Goal: Task Accomplishment & Management: Manage account settings

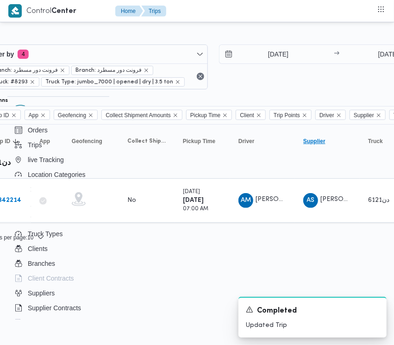
scroll to position [0, 149]
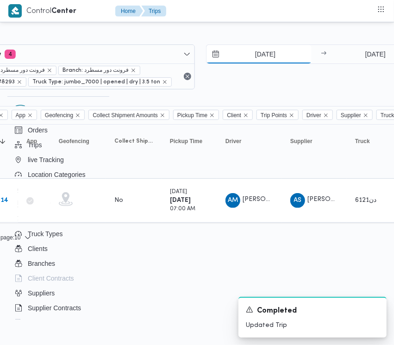
click at [260, 55] on input "[DATE]" at bounding box center [259, 54] width 105 height 19
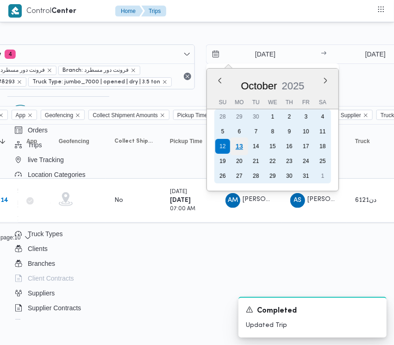
click at [239, 149] on div "13" at bounding box center [239, 147] width 18 height 18
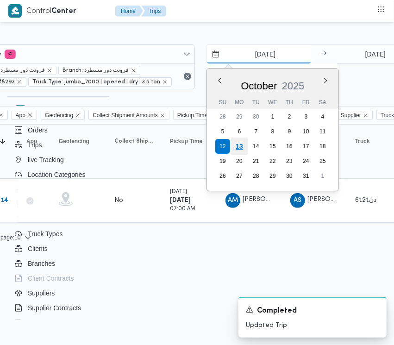
type input "[DATE]"
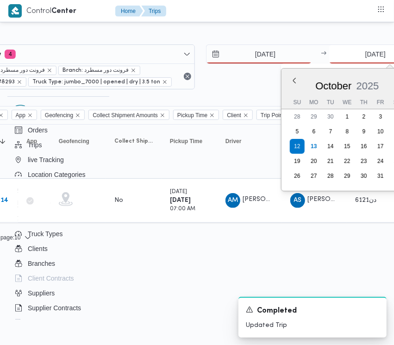
click at [357, 52] on input "[DATE]" at bounding box center [375, 54] width 92 height 19
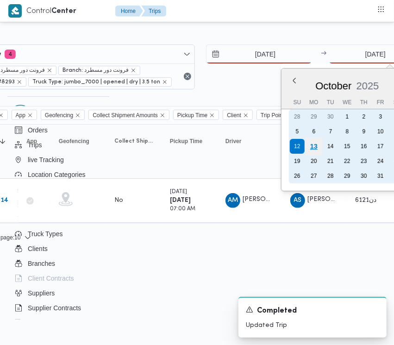
click at [315, 147] on div "13" at bounding box center [314, 147] width 18 height 18
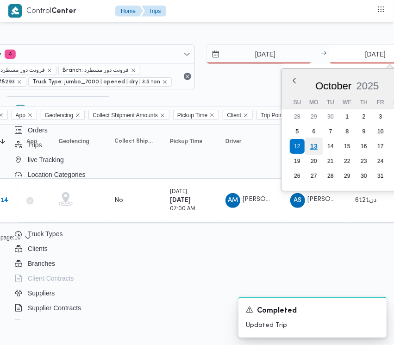
type input "[DATE]"
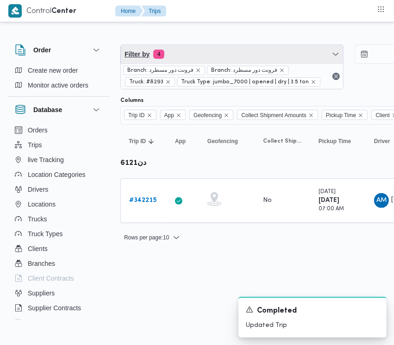
click at [204, 49] on span "Filter by 4" at bounding box center [232, 54] width 222 height 19
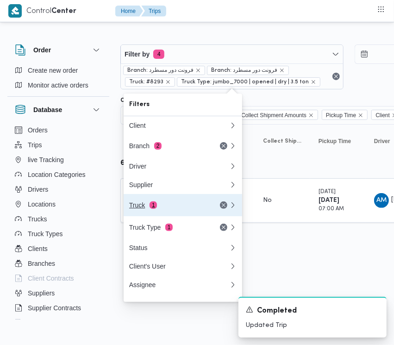
click at [146, 202] on button "Truck 1" at bounding box center [183, 205] width 119 height 22
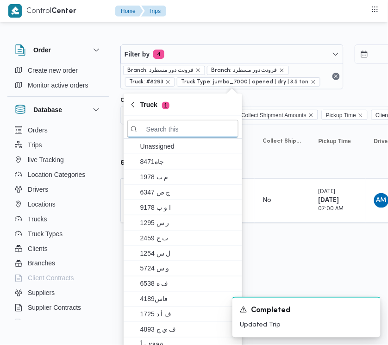
paste input "الص174"
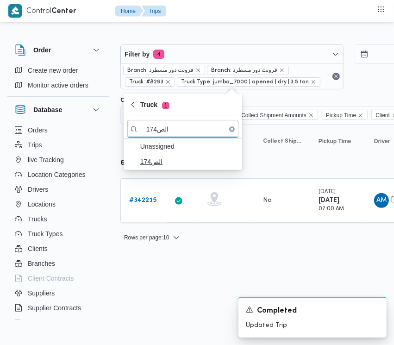
type input "الص174"
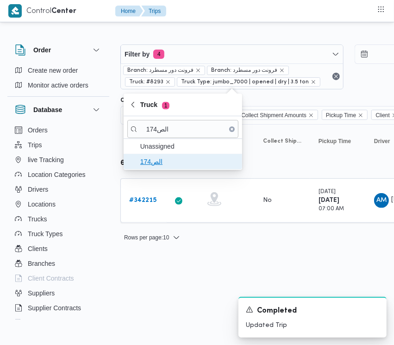
drag, startPoint x: 152, startPoint y: 157, endPoint x: 152, endPoint y: 168, distance: 11.1
click at [152, 158] on span "الص174" at bounding box center [188, 161] width 96 height 11
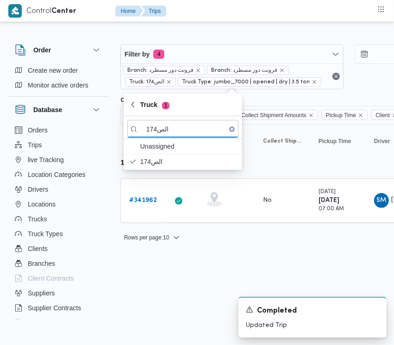
click at [142, 197] on b "# 341962" at bounding box center [143, 200] width 28 height 6
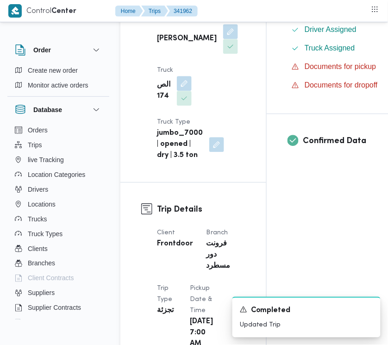
scroll to position [603, 0]
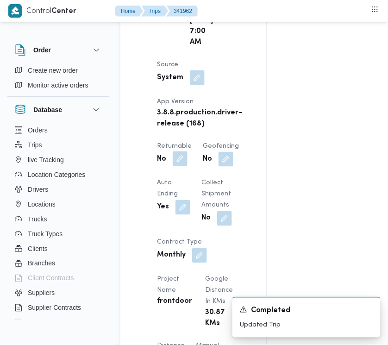
click at [177, 164] on button "button" at bounding box center [180, 158] width 15 height 15
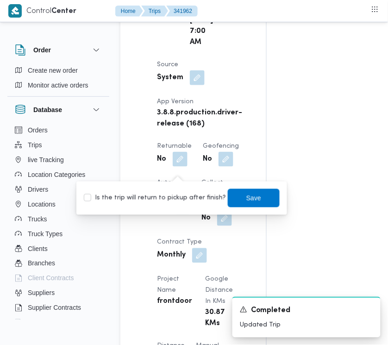
click at [180, 195] on label "Is the trip will return to pickup after finish?" at bounding box center [155, 198] width 142 height 11
checkbox input "true"
click at [253, 195] on span "Save" at bounding box center [254, 198] width 52 height 19
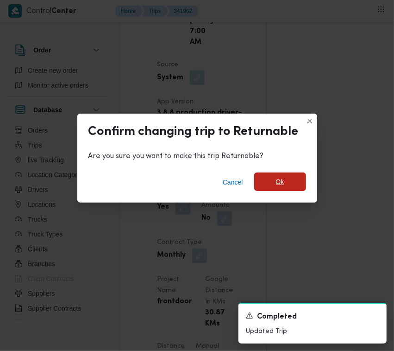
click at [297, 178] on span "Ok" at bounding box center [280, 181] width 52 height 19
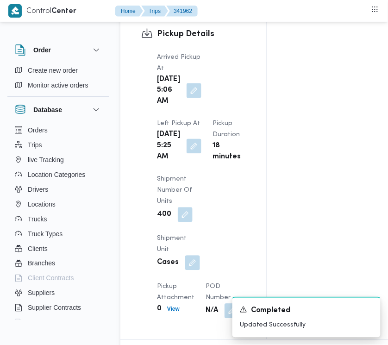
scroll to position [1508, 0]
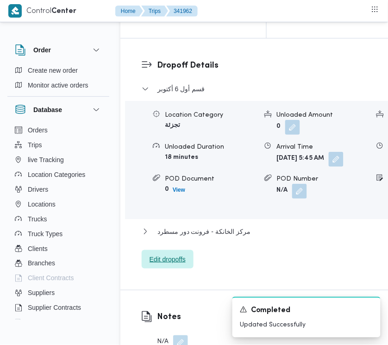
click at [167, 265] on span "Edit dropoffs" at bounding box center [168, 259] width 36 height 11
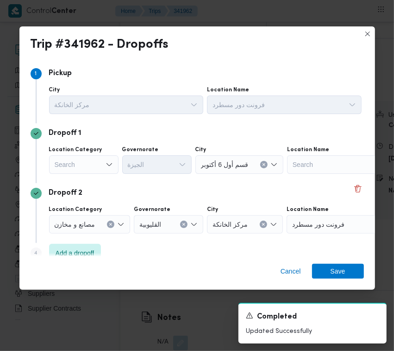
click at [100, 160] on div "Search" at bounding box center [83, 164] width 69 height 19
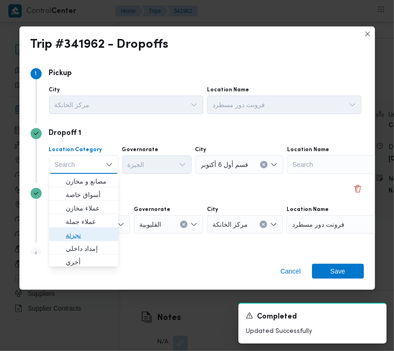
click at [77, 237] on span "تجزئة" at bounding box center [89, 234] width 47 height 11
click at [69, 230] on span "تجزئة" at bounding box center [89, 234] width 47 height 11
click at [86, 231] on span "تجزئة" at bounding box center [89, 234] width 47 height 11
click at [79, 233] on span "تجزئة" at bounding box center [89, 234] width 47 height 11
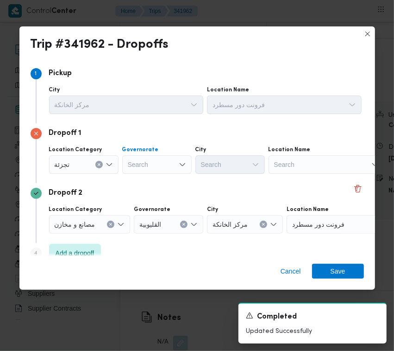
click at [130, 170] on div at bounding box center [128, 164] width 5 height 15
paste input "[GEOGRAPHIC_DATA]"
type input "[GEOGRAPHIC_DATA]"
click at [155, 179] on span "ال[GEOGRAPHIC_DATA]" at bounding box center [162, 181] width 47 height 11
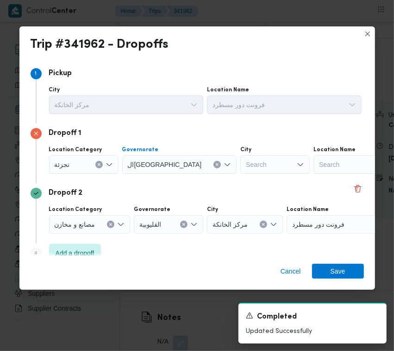
click at [240, 166] on div "Search" at bounding box center [274, 164] width 69 height 19
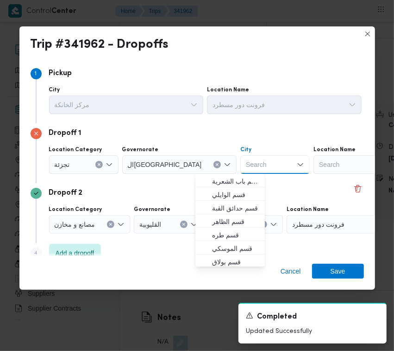
paste input "[GEOGRAPHIC_DATA]"
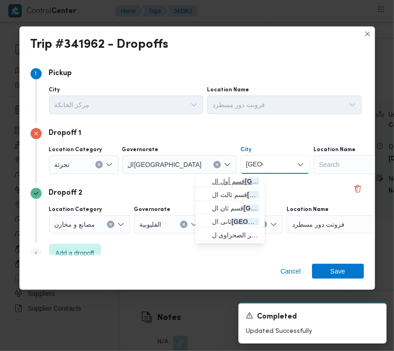
type input "[GEOGRAPHIC_DATA]"
click at [245, 181] on mark "[GEOGRAPHIC_DATA]" at bounding box center [279, 180] width 69 height 7
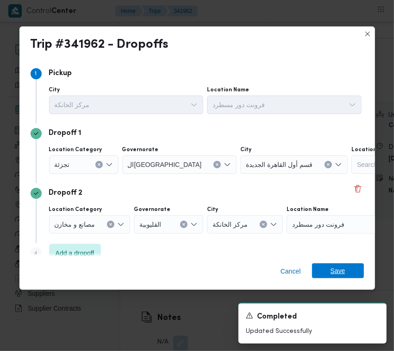
click at [331, 269] on span "Save" at bounding box center [338, 270] width 15 height 15
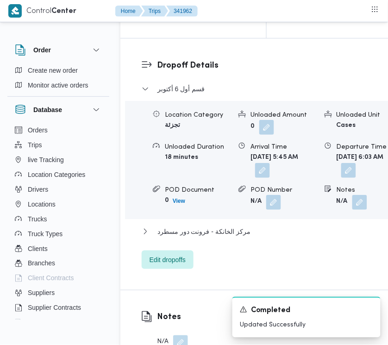
scroll to position [1519, 0]
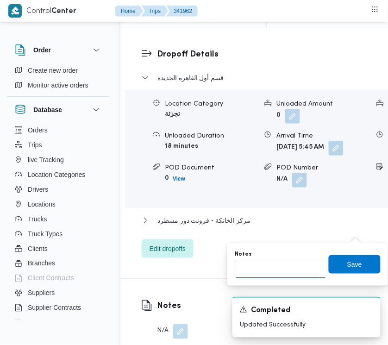
click at [279, 270] on input "Notes" at bounding box center [281, 269] width 92 height 19
paste input "تجمع"
type input "تجمع"
click at [349, 262] on span "Save" at bounding box center [354, 264] width 15 height 11
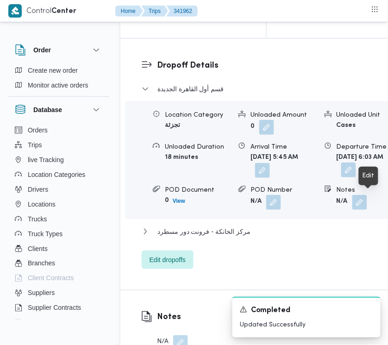
click at [356, 177] on button "button" at bounding box center [348, 170] width 15 height 15
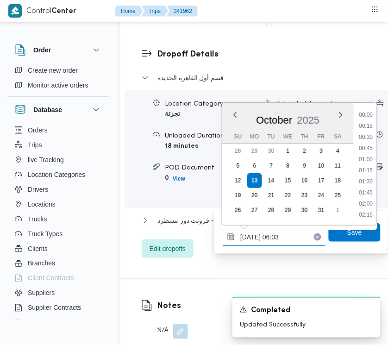
click at [292, 244] on input "[DATE] 06:03" at bounding box center [274, 237] width 105 height 19
click at [375, 191] on li "06:30" at bounding box center [366, 193] width 21 height 9
type input "[DATE] 06:30"
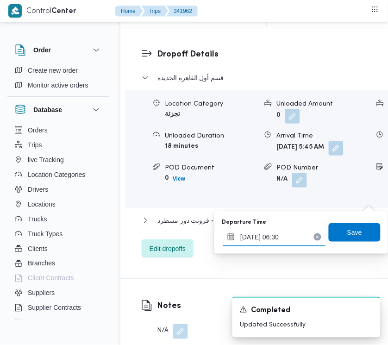
drag, startPoint x: 306, startPoint y: 239, endPoint x: 310, endPoint y: 236, distance: 5.0
click at [306, 238] on div "[DATE] 06:30" at bounding box center [274, 237] width 105 height 19
drag, startPoint x: 310, startPoint y: 236, endPoint x: 329, endPoint y: 236, distance: 18.5
click at [314, 236] on button "Clear input" at bounding box center [317, 236] width 7 height 7
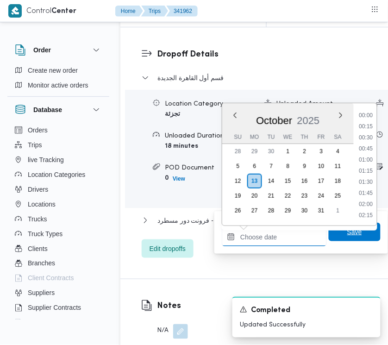
scroll to position [266, 0]
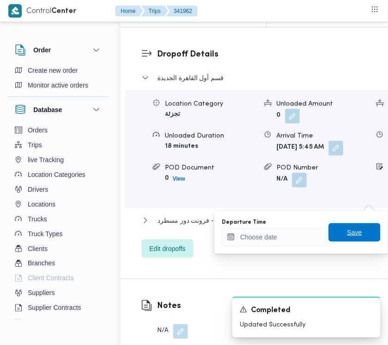
drag, startPoint x: 347, startPoint y: 237, endPoint x: 327, endPoint y: 235, distance: 20.1
click at [346, 239] on span "Save" at bounding box center [355, 232] width 52 height 19
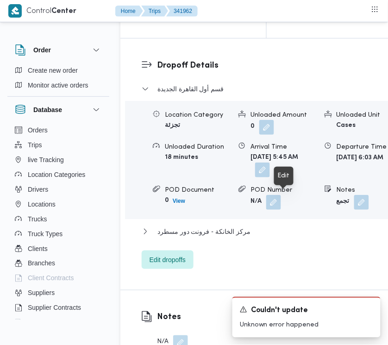
click at [270, 177] on button "button" at bounding box center [262, 170] width 15 height 15
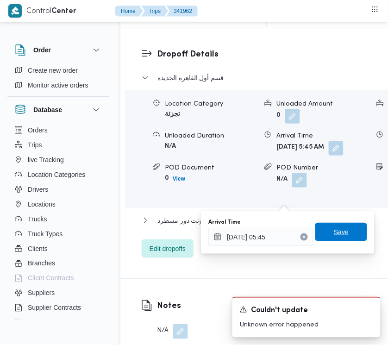
click at [301, 239] on button "Clear input" at bounding box center [304, 236] width 7 height 7
click at [334, 229] on span "Save" at bounding box center [341, 232] width 15 height 11
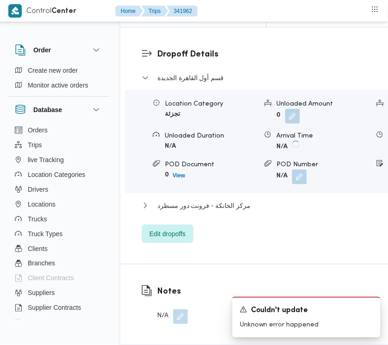
scroll to position [1217, 0]
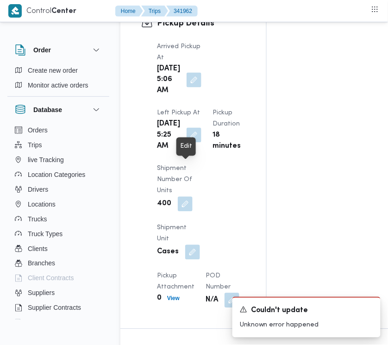
click at [191, 143] on button "button" at bounding box center [194, 135] width 15 height 15
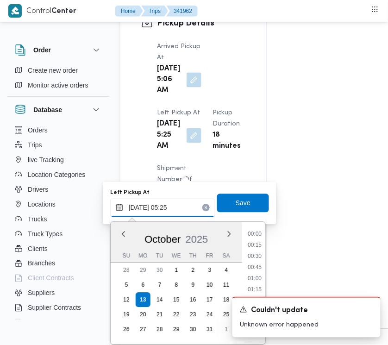
click at [177, 211] on input "[DATE] 05:25" at bounding box center [162, 208] width 105 height 19
paste input "7:00AM"
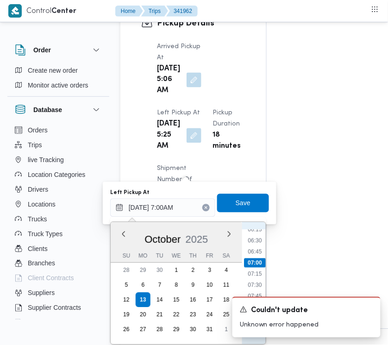
scroll to position [306, 0]
click at [255, 260] on li "07:30" at bounding box center [254, 261] width 21 height 9
type input "[DATE] 07:30"
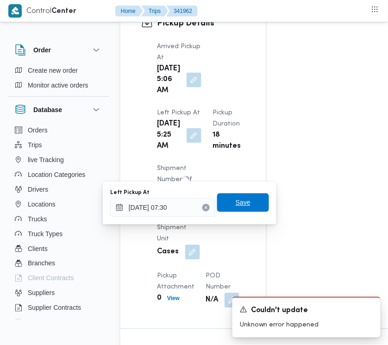
click at [248, 200] on span "Save" at bounding box center [243, 203] width 52 height 19
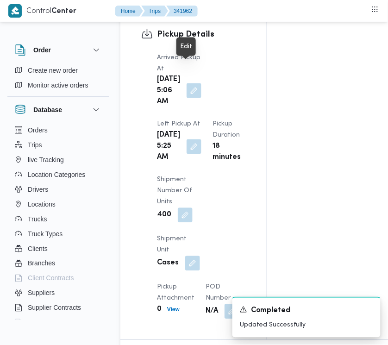
click at [189, 83] on button "button" at bounding box center [194, 90] width 15 height 15
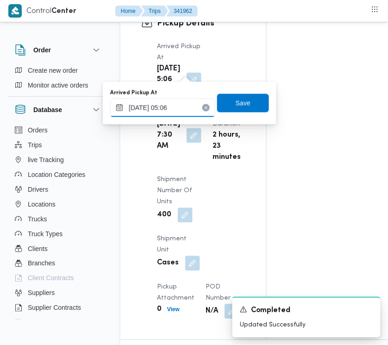
click at [172, 114] on input "[DATE] 05:06" at bounding box center [162, 108] width 105 height 19
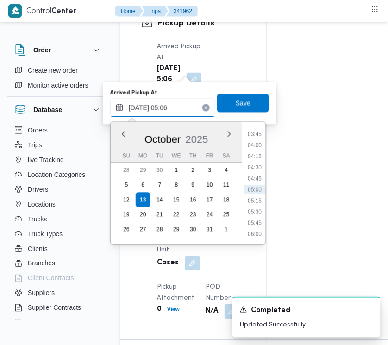
click at [172, 115] on input "[DATE] 05:06" at bounding box center [162, 108] width 105 height 19
paste input "7:00AM"
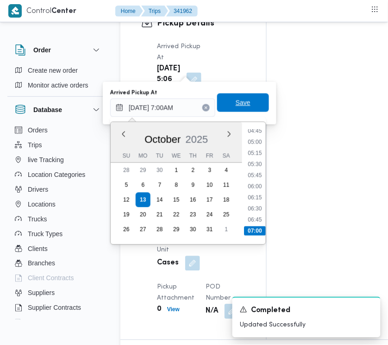
type input "[DATE] 07:00"
click at [236, 100] on span "Save" at bounding box center [243, 102] width 15 height 11
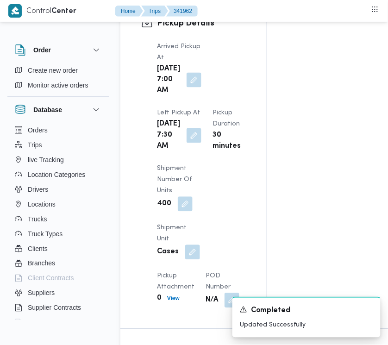
click at [258, 59] on div "Pickup Details Arrived Pickup At [GEOGRAPHIC_DATA][DATE] 7:00 AM Left Pickup At…" at bounding box center [193, 162] width 146 height 333
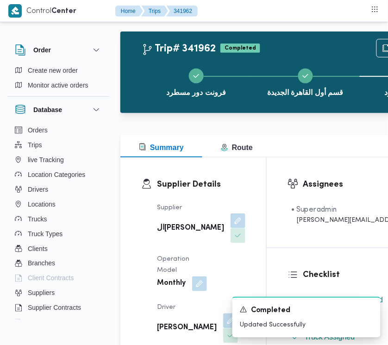
scroll to position [0, 0]
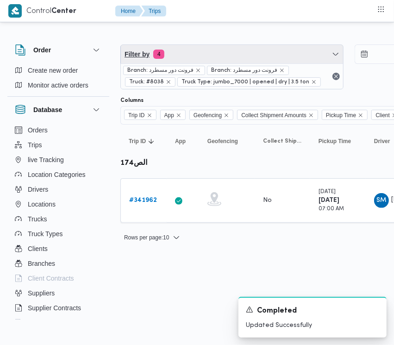
click at [214, 56] on span "Filter by 4" at bounding box center [232, 54] width 222 height 19
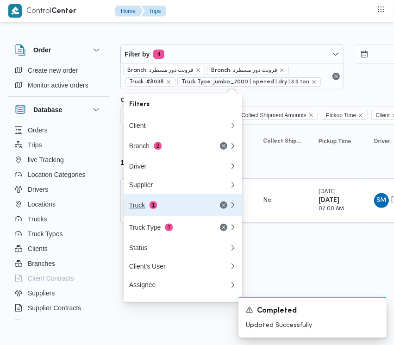
click at [152, 208] on span "1" at bounding box center [153, 205] width 7 height 7
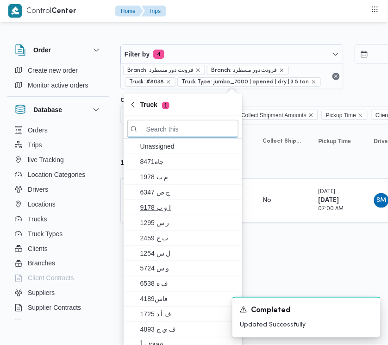
paste input "9743"
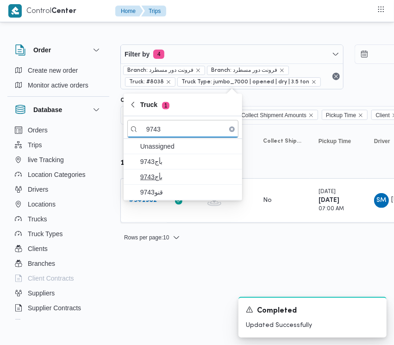
type input "9743"
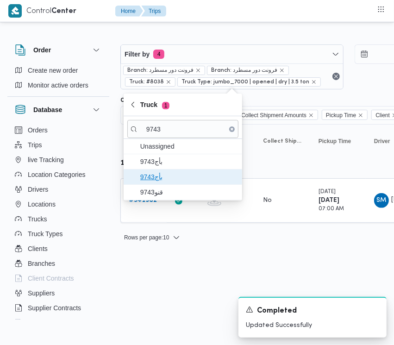
click at [174, 170] on span "9743بأج" at bounding box center [182, 177] width 111 height 15
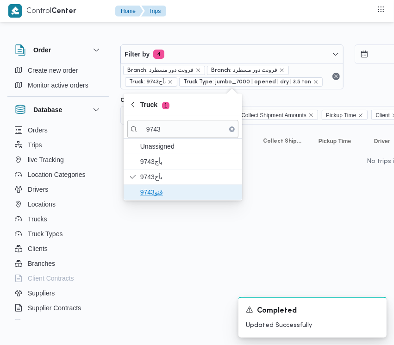
click at [148, 193] on span "قنو9743" at bounding box center [188, 192] width 96 height 11
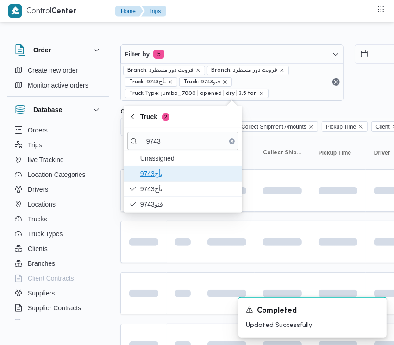
click at [176, 171] on span "9743بأج" at bounding box center [188, 173] width 96 height 11
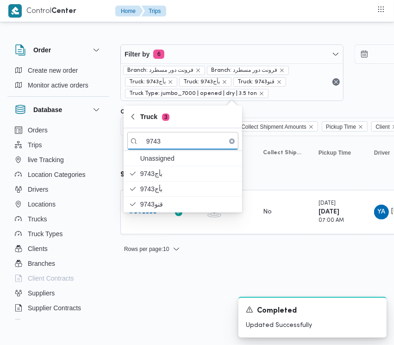
click at [156, 295] on html "Control Center Home Trips Order Create new order Monitor active orders Database…" at bounding box center [197, 172] width 394 height 345
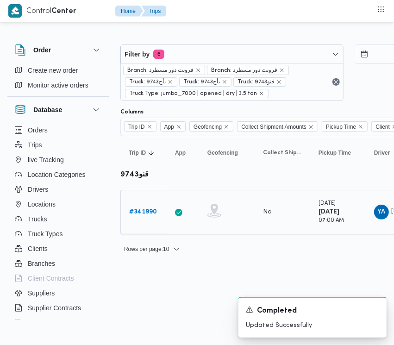
click at [144, 211] on b "# 341990" at bounding box center [143, 212] width 28 height 6
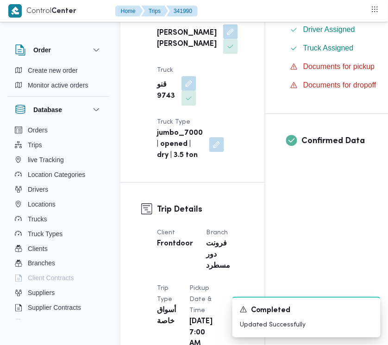
scroll to position [603, 0]
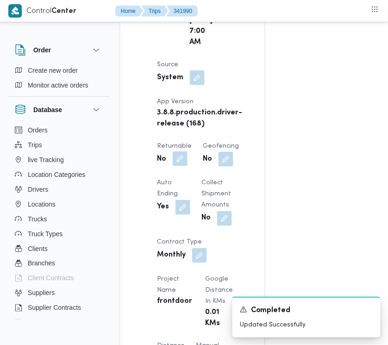
click at [179, 166] on button "button" at bounding box center [180, 158] width 15 height 15
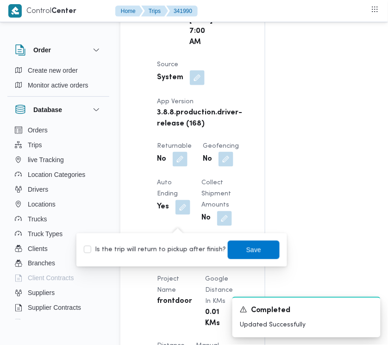
click at [176, 245] on label "Is the trip will return to pickup after finish?" at bounding box center [155, 250] width 142 height 11
checkbox input "true"
click at [228, 247] on span "Save" at bounding box center [254, 249] width 52 height 19
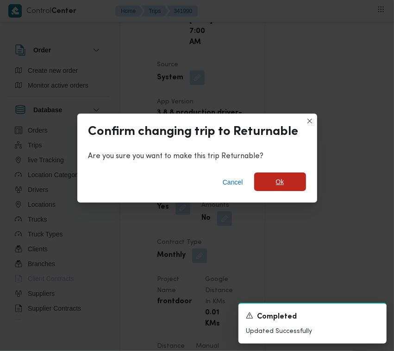
click at [278, 186] on span "Ok" at bounding box center [280, 181] width 8 height 11
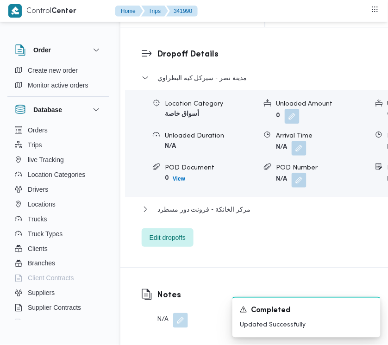
scroll to position [1508, 0]
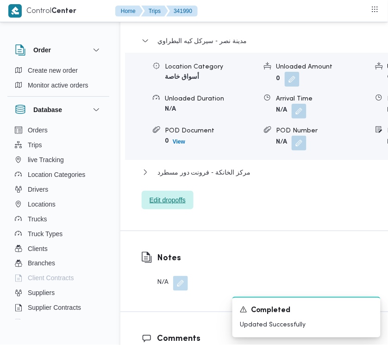
click at [168, 206] on span "Edit dropoffs" at bounding box center [168, 200] width 36 height 11
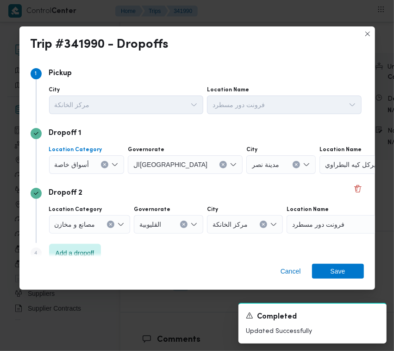
click at [69, 160] on span "أسواق خاصة" at bounding box center [72, 164] width 35 height 10
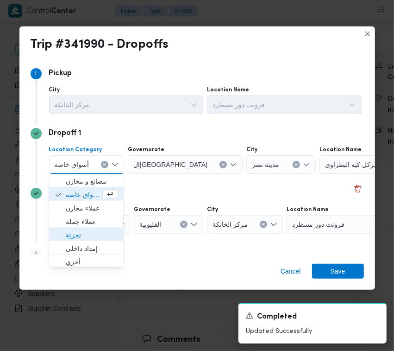
click at [80, 236] on span "تجزئة" at bounding box center [92, 234] width 52 height 11
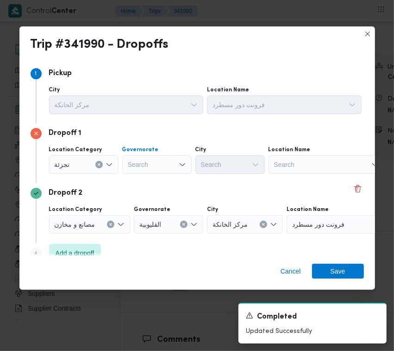
click at [167, 160] on div "Search" at bounding box center [156, 164] width 69 height 19
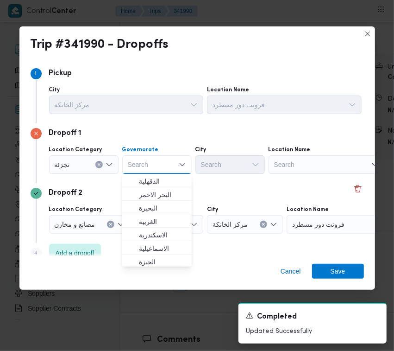
paste input "[GEOGRAPHIC_DATA]"
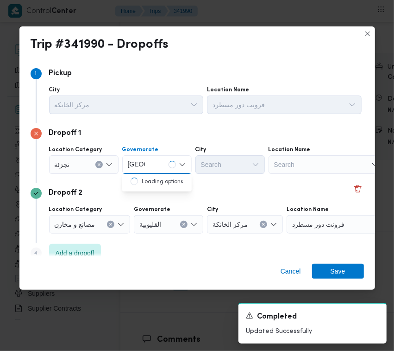
type input "[GEOGRAPHIC_DATA]"
click at [167, 164] on div "[GEOGRAPHIC_DATA] [GEOGRAPHIC_DATA]" at bounding box center [156, 164] width 69 height 19
click at [158, 179] on span "ال[GEOGRAPHIC_DATA]" at bounding box center [162, 181] width 47 height 11
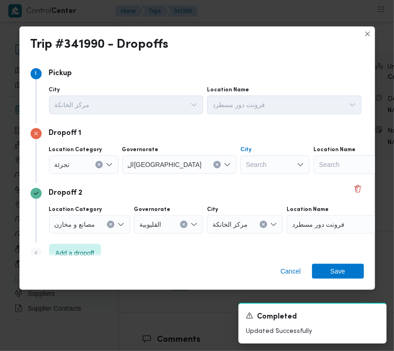
click at [240, 161] on div "Search" at bounding box center [274, 164] width 69 height 19
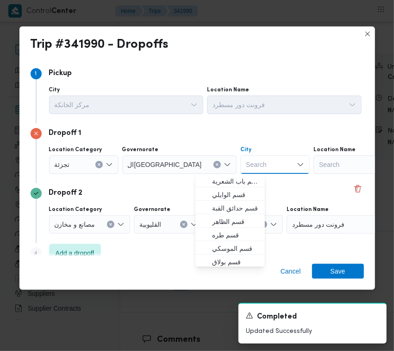
paste input "الشروق"
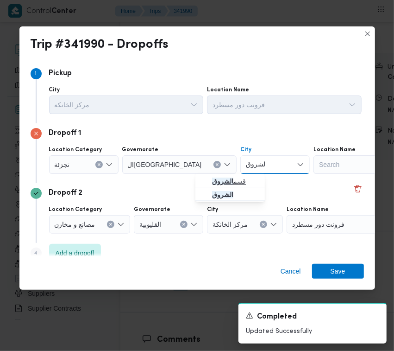
type input "الشروق"
drag, startPoint x: 210, startPoint y: 177, endPoint x: 216, endPoint y: 177, distance: 6.5
click at [210, 177] on span "قسم الشروق" at bounding box center [230, 181] width 62 height 15
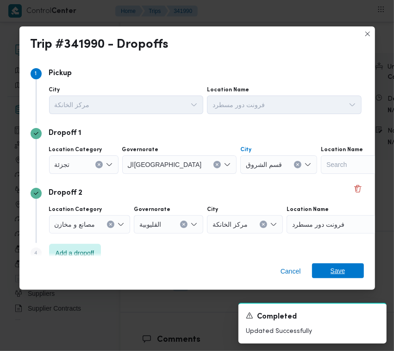
click at [343, 276] on span "Save" at bounding box center [338, 270] width 15 height 15
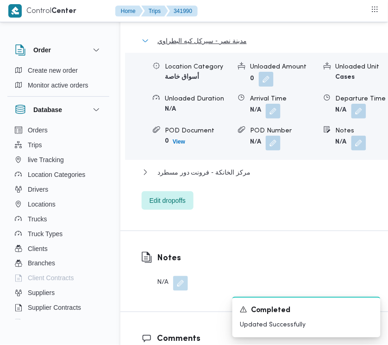
click at [223, 46] on span "مدينة نصر - سيركل كيه البطراوي" at bounding box center [202, 40] width 89 height 11
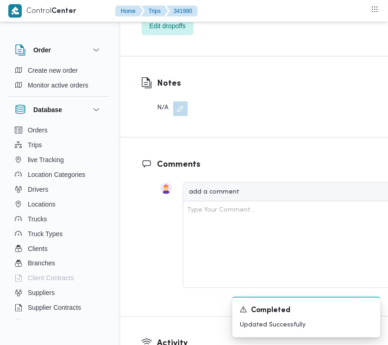
scroll to position [1598, 0]
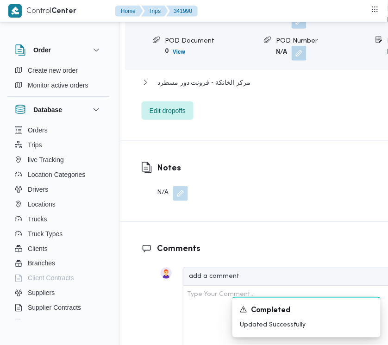
scroll to position [1598, 1]
drag, startPoint x: 388, startPoint y: 228, endPoint x: 378, endPoint y: 184, distance: 45.5
click at [377, 141] on div "Dropoff Details قسم الشروق Location Category تجزئة Unloaded Amount 0 Unloaded U…" at bounding box center [302, 20] width 364 height 240
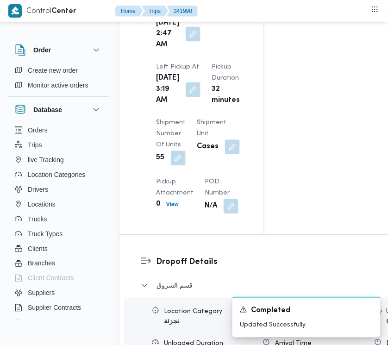
scroll to position [1254, 1]
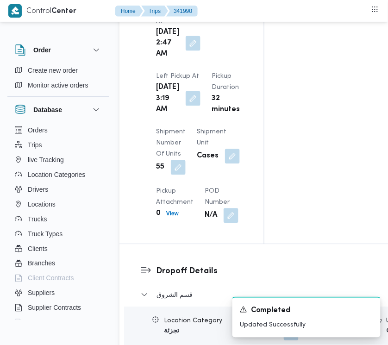
click at [186, 106] on button "button" at bounding box center [193, 98] width 15 height 15
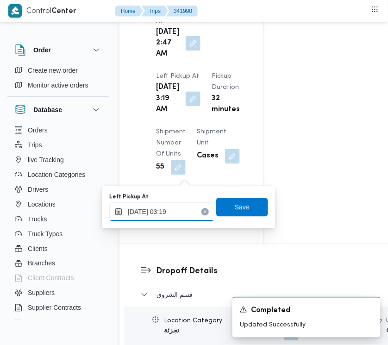
click at [175, 211] on input "[DATE] 03:19" at bounding box center [161, 212] width 105 height 19
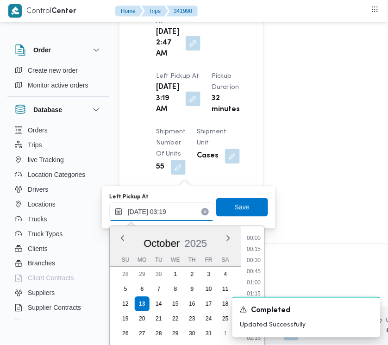
click at [175, 212] on input "[DATE] 03:19" at bounding box center [161, 212] width 105 height 19
paste input "7:30:00 AM"
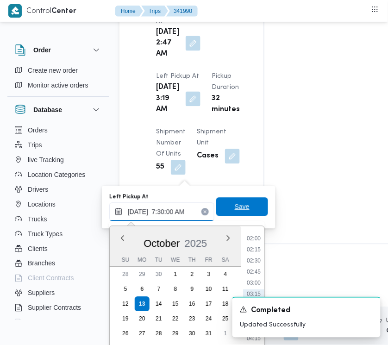
scroll to position [237, 0]
type input "[DATE] 07:30"
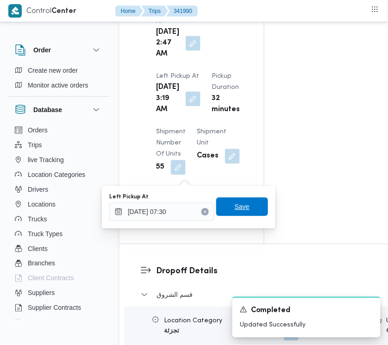
click at [247, 199] on span "Save" at bounding box center [242, 207] width 52 height 19
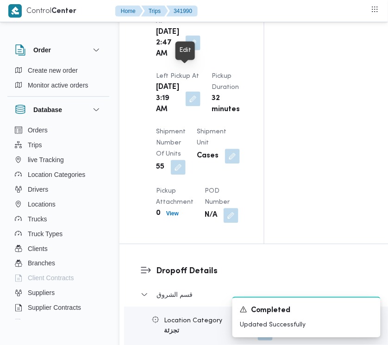
click at [186, 50] on button "button" at bounding box center [193, 43] width 15 height 15
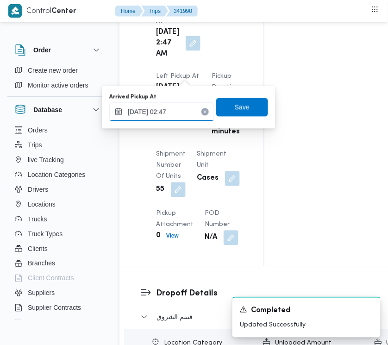
click at [188, 105] on input "[DATE] 02:47" at bounding box center [161, 112] width 105 height 19
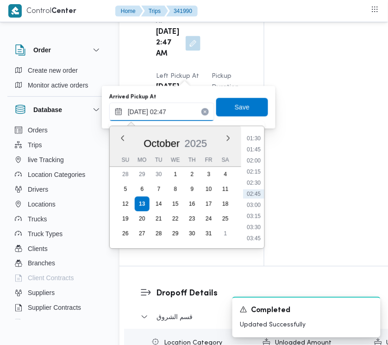
click at [188, 105] on input "[DATE] 02:47" at bounding box center [161, 112] width 105 height 19
paste input "7:30:00 AM"
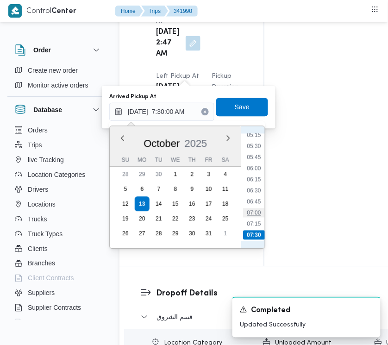
click at [255, 213] on li "07:00" at bounding box center [253, 212] width 21 height 9
type input "[DATE] 07:00"
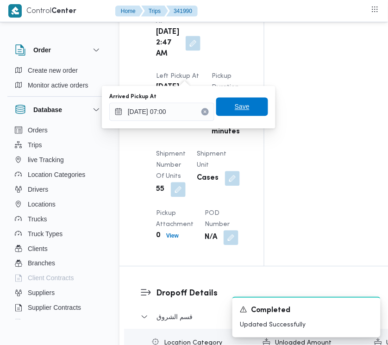
click at [235, 107] on span "Save" at bounding box center [242, 106] width 15 height 11
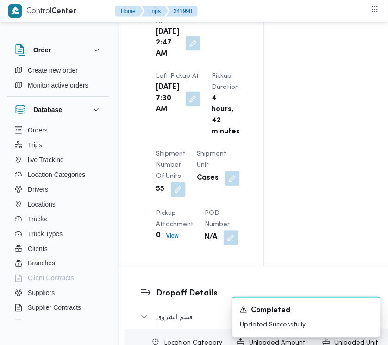
click at [246, 65] on div "Arrived Pickup At [DATE] 2:47 AM Left Pickup At [GEOGRAPHIC_DATA][DATE] 7:30 AM…" at bounding box center [200, 125] width 98 height 252
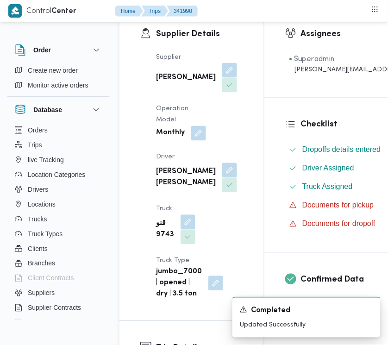
scroll to position [0, 1]
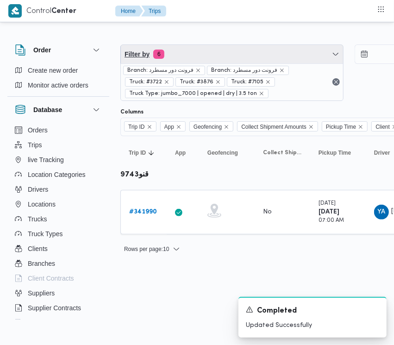
click at [225, 47] on span "Filter by 6" at bounding box center [232, 54] width 222 height 19
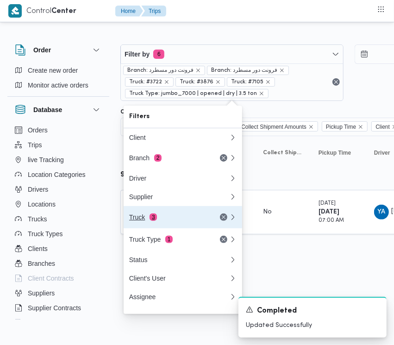
click at [172, 212] on button "Truck 3" at bounding box center [183, 217] width 119 height 22
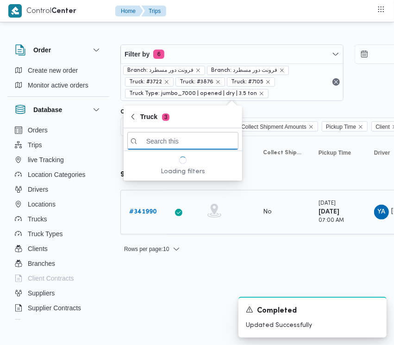
paste input "6348"
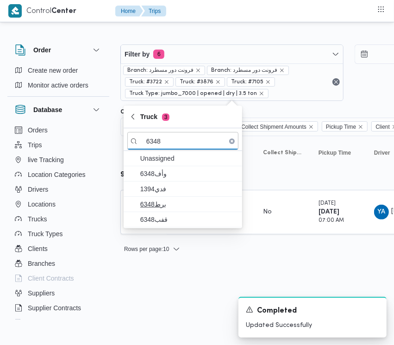
type input "6348"
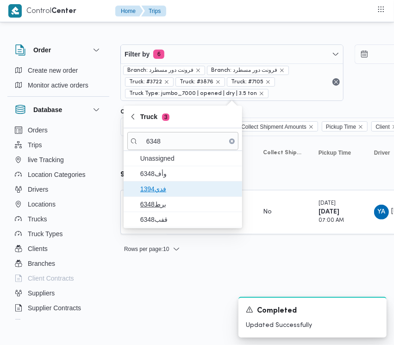
click at [164, 186] on span "فدي1394" at bounding box center [188, 188] width 96 height 11
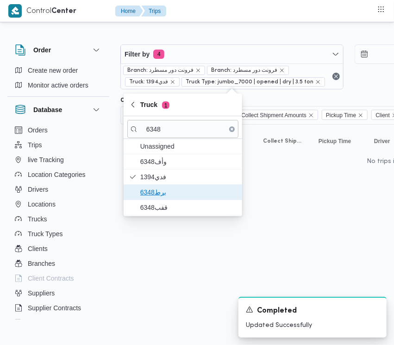
click at [165, 199] on span "برط6348" at bounding box center [182, 192] width 111 height 15
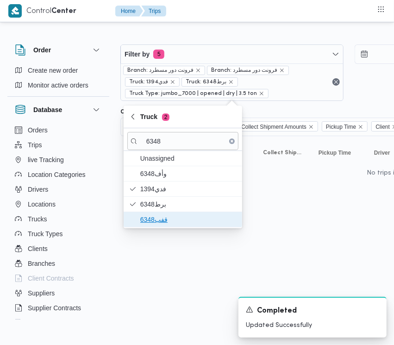
click at [150, 217] on span "قفب6348" at bounding box center [188, 219] width 96 height 11
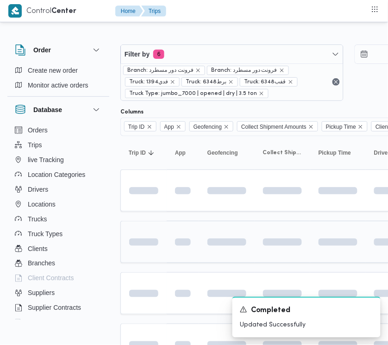
click at [163, 253] on td at bounding box center [143, 242] width 46 height 42
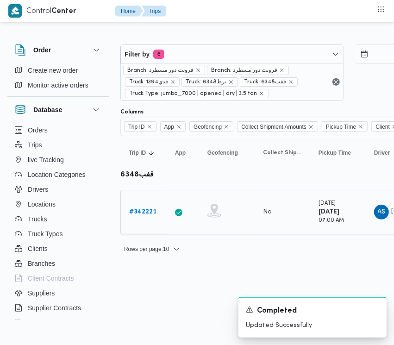
click at [147, 215] on b "# 342221" at bounding box center [142, 212] width 27 height 6
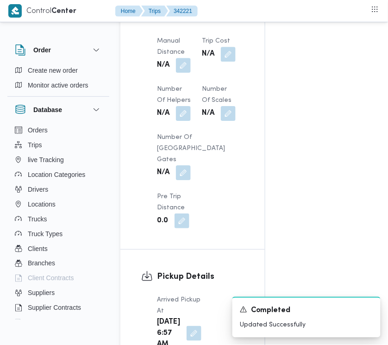
scroll to position [1207, 0]
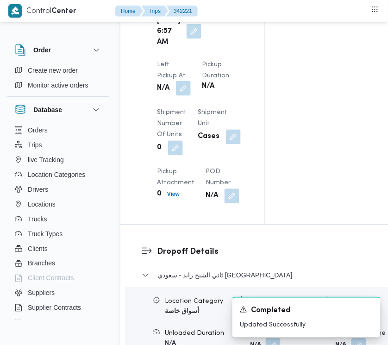
click at [191, 81] on button "button" at bounding box center [183, 88] width 15 height 15
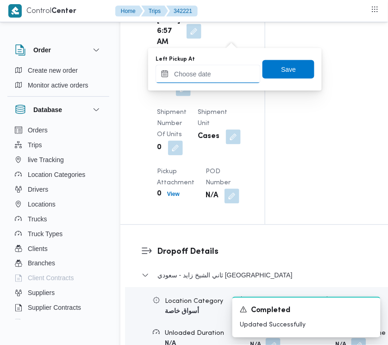
click at [196, 73] on input "Left Pickup At" at bounding box center [208, 74] width 105 height 19
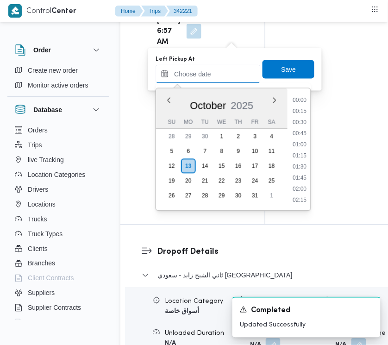
scroll to position [266, 0]
click at [303, 125] on li "06:30" at bounding box center [300, 123] width 21 height 9
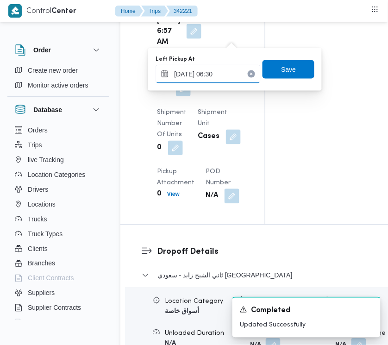
click at [238, 70] on input "[DATE] 06:30" at bounding box center [208, 74] width 105 height 19
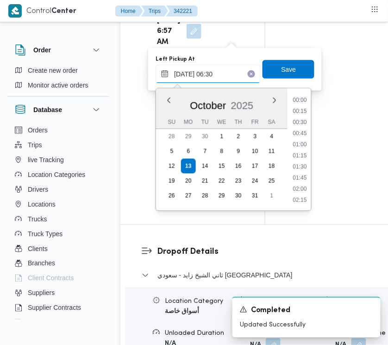
scroll to position [233, 0]
click at [302, 202] on div "Time 00:00 00:15 00:30 00:45 01:00 01:15 01:30 01:45 02:00 02:15 02:30 02:45 03…" at bounding box center [300, 149] width 24 height 122
click at [298, 200] on li "07:30" at bounding box center [300, 200] width 21 height 9
type input "[DATE] 07:30"
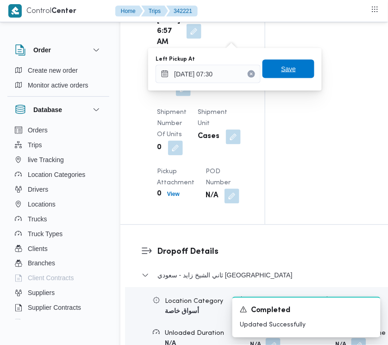
click at [281, 73] on span "Save" at bounding box center [288, 68] width 15 height 11
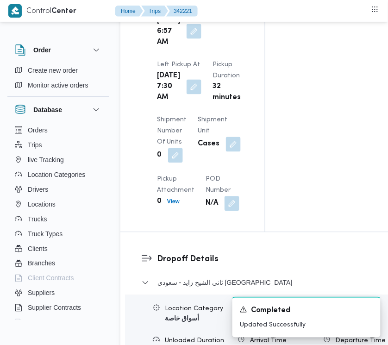
scroll to position [1508, 0]
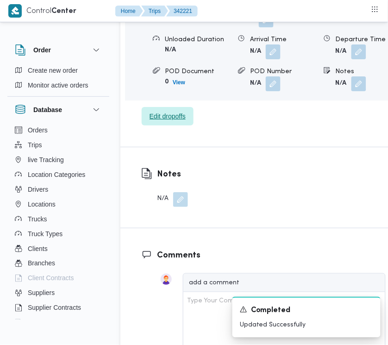
click at [177, 126] on span "Edit dropoffs" at bounding box center [168, 116] width 52 height 19
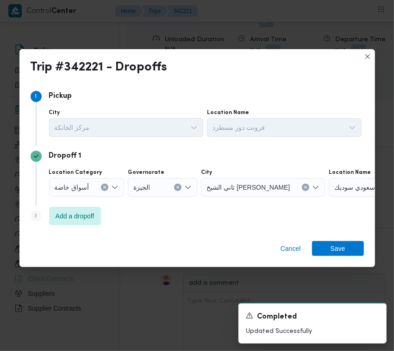
click at [83, 188] on span "أسواق خاصة" at bounding box center [72, 187] width 35 height 10
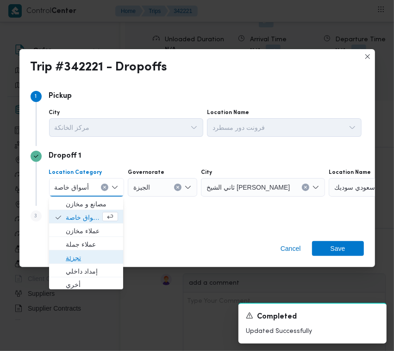
click at [72, 260] on span "تجزئة" at bounding box center [92, 257] width 52 height 11
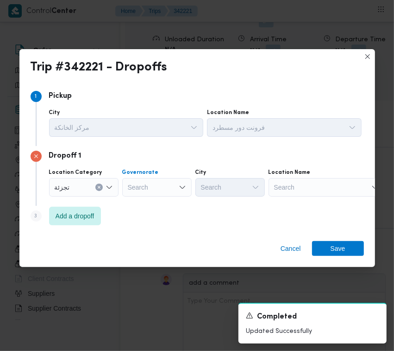
click at [152, 190] on div "Search" at bounding box center [156, 187] width 69 height 19
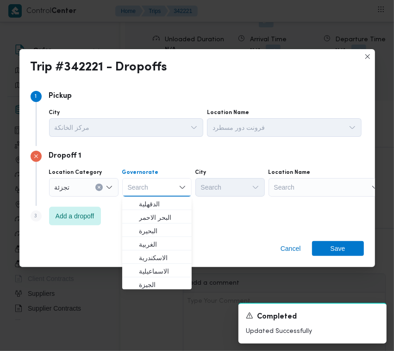
paste input "جيزة"
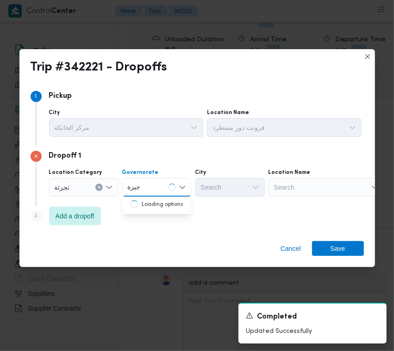
type input "جيزة"
drag, startPoint x: 151, startPoint y: 183, endPoint x: 153, endPoint y: 191, distance: 8.5
click at [152, 183] on div "جيزة جيزة" at bounding box center [156, 187] width 69 height 19
drag, startPoint x: 155, startPoint y: 202, endPoint x: 191, endPoint y: 189, distance: 38.1
click at [156, 202] on span "ال جيزة" at bounding box center [162, 203] width 47 height 11
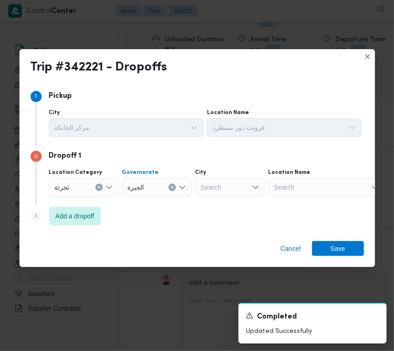
click at [207, 184] on div "Search" at bounding box center [229, 187] width 69 height 19
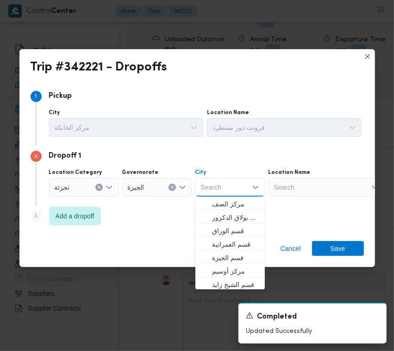
paste input "أكتوبر"
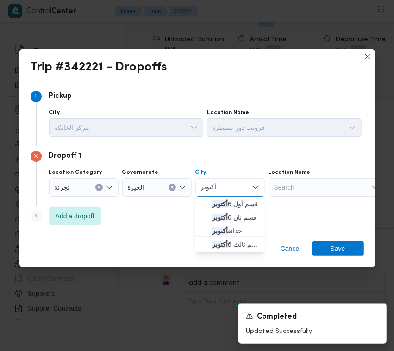
type input "أكتوبر"
click at [218, 204] on mark "أكتوبر" at bounding box center [220, 203] width 16 height 7
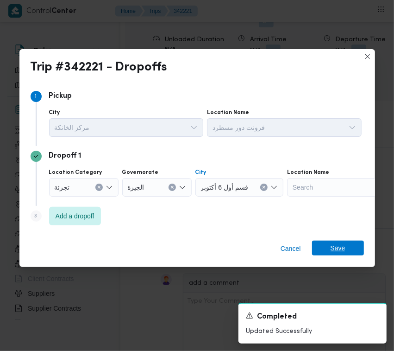
click at [360, 245] on span "Save" at bounding box center [338, 247] width 52 height 15
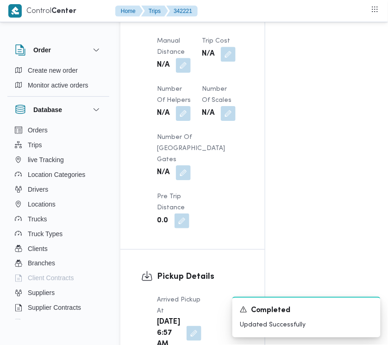
scroll to position [603, 0]
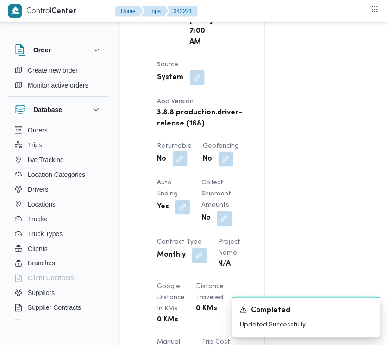
click at [186, 166] on button "button" at bounding box center [180, 158] width 15 height 15
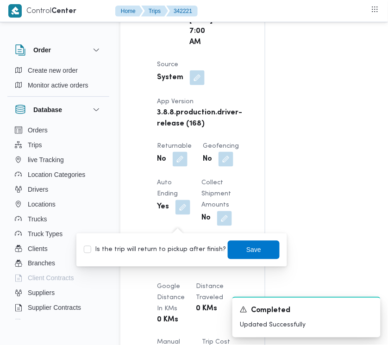
click at [179, 245] on label "Is the trip will return to pickup after finish?" at bounding box center [155, 250] width 142 height 11
checkbox input "true"
click at [256, 252] on span "Save" at bounding box center [254, 249] width 52 height 19
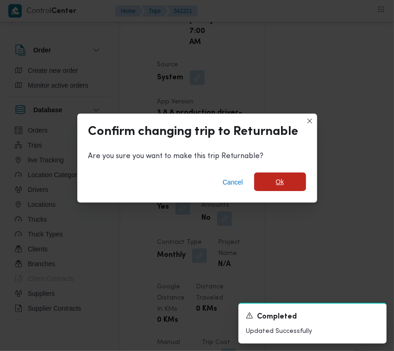
click at [290, 181] on span "Ok" at bounding box center [280, 181] width 52 height 19
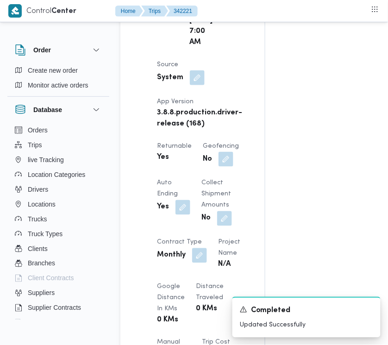
scroll to position [0, 0]
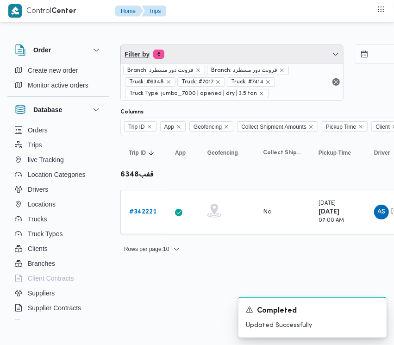
click at [215, 58] on span "Filter by 6" at bounding box center [232, 54] width 222 height 19
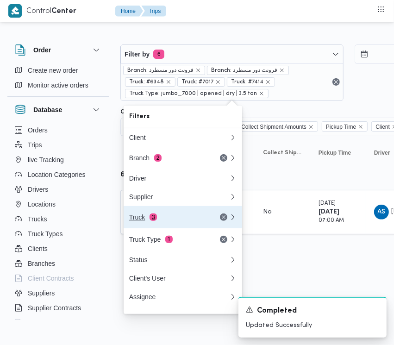
click at [140, 219] on div "Truck 3" at bounding box center [168, 217] width 78 height 7
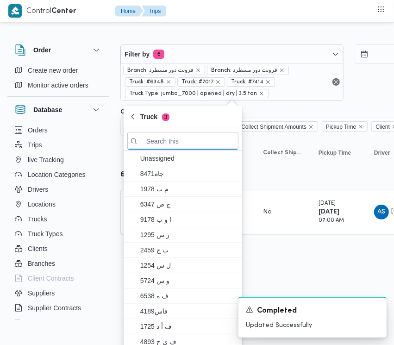
paste input "2879"
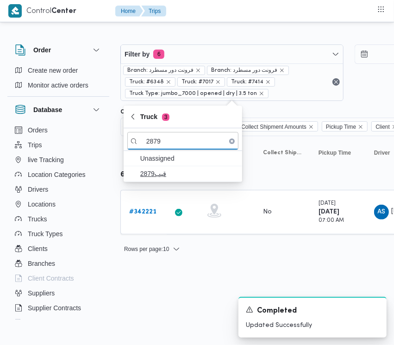
type input "2879"
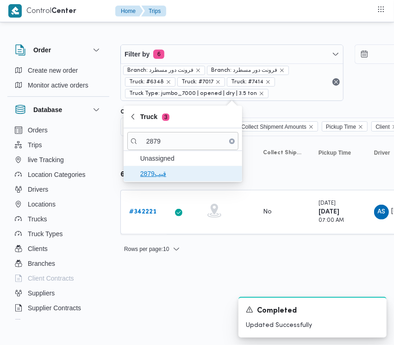
click at [153, 171] on span "قيب2879" at bounding box center [188, 173] width 96 height 11
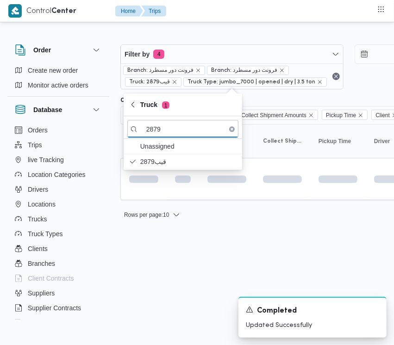
click at [142, 295] on html "Control Center Home Trips Order Create new order Monitor active orders Database…" at bounding box center [197, 172] width 394 height 345
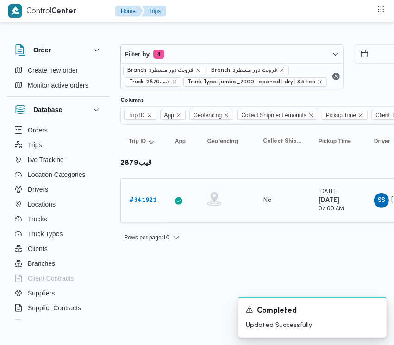
click at [147, 197] on b "# 341921" at bounding box center [142, 200] width 27 height 6
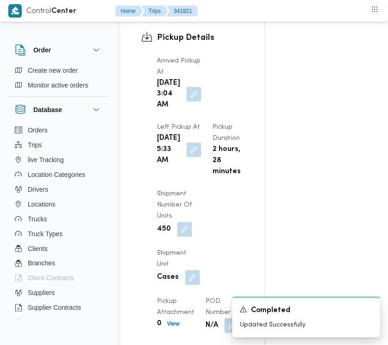
scroll to position [1508, 0]
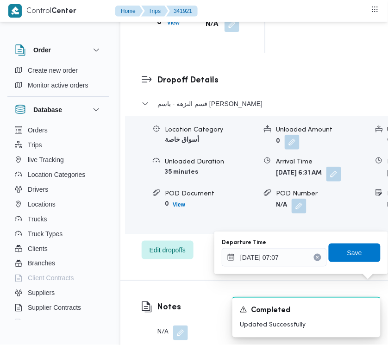
click at [314, 256] on button "Clear input" at bounding box center [317, 257] width 7 height 7
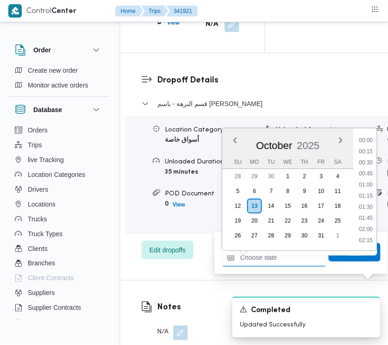
scroll to position [266, 0]
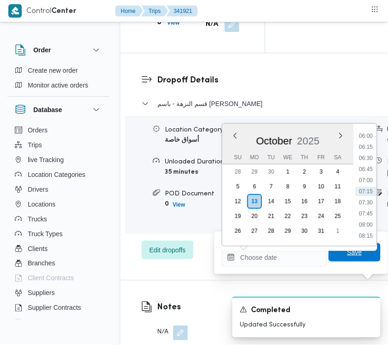
click at [337, 256] on span "Save" at bounding box center [355, 252] width 52 height 19
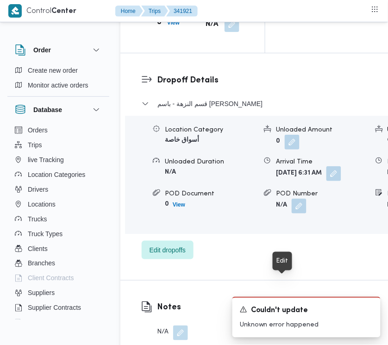
click at [327, 181] on button "button" at bounding box center [334, 173] width 15 height 15
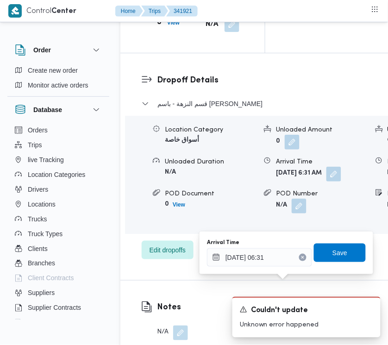
click at [299, 254] on button "Clear input" at bounding box center [302, 257] width 7 height 7
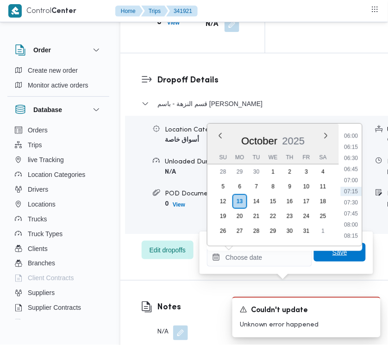
click at [333, 252] on span "Save" at bounding box center [340, 252] width 15 height 11
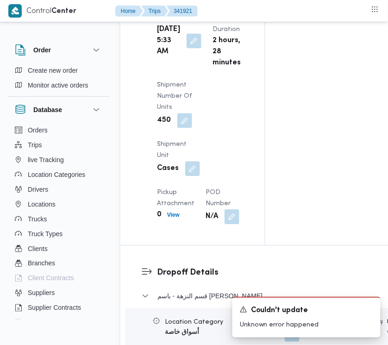
scroll to position [1311, 0]
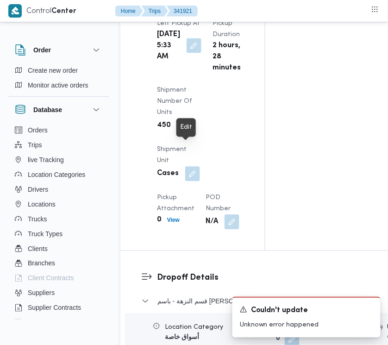
click at [193, 53] on button "button" at bounding box center [194, 45] width 15 height 15
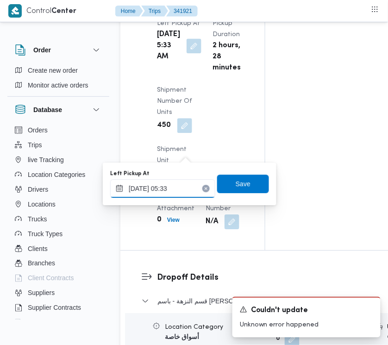
click at [185, 190] on input "[DATE] 05:33" at bounding box center [162, 188] width 105 height 19
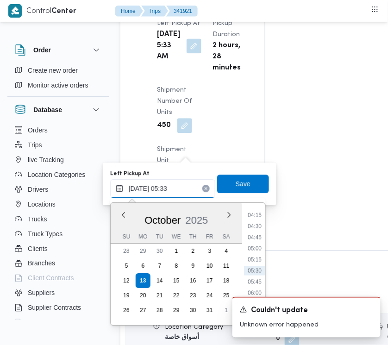
click at [183, 190] on input "[DATE] 05:33" at bounding box center [162, 188] width 105 height 19
paste input "7:30:00 AM"
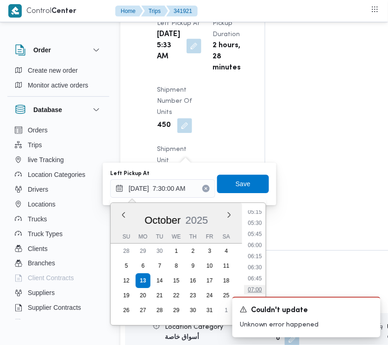
click at [258, 287] on li "07:00" at bounding box center [254, 289] width 21 height 9
type input "[DATE] 07:00"
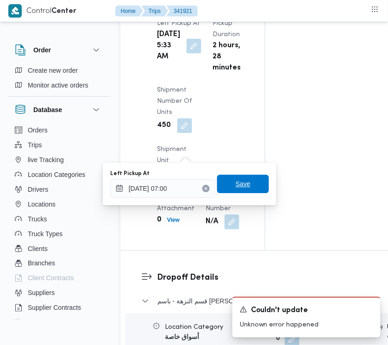
drag, startPoint x: 251, startPoint y: 183, endPoint x: 230, endPoint y: 111, distance: 75.3
click at [256, 181] on span "Save" at bounding box center [243, 184] width 52 height 19
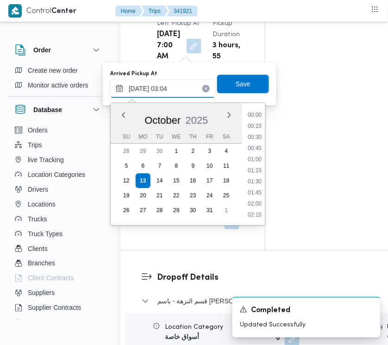
click at [182, 81] on input "[DATE] 03:04" at bounding box center [162, 88] width 105 height 19
click at [182, 87] on input "[DATE] 03:04" at bounding box center [162, 88] width 105 height 19
click at [182, 88] on input "[DATE] 03:04" at bounding box center [162, 88] width 105 height 19
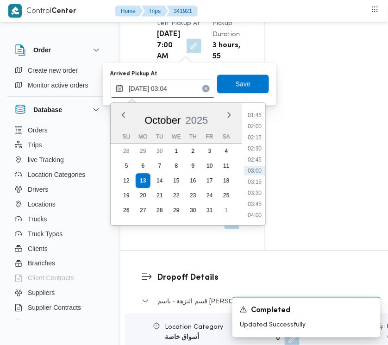
click at [182, 88] on input "[DATE] 03:04" at bounding box center [162, 88] width 105 height 19
paste input "7:30:00 AM"
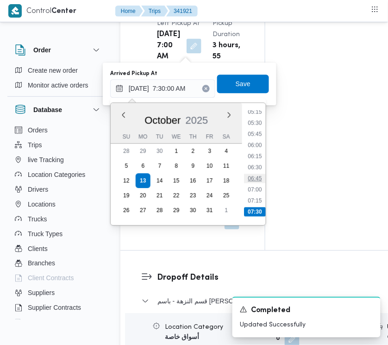
click at [258, 179] on li "06:45" at bounding box center [254, 178] width 21 height 9
type input "[DATE] 06:45"
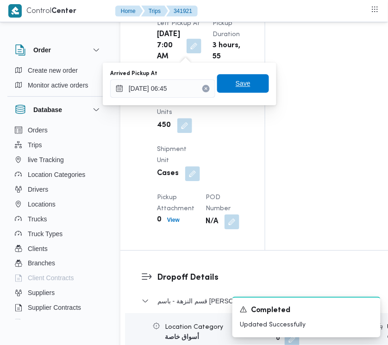
click at [241, 84] on span "Save" at bounding box center [243, 83] width 15 height 11
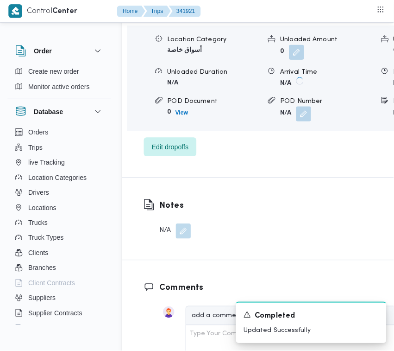
scroll to position [1691, 0]
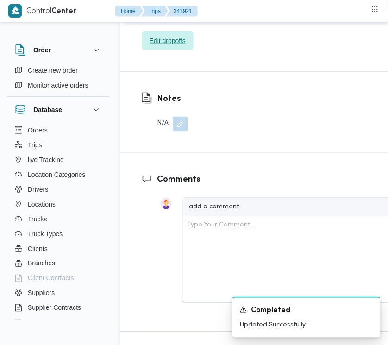
click at [181, 46] on span "Edit dropoffs" at bounding box center [168, 40] width 36 height 11
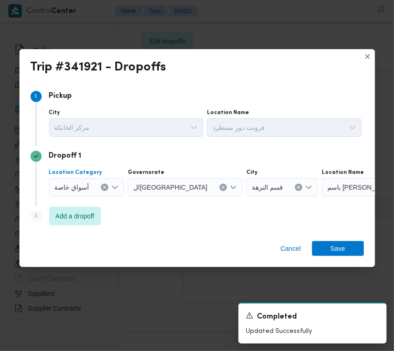
click at [81, 192] on div "أسواق خاصة" at bounding box center [87, 187] width 76 height 19
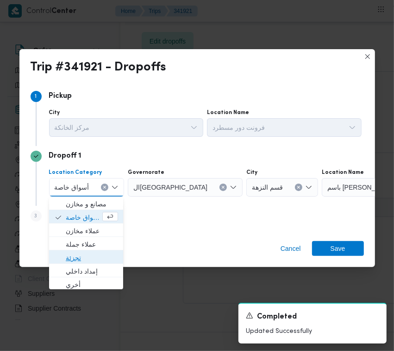
click at [78, 251] on span "تجزئة" at bounding box center [86, 257] width 67 height 15
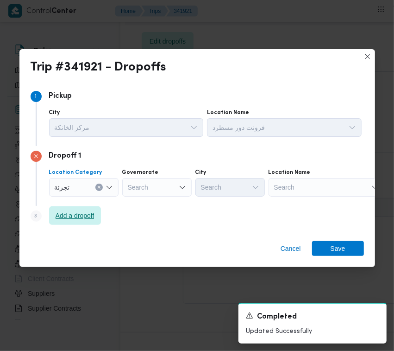
click at [75, 209] on span "Add a dropoff" at bounding box center [75, 215] width 52 height 19
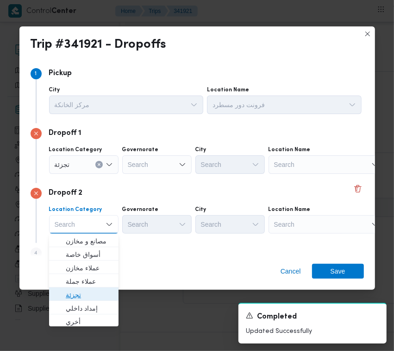
click at [70, 295] on span "تجزئة" at bounding box center [89, 294] width 47 height 11
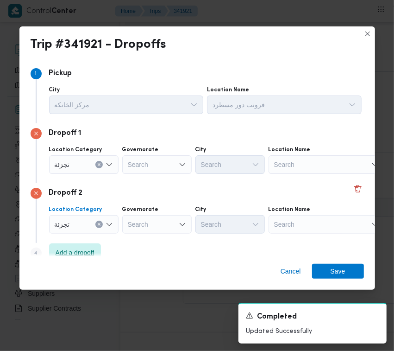
click at [75, 246] on span "Add a dropoff" at bounding box center [75, 252] width 52 height 19
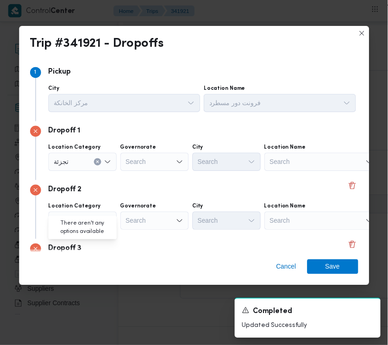
scroll to position [74, 0]
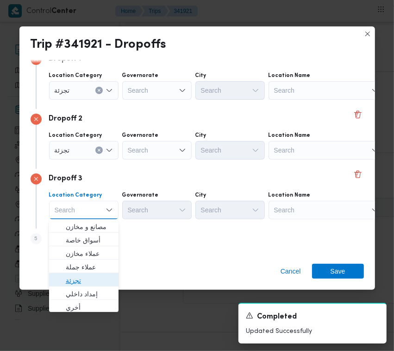
click at [85, 281] on span "تجزئة" at bounding box center [89, 280] width 47 height 11
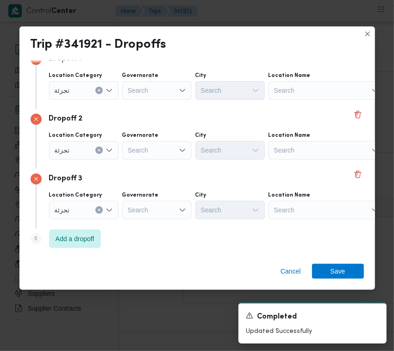
click at [167, 92] on div "Search" at bounding box center [156, 90] width 69 height 19
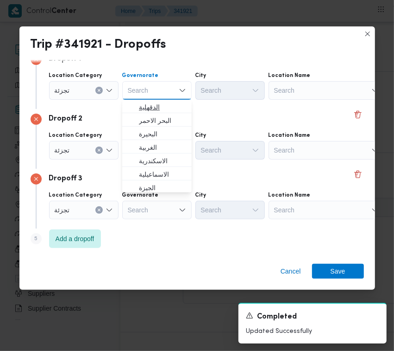
paste input "القليوبية"
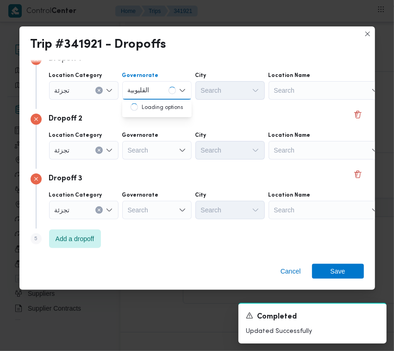
type input "القليوبية"
click at [148, 147] on div "Search" at bounding box center [156, 150] width 69 height 19
paste input "[GEOGRAPHIC_DATA]"
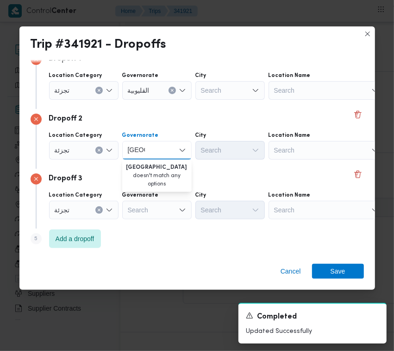
type input "[GEOGRAPHIC_DATA]"
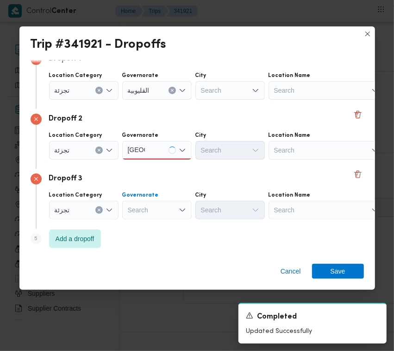
click at [149, 209] on div "Search" at bounding box center [156, 210] width 69 height 19
paste input "[GEOGRAPHIC_DATA]"
type input "[GEOGRAPHIC_DATA]"
click at [164, 89] on div "القليوبية" at bounding box center [156, 90] width 69 height 19
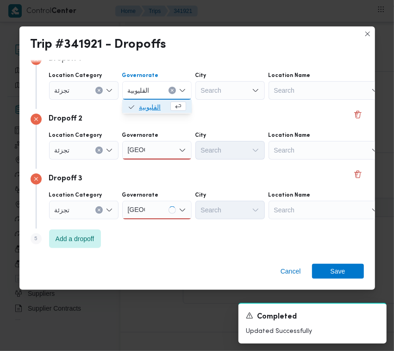
click at [154, 104] on span "القليوبية" at bounding box center [154, 106] width 30 height 11
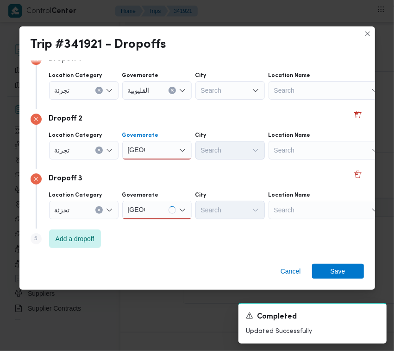
drag, startPoint x: 153, startPoint y: 149, endPoint x: 153, endPoint y: 158, distance: 8.3
click at [153, 153] on div "[GEOGRAPHIC_DATA] [GEOGRAPHIC_DATA]" at bounding box center [156, 150] width 69 height 19
click at [153, 163] on span "ال[GEOGRAPHIC_DATA]" at bounding box center [162, 166] width 47 height 11
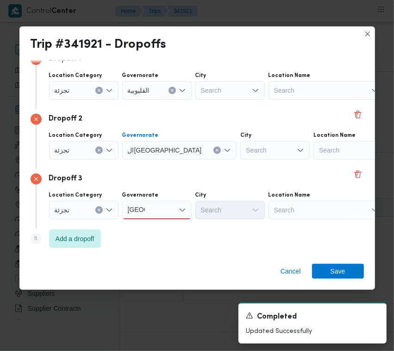
click at [156, 211] on div "[GEOGRAPHIC_DATA] [GEOGRAPHIC_DATA]" at bounding box center [156, 210] width 69 height 19
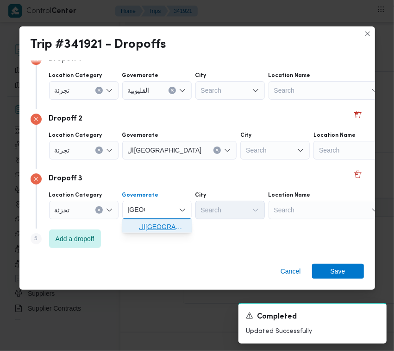
click at [156, 225] on span "ال[GEOGRAPHIC_DATA]" at bounding box center [162, 226] width 47 height 11
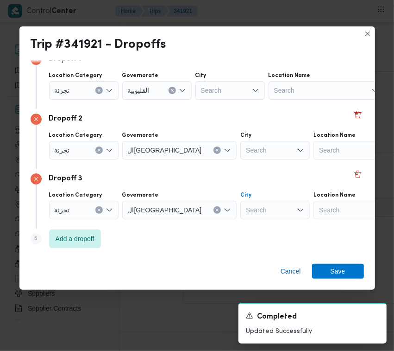
click at [240, 205] on div "Search" at bounding box center [274, 210] width 69 height 19
type input "ظاهر"
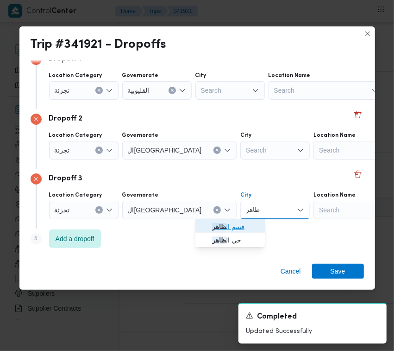
click at [229, 225] on span "قسم ال ظاهر" at bounding box center [235, 226] width 47 height 11
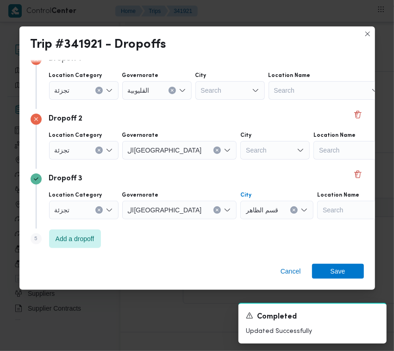
click at [240, 154] on div "Search" at bounding box center [274, 150] width 69 height 19
click at [240, 153] on div "Search" at bounding box center [274, 150] width 69 height 19
click at [240, 148] on div "Search" at bounding box center [274, 150] width 69 height 19
type input "شبرا"
click at [246, 152] on input "شبرا" at bounding box center [254, 150] width 16 height 11
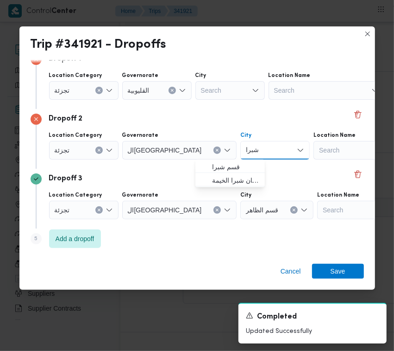
click at [246, 152] on input "شبرا" at bounding box center [254, 150] width 16 height 11
click at [225, 163] on span "قسم شبرا" at bounding box center [235, 166] width 47 height 11
click at [214, 93] on div "Search" at bounding box center [229, 90] width 69 height 19
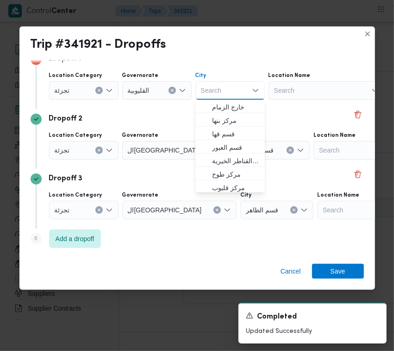
paste input "شبرا"
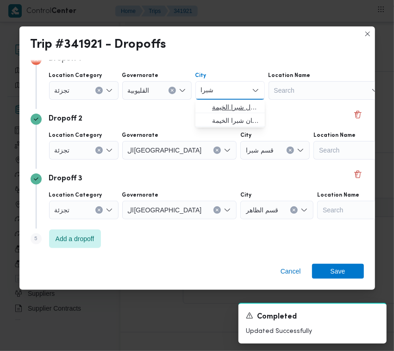
type input "شبرا"
click at [227, 109] on span "قسم أول شبرا الخيمة" at bounding box center [235, 106] width 47 height 11
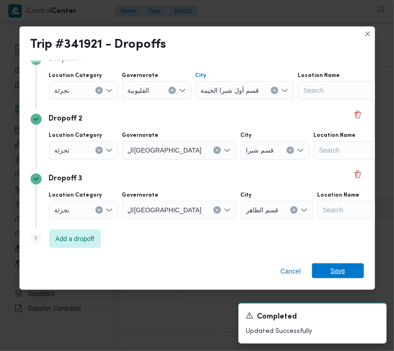
click at [329, 269] on span "Save" at bounding box center [338, 270] width 52 height 15
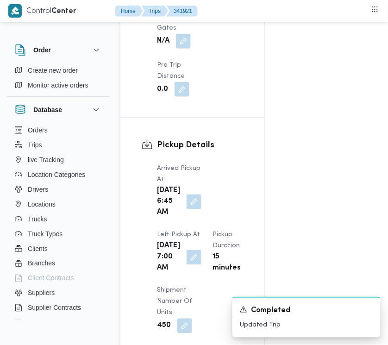
scroll to position [798, 0]
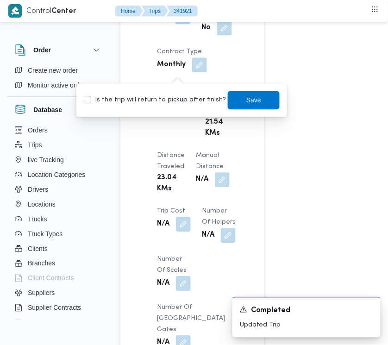
click at [161, 103] on label "Is the trip will return to pickup after finish?" at bounding box center [155, 100] width 142 height 11
checkbox input "true"
click at [236, 100] on span "Save" at bounding box center [254, 99] width 52 height 19
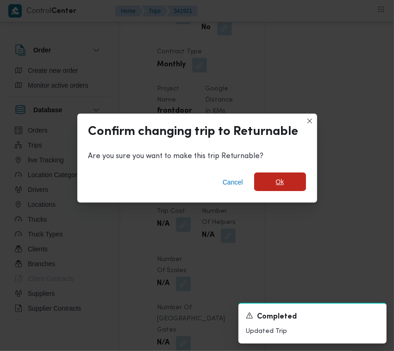
click at [283, 183] on span "Ok" at bounding box center [280, 181] width 8 height 11
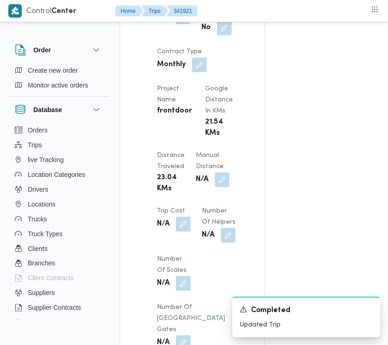
click at [322, 90] on div "Assignees • Superadmin [EMAIL_ADDRESS][DOMAIN_NAME] Checklist Dropoffs details …" at bounding box center [374, 62] width 219 height 1380
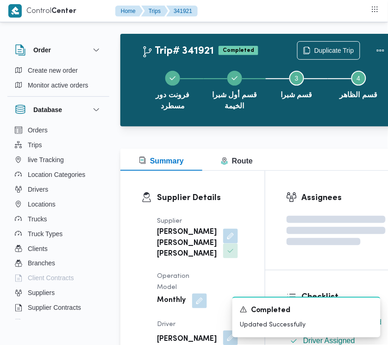
scroll to position [0, 0]
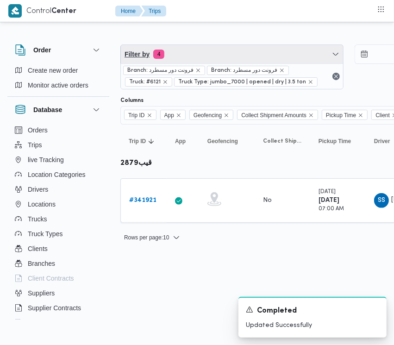
click at [241, 56] on span "Filter by 4" at bounding box center [232, 54] width 222 height 19
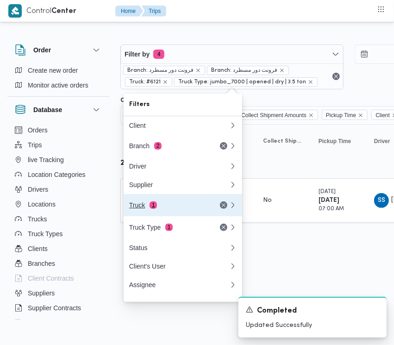
click at [161, 209] on div "Truck 1" at bounding box center [168, 205] width 78 height 7
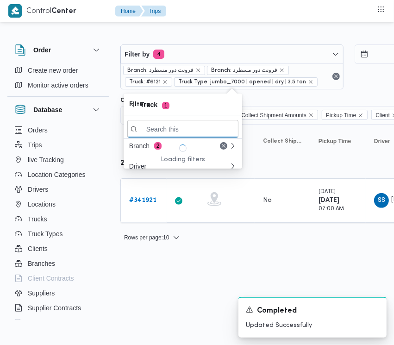
paste input "1234تور"
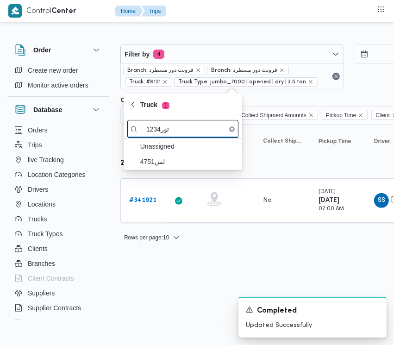
drag, startPoint x: 162, startPoint y: 129, endPoint x: 172, endPoint y: 130, distance: 9.8
click at [172, 130] on input "1234تور" at bounding box center [182, 129] width 111 height 18
drag, startPoint x: 160, startPoint y: 134, endPoint x: 174, endPoint y: 136, distance: 14.4
click at [174, 136] on input "1234 ر" at bounding box center [182, 129] width 111 height 18
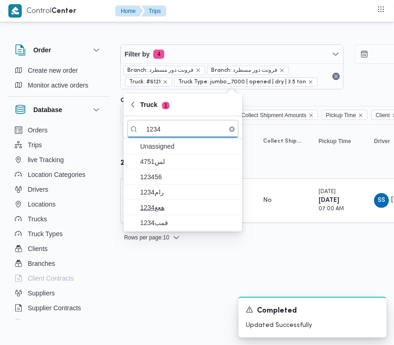
type input "1234"
click at [156, 202] on span "هعغ1234" at bounding box center [182, 207] width 111 height 15
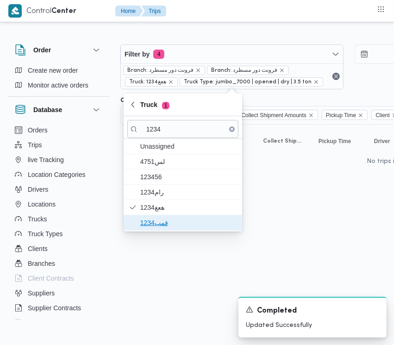
click at [158, 221] on span "قمب1234" at bounding box center [188, 222] width 96 height 11
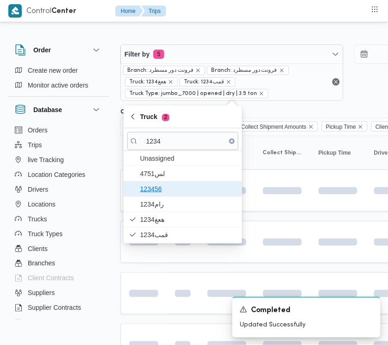
click at [160, 196] on span "123456" at bounding box center [182, 189] width 111 height 15
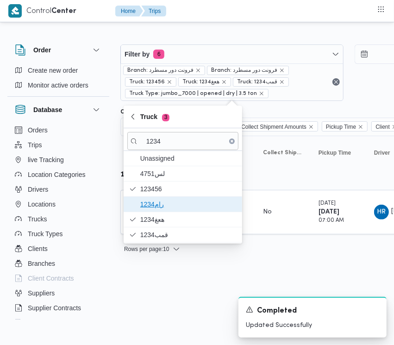
click at [160, 204] on span "رام1234" at bounding box center [188, 204] width 96 height 11
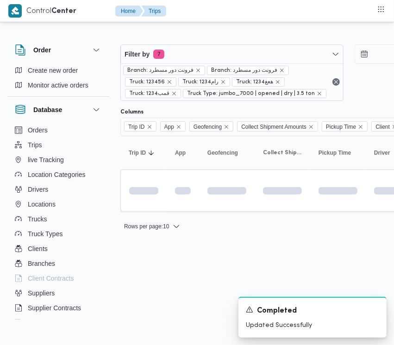
click at [285, 255] on html "Control Center Home Trips Order Create new order Monitor active orders Database…" at bounding box center [197, 172] width 394 height 345
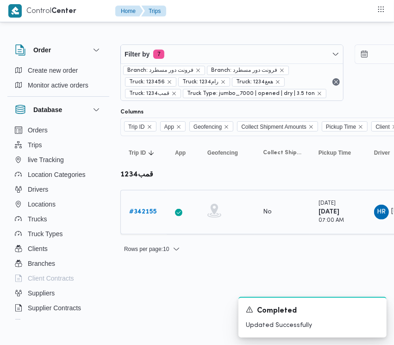
click at [145, 209] on b "# 342155" at bounding box center [142, 212] width 27 height 6
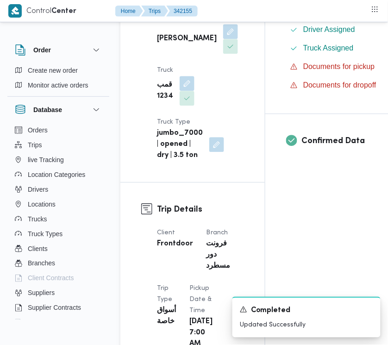
scroll to position [603, 0]
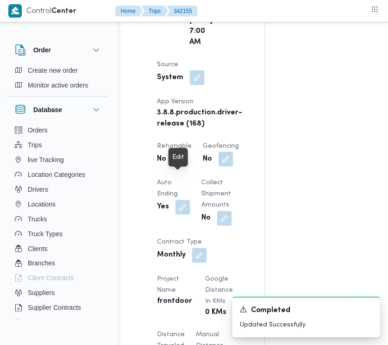
drag, startPoint x: 169, startPoint y: 178, endPoint x: 176, endPoint y: 178, distance: 7.4
click at [170, 167] on span at bounding box center [177, 159] width 19 height 15
click at [177, 166] on button "button" at bounding box center [180, 158] width 15 height 15
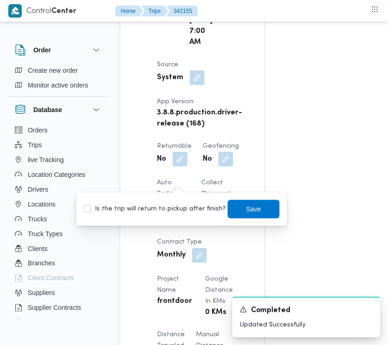
click at [157, 216] on div "Is the trip will return to pickup after finish? Save" at bounding box center [182, 209] width 198 height 20
click at [150, 206] on label "Is the trip will return to pickup after finish?" at bounding box center [155, 209] width 142 height 11
checkbox input "true"
click at [249, 209] on span "Save" at bounding box center [253, 208] width 15 height 11
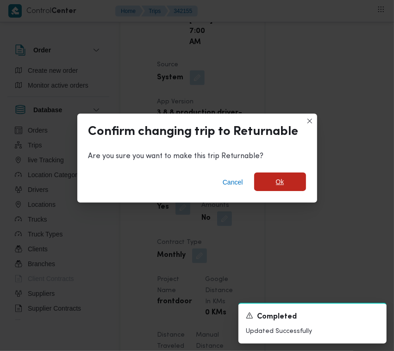
click at [300, 179] on span "Ok" at bounding box center [280, 181] width 52 height 19
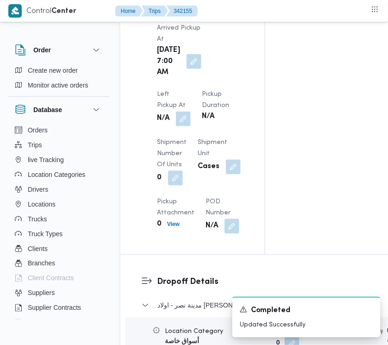
scroll to position [1519, 0]
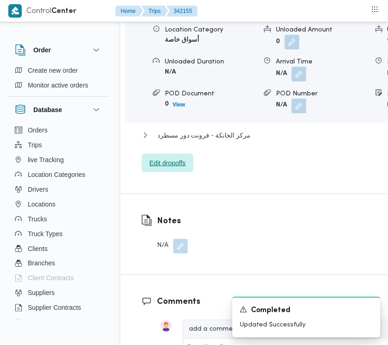
click at [159, 169] on span "Edit dropoffs" at bounding box center [168, 163] width 36 height 11
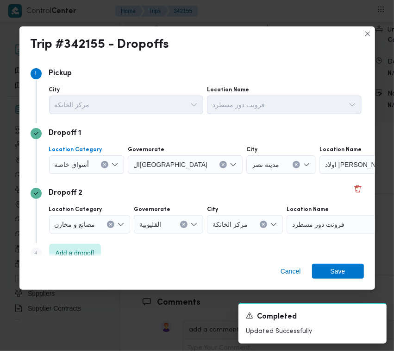
click at [82, 160] on span "أسواق خاصة" at bounding box center [72, 164] width 35 height 10
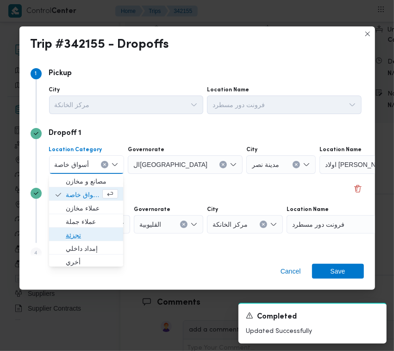
click at [76, 239] on span "تجزئة" at bounding box center [92, 234] width 52 height 11
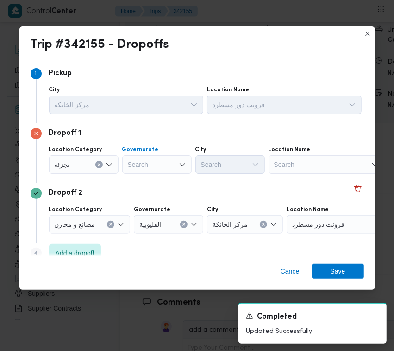
click at [154, 166] on div "Search" at bounding box center [156, 164] width 69 height 19
paste input "[GEOGRAPHIC_DATA]"
type input "[GEOGRAPHIC_DATA]"
click at [153, 168] on div "[GEOGRAPHIC_DATA] [GEOGRAPHIC_DATA]" at bounding box center [156, 164] width 69 height 19
click at [149, 178] on span "ال[GEOGRAPHIC_DATA]" at bounding box center [162, 181] width 47 height 11
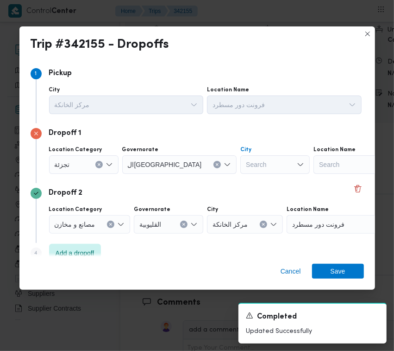
click at [240, 172] on div "Search" at bounding box center [274, 164] width 69 height 19
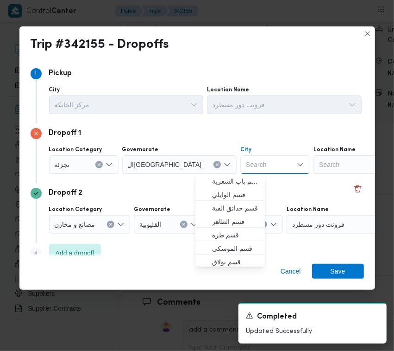
paste input "[GEOGRAPHIC_DATA]"
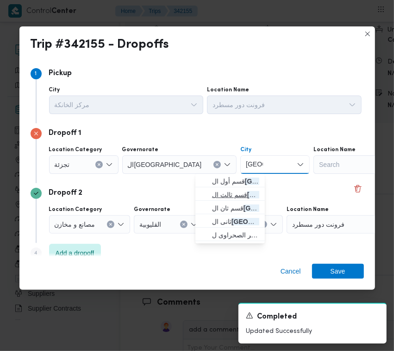
type input "[GEOGRAPHIC_DATA]"
click at [222, 188] on span "قسم ثالث ال قاهرة الجديدة" at bounding box center [230, 194] width 62 height 15
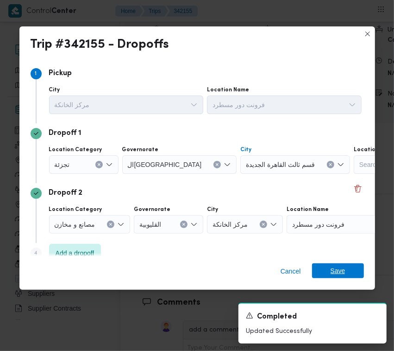
click at [337, 276] on span "Save" at bounding box center [338, 270] width 15 height 15
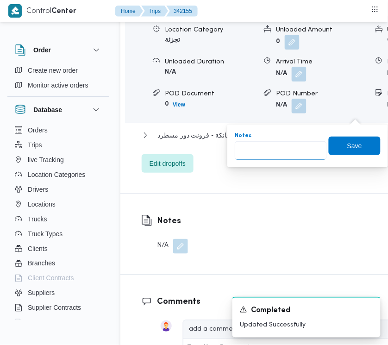
click at [304, 148] on input "Notes" at bounding box center [281, 150] width 92 height 19
paste input "تجمع"
type input "تجمع"
click at [340, 151] on span "Save" at bounding box center [355, 145] width 52 height 19
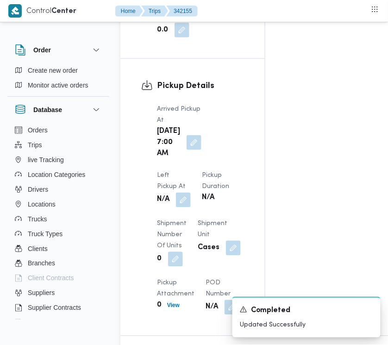
scroll to position [1158, 0]
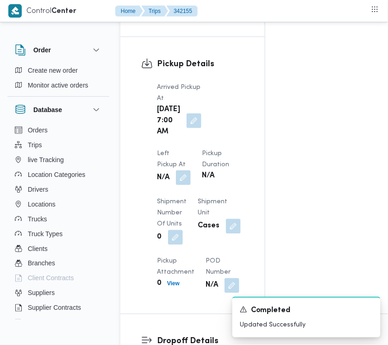
click at [191, 170] on button "button" at bounding box center [183, 177] width 15 height 15
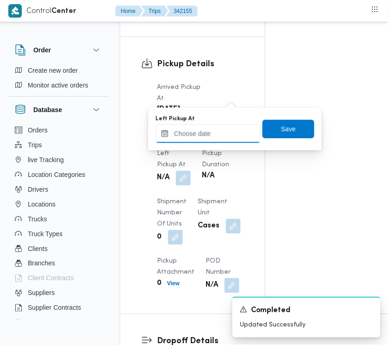
click at [192, 128] on input "Left Pickup At" at bounding box center [208, 134] width 105 height 19
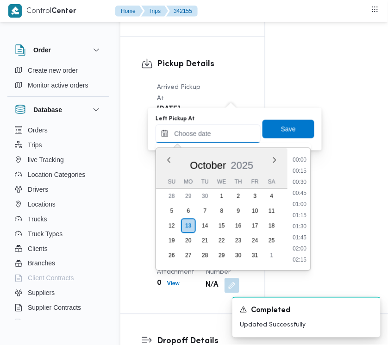
paste input "[DATE] 7:30:00 AM"
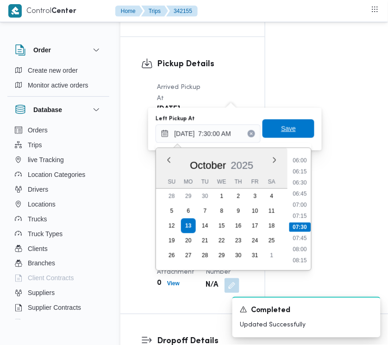
type input "[DATE] 07:30"
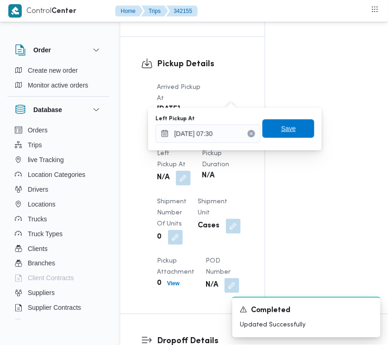
click at [290, 126] on span "Save" at bounding box center [289, 129] width 52 height 19
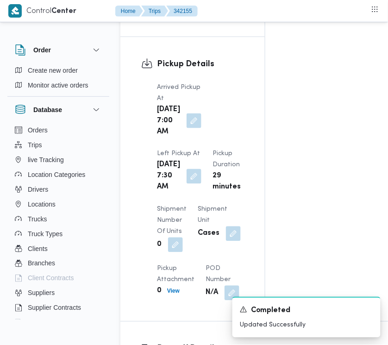
scroll to position [0, 0]
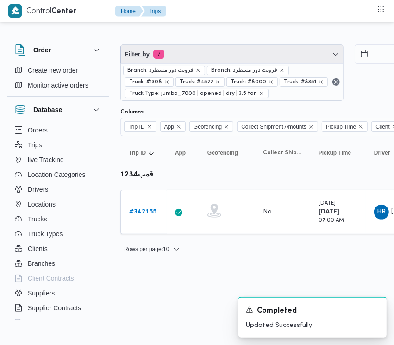
click at [195, 48] on span "Filter by 7" at bounding box center [232, 54] width 222 height 19
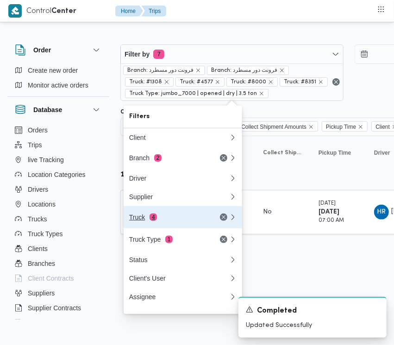
click at [174, 213] on button "Truck 4" at bounding box center [183, 217] width 119 height 22
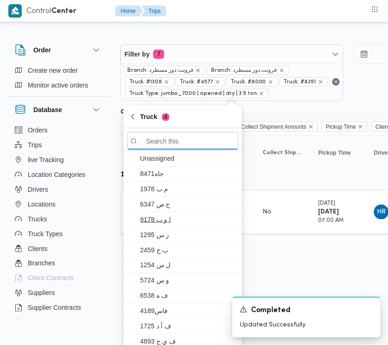
paste input "8315"
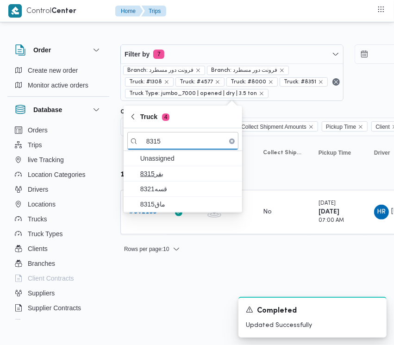
type input "8315"
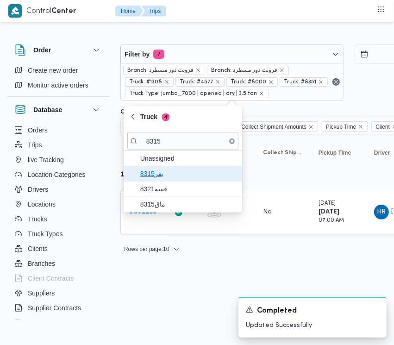
click at [151, 171] on span "8315بفر" at bounding box center [188, 173] width 96 height 11
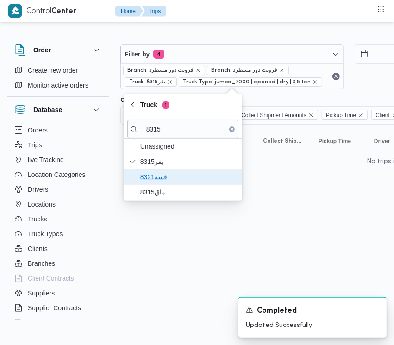
click at [152, 177] on span "قسه8321" at bounding box center [188, 176] width 96 height 11
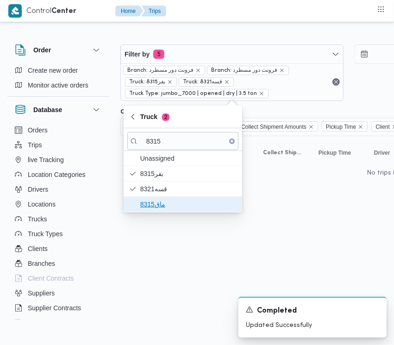
click at [152, 202] on span "ماق8315" at bounding box center [188, 204] width 96 height 11
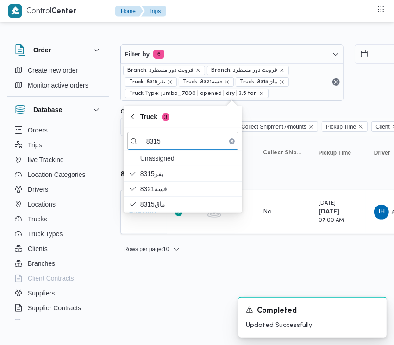
drag, startPoint x: 145, startPoint y: 270, endPoint x: 147, endPoint y: 263, distance: 6.7
click at [146, 270] on html "Control Center Home Trips Order Create new order Monitor active orders Database…" at bounding box center [197, 172] width 394 height 345
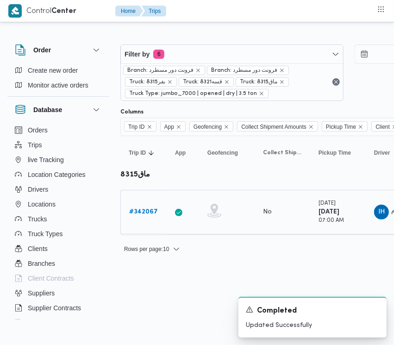
click at [146, 204] on div "# 342067" at bounding box center [144, 212] width 37 height 19
click at [146, 212] on b "# 342067" at bounding box center [143, 212] width 29 height 6
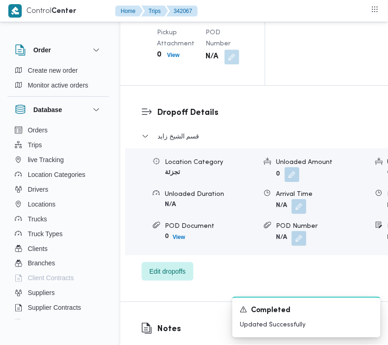
scroll to position [1474, 0]
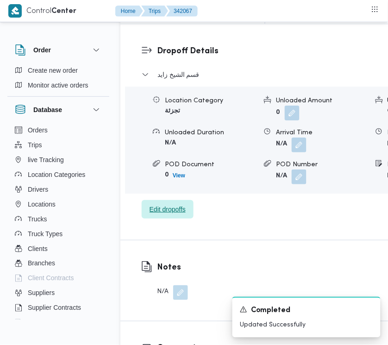
click at [172, 215] on span "Edit dropoffs" at bounding box center [168, 209] width 36 height 11
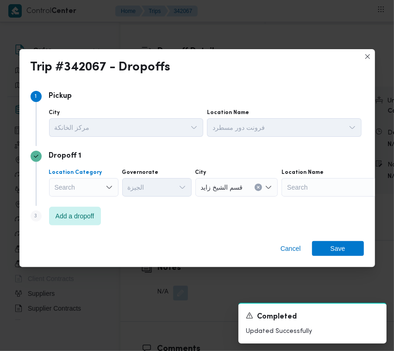
click at [100, 181] on div "Search" at bounding box center [83, 187] width 69 height 19
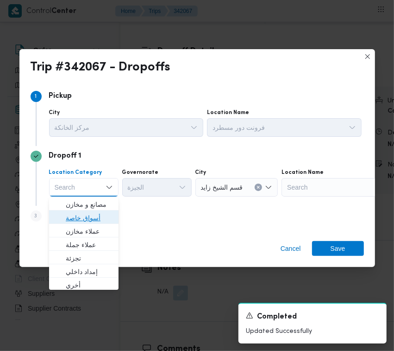
click at [98, 214] on span "أسواق خاصة" at bounding box center [89, 217] width 47 height 11
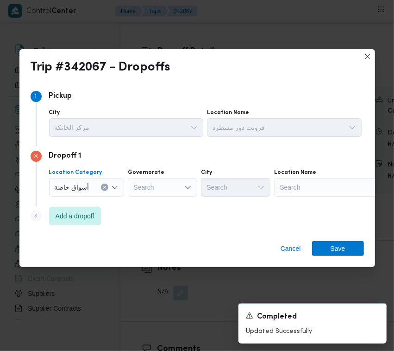
click at [320, 188] on div "Search" at bounding box center [332, 187] width 116 height 19
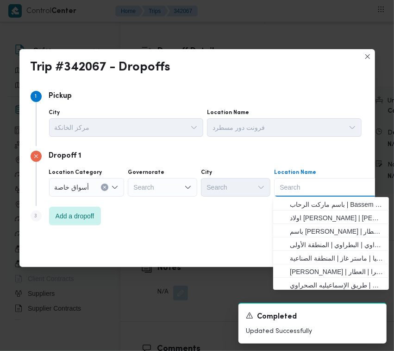
paste input "اوسكار الالف مسكن"
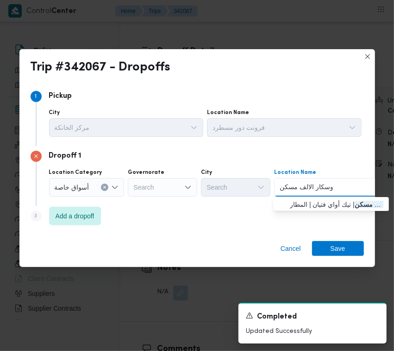
type input "اوسكار الالف مسكن"
click at [309, 199] on span "اوسكار الالف مسكن | تيك أواي فتيان | المطار" at bounding box center [337, 204] width 94 height 11
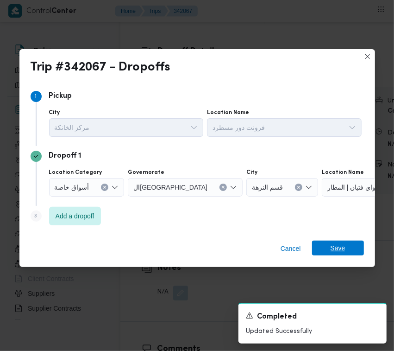
click at [340, 247] on span "Save" at bounding box center [338, 247] width 15 height 15
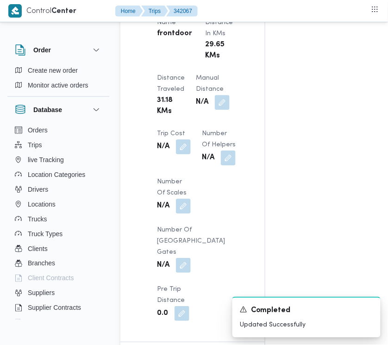
scroll to position [570, 0]
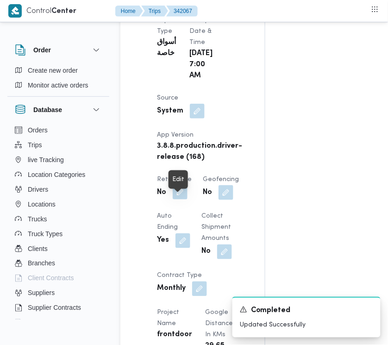
click at [173, 200] on button "button" at bounding box center [180, 192] width 15 height 15
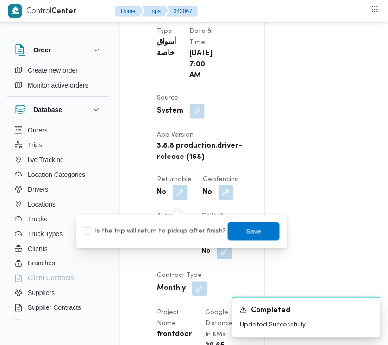
click at [173, 234] on label "Is the trip will return to pickup after finish?" at bounding box center [155, 231] width 142 height 11
checkbox input "true"
click at [256, 230] on span "Save" at bounding box center [254, 231] width 52 height 19
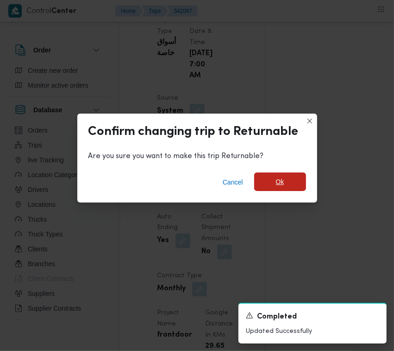
click at [278, 180] on span "Ok" at bounding box center [280, 181] width 8 height 11
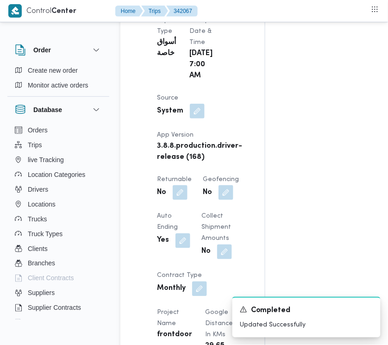
click at [285, 131] on div "Assignees Checklist Dropoffs details entered Driver Assigned Truck Assigned Doc…" at bounding box center [335, 264] width 141 height 1329
click at [283, 128] on div "Assignees • Superadmin [EMAIL_ADDRESS][DOMAIN_NAME] Checklist Dropoffs details …" at bounding box center [374, 264] width 219 height 1329
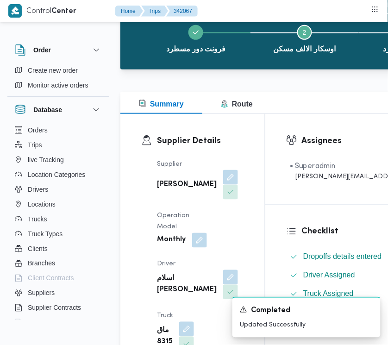
scroll to position [0, 0]
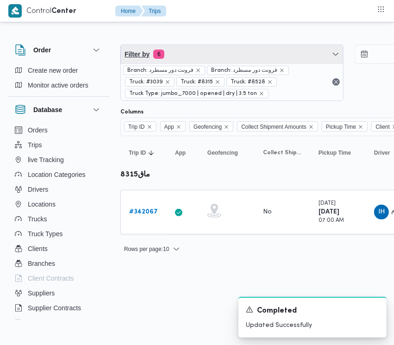
click at [232, 55] on span "Filter by 6" at bounding box center [232, 54] width 222 height 19
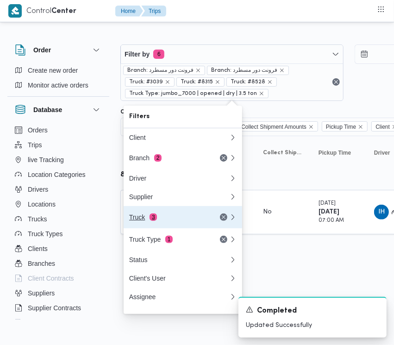
click at [182, 215] on div "Truck 3" at bounding box center [179, 217] width 111 height 22
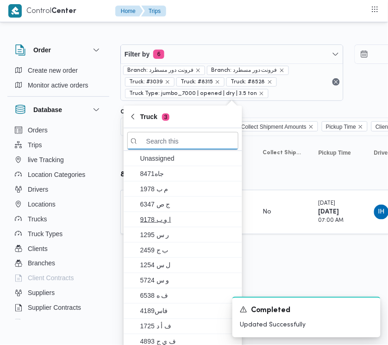
paste input "3957"
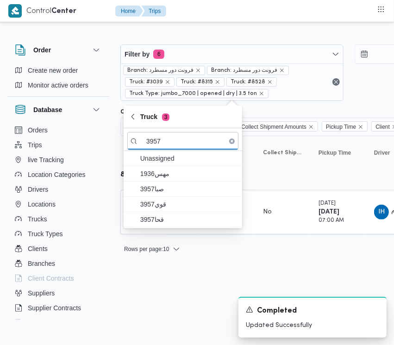
type input "3957"
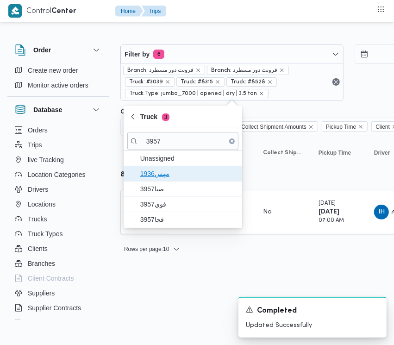
click at [175, 174] on span "1936مهس" at bounding box center [188, 173] width 96 height 11
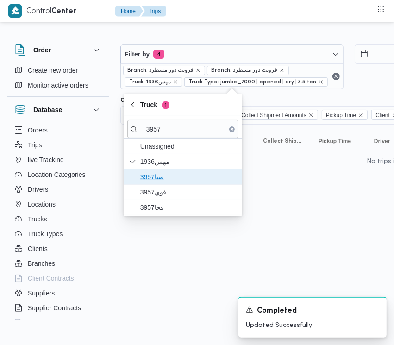
click at [174, 180] on span "3957صبا" at bounding box center [188, 176] width 96 height 11
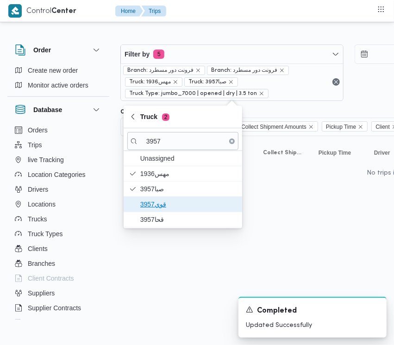
click at [165, 202] on span "قوي3957" at bounding box center [188, 204] width 96 height 11
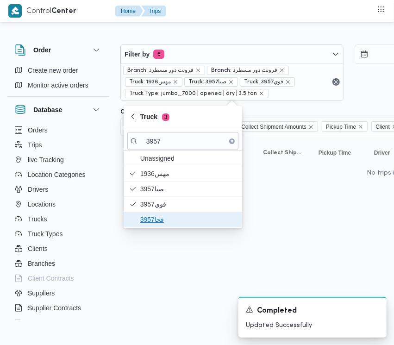
click at [158, 216] on span "قحا3957" at bounding box center [188, 219] width 96 height 11
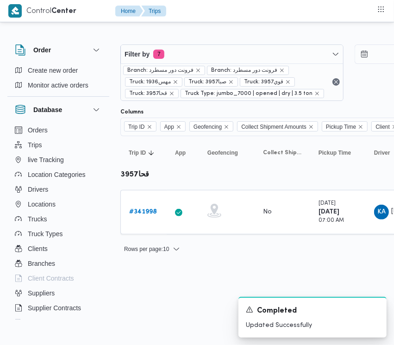
click at [161, 268] on html "Control Center Home Trips Order Create new order Monitor active orders Database…" at bounding box center [197, 172] width 394 height 345
click at [149, 218] on div "# 341998" at bounding box center [144, 212] width 37 height 19
click at [144, 216] on link "# 341998" at bounding box center [143, 212] width 28 height 11
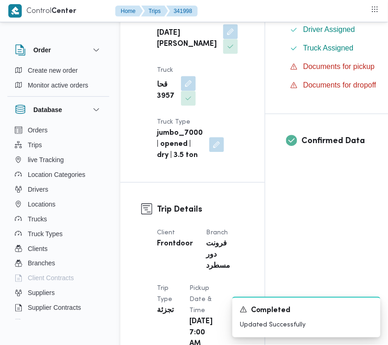
scroll to position [603, 0]
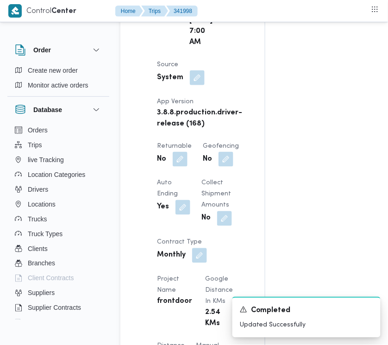
click at [165, 165] on b "No" at bounding box center [161, 159] width 9 height 11
click at [179, 166] on button "button" at bounding box center [180, 158] width 15 height 15
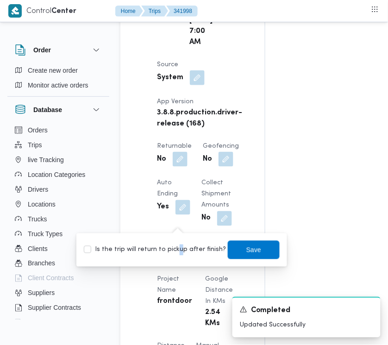
click at [176, 249] on label "Is the trip will return to pickup after finish?" at bounding box center [155, 250] width 142 height 11
click at [216, 251] on label "Is the trip will return to pickup after finish?" at bounding box center [155, 250] width 142 height 11
checkbox input "true"
click at [246, 248] on span "Save" at bounding box center [253, 249] width 15 height 11
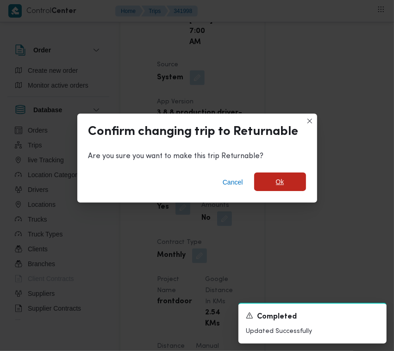
click at [289, 183] on span "Ok" at bounding box center [280, 181] width 52 height 19
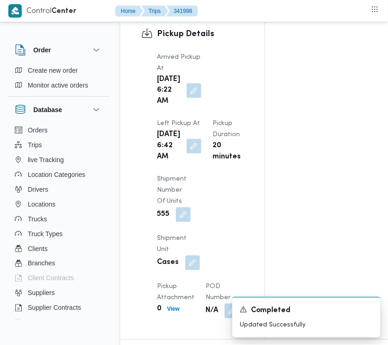
scroll to position [1508, 0]
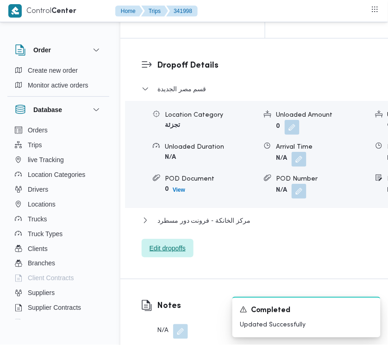
click at [176, 258] on span "Edit dropoffs" at bounding box center [168, 248] width 52 height 19
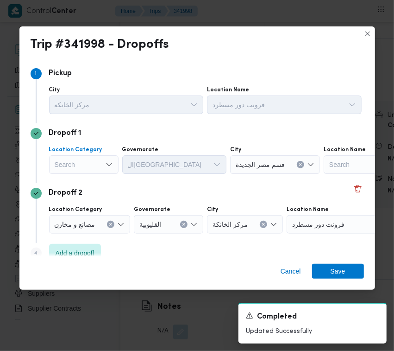
drag, startPoint x: 93, startPoint y: 161, endPoint x: 94, endPoint y: 166, distance: 4.8
click at [93, 162] on div "Search" at bounding box center [83, 164] width 69 height 19
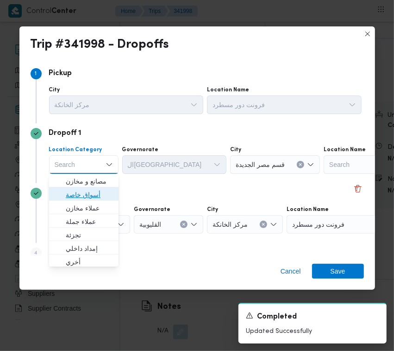
click at [95, 190] on span "أسواق خاصة" at bounding box center [89, 194] width 47 height 11
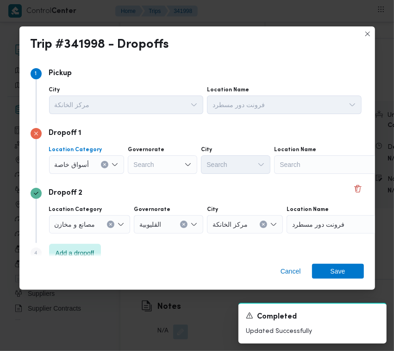
click at [307, 161] on div "Search" at bounding box center [332, 164] width 116 height 19
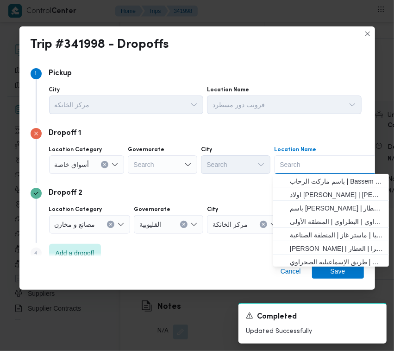
paste input "اوسكار الالف مسكن"
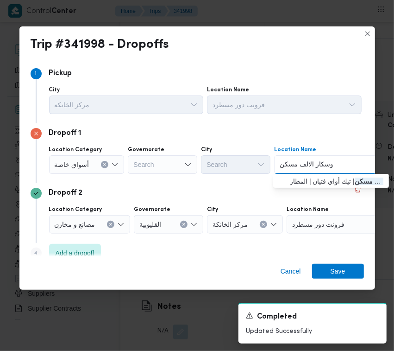
type input "اوسكار الالف مسكن"
click at [300, 181] on span "اوسكار الالف مسكن | تيك أواي فتيان | المطار" at bounding box center [337, 181] width 94 height 11
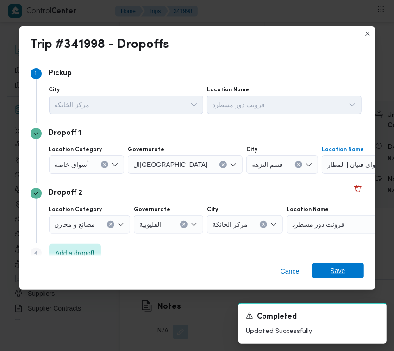
click at [338, 269] on span "Save" at bounding box center [338, 270] width 15 height 15
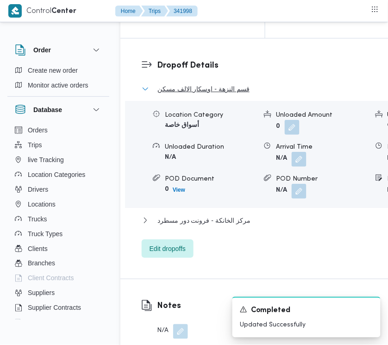
click at [202, 95] on span "قسم النزهة - اوسكار الالف مسكن" at bounding box center [204, 88] width 92 height 11
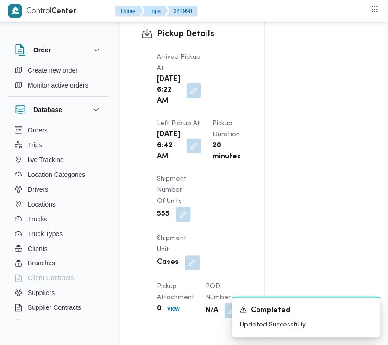
scroll to position [0, 0]
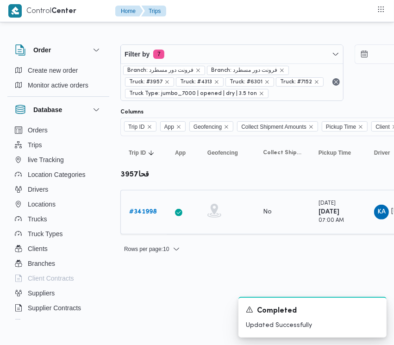
click at [142, 214] on b "# 341998" at bounding box center [143, 212] width 28 height 6
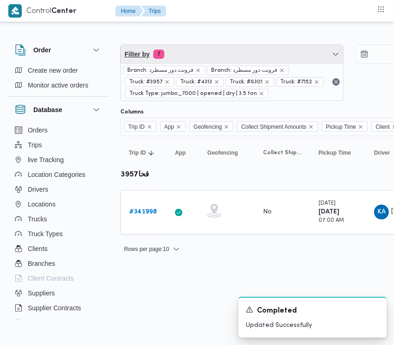
click at [190, 57] on span "Filter by 7" at bounding box center [232, 54] width 222 height 19
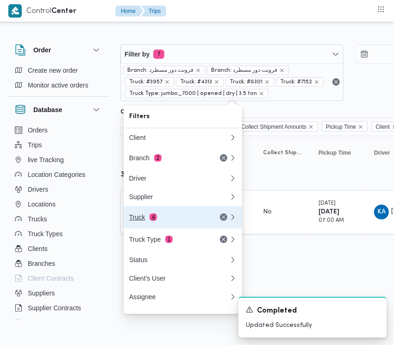
click at [143, 216] on div "Truck 4" at bounding box center [168, 217] width 78 height 7
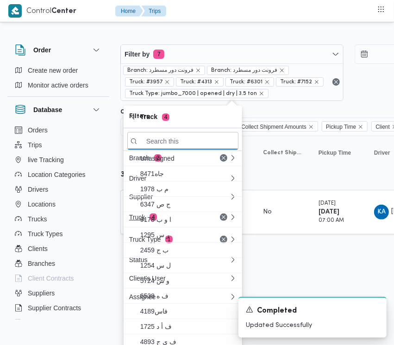
paste input "2367"
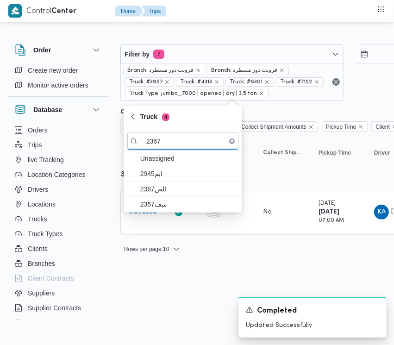
type input "2367"
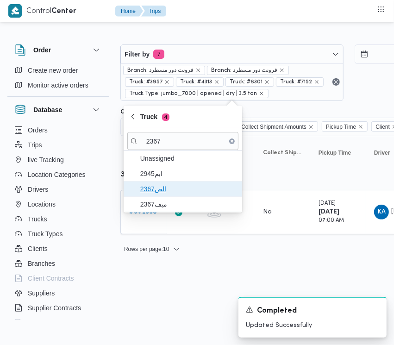
click at [168, 183] on span "الص2367" at bounding box center [182, 189] width 111 height 15
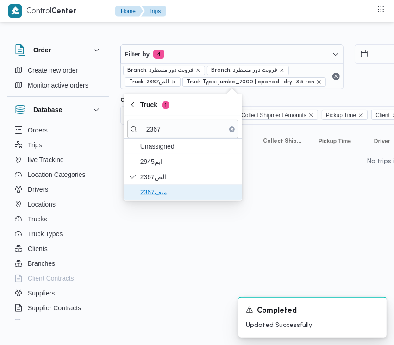
click at [164, 195] on span "ميف2367" at bounding box center [188, 192] width 96 height 11
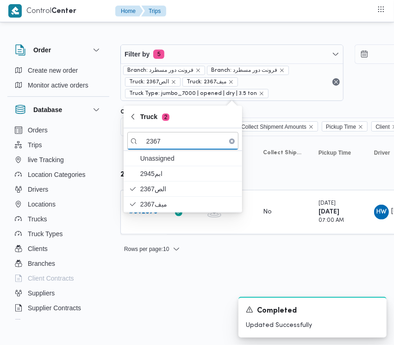
drag, startPoint x: 154, startPoint y: 294, endPoint x: 154, endPoint y: 267, distance: 27.3
click at [154, 293] on html "Control Center Home Trips Order Create new order Monitor active orders Database…" at bounding box center [197, 172] width 394 height 345
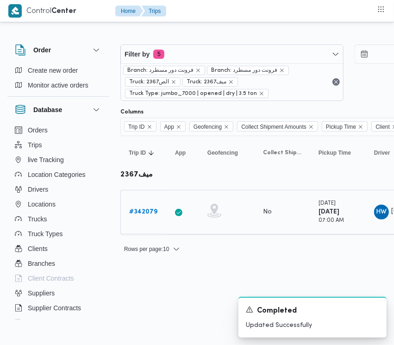
click at [141, 198] on td "Trip ID # 342079" at bounding box center [143, 212] width 46 height 44
click at [142, 212] on b "# 342079" at bounding box center [143, 212] width 28 height 6
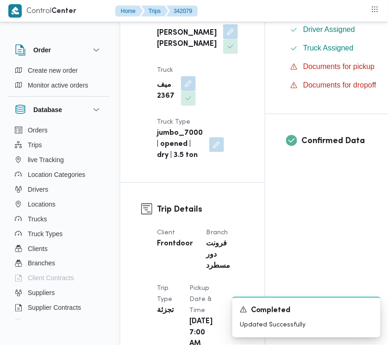
scroll to position [603, 0]
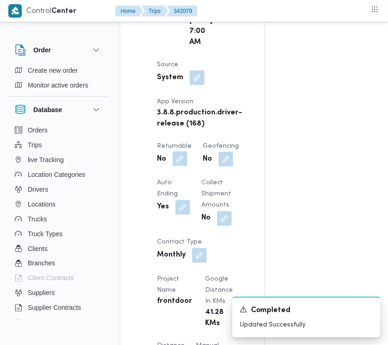
click at [177, 166] on button "button" at bounding box center [180, 158] width 15 height 15
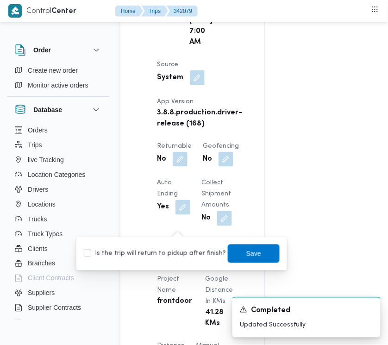
click at [174, 246] on div "Is the trip will return to pickup after finish? Save" at bounding box center [182, 254] width 198 height 20
click at [174, 258] on label "Is the trip will return to pickup after finish?" at bounding box center [155, 253] width 142 height 11
checkbox input "true"
click at [259, 241] on div "You are in a dialog. To close this dialog, hit escape. Is the trip will return …" at bounding box center [181, 253] width 211 height 33
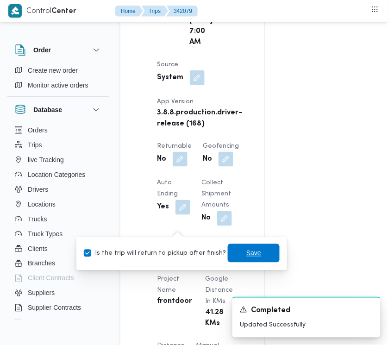
click at [259, 249] on span "Save" at bounding box center [254, 253] width 52 height 19
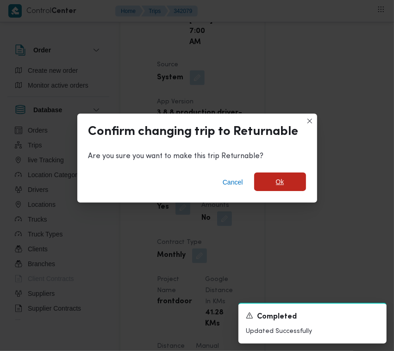
click at [275, 174] on span "Ok" at bounding box center [280, 181] width 52 height 19
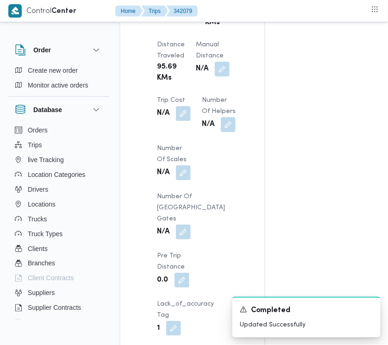
scroll to position [1207, 0]
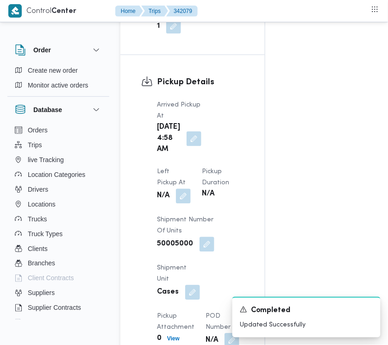
click at [191, 189] on span at bounding box center [180, 196] width 19 height 15
click at [191, 189] on button "button" at bounding box center [183, 196] width 15 height 15
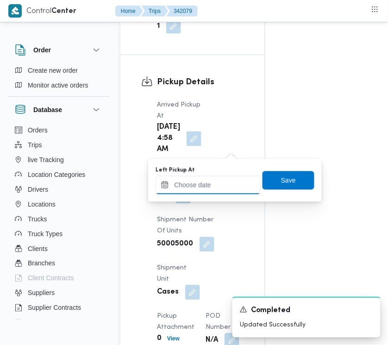
click at [223, 187] on input "Left Pickup At" at bounding box center [208, 185] width 105 height 19
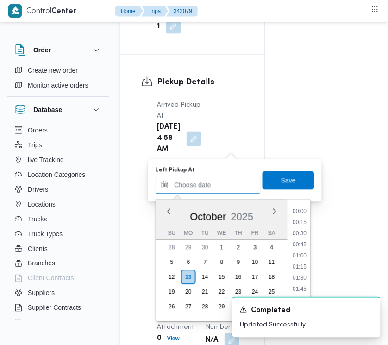
scroll to position [278, 0]
click at [306, 204] on div "Time 00:00 00:15 00:30 00:45 01:00 01:15 01:30 01:45 02:00 02:15 02:30 02:45 03…" at bounding box center [299, 261] width 23 height 122
click at [305, 269] on li "07:30" at bounding box center [300, 267] width 21 height 9
type input "[DATE] 07:30"
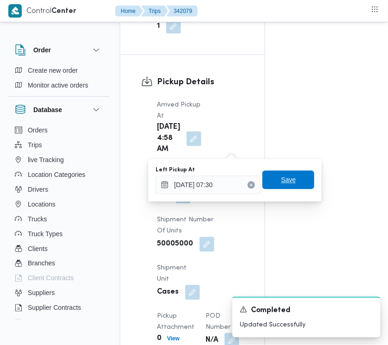
click at [297, 185] on span "Save" at bounding box center [289, 180] width 52 height 19
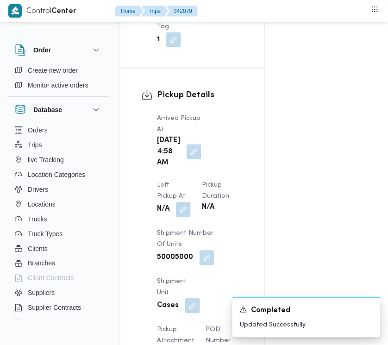
click at [194, 159] on button "button" at bounding box center [194, 152] width 15 height 15
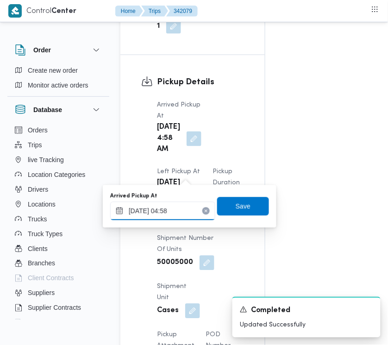
click at [179, 214] on input "[DATE] 04:58" at bounding box center [162, 211] width 105 height 19
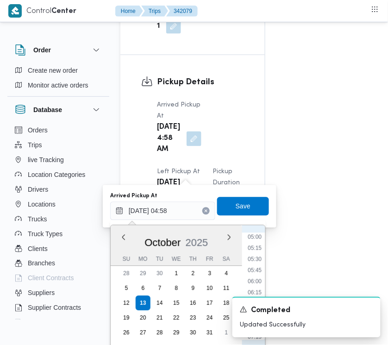
scroll to position [246, 0]
click at [258, 292] on div "A new notification appears Completed Updated Successfully" at bounding box center [295, 318] width 185 height 56
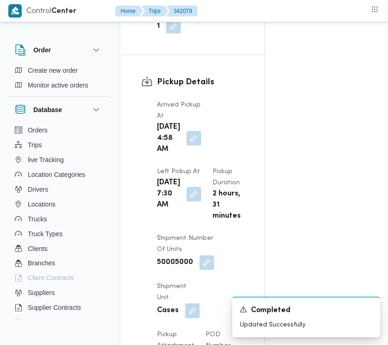
click at [187, 146] on button "button" at bounding box center [194, 138] width 15 height 15
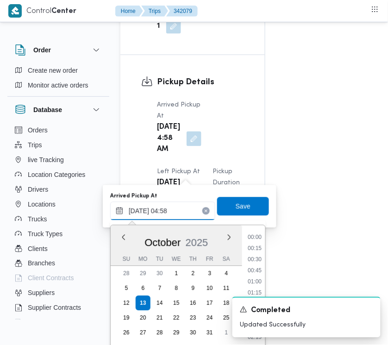
click at [183, 212] on input "[DATE] 04:58" at bounding box center [162, 211] width 105 height 19
click at [253, 293] on div "A new notification appears Completed Updated Successfully" at bounding box center [295, 318] width 185 height 56
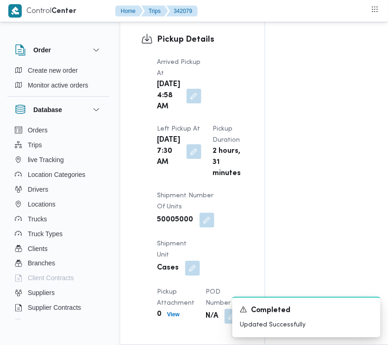
scroll to position [1278, 0]
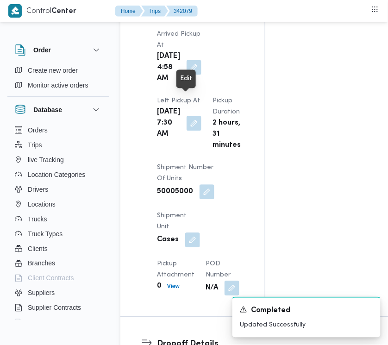
click at [187, 75] on button "button" at bounding box center [194, 67] width 15 height 15
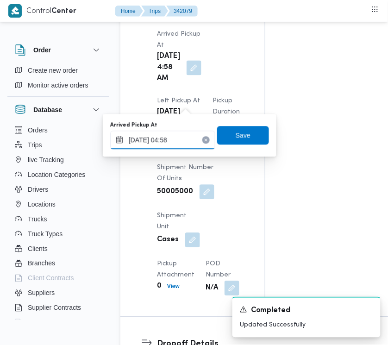
click at [192, 149] on div "[DATE] 04:58" at bounding box center [162, 140] width 105 height 19
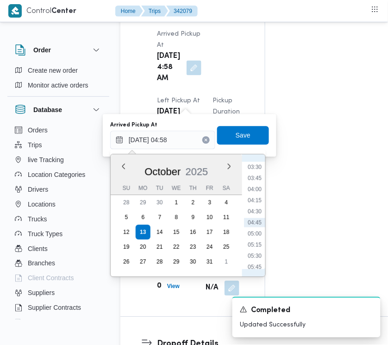
scroll to position [246, 0]
click at [256, 228] on li "07:00" at bounding box center [254, 231] width 21 height 9
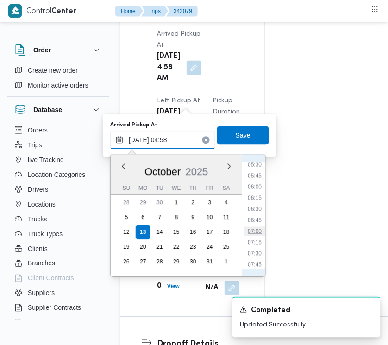
type input "[DATE] 07:00"
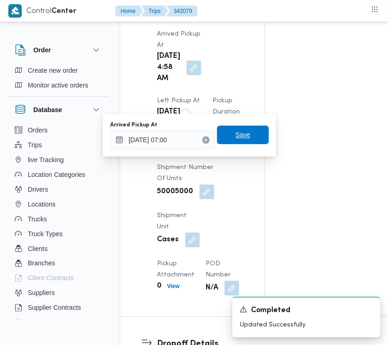
click at [237, 131] on span "Save" at bounding box center [243, 135] width 15 height 11
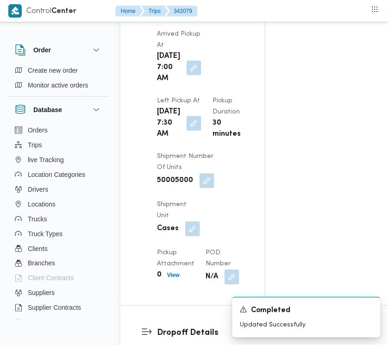
click at [237, 131] on div "Arrived Pickup At [DATE] 7:00 AM Left Pickup At [GEOGRAPHIC_DATA][DATE] 7:30 AM…" at bounding box center [200, 157] width 98 height 267
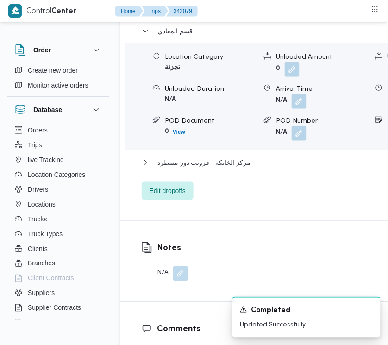
scroll to position [1642, 0]
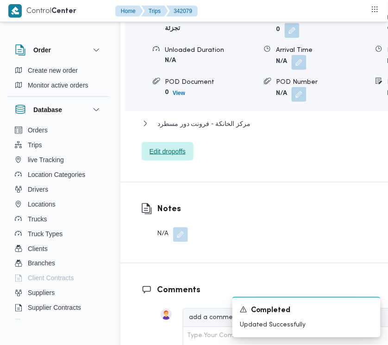
click at [160, 161] on span "Edit dropoffs" at bounding box center [168, 151] width 52 height 19
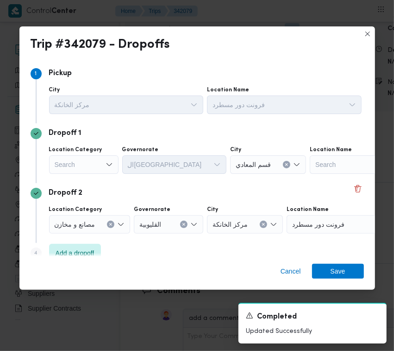
click at [83, 174] on div "Location Category Search Governorate [GEOGRAPHIC_DATA] City قسم المعادي Locatio…" at bounding box center [205, 160] width 316 height 32
click at [84, 166] on div "Search" at bounding box center [83, 164] width 69 height 19
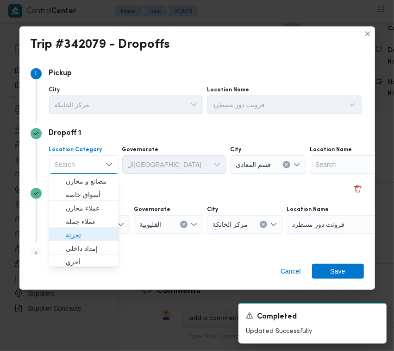
click at [84, 237] on span "تجزئة" at bounding box center [89, 234] width 47 height 11
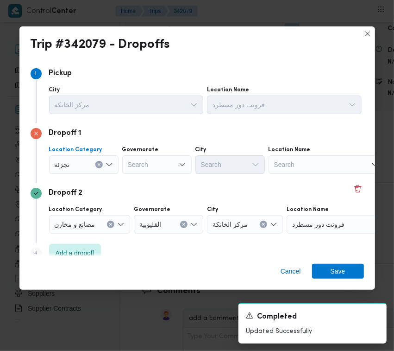
click at [159, 158] on div "Search" at bounding box center [156, 164] width 69 height 19
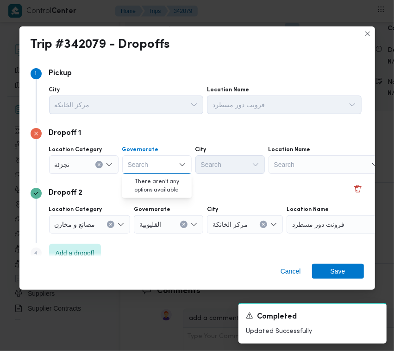
paste input "جيزة"
type input "جيزة"
click at [165, 172] on div "جيزة جيزة" at bounding box center [156, 164] width 69 height 19
click at [161, 184] on span "ال جيزة" at bounding box center [162, 181] width 47 height 11
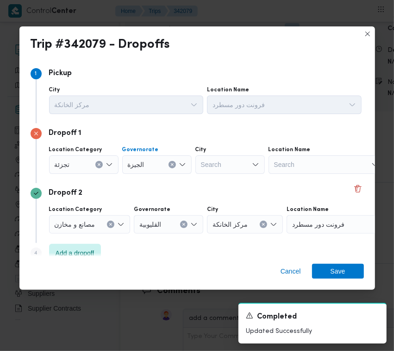
click at [206, 174] on div "Location Category [GEOGRAPHIC_DATA] [GEOGRAPHIC_DATA] Combo box. Selected. الجي…" at bounding box center [205, 160] width 316 height 32
click at [212, 170] on div "Search" at bounding box center [229, 164] width 69 height 19
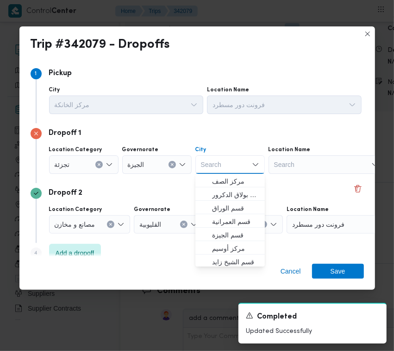
paste input "زايد"
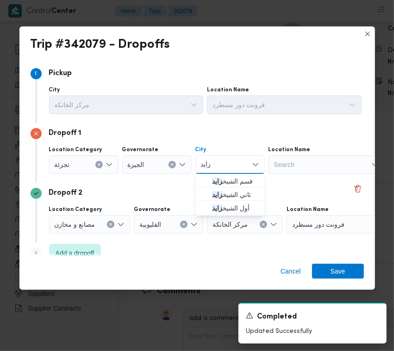
type input "زايد"
drag, startPoint x: 211, startPoint y: 174, endPoint x: 211, endPoint y: 188, distance: 13.4
click at [211, 188] on span "ثاني الشيخ [PERSON_NAME]" at bounding box center [230, 194] width 62 height 15
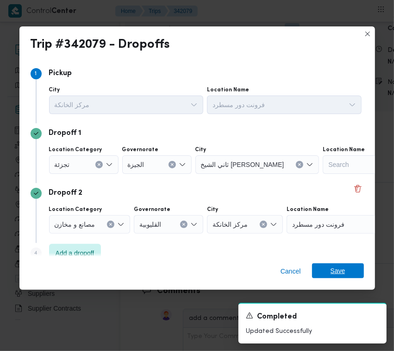
click at [343, 276] on span "Save" at bounding box center [338, 270] width 15 height 15
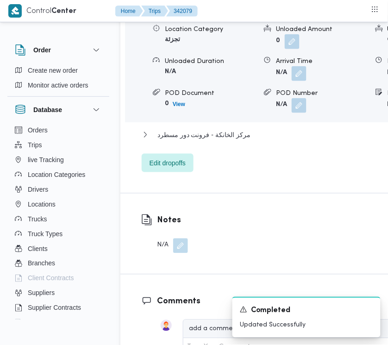
click at [182, 9] on span "ثاني الشيخ [PERSON_NAME]" at bounding box center [199, 3] width 83 height 11
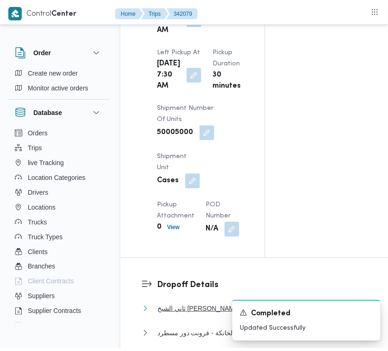
scroll to position [0, 0]
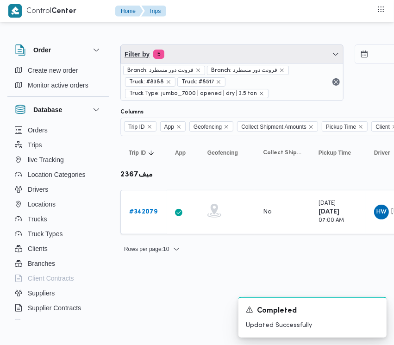
click at [188, 53] on span "Filter by 5" at bounding box center [232, 54] width 222 height 19
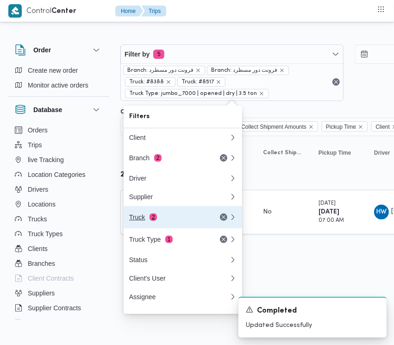
click at [183, 221] on div "Truck 2" at bounding box center [168, 217] width 78 height 7
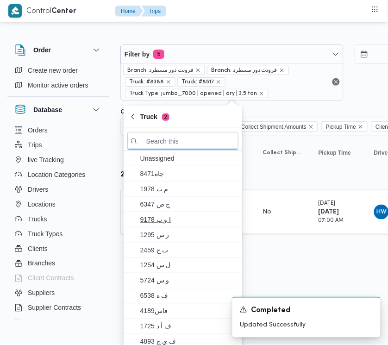
paste input "7121"
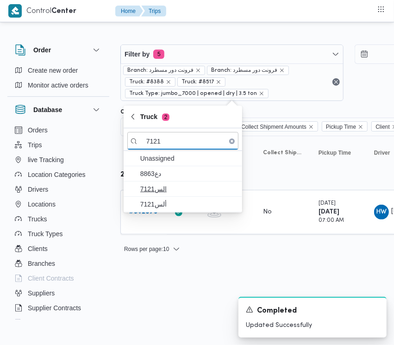
type input "7121"
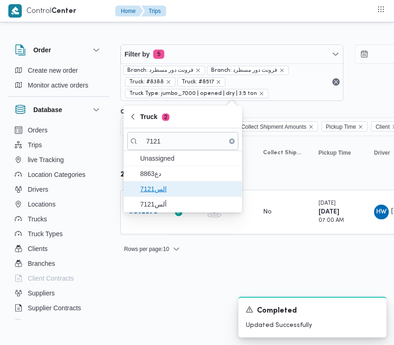
click at [168, 188] on span "الس7121" at bounding box center [188, 188] width 96 height 11
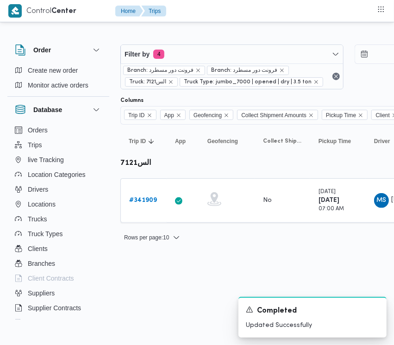
click at [165, 270] on html "Control Center Home Trips Order Create new order Monitor active orders Database…" at bounding box center [197, 172] width 394 height 345
click at [149, 198] on b "# 341909" at bounding box center [143, 200] width 28 height 6
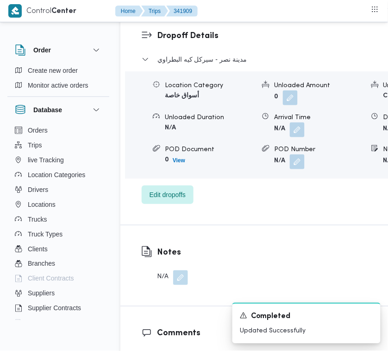
scroll to position [1841, 0]
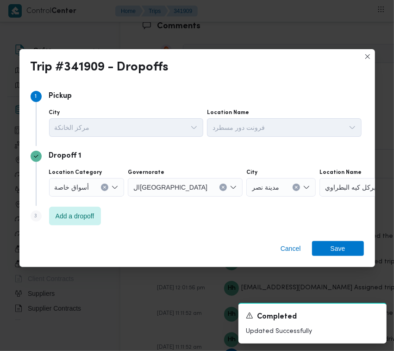
click at [79, 184] on span "أسواق خاصة" at bounding box center [72, 187] width 35 height 10
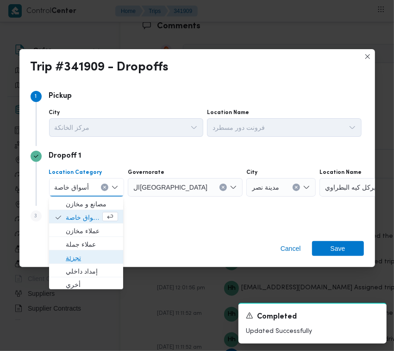
click at [93, 254] on span "تجزئة" at bounding box center [92, 257] width 52 height 11
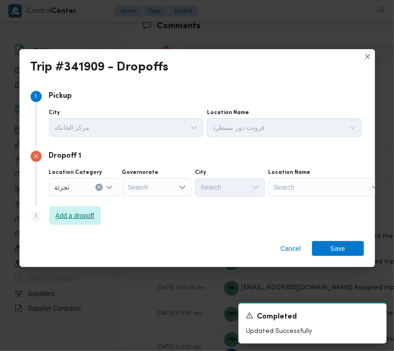
click at [86, 214] on span "Add a dropoff" at bounding box center [75, 215] width 39 height 11
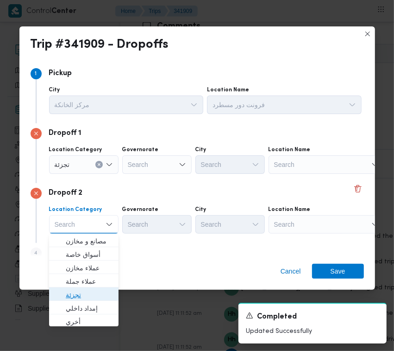
click at [86, 291] on span "تجزئة" at bounding box center [89, 294] width 47 height 11
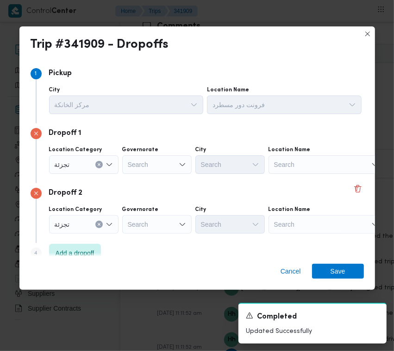
click at [151, 235] on div "Dropoff 2 Location Category تجزئة Governorate Search City Search Location Name …" at bounding box center [198, 213] width 334 height 60
drag, startPoint x: 151, startPoint y: 227, endPoint x: 147, endPoint y: 235, distance: 8.9
click at [147, 232] on div "Search" at bounding box center [156, 224] width 69 height 19
paste input "[GEOGRAPHIC_DATA]"
type input "[GEOGRAPHIC_DATA]"
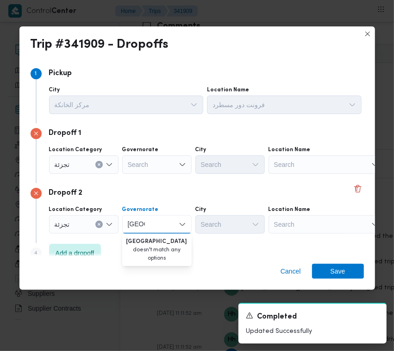
click at [142, 168] on div "Search" at bounding box center [156, 164] width 69 height 19
paste input "[GEOGRAPHIC_DATA]"
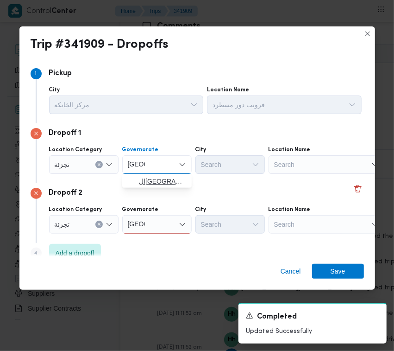
type input "[GEOGRAPHIC_DATA]"
click at [135, 186] on span "ال[GEOGRAPHIC_DATA]" at bounding box center [157, 181] width 62 height 15
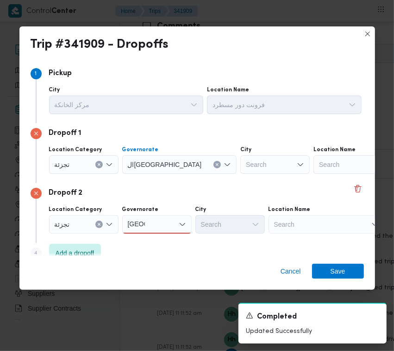
drag, startPoint x: 163, startPoint y: 226, endPoint x: 163, endPoint y: 232, distance: 5.6
click at [163, 227] on div "[GEOGRAPHIC_DATA] [GEOGRAPHIC_DATA]" at bounding box center [156, 224] width 69 height 19
click at [161, 244] on span "ال[GEOGRAPHIC_DATA]" at bounding box center [162, 240] width 47 height 11
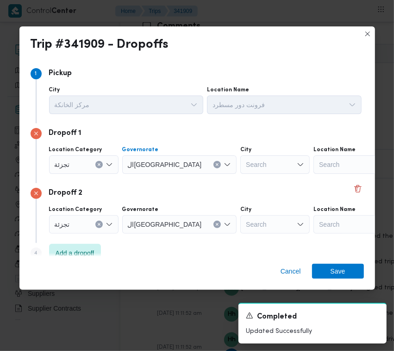
click at [143, 165] on span "ال[GEOGRAPHIC_DATA]" at bounding box center [165, 164] width 74 height 10
click at [148, 186] on span "ال[GEOGRAPHIC_DATA]" at bounding box center [154, 181] width 30 height 11
click at [240, 160] on div "Search" at bounding box center [274, 164] width 69 height 19
type input "قدي"
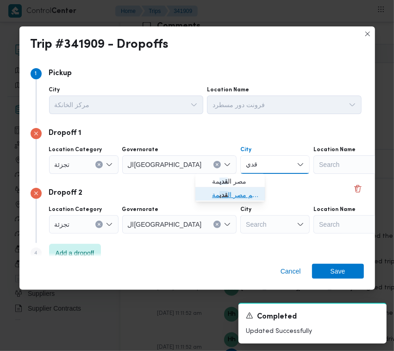
click at [221, 197] on mark "قدي" at bounding box center [224, 194] width 8 height 7
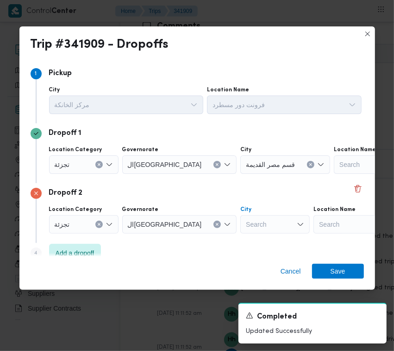
click at [240, 226] on div "Search" at bounding box center [274, 224] width 69 height 19
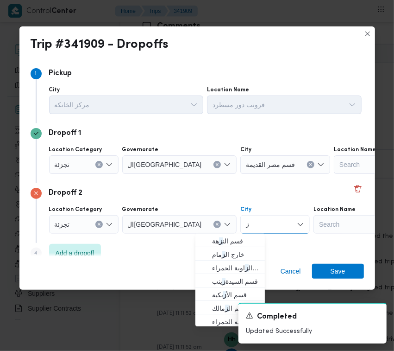
type input "زينب"
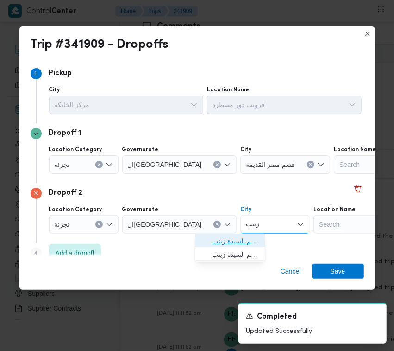
click at [221, 240] on span "قسم السيدة زينب" at bounding box center [235, 240] width 47 height 11
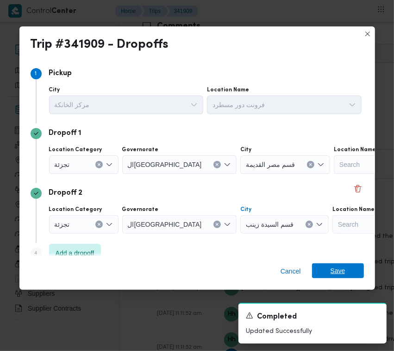
click at [340, 272] on span "Save" at bounding box center [338, 270] width 15 height 15
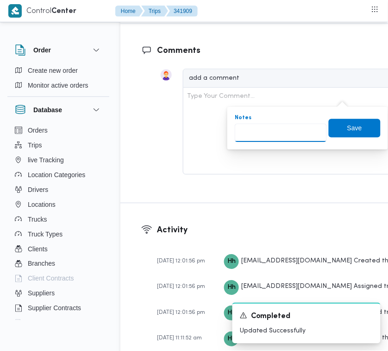
click at [282, 126] on input "Notes" at bounding box center [281, 132] width 92 height 19
type input "منيل"
click at [350, 137] on div "Save" at bounding box center [355, 128] width 52 height 19
click at [351, 123] on span "Save" at bounding box center [354, 127] width 15 height 11
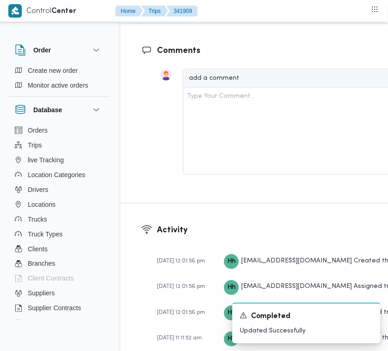
scroll to position [1534, 0]
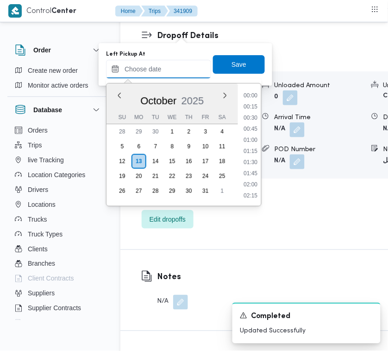
drag, startPoint x: 193, startPoint y: 75, endPoint x: 205, endPoint y: 75, distance: 12.1
click at [193, 75] on input "Left Pickup At" at bounding box center [158, 69] width 105 height 19
click at [255, 148] on li "07:30" at bounding box center [250, 150] width 21 height 9
type input "[DATE] 07:30"
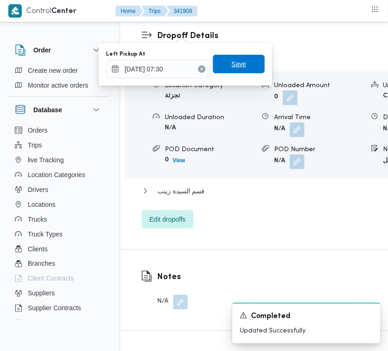
click at [246, 69] on span "Save" at bounding box center [239, 64] width 52 height 19
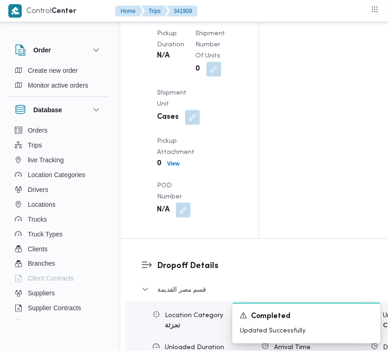
scroll to position [1346, 0]
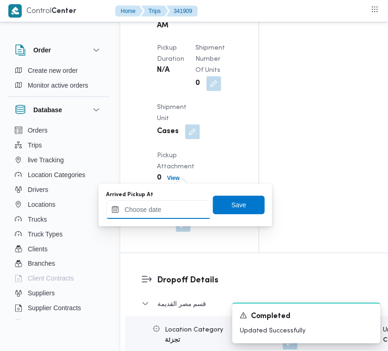
click at [176, 204] on input "Arrived Pickup At" at bounding box center [158, 209] width 105 height 19
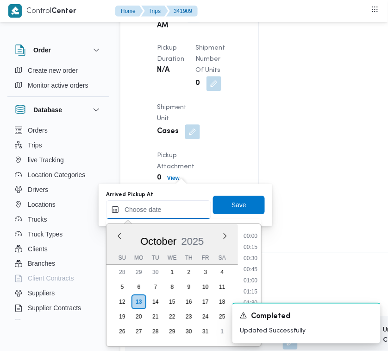
scroll to position [278, 0]
click at [253, 269] on li "07:00" at bounding box center [250, 269] width 21 height 9
type input "[DATE] 07:00"
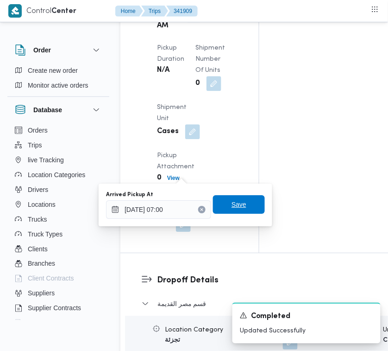
click at [232, 200] on span "Save" at bounding box center [239, 204] width 15 height 11
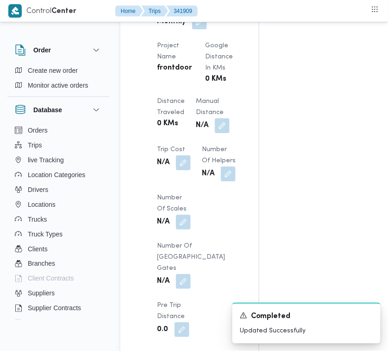
scroll to position [813, 0]
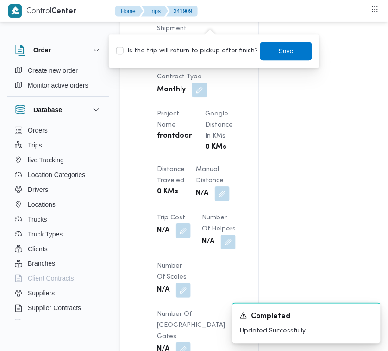
click at [203, 42] on div "Is the trip will return to pickup after finish? Save" at bounding box center [214, 51] width 198 height 20
click at [204, 50] on label "Is the trip will return to pickup after finish?" at bounding box center [187, 50] width 142 height 11
checkbox input "true"
click at [279, 52] on span "Save" at bounding box center [286, 50] width 15 height 11
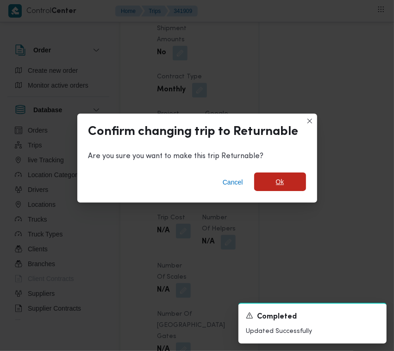
click at [293, 181] on span "Ok" at bounding box center [280, 181] width 52 height 19
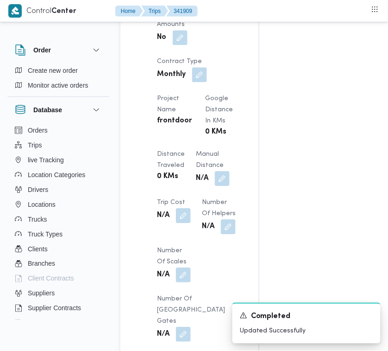
scroll to position [0, 0]
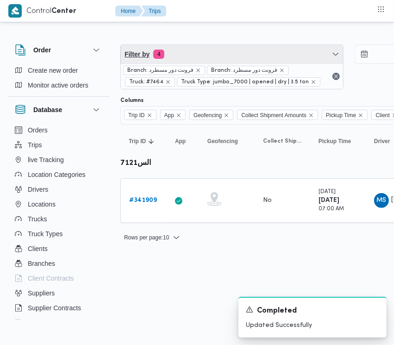
click at [189, 57] on span "Filter by 4" at bounding box center [232, 54] width 222 height 19
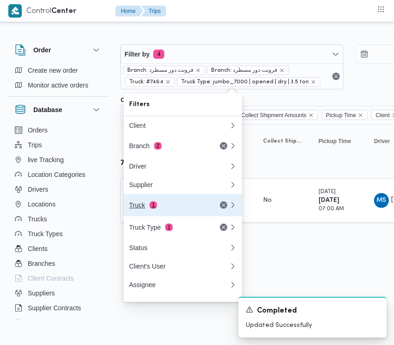
click at [182, 204] on div "Truck 1" at bounding box center [179, 205] width 111 height 22
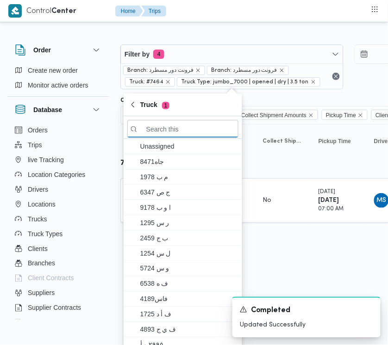
paste input "2463تور"
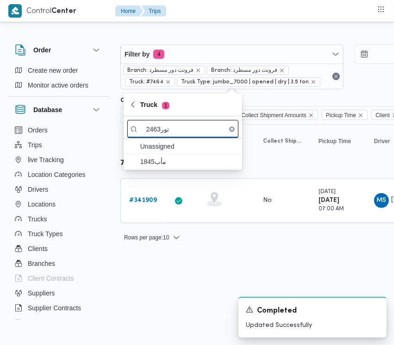
drag, startPoint x: 161, startPoint y: 130, endPoint x: 182, endPoint y: 129, distance: 20.9
click at [182, 129] on input "2463تور" at bounding box center [182, 129] width 111 height 18
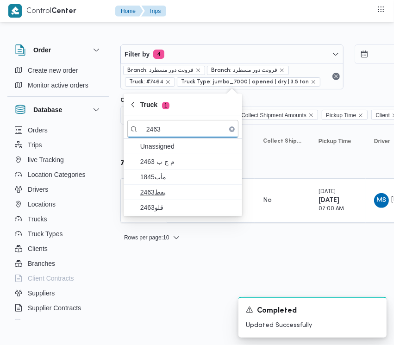
type input "2463"
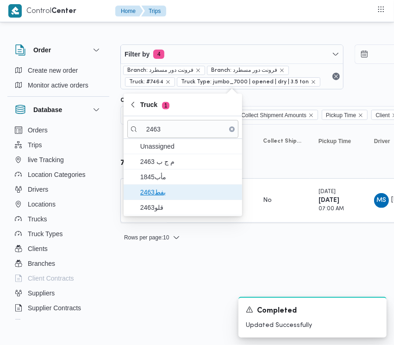
click at [163, 186] on span "بفط2463" at bounding box center [182, 192] width 111 height 15
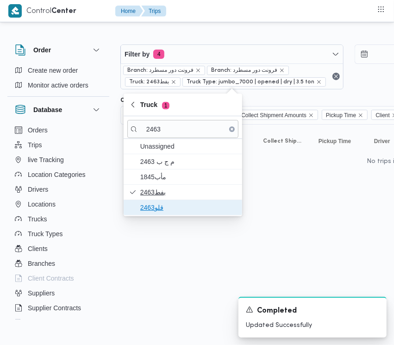
click at [153, 209] on span "قلو2463" at bounding box center [188, 207] width 96 height 11
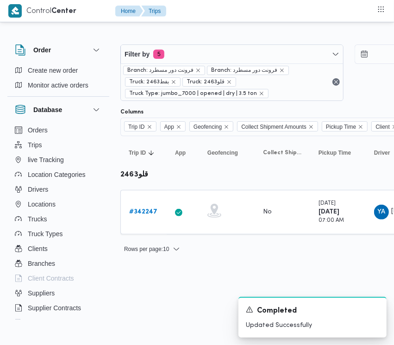
click at [166, 281] on html "Control Center Home Trips Order Create new order Monitor active orders Database…" at bounding box center [197, 172] width 394 height 345
click at [135, 214] on b "# 342247" at bounding box center [143, 212] width 28 height 6
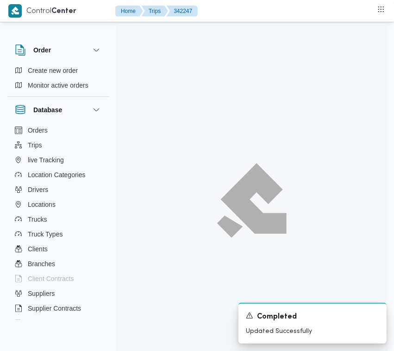
click at [135, 202] on div at bounding box center [252, 200] width 272 height 351
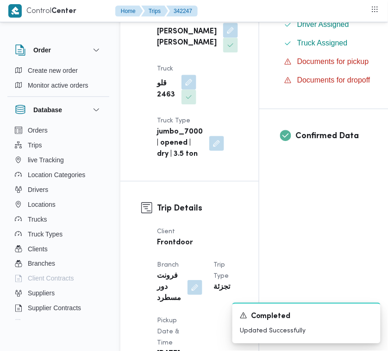
scroll to position [614, 0]
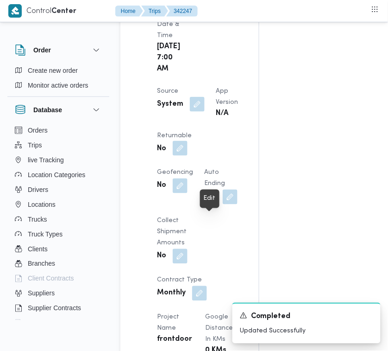
click at [188, 156] on button "button" at bounding box center [180, 148] width 15 height 15
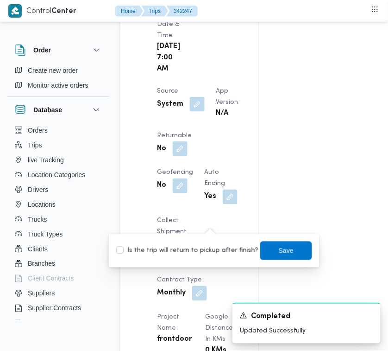
click at [198, 250] on label "Is the trip will return to pickup after finish?" at bounding box center [187, 250] width 142 height 11
checkbox input "true"
click at [281, 249] on span "Save" at bounding box center [286, 250] width 15 height 11
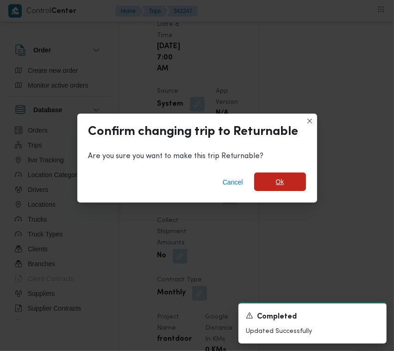
click at [283, 179] on span "Ok" at bounding box center [280, 181] width 8 height 11
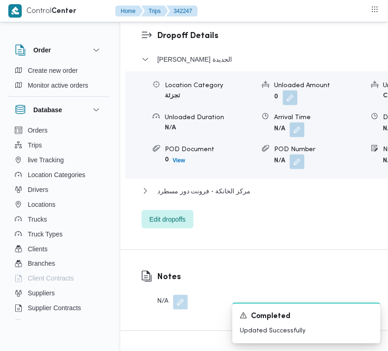
scroll to position [1841, 0]
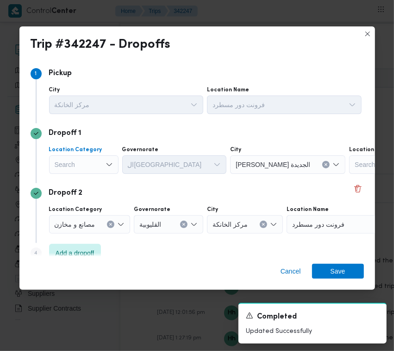
click at [77, 166] on div "Search" at bounding box center [83, 164] width 69 height 19
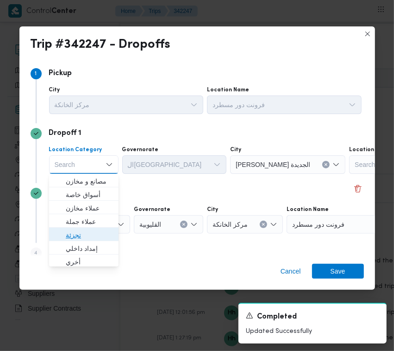
click at [79, 227] on span "تجزئة" at bounding box center [84, 234] width 62 height 15
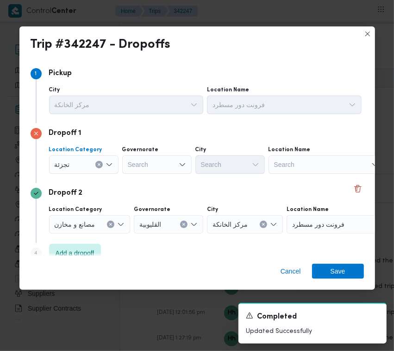
click at [132, 165] on div "Search" at bounding box center [156, 164] width 69 height 19
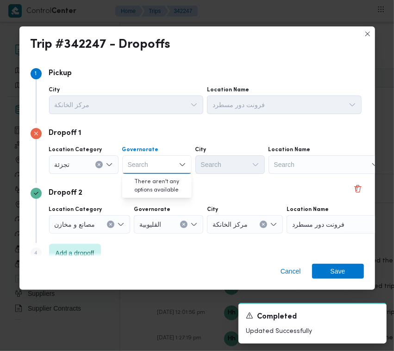
paste input "جيزة"
type input "جيزة"
click at [175, 160] on div "جيزة جيزة" at bounding box center [156, 164] width 69 height 19
click at [161, 180] on span "ال جيزة" at bounding box center [162, 181] width 47 height 11
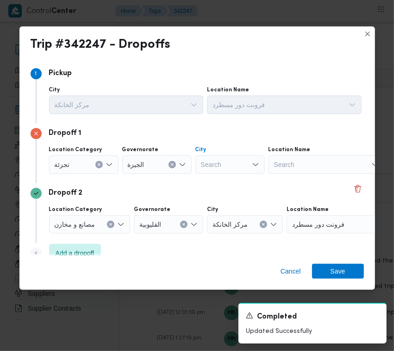
drag, startPoint x: 235, startPoint y: 165, endPoint x: 235, endPoint y: 170, distance: 5.6
click at [230, 176] on div "Dropoff 1 Location Category تجزئة Governorate [GEOGRAPHIC_DATA] Search Location…" at bounding box center [198, 153] width 334 height 60
click at [233, 161] on div "Search" at bounding box center [229, 164] width 69 height 19
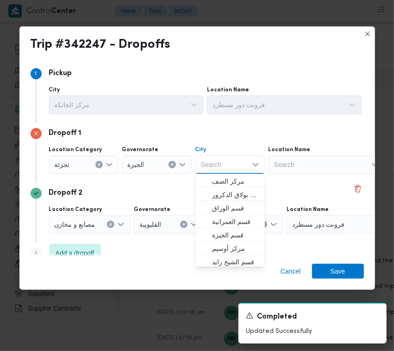
paste input "أكتوبر"
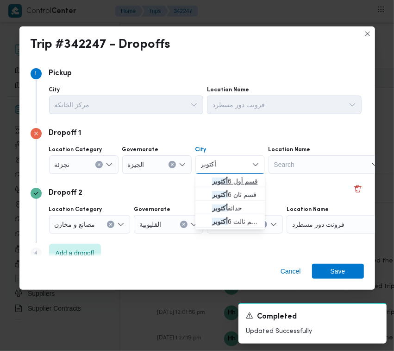
type input "أكتوبر"
click at [214, 178] on mark "أكتوبر" at bounding box center [220, 180] width 16 height 7
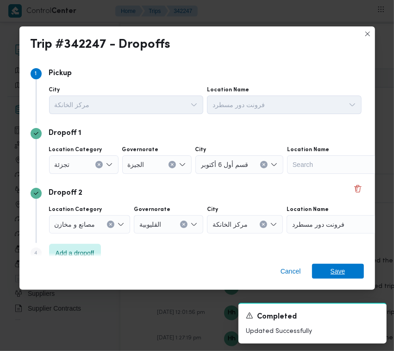
click at [334, 263] on div "Cancel Save" at bounding box center [197, 272] width 356 height 33
click at [340, 271] on span "Save" at bounding box center [338, 270] width 15 height 15
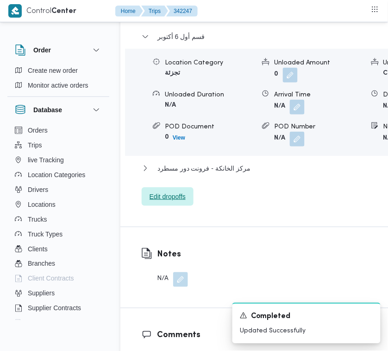
scroll to position [1534, 0]
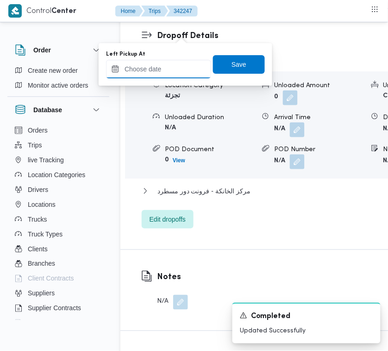
click at [167, 66] on input "Left Pickup At" at bounding box center [158, 69] width 105 height 19
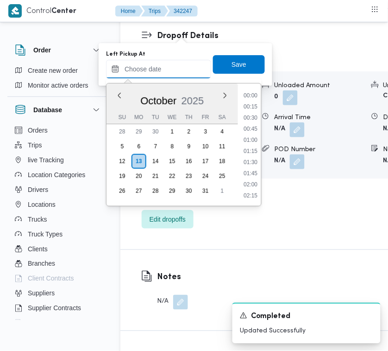
scroll to position [278, 0]
paste input "[DATE] 7:30:00 AM"
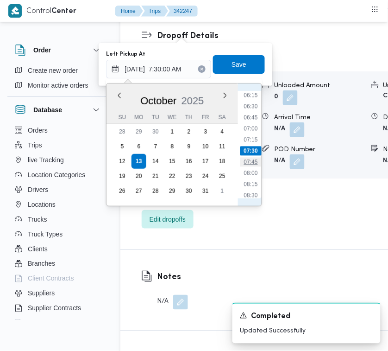
click at [247, 161] on li "07:45" at bounding box center [250, 162] width 21 height 9
type input "[DATE] 07:45"
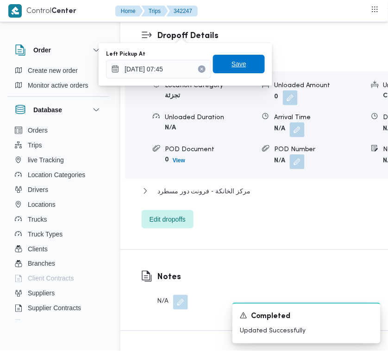
click at [232, 63] on span "Save" at bounding box center [239, 63] width 15 height 11
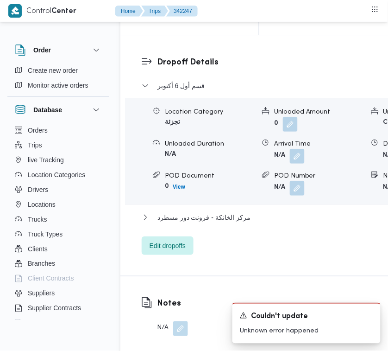
scroll to position [1449, 0]
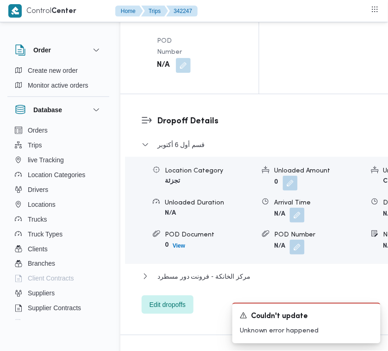
drag, startPoint x: 182, startPoint y: 66, endPoint x: 181, endPoint y: 73, distance: 7.0
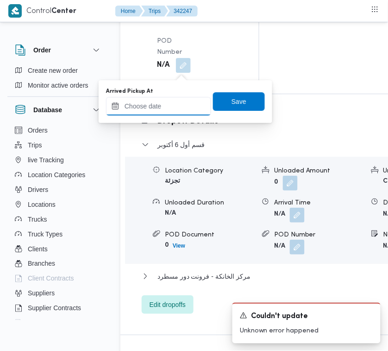
click at [173, 105] on input "Arrived Pickup At" at bounding box center [158, 106] width 105 height 19
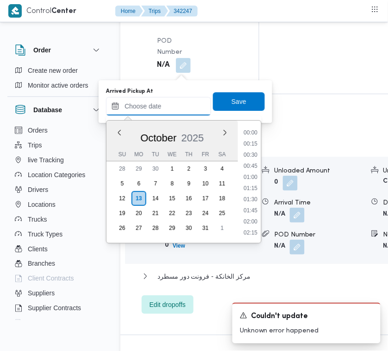
paste input "[DATE] 7:30:00 AM"
click at [243, 161] on li "07:00" at bounding box center [250, 165] width 21 height 9
type input "[DATE] 07:00"
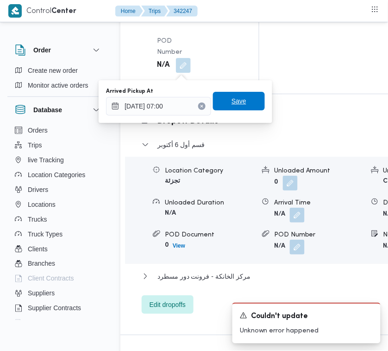
click at [233, 100] on span "Save" at bounding box center [239, 100] width 15 height 11
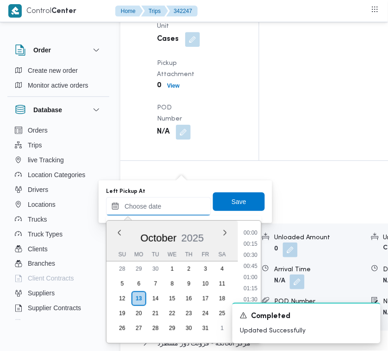
drag, startPoint x: 160, startPoint y: 212, endPoint x: 155, endPoint y: 216, distance: 6.2
click at [155, 215] on div "Previous Month Next month [DATE] [DATE] Su Mo Tu We Th Fr Sa 28 29 30 1 2 3 4 5…" at bounding box center [158, 206] width 105 height 19
paste input "[DATE] 7:30:00 AM"
click at [249, 278] on li "07:15" at bounding box center [250, 276] width 21 height 9
type input "[DATE] 07:15"
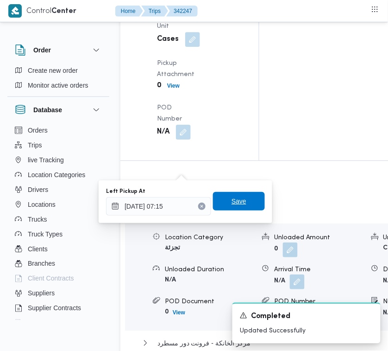
click at [232, 205] on span "Save" at bounding box center [239, 200] width 15 height 11
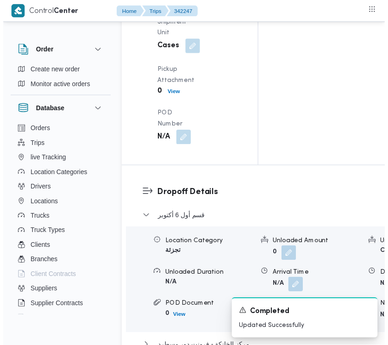
scroll to position [0, 0]
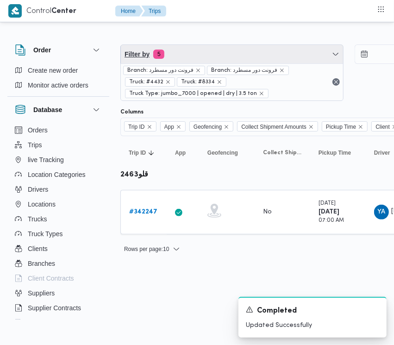
click at [203, 51] on span "Filter by 5" at bounding box center [232, 54] width 222 height 19
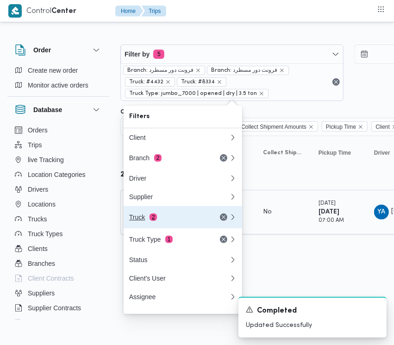
click at [182, 218] on div "Truck 2" at bounding box center [168, 217] width 78 height 7
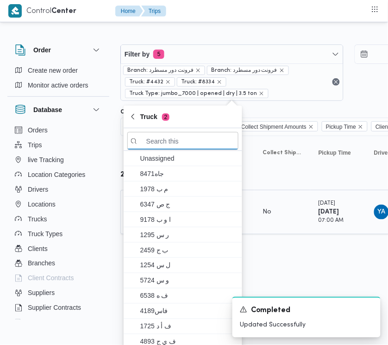
paste input "8162"
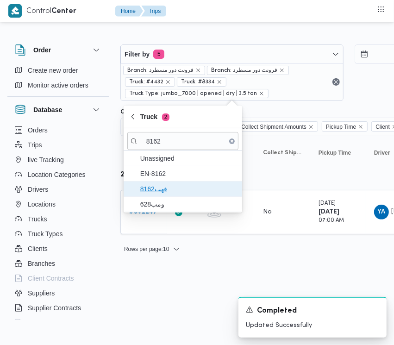
click at [154, 182] on span "قهب8162" at bounding box center [182, 189] width 111 height 15
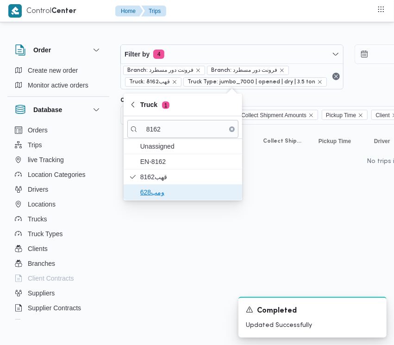
click at [154, 190] on span "ومب628" at bounding box center [188, 192] width 96 height 11
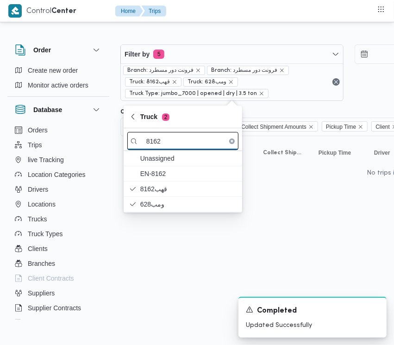
click at [190, 137] on input "8162" at bounding box center [182, 141] width 111 height 18
paste input "4961"
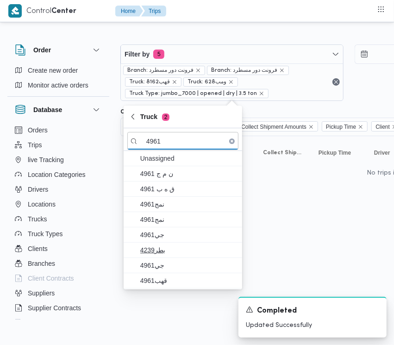
type input "4961"
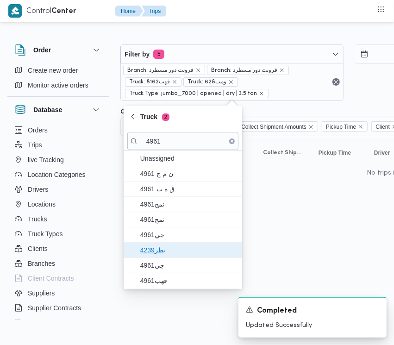
click at [164, 257] on span "4239بطر" at bounding box center [182, 250] width 111 height 15
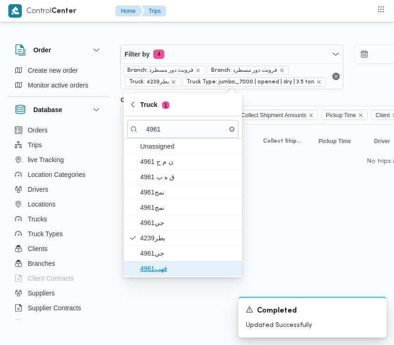
click at [163, 266] on span "قهب4961" at bounding box center [188, 268] width 96 height 11
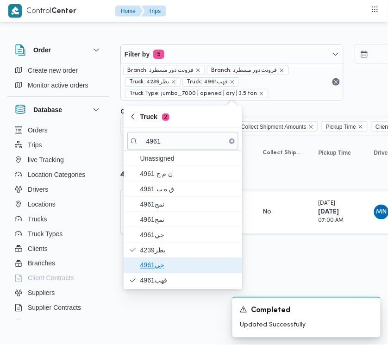
click at [162, 267] on span "جي4961" at bounding box center [188, 265] width 96 height 11
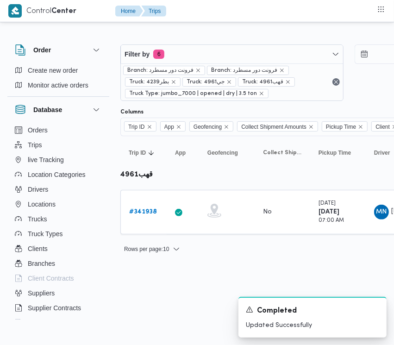
click at [330, 255] on div "Rows per page : 10 1" at bounding box center [398, 249] width 567 height 22
click at [152, 209] on b "# 341938" at bounding box center [143, 212] width 28 height 6
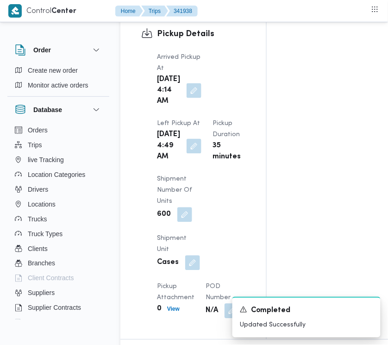
scroll to position [1508, 0]
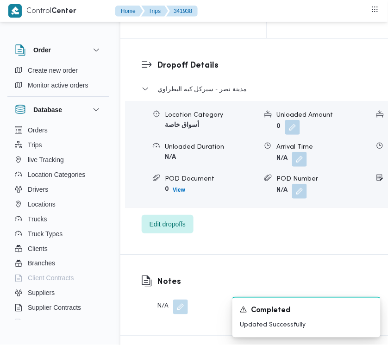
click at [163, 233] on div "مدينة نصر - سيركل كيه البطراوي Location Category أسواق خاصة Unloaded Amount 0 U…" at bounding box center [303, 158] width 323 height 150
click at [164, 233] on span "Edit dropoffs" at bounding box center [168, 223] width 52 height 19
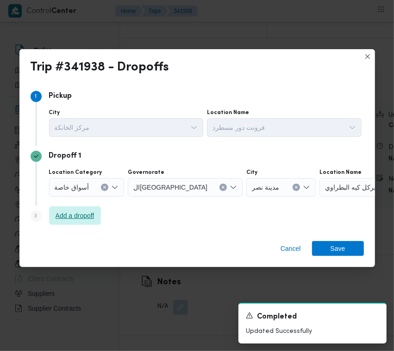
click at [77, 207] on span "Add a dropoff" at bounding box center [75, 215] width 52 height 19
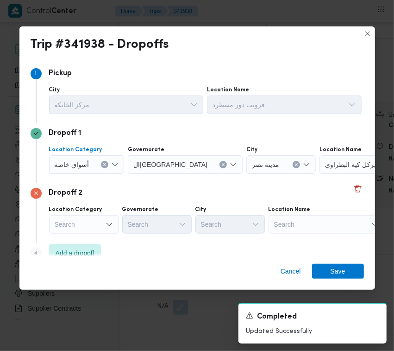
click at [73, 155] on div "أسواق خاصة" at bounding box center [87, 164] width 76 height 19
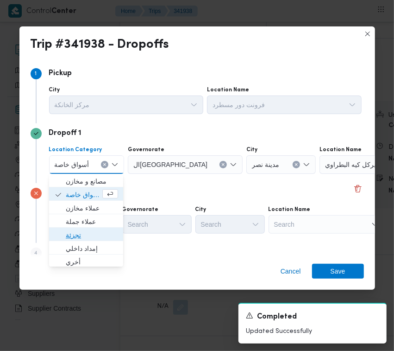
click at [84, 236] on span "تجزئة" at bounding box center [92, 234] width 52 height 11
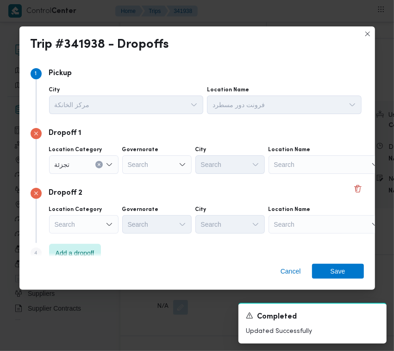
click at [84, 233] on div "Location Category Search Governorate Search City Search Location Name Search" at bounding box center [205, 220] width 316 height 32
click at [80, 227] on div "Search" at bounding box center [83, 224] width 69 height 19
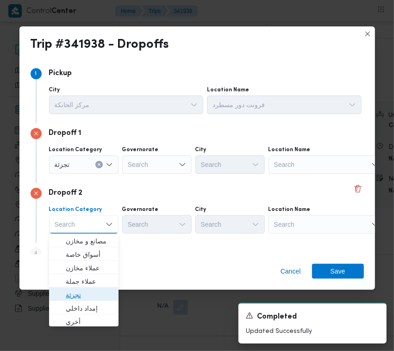
drag, startPoint x: 82, startPoint y: 290, endPoint x: 116, endPoint y: 248, distance: 53.6
click at [82, 290] on span "تجزئة" at bounding box center [89, 294] width 47 height 11
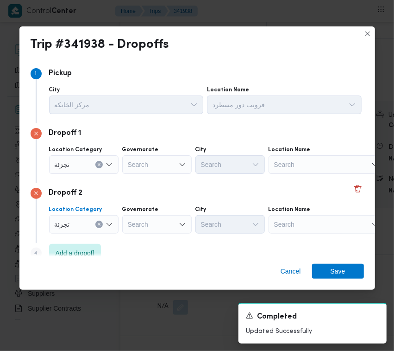
click at [154, 227] on div "Search" at bounding box center [156, 224] width 69 height 19
paste input "جيزة"
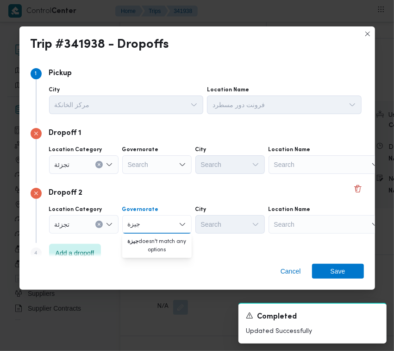
type input "جيزة"
click at [147, 168] on div "Search" at bounding box center [156, 164] width 69 height 19
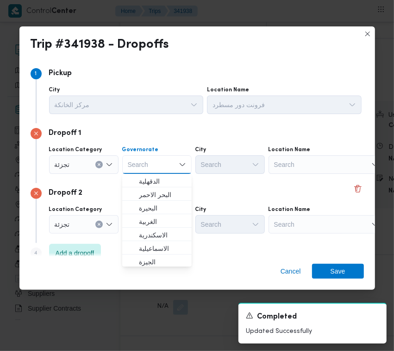
paste input "جيزة"
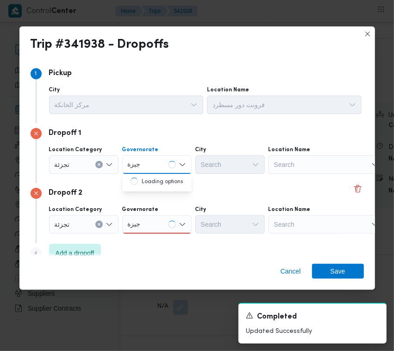
type input "جيزة"
click at [163, 227] on div "جيزة جيزة" at bounding box center [156, 224] width 69 height 19
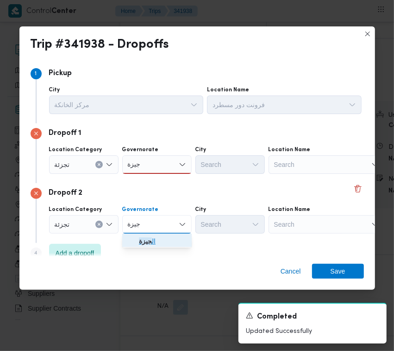
click at [162, 235] on span "ال جيزة" at bounding box center [162, 240] width 47 height 11
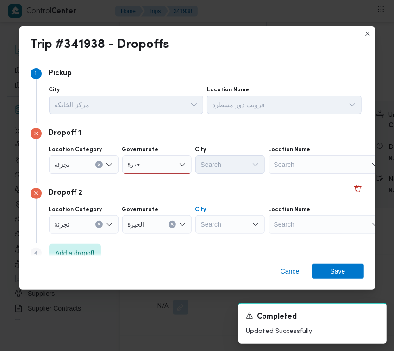
click at [228, 224] on div "Search" at bounding box center [229, 224] width 69 height 19
paste input "زايد"
type input "زايد"
click at [146, 168] on div "جيزة جيزة" at bounding box center [156, 164] width 69 height 19
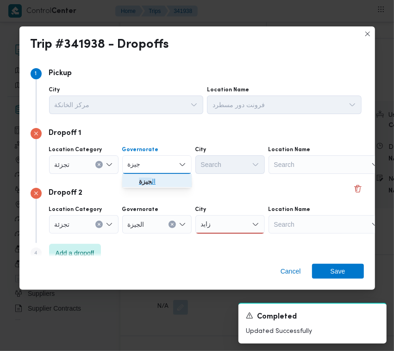
drag, startPoint x: 146, startPoint y: 172, endPoint x: 156, endPoint y: 178, distance: 11.4
click at [147, 178] on mark "جيزة" at bounding box center [145, 180] width 13 height 7
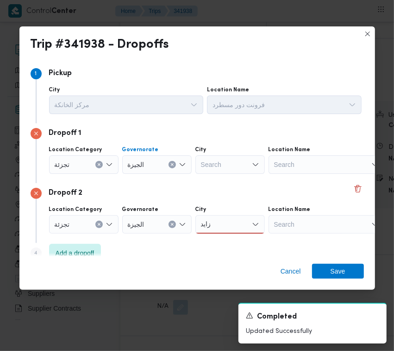
click at [215, 163] on div "Search" at bounding box center [229, 164] width 69 height 19
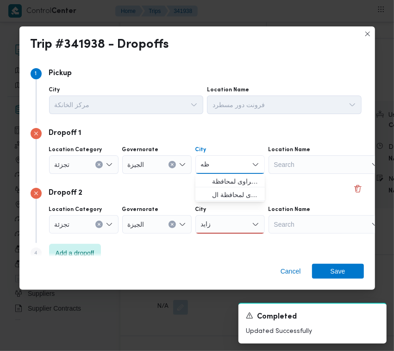
type input "ظهي"
click at [237, 195] on span "ال ظهي ر الصحراوى لمحافظة ال" at bounding box center [235, 194] width 47 height 11
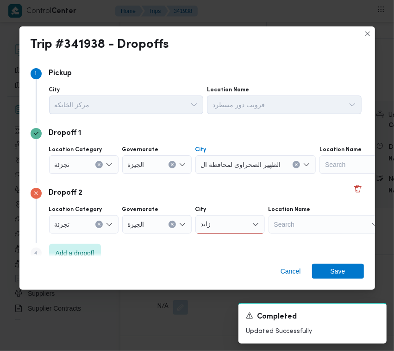
click at [240, 224] on div "[PERSON_NAME]" at bounding box center [229, 224] width 69 height 19
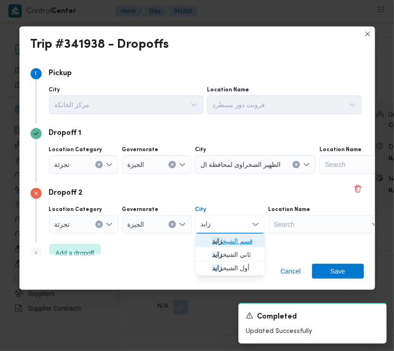
click at [236, 236] on span "قسم الشيخ زايد" at bounding box center [235, 240] width 47 height 11
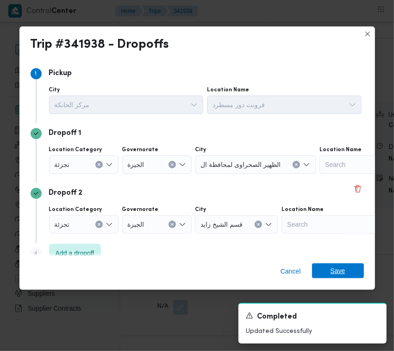
click at [337, 268] on span "Save" at bounding box center [338, 270] width 15 height 15
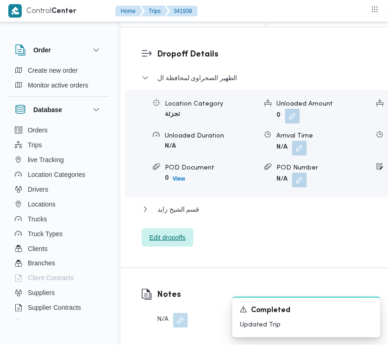
scroll to position [1217, 0]
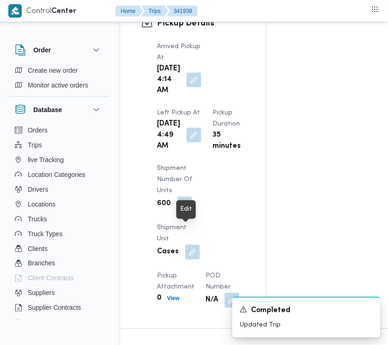
click at [188, 143] on button "button" at bounding box center [194, 135] width 15 height 15
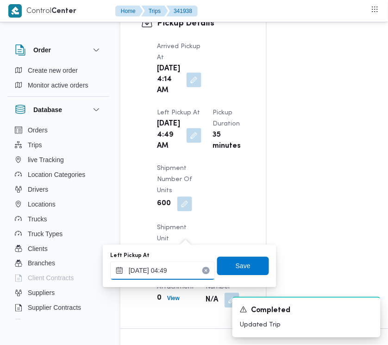
click at [190, 268] on input "[DATE] 04:49" at bounding box center [162, 271] width 105 height 19
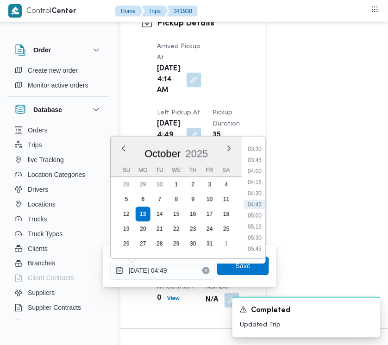
scroll to position [246, 0]
click at [263, 242] on li "07:45" at bounding box center [254, 246] width 21 height 9
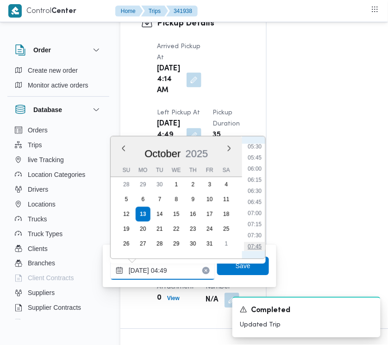
type input "[DATE] 07:45"
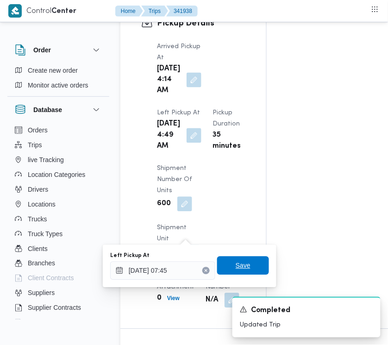
click at [249, 262] on span "Save" at bounding box center [243, 266] width 52 height 19
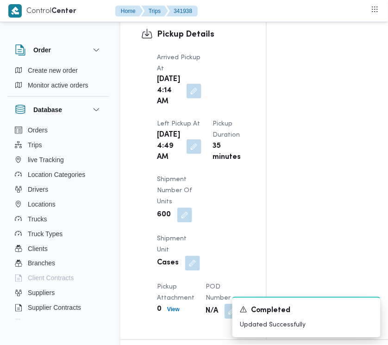
drag, startPoint x: 191, startPoint y: 122, endPoint x: 191, endPoint y: 130, distance: 7.9
click at [191, 109] on div "[DATE] 4:14 AM" at bounding box center [179, 91] width 46 height 35
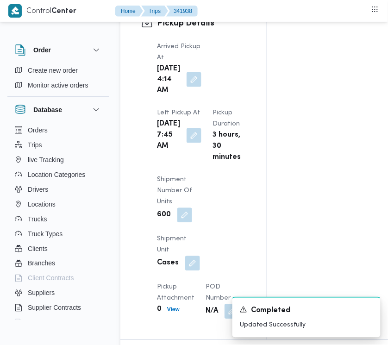
click at [193, 87] on button "button" at bounding box center [194, 79] width 15 height 15
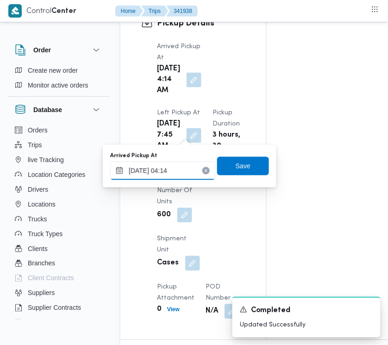
click at [191, 166] on input "[DATE] 04:14" at bounding box center [162, 171] width 105 height 19
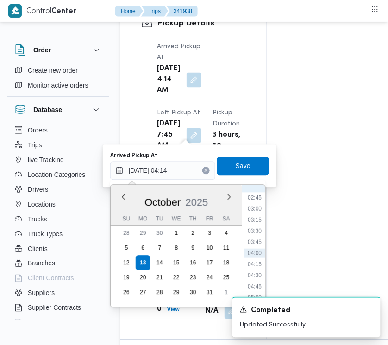
scroll to position [214, 0]
click at [256, 282] on li "06:45" at bounding box center [254, 283] width 21 height 9
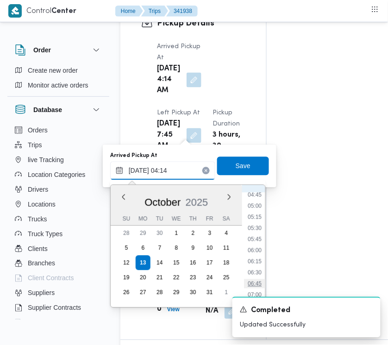
type input "[DATE] 06:45"
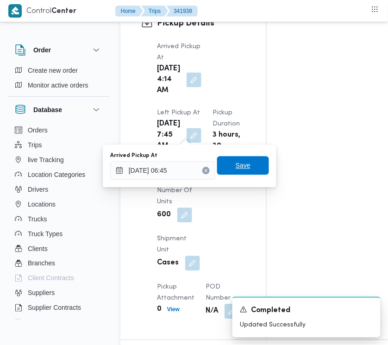
click at [236, 161] on span "Save" at bounding box center [243, 165] width 15 height 11
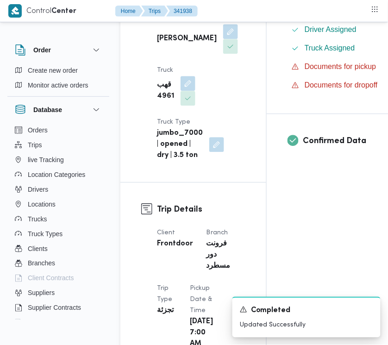
scroll to position [603, 0]
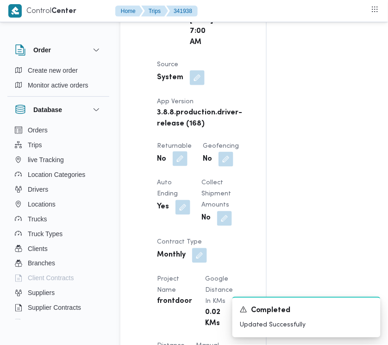
click at [187, 166] on button "button" at bounding box center [180, 158] width 15 height 15
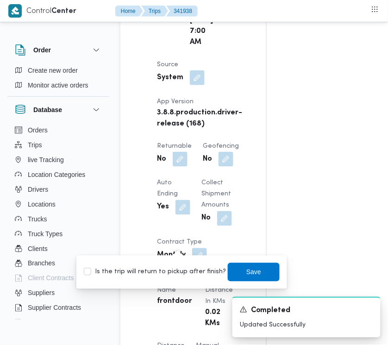
drag, startPoint x: 175, startPoint y: 267, endPoint x: 187, endPoint y: 275, distance: 13.7
click at [175, 268] on label "Is the trip will return to pickup after finish?" at bounding box center [155, 272] width 142 height 11
checkbox input "true"
click at [234, 270] on span "Save" at bounding box center [254, 272] width 52 height 19
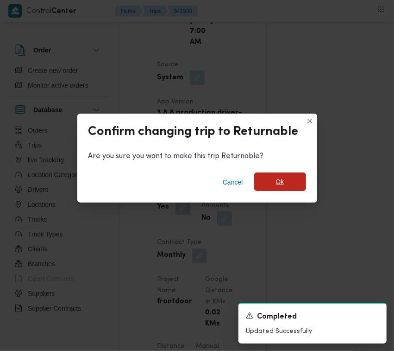
click at [278, 183] on span "Ok" at bounding box center [280, 181] width 8 height 11
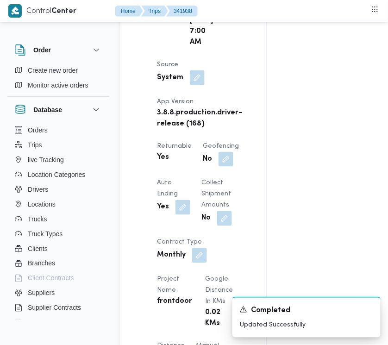
scroll to position [0, 0]
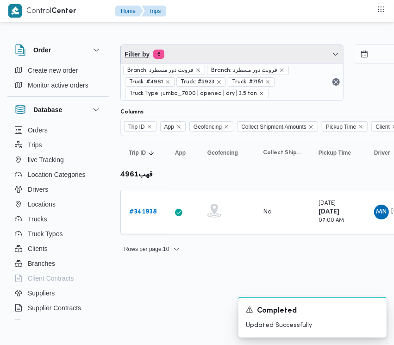
click at [237, 50] on span "Filter by 6" at bounding box center [232, 54] width 222 height 19
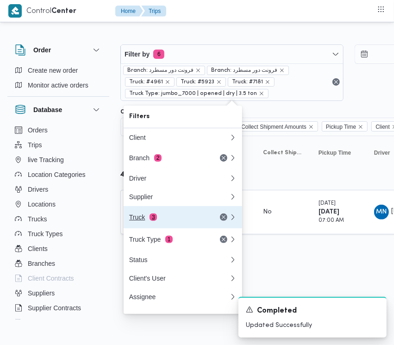
click at [170, 226] on div "Truck 3" at bounding box center [179, 217] width 111 height 22
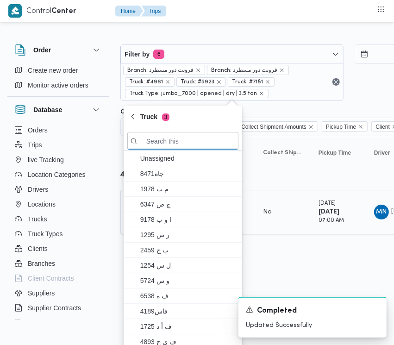
paste input "3217"
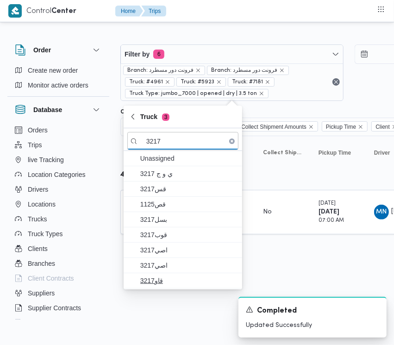
type input "3217"
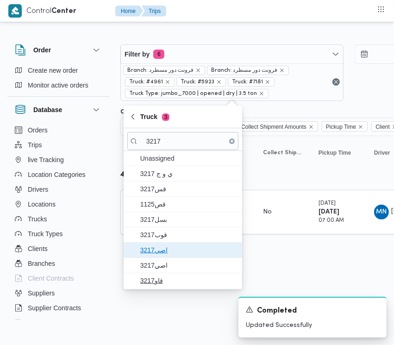
click at [152, 244] on span "اصي3217" at bounding box center [182, 250] width 111 height 15
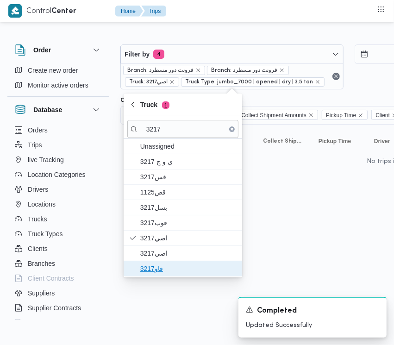
click at [156, 276] on span "قاو3217" at bounding box center [182, 268] width 111 height 15
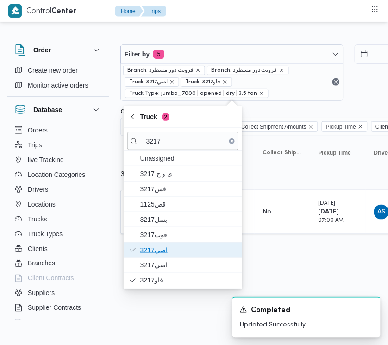
click at [155, 258] on span "اصي3217" at bounding box center [182, 250] width 111 height 15
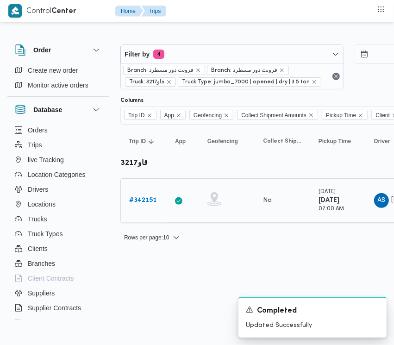
drag, startPoint x: 318, startPoint y: 252, endPoint x: 175, endPoint y: 213, distance: 148.9
click at [318, 252] on div "Filter by 4 Branch: فرونت دور مسطرد Branch: فرونت دور مسطرد Truck: قاو3217 Truc…" at bounding box center [191, 139] width 394 height 231
click at [135, 205] on link "# 342151" at bounding box center [142, 200] width 27 height 11
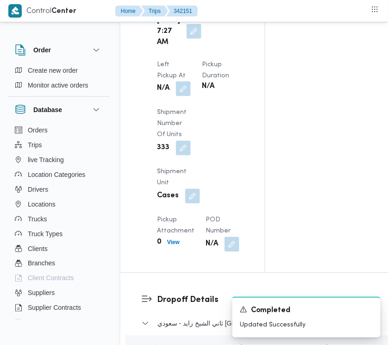
scroll to position [1087, 0]
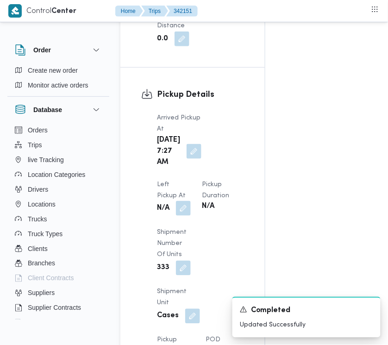
click at [191, 201] on button "button" at bounding box center [183, 208] width 15 height 15
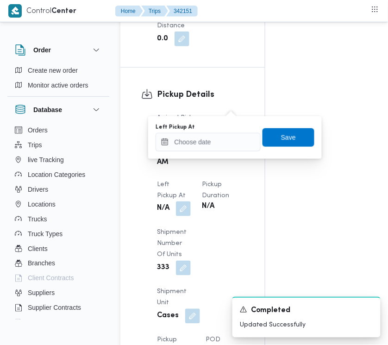
click at [233, 128] on div "Left Pickup At" at bounding box center [208, 127] width 105 height 7
click at [232, 142] on input "Left Pickup At" at bounding box center [208, 142] width 105 height 19
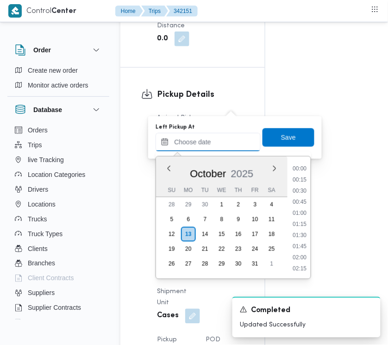
scroll to position [278, 0]
click at [304, 202] on li "07:00" at bounding box center [300, 201] width 21 height 9
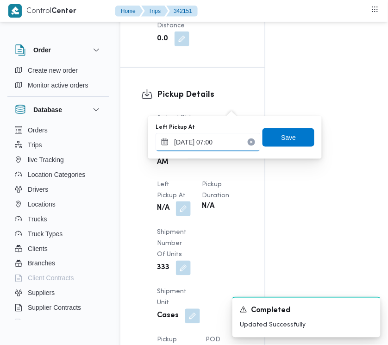
click at [233, 134] on input "[DATE] 07:00" at bounding box center [208, 142] width 105 height 19
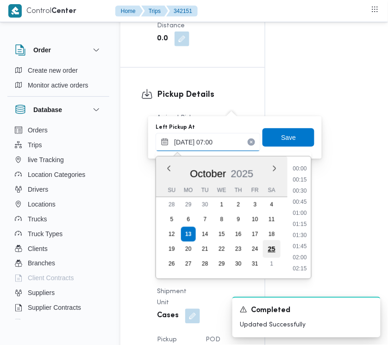
scroll to position [255, 0]
click at [295, 255] on li "07:45" at bounding box center [300, 258] width 21 height 9
type input "[DATE] 07:45"
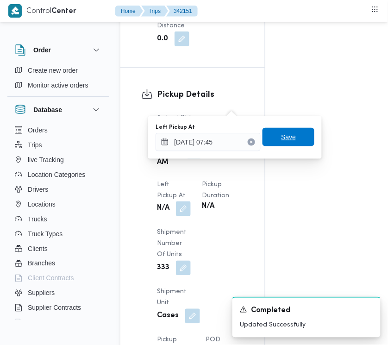
click at [281, 140] on span "Save" at bounding box center [288, 137] width 15 height 11
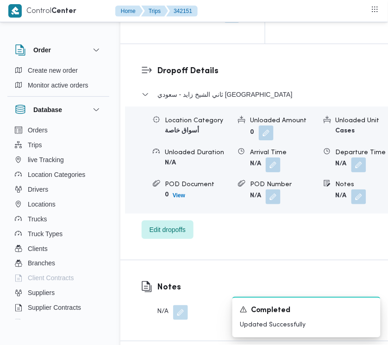
scroll to position [1448, 0]
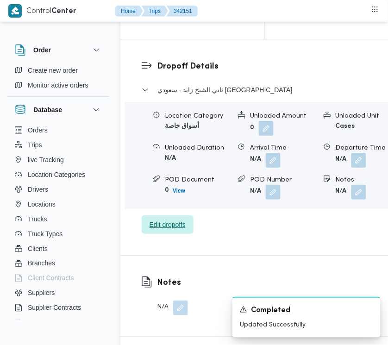
click at [179, 230] on span "Edit dropoffs" at bounding box center [168, 224] width 36 height 11
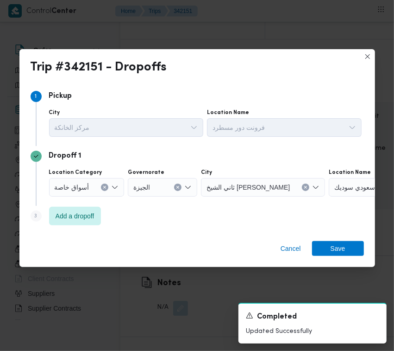
click at [88, 206] on div "Step 3 is disabled 3 Add a dropoff" at bounding box center [198, 218] width 334 height 24
click at [88, 223] on span "Add a dropoff" at bounding box center [75, 215] width 52 height 19
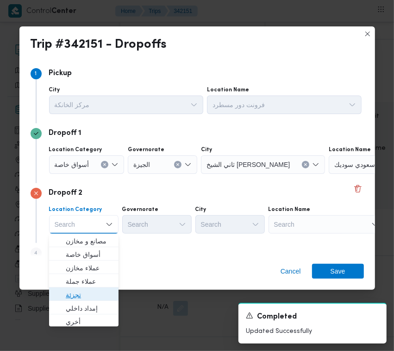
click at [77, 291] on span "تجزئة" at bounding box center [89, 294] width 47 height 11
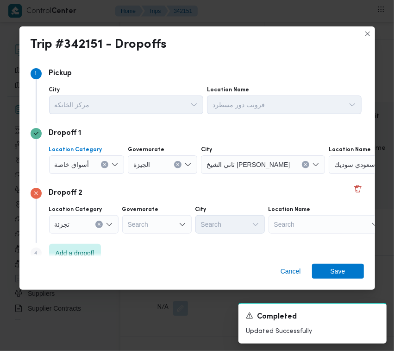
click at [69, 166] on span "أسواق خاصة" at bounding box center [72, 164] width 35 height 10
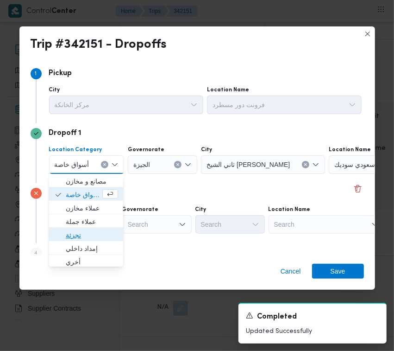
click at [79, 233] on span "تجزئة" at bounding box center [92, 234] width 52 height 11
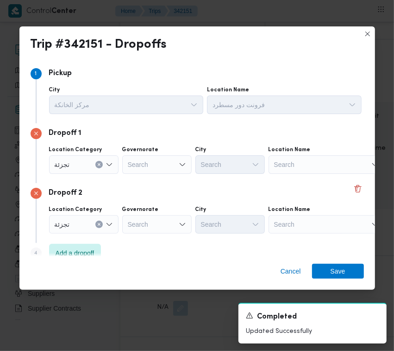
drag, startPoint x: 168, startPoint y: 214, endPoint x: 168, endPoint y: 221, distance: 7.9
click at [168, 220] on div "Governorate Search" at bounding box center [156, 220] width 69 height 28
click at [169, 165] on div "Search" at bounding box center [156, 164] width 69 height 19
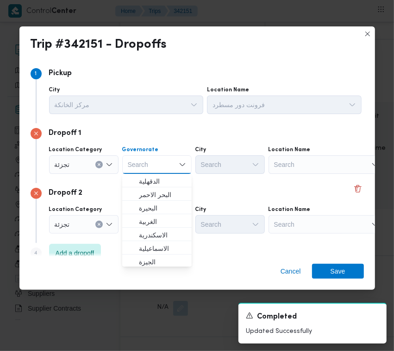
paste input "[GEOGRAPHIC_DATA]"
type input "[GEOGRAPHIC_DATA]"
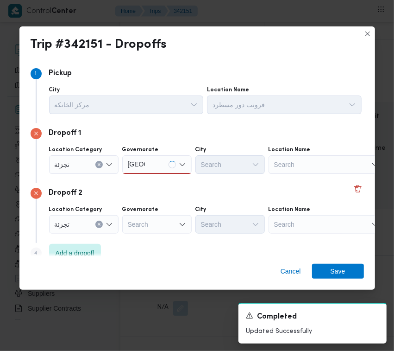
click at [270, 178] on div "Dropoff 1 Location Category تجزئة [GEOGRAPHIC_DATA] [GEOGRAPHIC_DATA] [GEOGRAPH…" at bounding box center [198, 153] width 334 height 60
click at [161, 221] on div "Search" at bounding box center [156, 224] width 69 height 19
paste input "[GEOGRAPHIC_DATA]"
type input "[GEOGRAPHIC_DATA]"
click at [159, 170] on div "[GEOGRAPHIC_DATA] [GEOGRAPHIC_DATA]" at bounding box center [156, 164] width 69 height 19
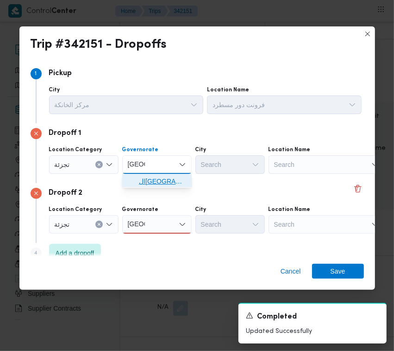
click at [169, 183] on span "ال[GEOGRAPHIC_DATA]" at bounding box center [162, 181] width 47 height 11
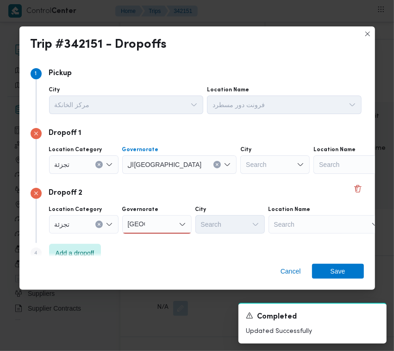
click at [154, 222] on div "[GEOGRAPHIC_DATA] [GEOGRAPHIC_DATA]" at bounding box center [156, 224] width 69 height 19
click at [154, 239] on span "ال[GEOGRAPHIC_DATA]" at bounding box center [162, 240] width 47 height 11
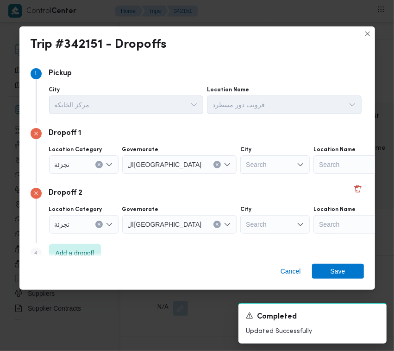
click at [240, 221] on div "Search" at bounding box center [274, 224] width 69 height 19
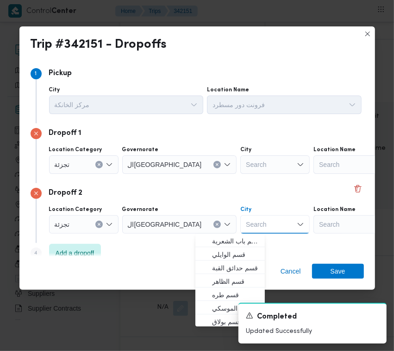
paste input "مايو"
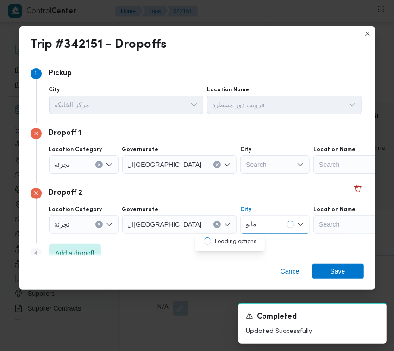
type input "مايو"
click at [240, 159] on div "Search" at bounding box center [274, 164] width 69 height 19
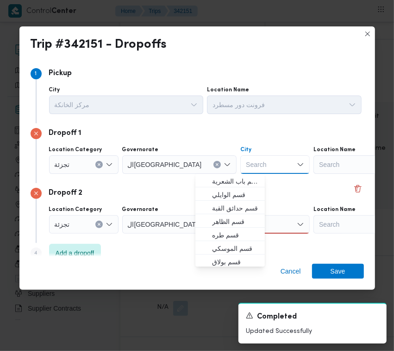
paste input "حلوان"
type input "حلوان"
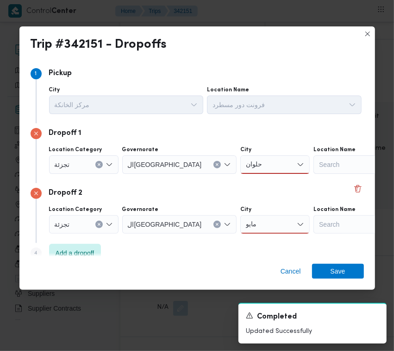
click at [161, 198] on div "Dropoff 2" at bounding box center [198, 193] width 334 height 11
click at [240, 166] on div "حلوان حلوان" at bounding box center [274, 164] width 69 height 19
click at [227, 179] on span "قسم حلوان" at bounding box center [235, 181] width 47 height 11
click at [240, 224] on div "مايو مايو" at bounding box center [274, 224] width 69 height 19
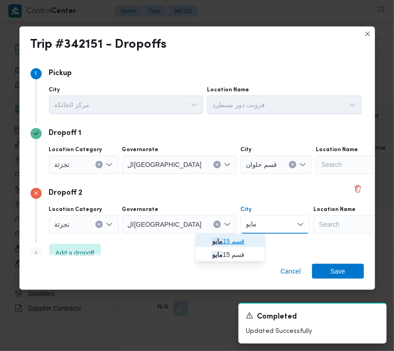
click at [218, 240] on mark "مايو" at bounding box center [217, 240] width 11 height 7
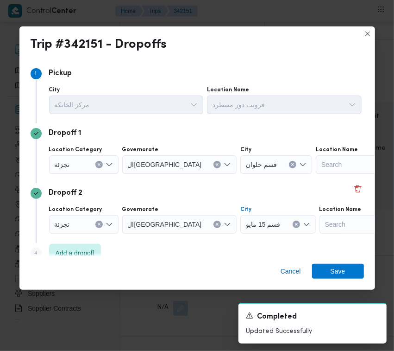
click at [342, 261] on div "Cancel Save" at bounding box center [197, 272] width 356 height 33
click at [344, 269] on span "Save" at bounding box center [338, 270] width 15 height 15
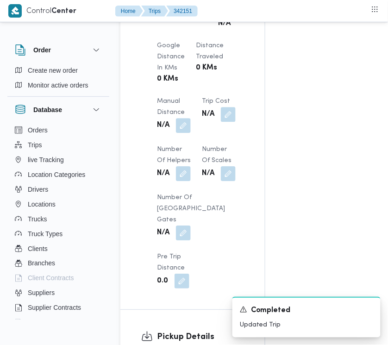
scroll to position [543, 0]
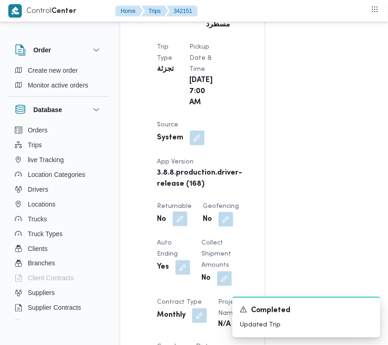
click at [179, 226] on button "button" at bounding box center [180, 219] width 15 height 15
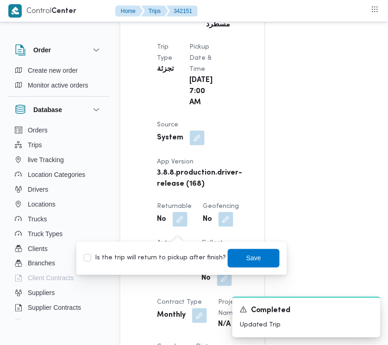
click at [179, 255] on label "Is the trip will return to pickup after finish?" at bounding box center [155, 258] width 142 height 11
checkbox input "true"
click at [256, 256] on span "Save" at bounding box center [254, 258] width 52 height 19
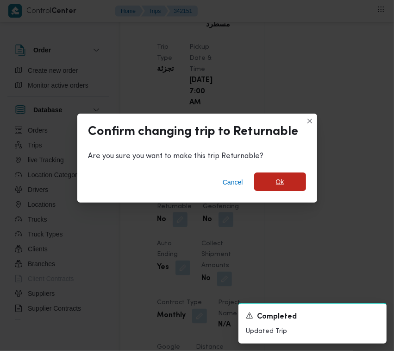
click at [289, 180] on span "Ok" at bounding box center [280, 181] width 52 height 19
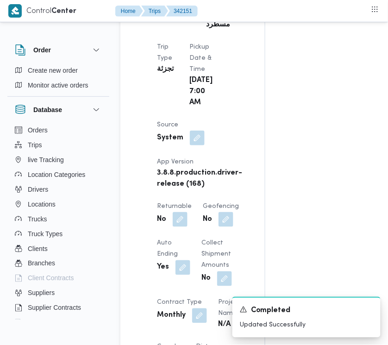
click at [313, 129] on div "Assignees Checklist Dropoffs details entered Driver Assigned Truck Assigned Doc…" at bounding box center [335, 285] width 141 height 1317
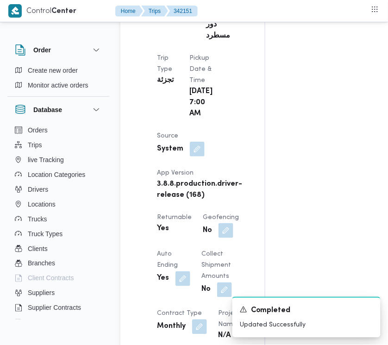
scroll to position [554, 0]
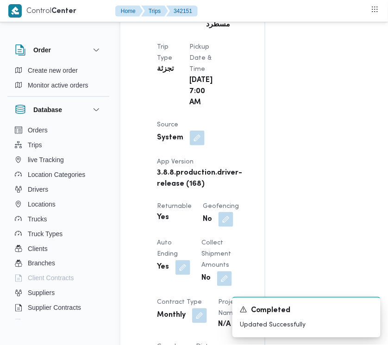
click at [300, 149] on div "Assignees Checklist Dropoffs details entered Driver Assigned Truck Assigned Doc…" at bounding box center [335, 285] width 141 height 1317
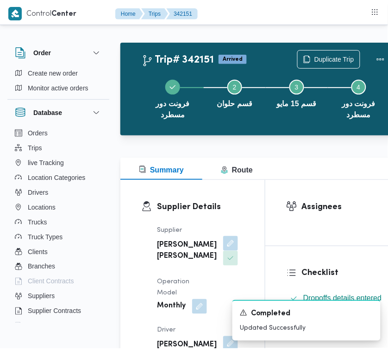
scroll to position [0, 0]
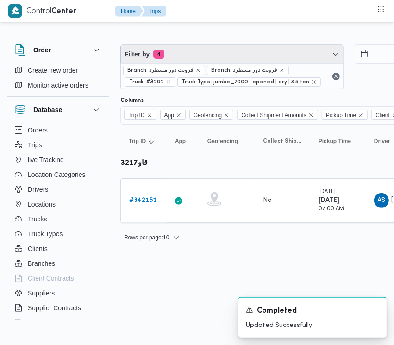
click at [189, 50] on span "Filter by 4" at bounding box center [232, 54] width 222 height 19
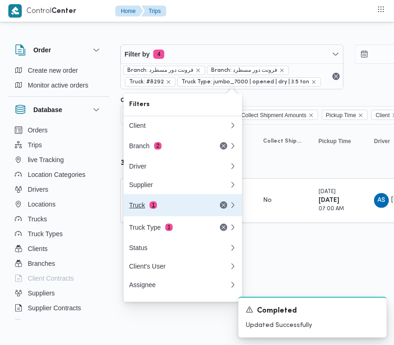
click at [170, 209] on div "Truck 1" at bounding box center [168, 205] width 78 height 7
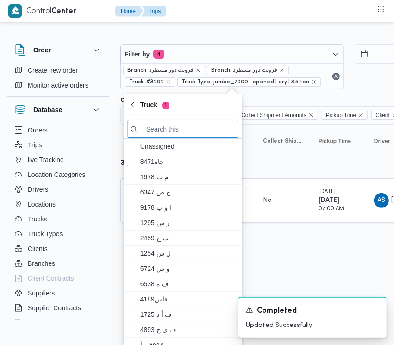
paste input "7836"
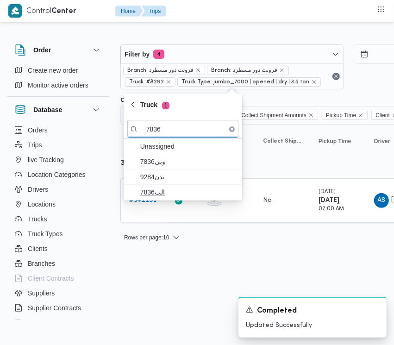
type input "7836"
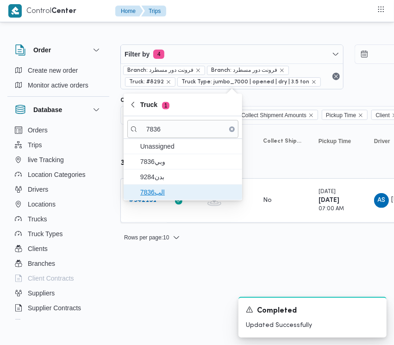
click at [157, 190] on span "الب7836" at bounding box center [188, 192] width 96 height 11
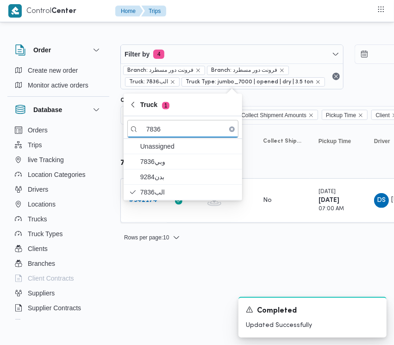
click at [146, 270] on html "Control Center Home Trips Order Create new order Monitor active orders Database…" at bounding box center [197, 172] width 394 height 345
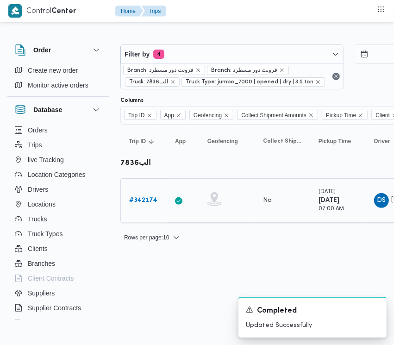
click at [156, 200] on b "# 342174" at bounding box center [143, 200] width 28 height 6
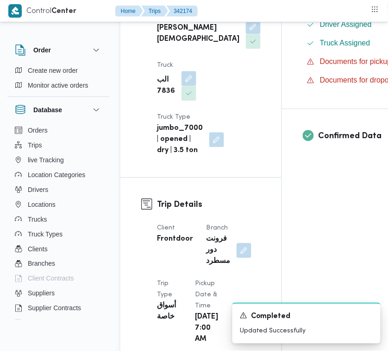
scroll to position [614, 0]
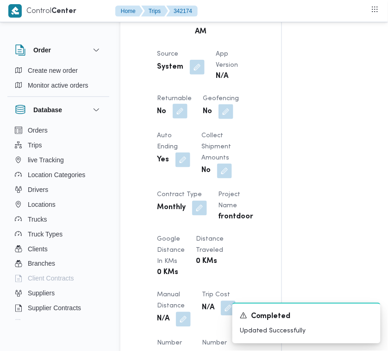
click at [188, 119] on button "button" at bounding box center [180, 111] width 15 height 15
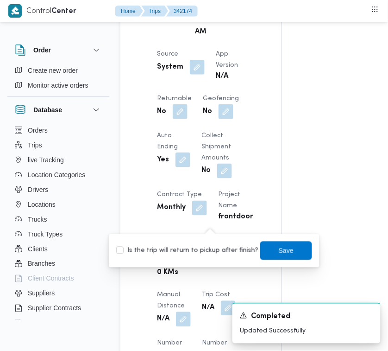
click at [206, 249] on label "Is the trip will return to pickup after finish?" at bounding box center [187, 250] width 142 height 11
checkbox input "true"
drag, startPoint x: 270, startPoint y: 246, endPoint x: 272, endPoint y: 242, distance: 4.8
click at [272, 242] on span "Save" at bounding box center [286, 250] width 52 height 19
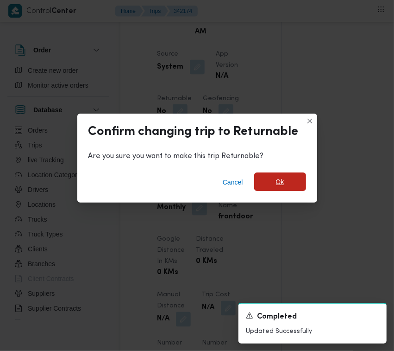
click at [280, 182] on span "Ok" at bounding box center [280, 181] width 8 height 11
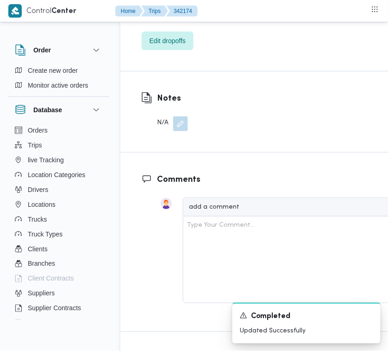
scroll to position [1853, 0]
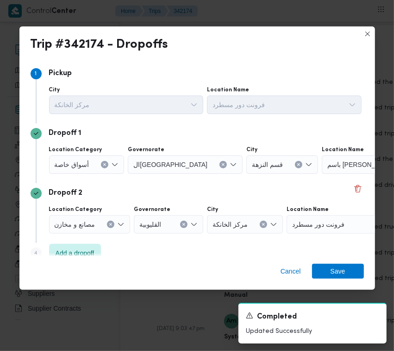
click at [85, 163] on span "أسواق خاصة" at bounding box center [72, 164] width 35 height 10
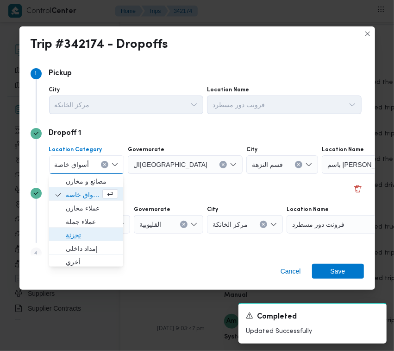
click at [82, 234] on span "تجزئة" at bounding box center [92, 234] width 52 height 11
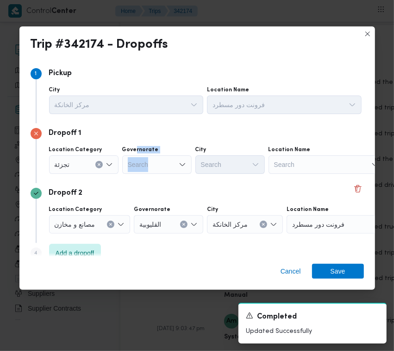
drag, startPoint x: 136, startPoint y: 153, endPoint x: 138, endPoint y: 164, distance: 11.8
click at [133, 158] on div "Governorate Search" at bounding box center [156, 160] width 69 height 28
click at [138, 164] on div "Search" at bounding box center [156, 164] width 69 height 19
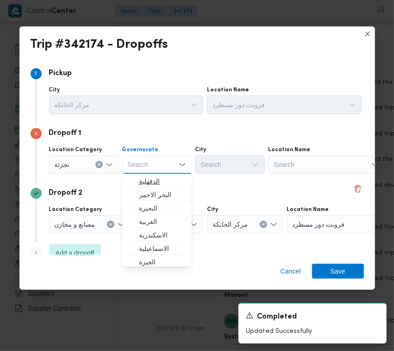
paste input "[GEOGRAPHIC_DATA]"
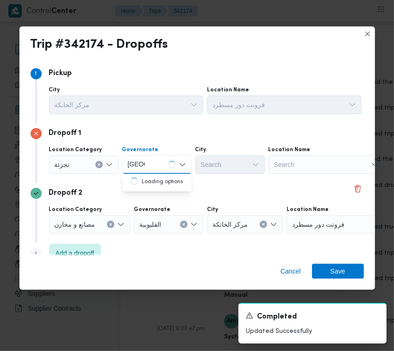
type input "[GEOGRAPHIC_DATA]"
click at [156, 166] on div "[GEOGRAPHIC_DATA] [GEOGRAPHIC_DATA]" at bounding box center [156, 164] width 69 height 19
click at [163, 184] on span "ال[GEOGRAPHIC_DATA]" at bounding box center [162, 181] width 47 height 11
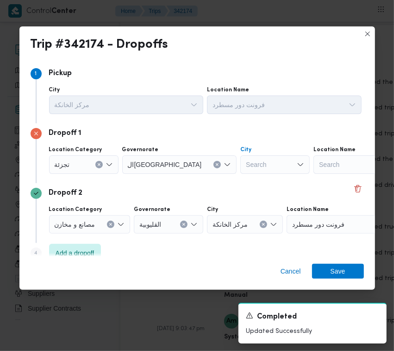
click at [240, 171] on div "Search" at bounding box center [274, 164] width 69 height 19
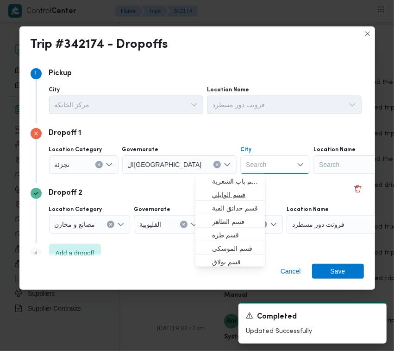
paste input "[GEOGRAPHIC_DATA]"
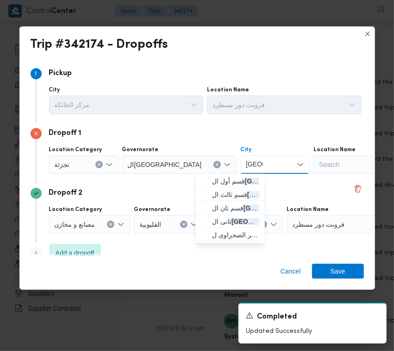
type input "[GEOGRAPHIC_DATA]"
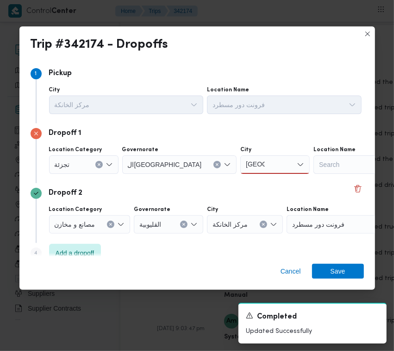
click at [240, 163] on div "[GEOGRAPHIC_DATA] [GEOGRAPHIC_DATA]" at bounding box center [274, 164] width 69 height 19
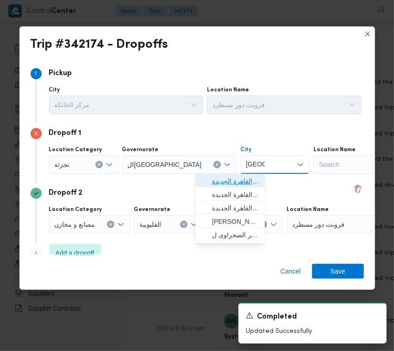
click at [235, 176] on span "قسم أول القاهرة الجديدة" at bounding box center [235, 181] width 47 height 11
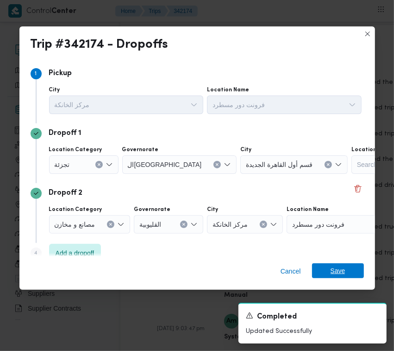
click at [344, 264] on span "Save" at bounding box center [338, 270] width 15 height 15
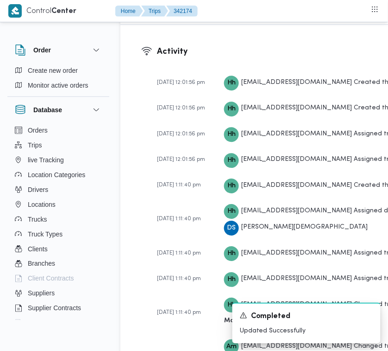
drag, startPoint x: 341, startPoint y: 96, endPoint x: 330, endPoint y: 102, distance: 12.9
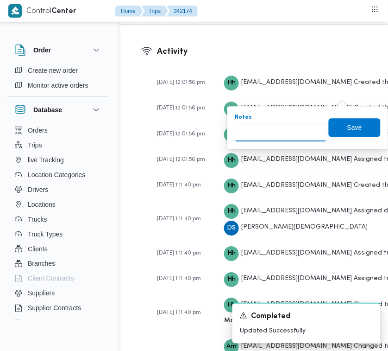
drag, startPoint x: 287, startPoint y: 124, endPoint x: 281, endPoint y: 132, distance: 10.2
click at [281, 129] on input "Notes" at bounding box center [281, 132] width 92 height 19
paste input "تجمع"
type input "تجمع"
click at [350, 133] on span "Save" at bounding box center [355, 127] width 52 height 19
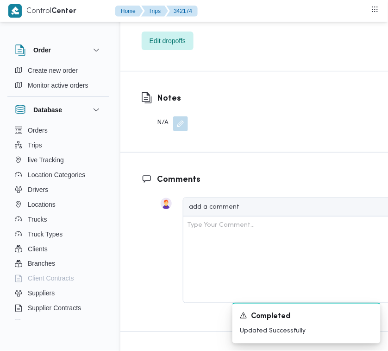
scroll to position [1443, 0]
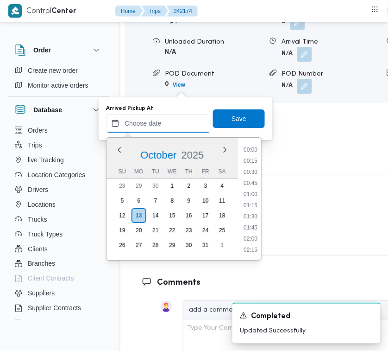
drag, startPoint x: 181, startPoint y: 123, endPoint x: 170, endPoint y: 151, distance: 30.2
click at [170, 132] on div "Previous Month Next month [DATE] [DATE] Su Mo Tu We Th Fr Sa 28 29 30 1 2 3 4 5…" at bounding box center [158, 123] width 105 height 19
paste input "[DATE] 7:00AM"
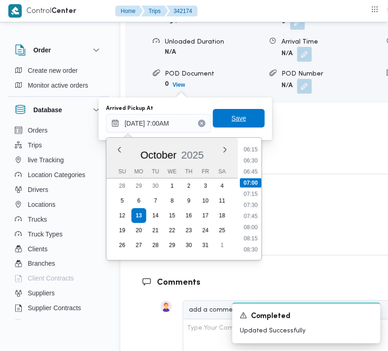
type input "[DATE] 07:00"
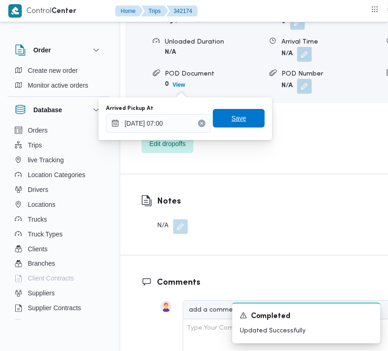
click at [248, 117] on span "Save" at bounding box center [239, 118] width 52 height 19
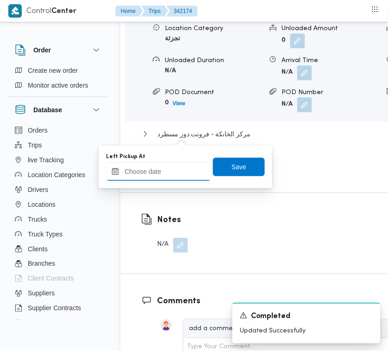
click at [158, 175] on div at bounding box center [158, 171] width 105 height 19
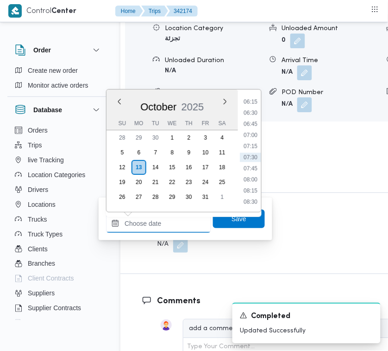
paste input "[DATE] 7:00AM"
click at [256, 152] on li "07:30" at bounding box center [250, 156] width 21 height 9
type input "[DATE] 07:30"
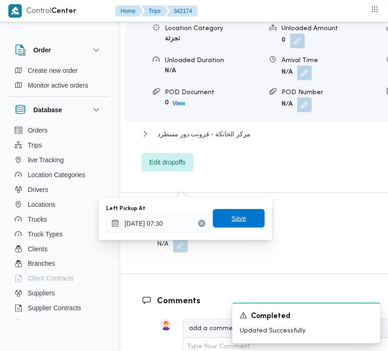
click at [236, 213] on span "Save" at bounding box center [239, 218] width 15 height 11
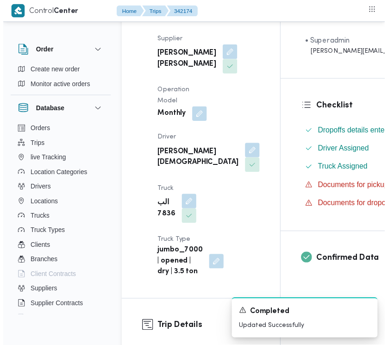
scroll to position [0, 0]
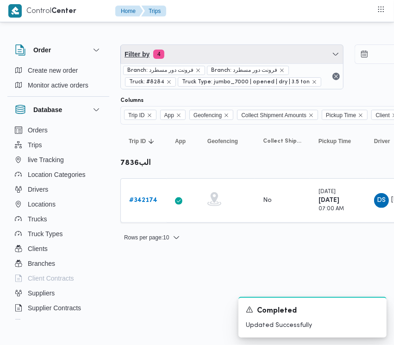
click at [193, 52] on span "Filter by 4" at bounding box center [232, 54] width 222 height 19
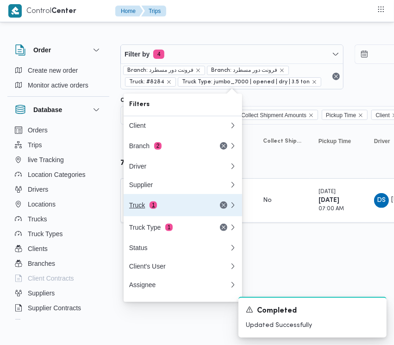
click at [177, 198] on button "Truck 1" at bounding box center [183, 205] width 119 height 22
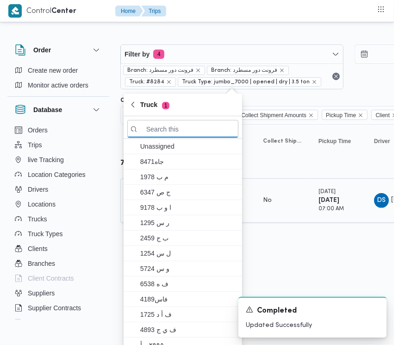
paste input "1629تور"
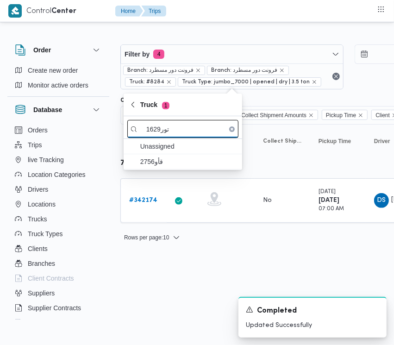
drag, startPoint x: 159, startPoint y: 130, endPoint x: 177, endPoint y: 130, distance: 18.1
click at [177, 130] on input "1629تور" at bounding box center [182, 129] width 111 height 18
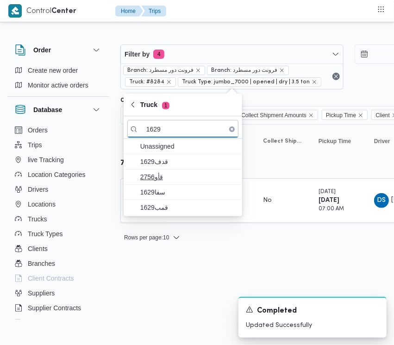
type input "1629"
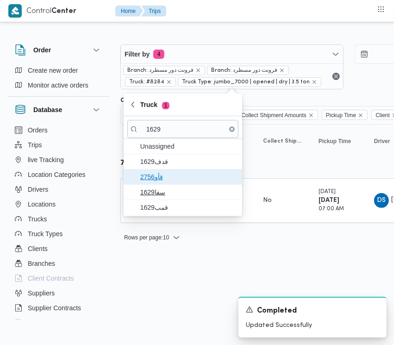
drag, startPoint x: 172, startPoint y: 177, endPoint x: 170, endPoint y: 187, distance: 10.0
click at [172, 176] on span "قأو2756" at bounding box center [188, 176] width 96 height 11
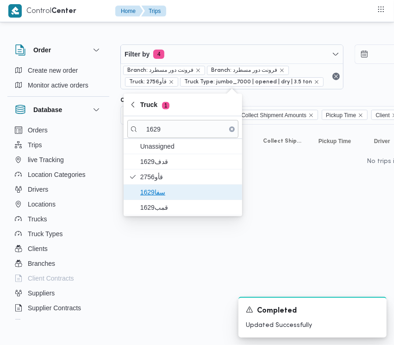
click at [169, 191] on span "سفا1629" at bounding box center [188, 192] width 96 height 11
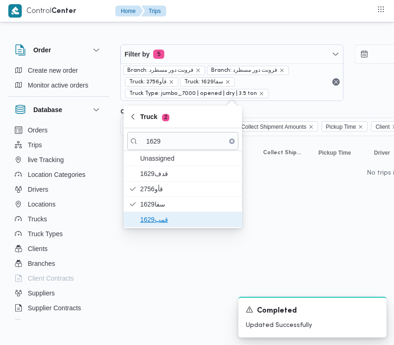
click at [165, 214] on span "قمب1629" at bounding box center [188, 219] width 96 height 11
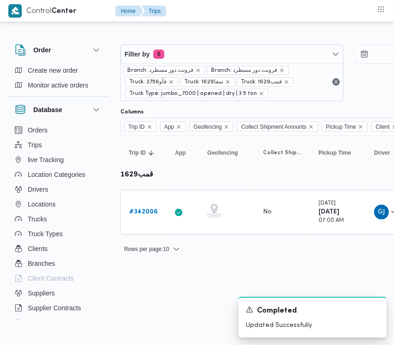
click at [149, 315] on html "Control Center Home Trips Order Create new order Monitor active orders Database…" at bounding box center [197, 172] width 394 height 345
click at [148, 212] on b "# 342006" at bounding box center [143, 212] width 29 height 6
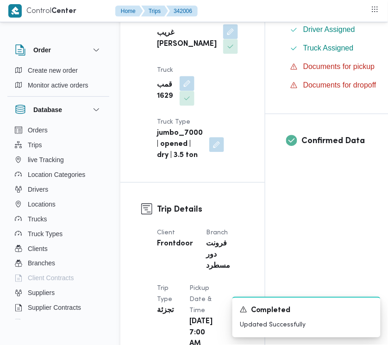
scroll to position [603, 0]
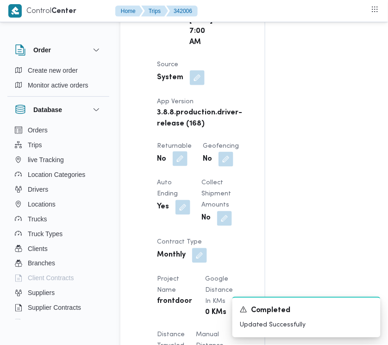
click at [182, 166] on button "button" at bounding box center [180, 158] width 15 height 15
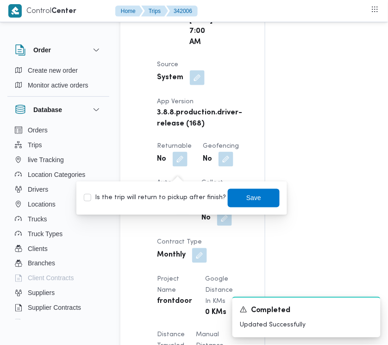
click at [185, 189] on div "Is the trip will return to pickup after finish? Save" at bounding box center [182, 198] width 198 height 20
click at [187, 199] on label "Is the trip will return to pickup after finish?" at bounding box center [155, 198] width 142 height 11
checkbox input "true"
click at [251, 196] on span "Save" at bounding box center [253, 197] width 15 height 11
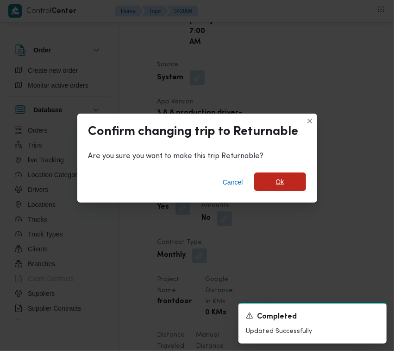
click at [282, 184] on span "Ok" at bounding box center [280, 181] width 8 height 11
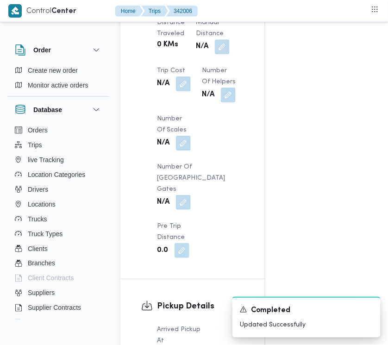
scroll to position [1217, 0]
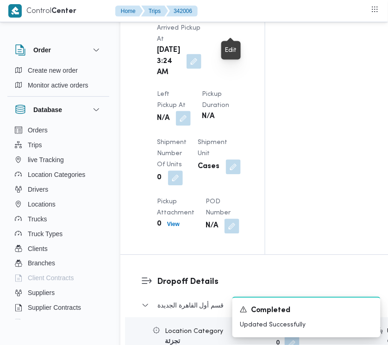
click at [191, 111] on button "button" at bounding box center [183, 118] width 15 height 15
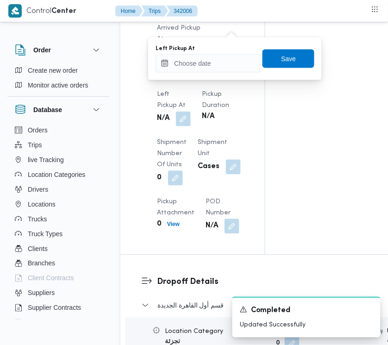
click at [230, 49] on div "Left Pickup At" at bounding box center [208, 48] width 105 height 7
click at [230, 55] on input "Left Pickup At" at bounding box center [208, 63] width 105 height 19
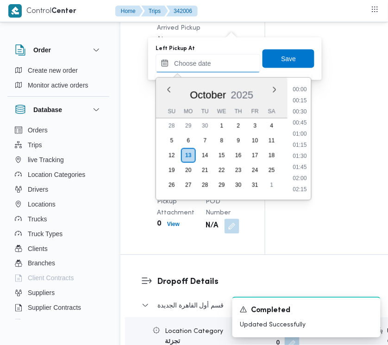
scroll to position [289, 0]
click at [304, 120] on li "07:15" at bounding box center [300, 123] width 21 height 9
type input "[DATE] 07:15"
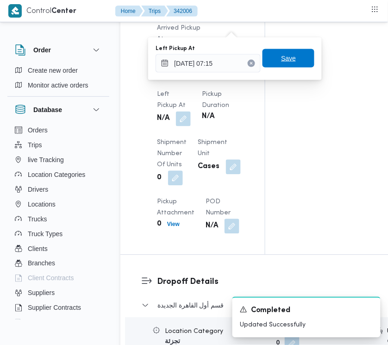
click at [281, 61] on span "Save" at bounding box center [288, 58] width 15 height 11
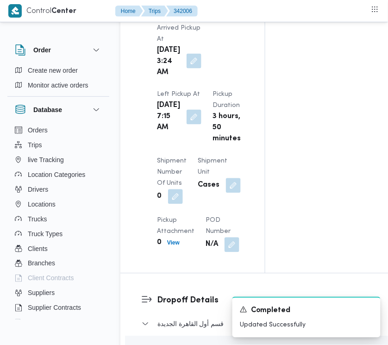
click at [193, 54] on button "button" at bounding box center [194, 61] width 15 height 15
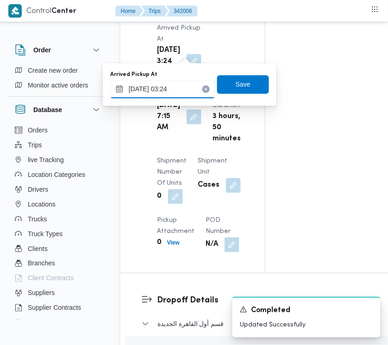
click at [192, 89] on input "[DATE] 03:24" at bounding box center [162, 89] width 105 height 19
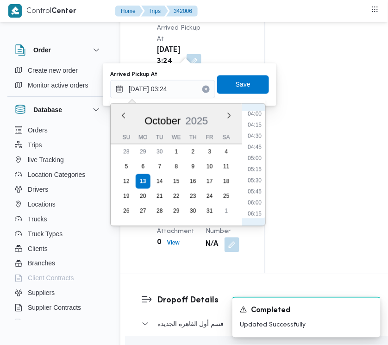
scroll to position [271, 0]
click at [258, 153] on li "07:00" at bounding box center [254, 155] width 21 height 9
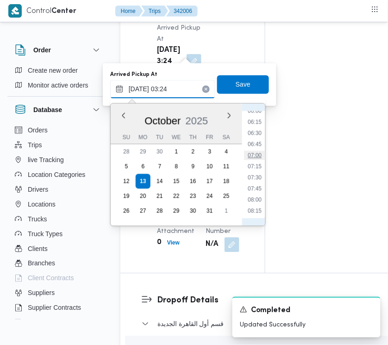
type input "[DATE] 07:00"
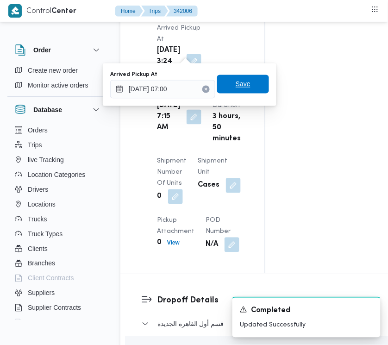
click at [236, 84] on span "Save" at bounding box center [243, 84] width 15 height 11
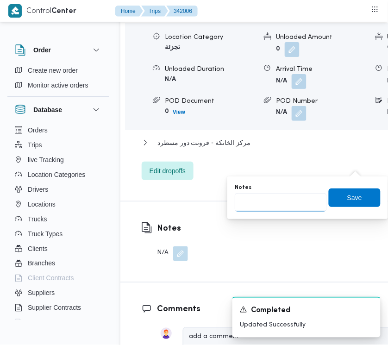
click at [295, 195] on input "Notes" at bounding box center [281, 202] width 92 height 19
paste input "تجمع"
type input "تجمع"
click at [350, 208] on div "Notes تجمع Save" at bounding box center [308, 198] width 148 height 30
click at [351, 195] on span "Save" at bounding box center [354, 197] width 15 height 11
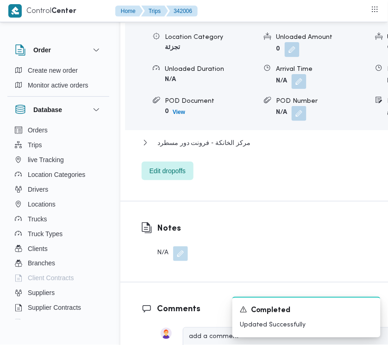
click at [192, 17] on span "قسم أول القاهرة الجديدة" at bounding box center [191, 11] width 67 height 11
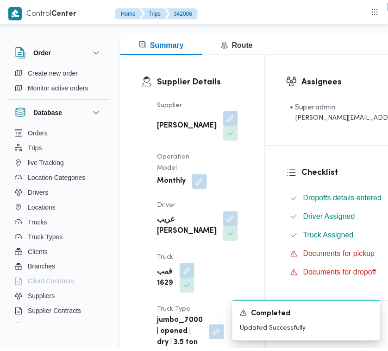
scroll to position [0, 0]
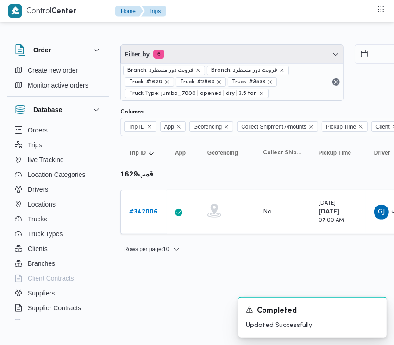
click at [200, 56] on span "Filter by 6" at bounding box center [232, 54] width 222 height 19
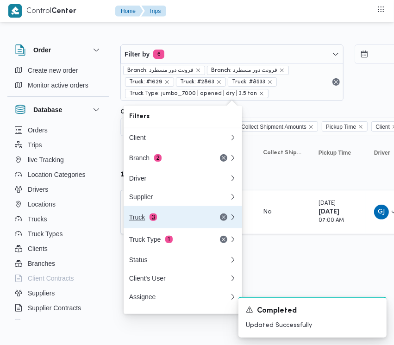
click at [150, 218] on span "3" at bounding box center [153, 217] width 7 height 7
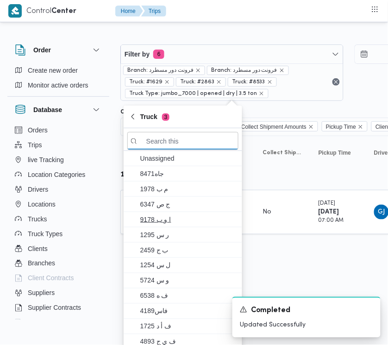
paste input "4158"
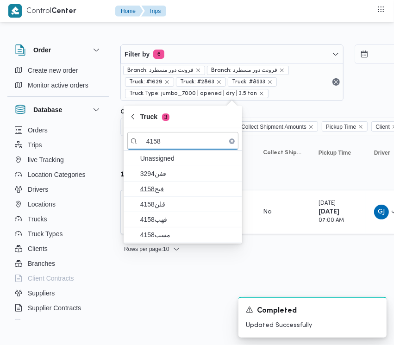
type input "4158"
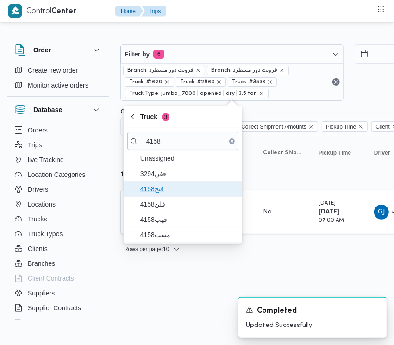
click at [167, 193] on span "فيج4158" at bounding box center [188, 188] width 96 height 11
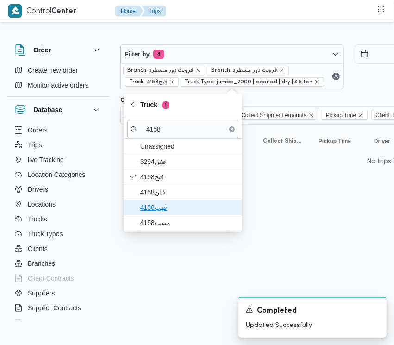
click at [164, 200] on div "Unassigned قفن3294 فيج4158 قلن4158 قهب4158 مسب4158" at bounding box center [183, 185] width 119 height 92
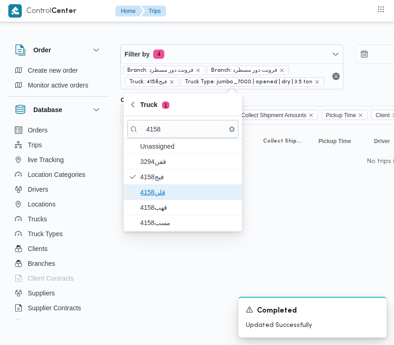
click at [156, 191] on span "قلن4158" at bounding box center [188, 192] width 96 height 11
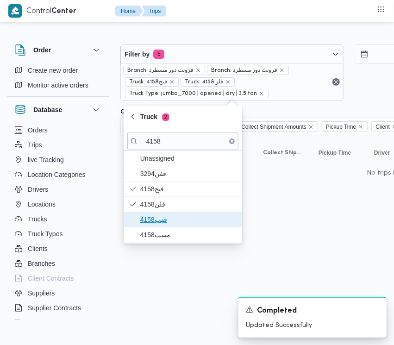
click at [157, 220] on span "قهب4158" at bounding box center [188, 219] width 96 height 11
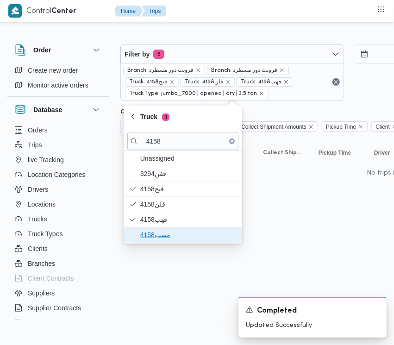
click at [165, 235] on span "مسب4158" at bounding box center [188, 234] width 96 height 11
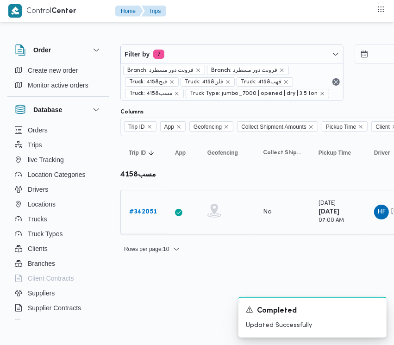
click at [140, 209] on b "# 342051" at bounding box center [143, 212] width 28 height 6
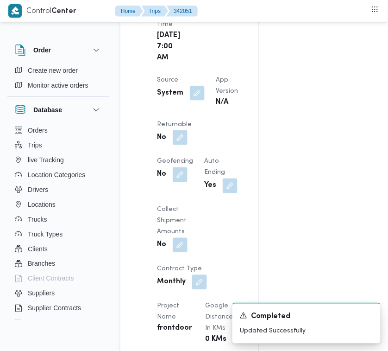
scroll to position [663, 0]
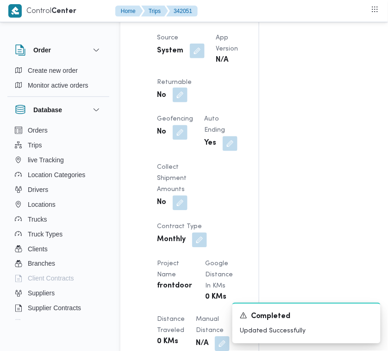
click at [188, 102] on button "button" at bounding box center [180, 95] width 15 height 15
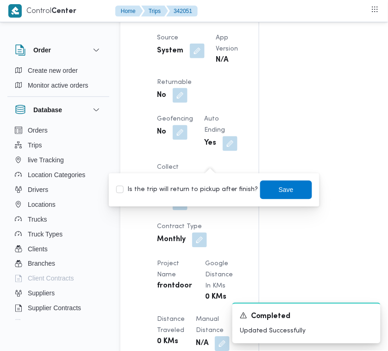
click at [213, 188] on label "Is the trip will return to pickup after finish?" at bounding box center [187, 189] width 142 height 11
checkbox input "true"
click at [279, 190] on span "Save" at bounding box center [286, 189] width 15 height 11
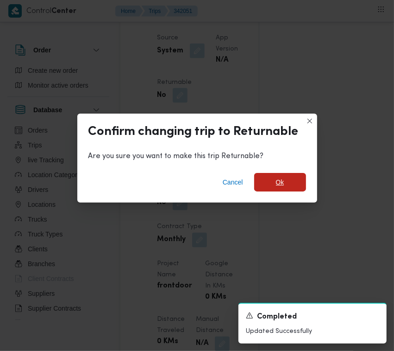
click at [294, 174] on span "Ok" at bounding box center [280, 182] width 52 height 19
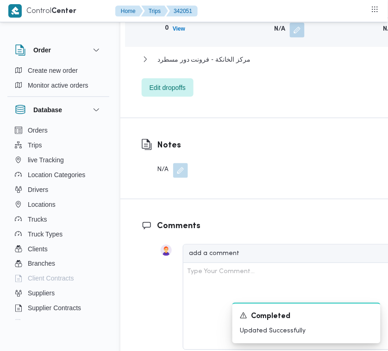
scroll to position [1733, 0]
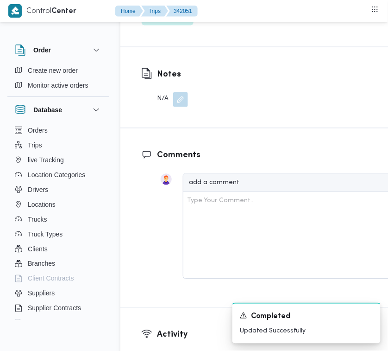
click at [165, 25] on span "Edit dropoffs" at bounding box center [168, 16] width 52 height 19
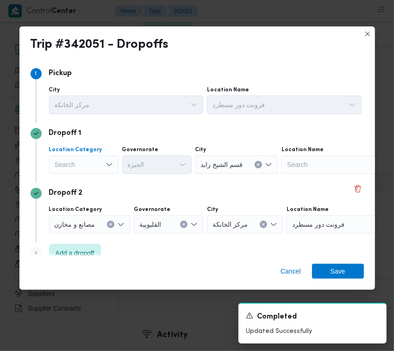
click at [89, 162] on div "Search" at bounding box center [83, 164] width 69 height 19
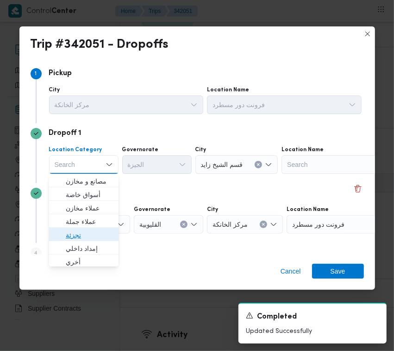
click at [78, 232] on span "تجزئة" at bounding box center [89, 234] width 47 height 11
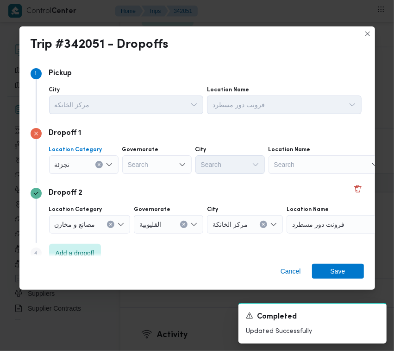
click at [149, 167] on div "Search" at bounding box center [156, 164] width 69 height 19
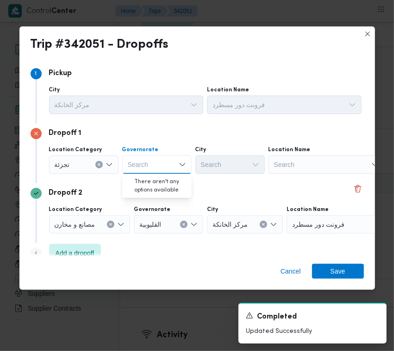
paste input "جيزة"
type input "جيزة"
click at [154, 156] on div "جيزة جيزة" at bounding box center [156, 164] width 69 height 19
click at [163, 183] on span "ال جيزة" at bounding box center [162, 181] width 47 height 11
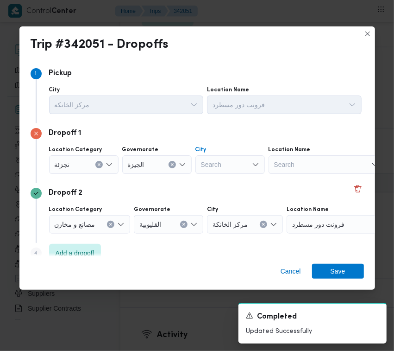
click at [223, 157] on div "Search" at bounding box center [229, 164] width 69 height 19
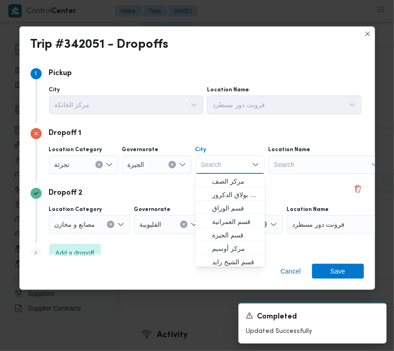
paste input "الهرم"
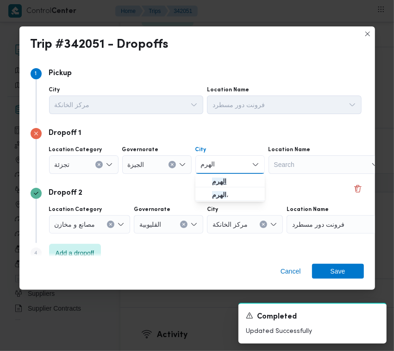
type input "الهرم"
click at [206, 179] on icon "button" at bounding box center [204, 180] width 7 height 7
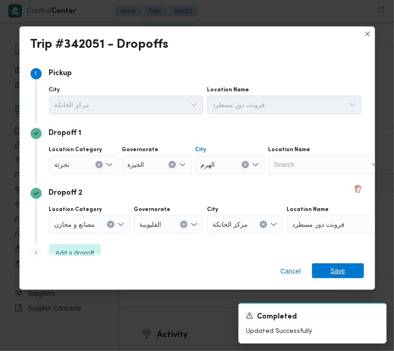
click at [323, 265] on span "Save" at bounding box center [338, 270] width 52 height 15
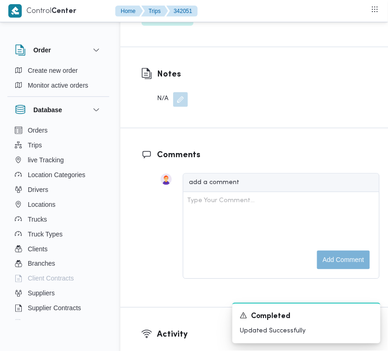
drag, startPoint x: 192, startPoint y: 88, endPoint x: 290, endPoint y: 96, distance: 98.6
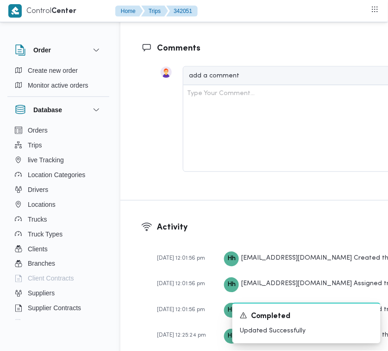
scroll to position [1426, 0]
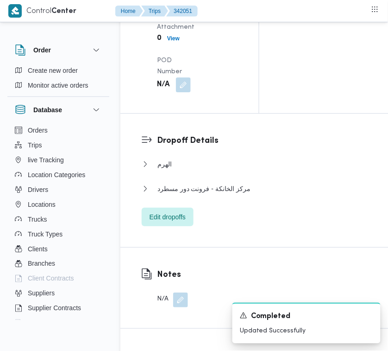
drag, startPoint x: 182, startPoint y: 129, endPoint x: 179, endPoint y: 147, distance: 18.3
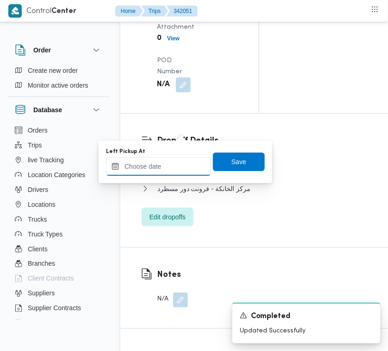
click at [159, 158] on input "Left Pickup At" at bounding box center [158, 166] width 105 height 19
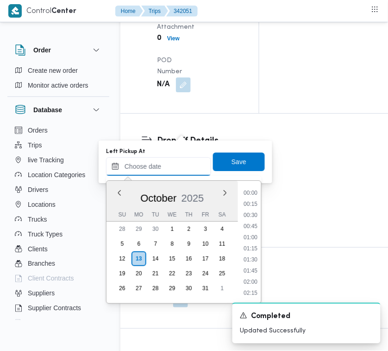
paste input "[DATE] 7:30:00 AM"
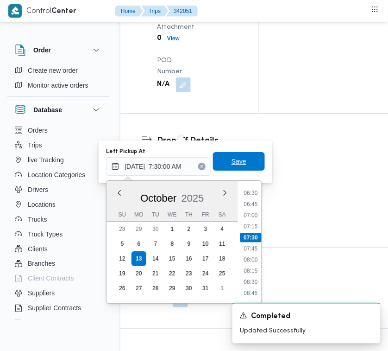
type input "[DATE] 07:30"
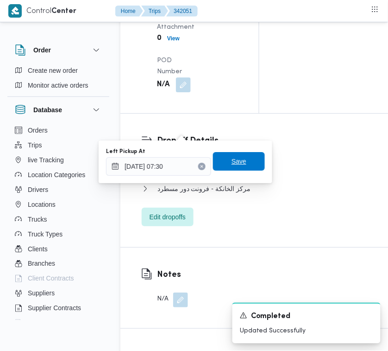
click at [252, 158] on span "Save" at bounding box center [239, 161] width 52 height 19
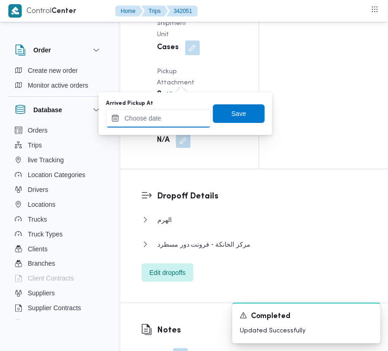
click at [169, 119] on input "Arrived Pickup At" at bounding box center [158, 118] width 105 height 19
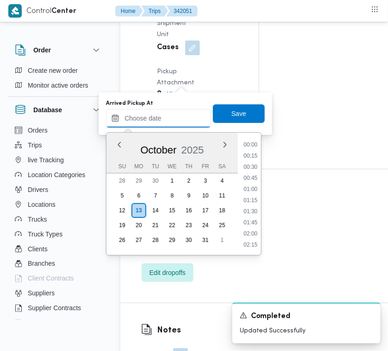
paste input "[DATE] 7:00AM"
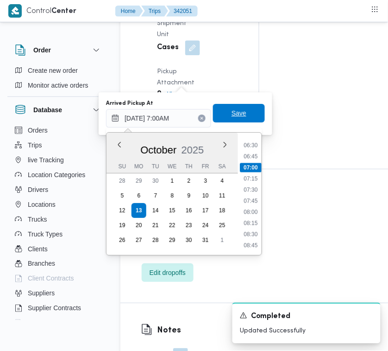
type input "[DATE] 07:00"
click at [233, 113] on span "Save" at bounding box center [239, 112] width 15 height 11
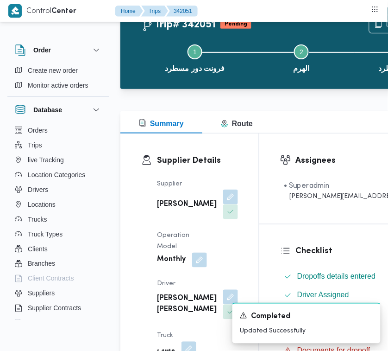
scroll to position [0, 0]
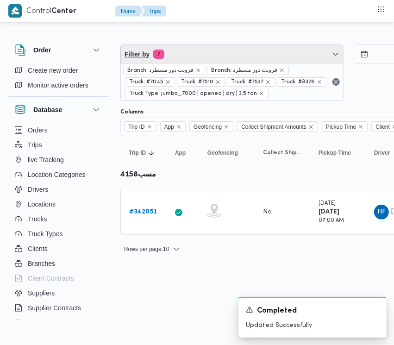
click at [251, 56] on span "Filter by 7" at bounding box center [232, 54] width 222 height 19
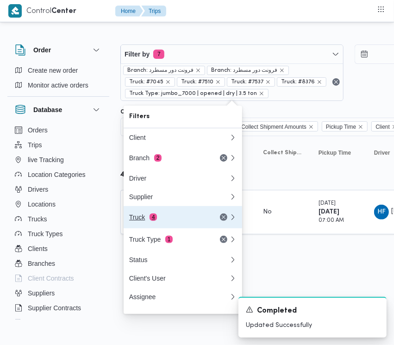
click at [164, 226] on div "Truck 4" at bounding box center [179, 217] width 111 height 22
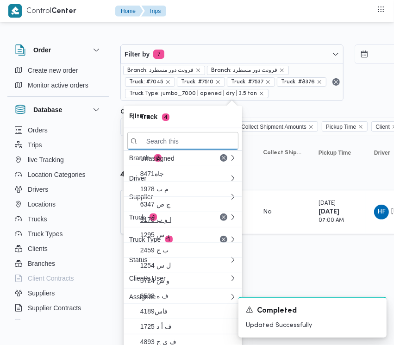
paste input "1492"
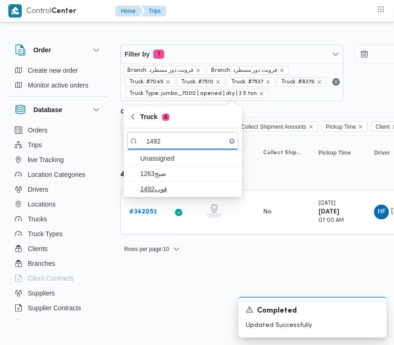
type input "1492"
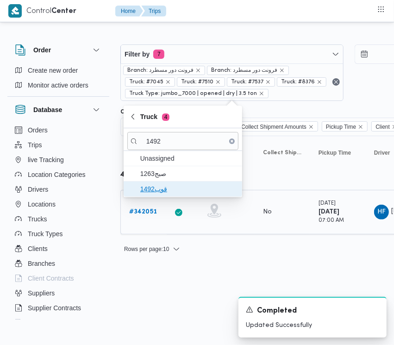
drag, startPoint x: 163, startPoint y: 186, endPoint x: 138, endPoint y: 197, distance: 27.6
click at [163, 188] on span "قوب1492" at bounding box center [188, 188] width 96 height 11
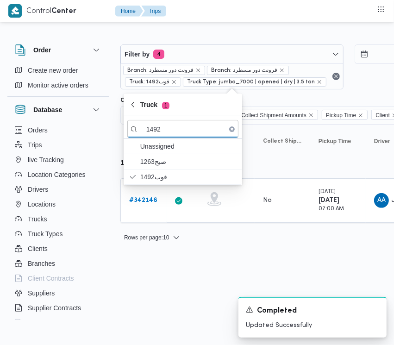
drag, startPoint x: 189, startPoint y: 255, endPoint x: 184, endPoint y: 255, distance: 5.1
click at [189, 255] on html "Control Center Home Trips Order Create new order Monitor active orders Database…" at bounding box center [197, 172] width 394 height 345
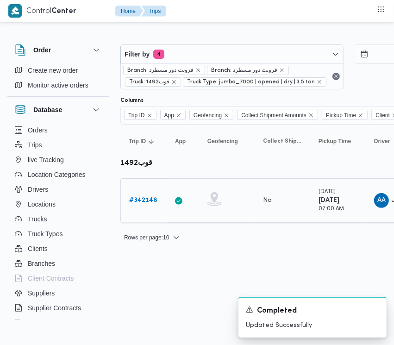
click at [144, 193] on div "# 342146" at bounding box center [144, 200] width 37 height 19
click at [144, 195] on link "# 342146" at bounding box center [143, 200] width 28 height 11
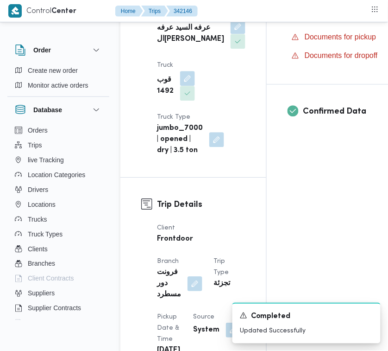
scroll to position [614, 0]
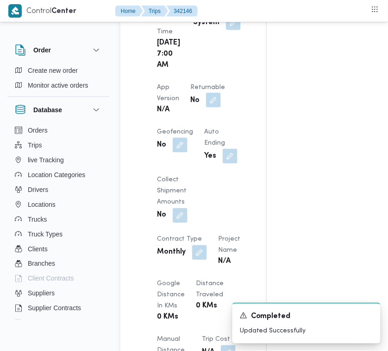
click at [209, 107] on button "button" at bounding box center [213, 100] width 15 height 15
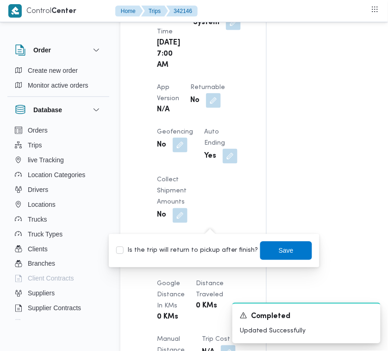
click at [209, 248] on label "Is the trip will return to pickup after finish?" at bounding box center [187, 250] width 142 height 11
checkbox input "true"
click at [279, 249] on span "Save" at bounding box center [286, 250] width 15 height 11
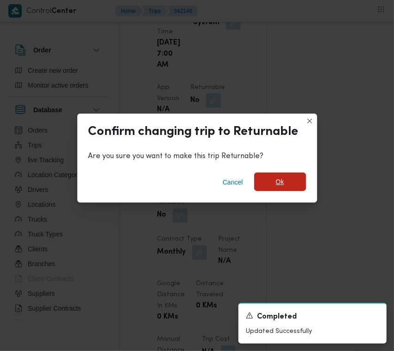
click at [292, 182] on span "Ok" at bounding box center [280, 181] width 52 height 19
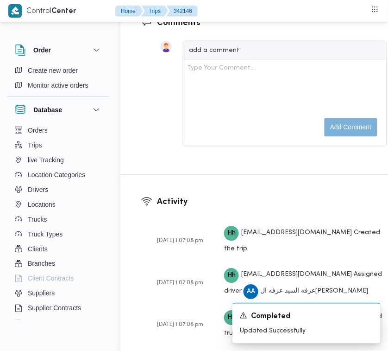
scroll to position [1787, 0]
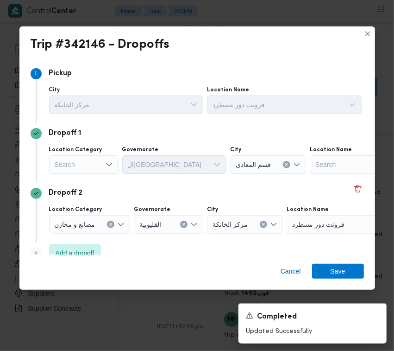
click at [87, 162] on div "Search" at bounding box center [83, 164] width 69 height 19
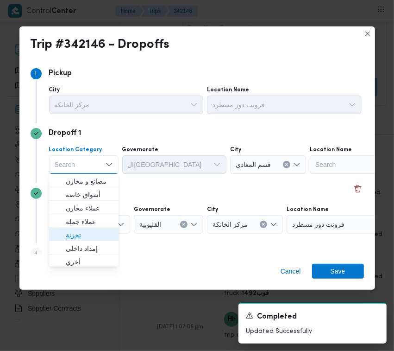
click at [88, 230] on span "تجزئة" at bounding box center [89, 234] width 47 height 11
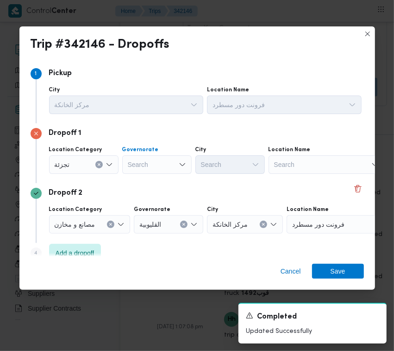
click at [134, 167] on div "Search" at bounding box center [156, 164] width 69 height 19
paste input "جيزة"
type input "جيزة"
drag, startPoint x: 163, startPoint y: 157, endPoint x: 163, endPoint y: 174, distance: 17.1
click at [163, 159] on div "جيزة جيزة" at bounding box center [156, 164] width 69 height 19
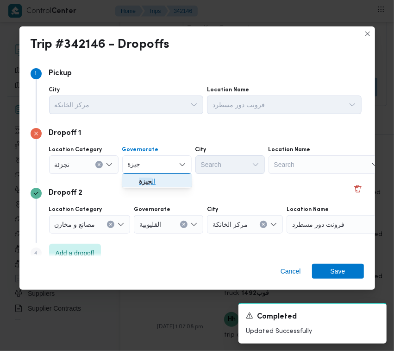
click at [163, 180] on span "ال جيزة" at bounding box center [162, 181] width 47 height 11
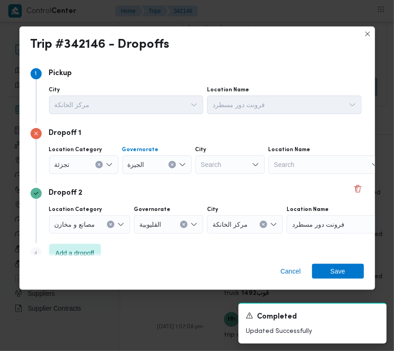
click at [225, 172] on div "Search" at bounding box center [229, 164] width 69 height 19
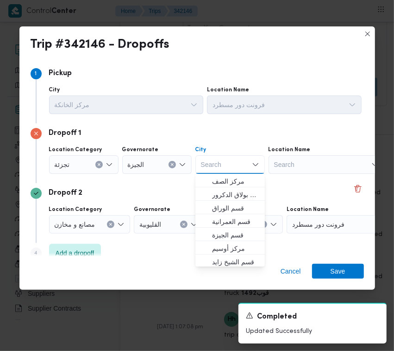
paste input "زايد"
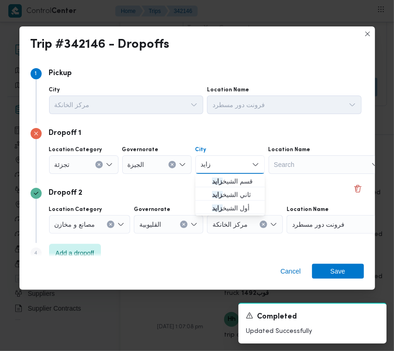
type input "زايد"
click at [202, 176] on span "قسم الشيخ زايد" at bounding box center [230, 181] width 62 height 15
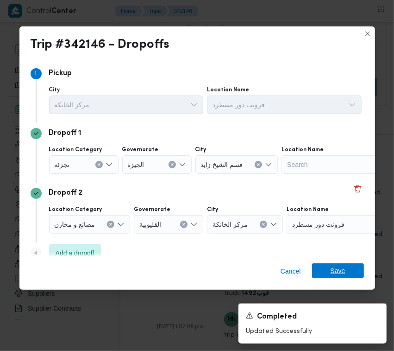
click at [323, 276] on span "Save" at bounding box center [338, 270] width 52 height 15
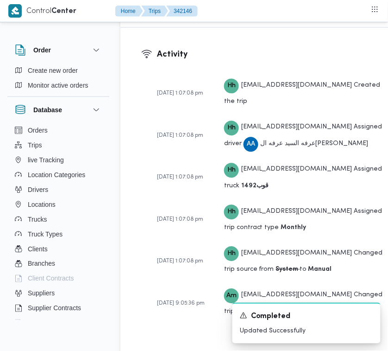
scroll to position [1481, 0]
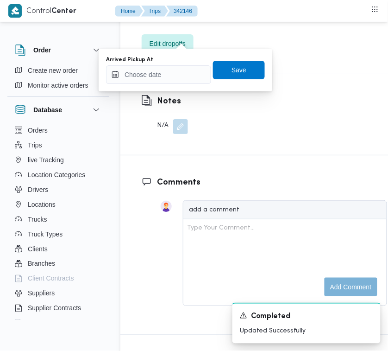
drag, startPoint x: 183, startPoint y: 64, endPoint x: 183, endPoint y: 75, distance: 10.7
click at [183, 69] on div "Arrived Pickup At" at bounding box center [158, 70] width 105 height 28
click at [183, 77] on input "Arrived Pickup At" at bounding box center [158, 74] width 105 height 19
paste input "[DATE] 7:00AM"
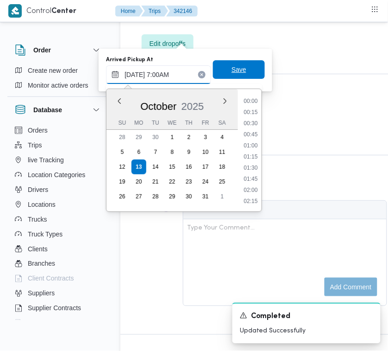
scroll to position [289, 0]
type input "[DATE] 07:00"
click at [218, 73] on span "Save" at bounding box center [239, 69] width 52 height 19
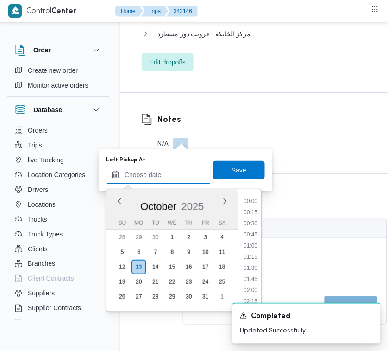
click at [175, 170] on input "Left Pickup At" at bounding box center [158, 174] width 105 height 19
paste input "[DATE] 7:00AM"
click at [253, 249] on li "07:30" at bounding box center [250, 245] width 21 height 9
type input "[DATE] 07:30"
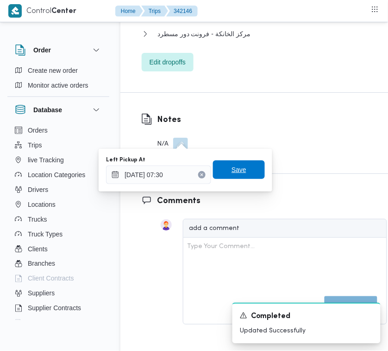
click at [248, 165] on span "Save" at bounding box center [239, 169] width 52 height 19
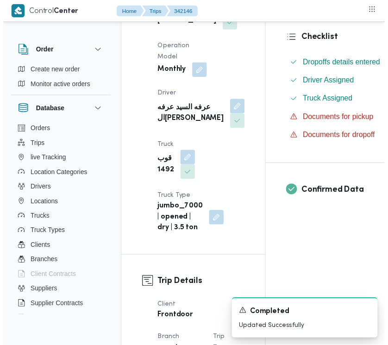
scroll to position [0, 0]
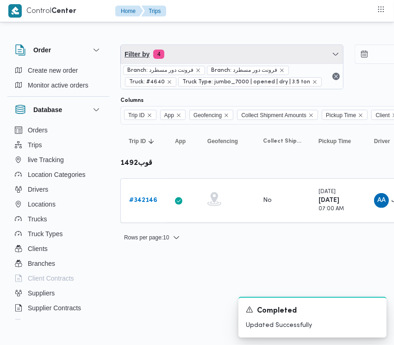
click at [227, 55] on span "Filter by 4" at bounding box center [232, 54] width 222 height 19
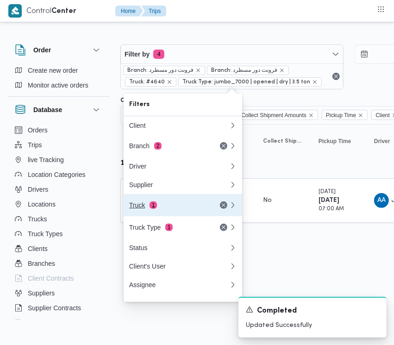
click at [175, 207] on div "Truck 1" at bounding box center [168, 205] width 78 height 7
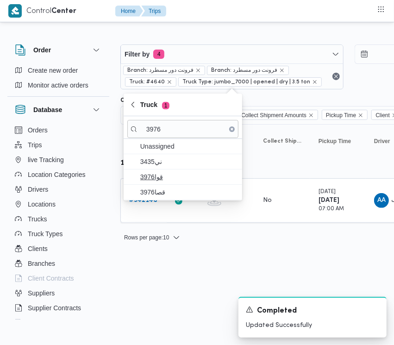
type input "3976"
click at [164, 170] on span "3976قوا" at bounding box center [182, 177] width 111 height 15
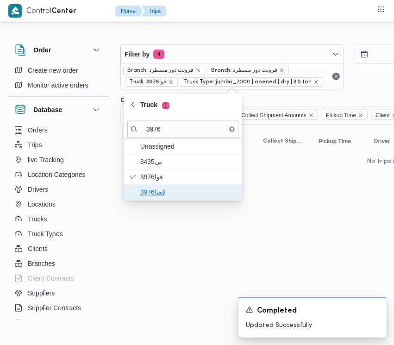
click at [165, 187] on span "قصا3976" at bounding box center [188, 192] width 96 height 11
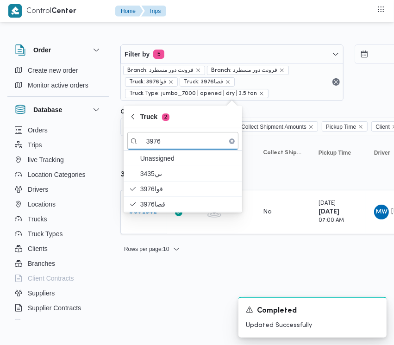
click at [214, 273] on html "Control Center Home Trips Order Create new order Monitor active orders Database…" at bounding box center [197, 172] width 394 height 345
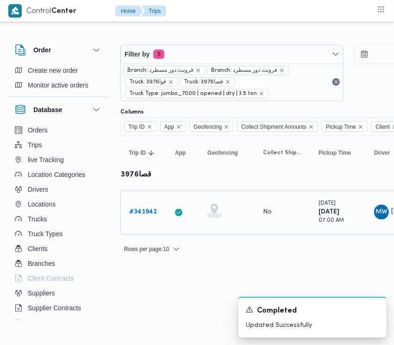
click at [129, 209] on b "# 341942" at bounding box center [143, 212] width 28 height 6
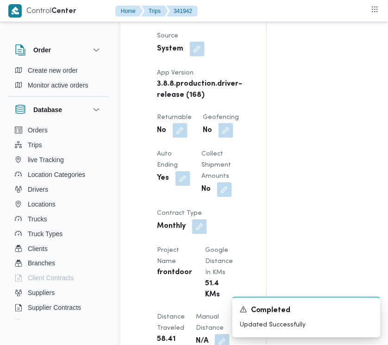
scroll to position [669, 0]
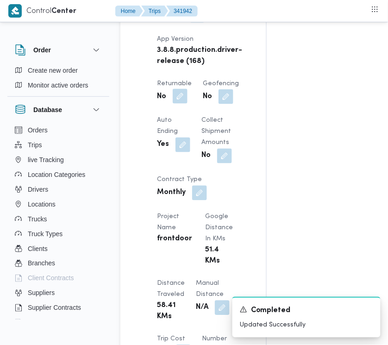
click at [181, 104] on button "button" at bounding box center [180, 96] width 15 height 15
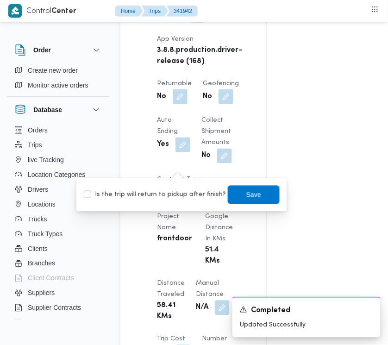
click at [177, 190] on label "Is the trip will return to pickup after finish?" at bounding box center [155, 194] width 142 height 11
checkbox input "true"
click at [235, 190] on span "Save" at bounding box center [254, 194] width 52 height 19
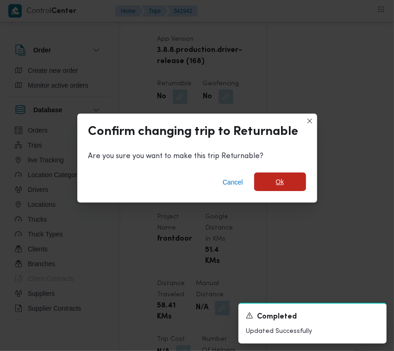
click at [259, 181] on span "Ok" at bounding box center [280, 181] width 52 height 19
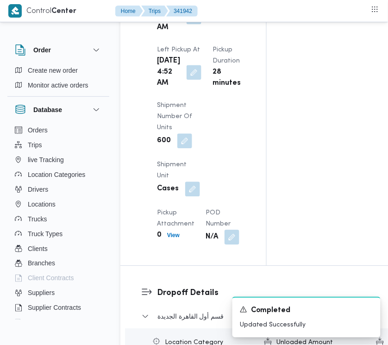
scroll to position [1586, 0]
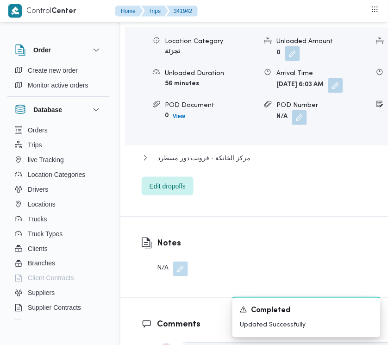
click at [353, 133] on div "Location Category تجزئة Unloaded Amount 0 Unloaded Unit Cases Unloaded Duration…" at bounding box center [303, 80] width 364 height 105
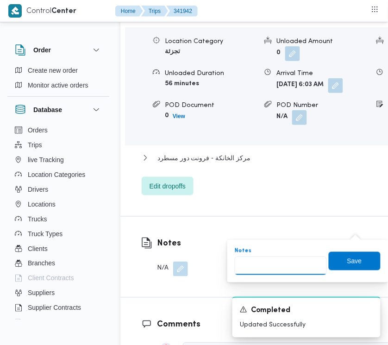
click at [306, 258] on input "Notes" at bounding box center [281, 266] width 92 height 19
paste input "مدينتي"
type input "مدينتي"
click at [350, 263] on span "Save" at bounding box center [354, 260] width 15 height 11
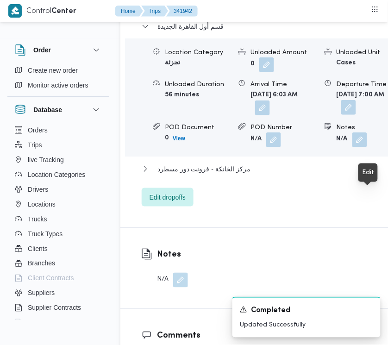
click at [356, 115] on button "button" at bounding box center [348, 107] width 15 height 15
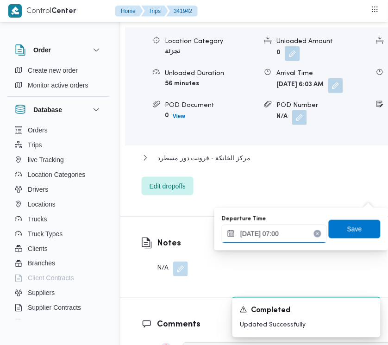
click at [293, 237] on input "[DATE] 07:00" at bounding box center [274, 234] width 105 height 19
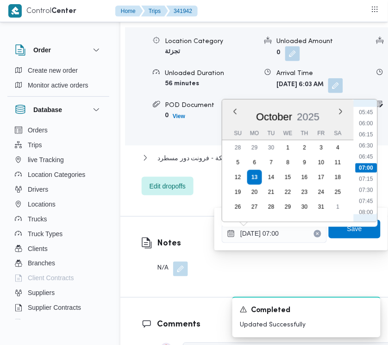
scroll to position [346, 0]
click at [373, 189] on li "09:30" at bounding box center [366, 187] width 21 height 9
type input "[DATE] 09:30"
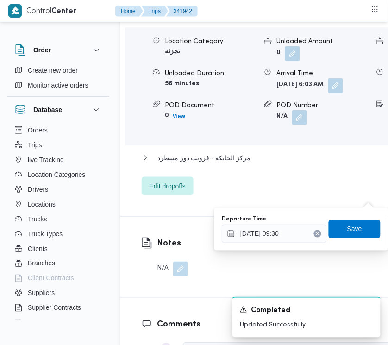
drag, startPoint x: 356, startPoint y: 228, endPoint x: 306, endPoint y: 219, distance: 50.4
click at [355, 229] on span "Save" at bounding box center [355, 229] width 52 height 19
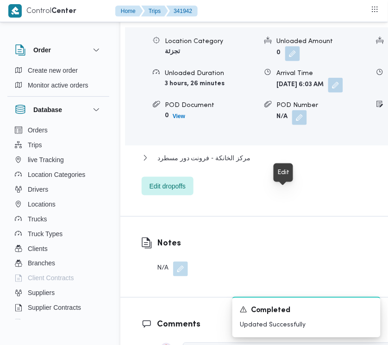
click at [328, 93] on button "button" at bounding box center [335, 85] width 15 height 15
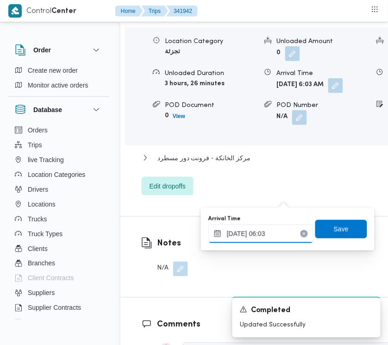
click at [279, 237] on input "[DATE] 06:03" at bounding box center [260, 234] width 105 height 19
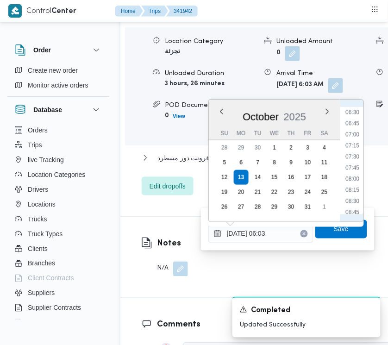
scroll to position [302, 0]
click at [355, 174] on li "08:15" at bounding box center [352, 176] width 21 height 9
type input "[DATE] 08:15"
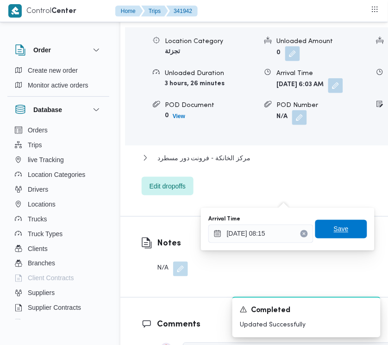
click at [326, 227] on span "Save" at bounding box center [341, 229] width 52 height 19
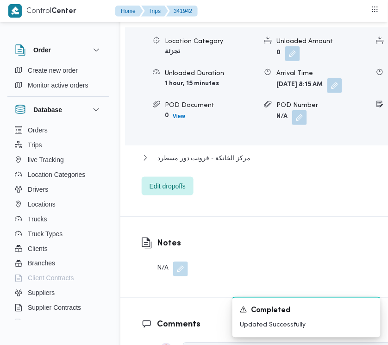
scroll to position [1284, 0]
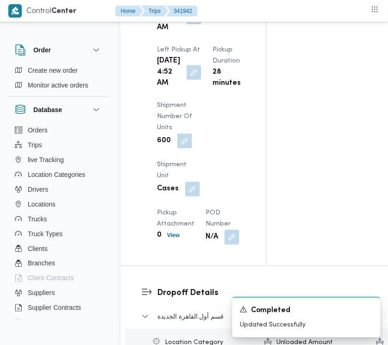
click at [182, 80] on span at bounding box center [191, 72] width 19 height 15
click at [189, 80] on button "button" at bounding box center [194, 72] width 15 height 15
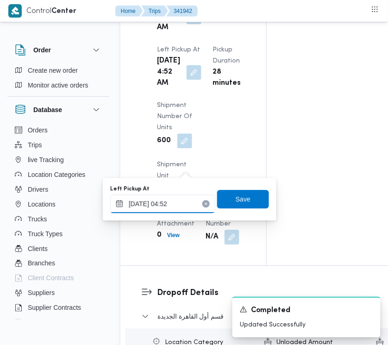
click at [169, 202] on input "[DATE] 04:52" at bounding box center [162, 204] width 105 height 19
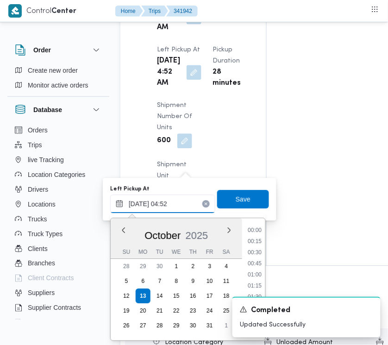
click at [169, 202] on input "[DATE] 04:52" at bounding box center [162, 204] width 105 height 19
drag, startPoint x: 169, startPoint y: 202, endPoint x: 169, endPoint y: 197, distance: 5.6
click at [169, 197] on input "[DATE] 04:52" at bounding box center [162, 204] width 105 height 19
paste input "7:30:00 AM"
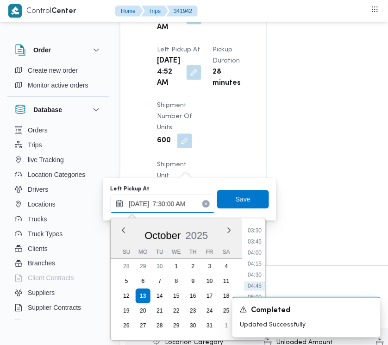
scroll to position [237, 0]
type input "[DATE] 07:30"
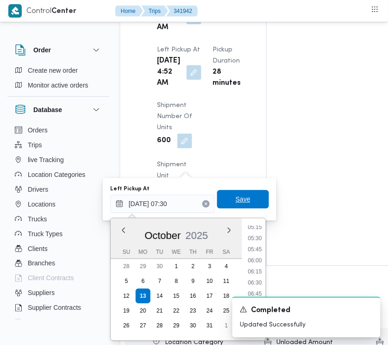
click at [241, 203] on span "Save" at bounding box center [243, 199] width 15 height 11
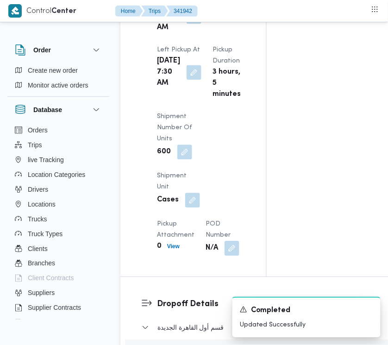
click at [187, 24] on button "button" at bounding box center [194, 16] width 15 height 15
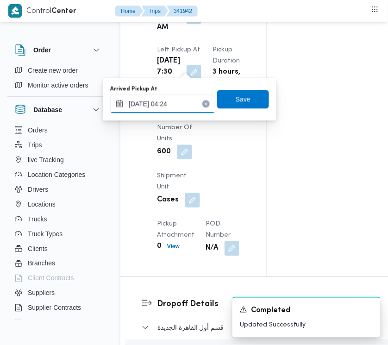
click at [185, 95] on input "[DATE] 04:24" at bounding box center [162, 104] width 105 height 19
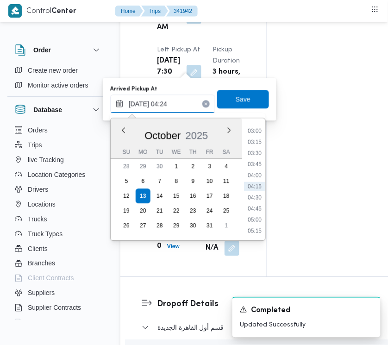
click at [185, 95] on input "[DATE] 04:24" at bounding box center [162, 104] width 105 height 19
paste input "7:30:00 AM"
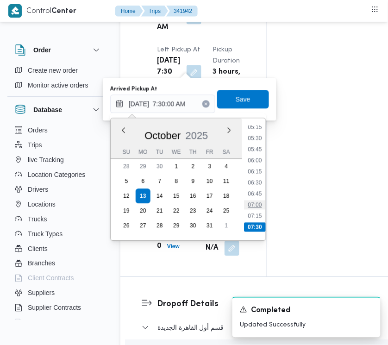
click at [253, 202] on li "07:00" at bounding box center [254, 205] width 21 height 9
type input "[DATE] 07:00"
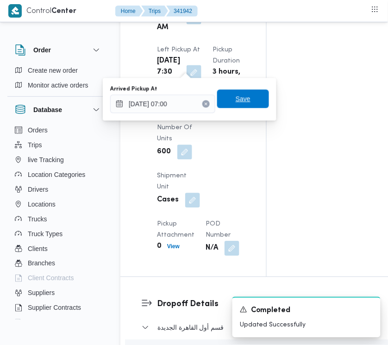
click at [251, 105] on span "Save" at bounding box center [243, 99] width 52 height 19
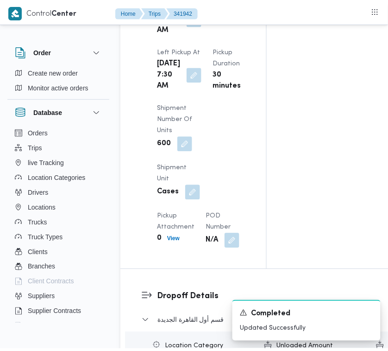
scroll to position [0, 0]
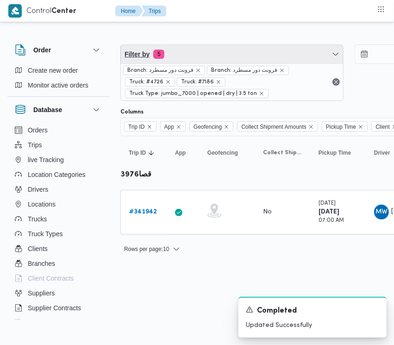
click at [219, 56] on span "Filter by 5" at bounding box center [232, 54] width 222 height 19
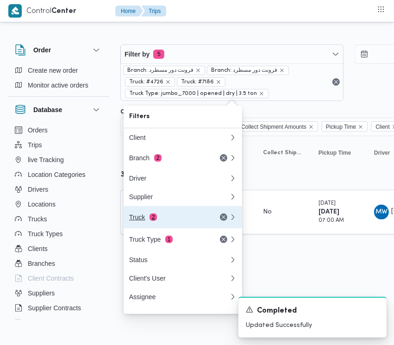
click at [161, 219] on div "Truck 2" at bounding box center [168, 217] width 78 height 7
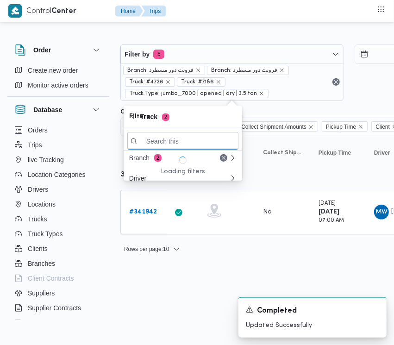
paste input "7952"
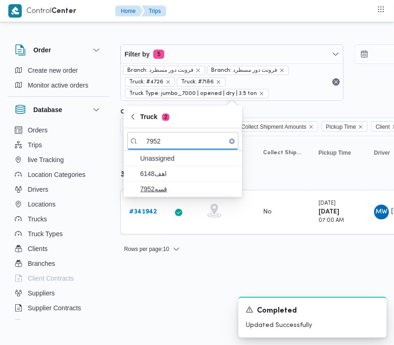
type input "7952"
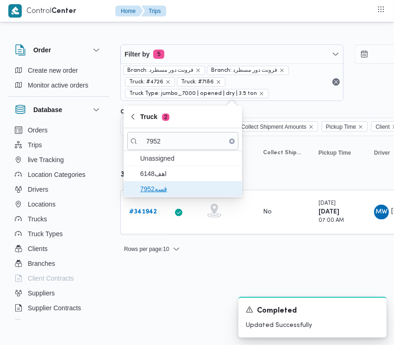
click at [163, 188] on span "قسه7952" at bounding box center [188, 188] width 96 height 11
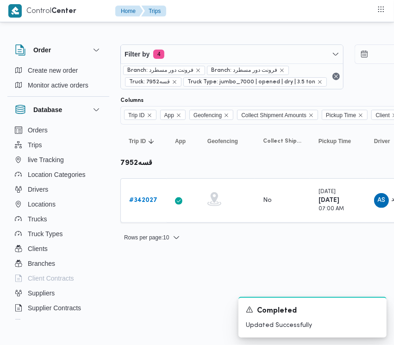
click at [163, 274] on html "Control Center Home Trips Order Create new order Monitor active orders Database…" at bounding box center [197, 172] width 394 height 345
click at [156, 200] on b "# 342027" at bounding box center [143, 200] width 28 height 6
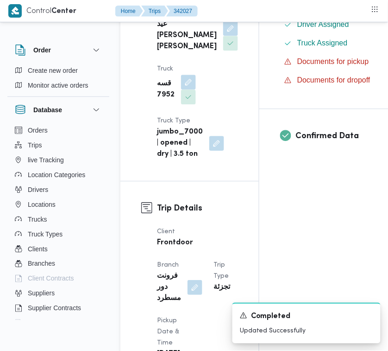
scroll to position [614, 0]
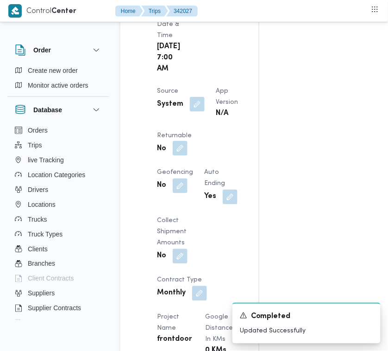
click at [188, 156] on button "button" at bounding box center [180, 148] width 15 height 15
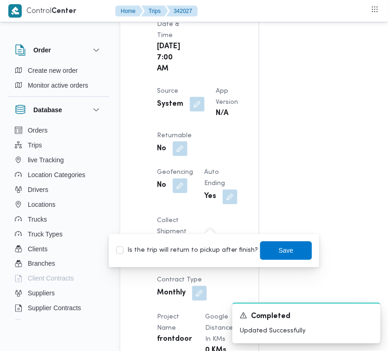
click at [202, 251] on label "Is the trip will return to pickup after finish?" at bounding box center [187, 250] width 142 height 11
checkbox input "true"
click at [276, 241] on span "Save" at bounding box center [286, 250] width 52 height 19
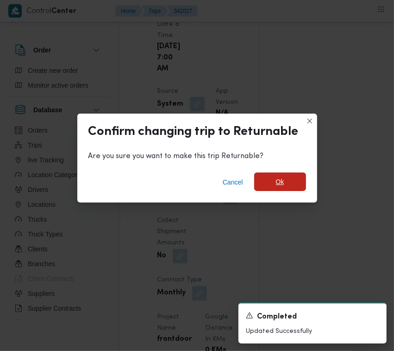
click at [279, 188] on span "Ok" at bounding box center [280, 181] width 52 height 19
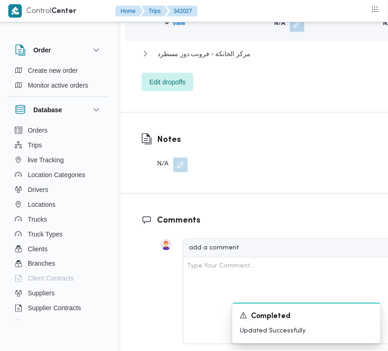
scroll to position [1728, 0]
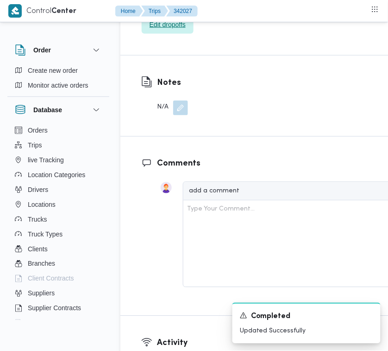
click at [177, 30] on span "Edit dropoffs" at bounding box center [168, 24] width 36 height 11
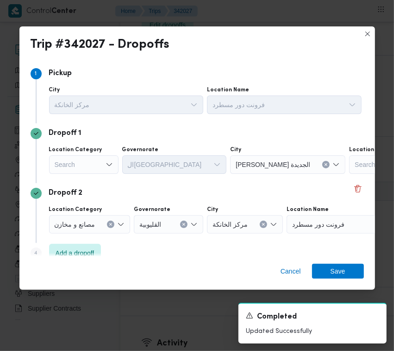
click at [96, 165] on div "Search" at bounding box center [83, 164] width 69 height 19
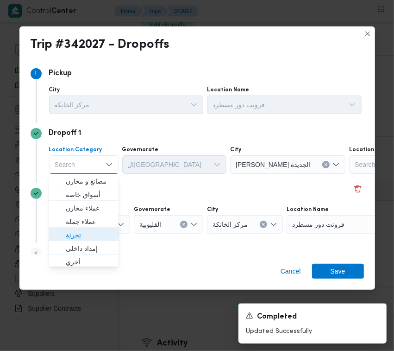
click at [89, 232] on span "تجزئة" at bounding box center [89, 234] width 47 height 11
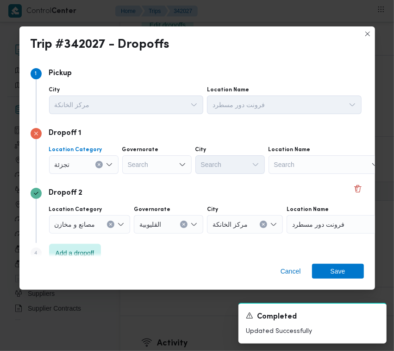
drag, startPoint x: 133, startPoint y: 160, endPoint x: 124, endPoint y: 167, distance: 11.2
click at [129, 164] on div "Search" at bounding box center [156, 164] width 69 height 19
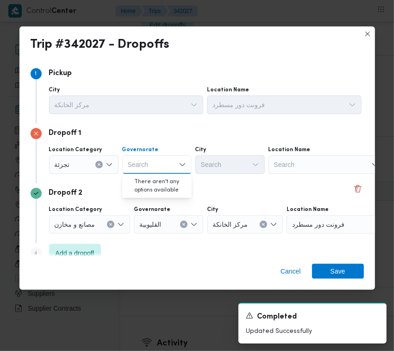
paste input "القليوبية"
type input "القليوبية"
click at [155, 161] on div "القليوبية القليوبية" at bounding box center [156, 164] width 69 height 19
click at [161, 180] on span "القليوبية" at bounding box center [162, 181] width 47 height 11
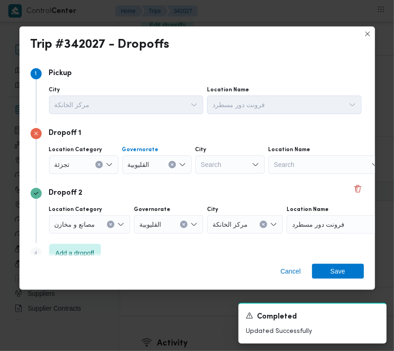
click at [232, 163] on div "Search" at bounding box center [229, 164] width 69 height 19
paste input "العبور"
type input "العبور"
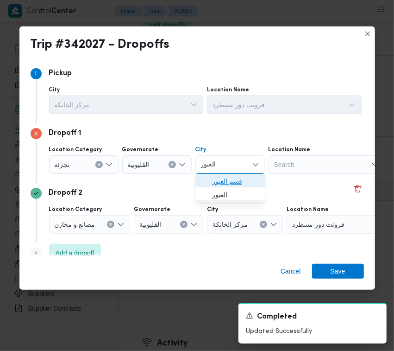
click at [220, 178] on span "قسم العبور" at bounding box center [235, 181] width 47 height 11
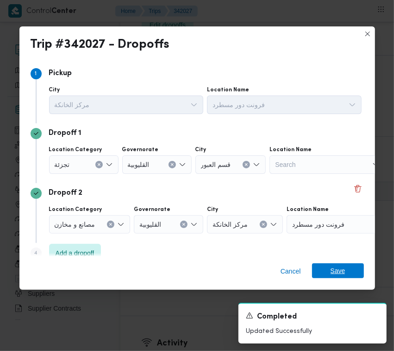
click at [329, 274] on span "Save" at bounding box center [338, 270] width 52 height 15
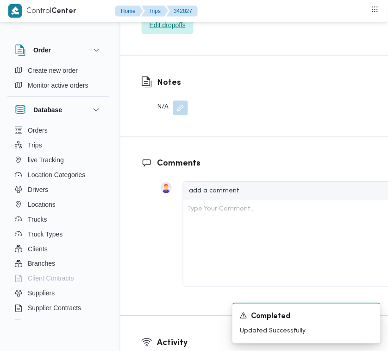
scroll to position [1421, 0]
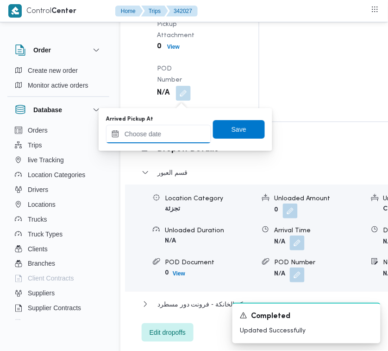
click at [180, 135] on input "Arrived Pickup At" at bounding box center [158, 134] width 105 height 19
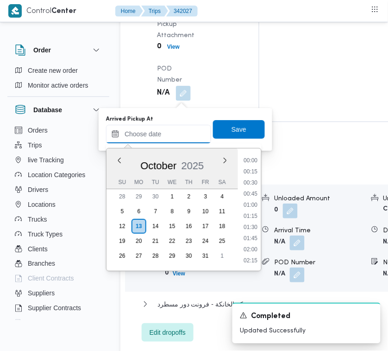
paste input "[DATE] 7:30:00 AM"
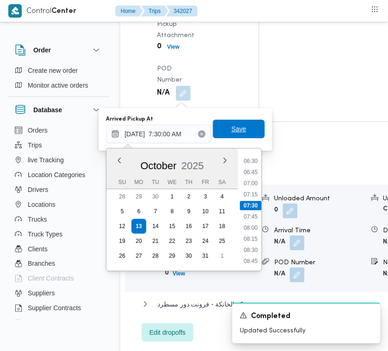
type input "[DATE] 07:30"
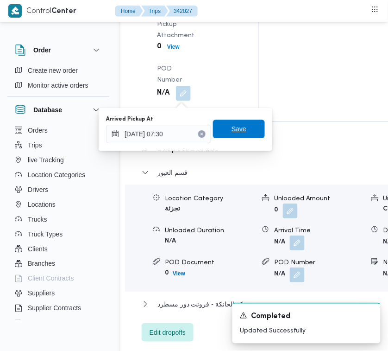
click at [232, 133] on span "Save" at bounding box center [239, 128] width 15 height 11
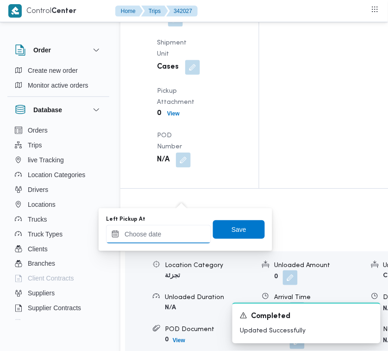
click at [165, 234] on input "Left Pickup At" at bounding box center [158, 234] width 105 height 19
paste input "[DATE] 7:30:00 AM"
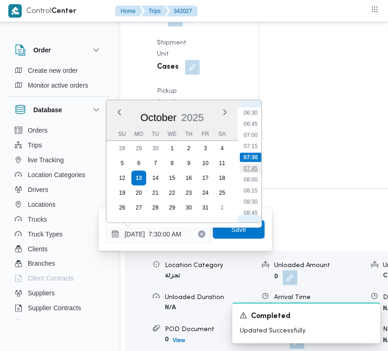
click at [254, 164] on li "07:45" at bounding box center [250, 168] width 21 height 9
type input "[DATE] 07:45"
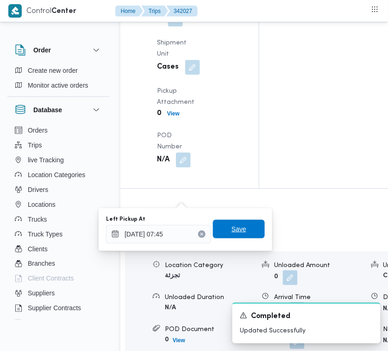
click at [234, 225] on span "Save" at bounding box center [239, 228] width 15 height 11
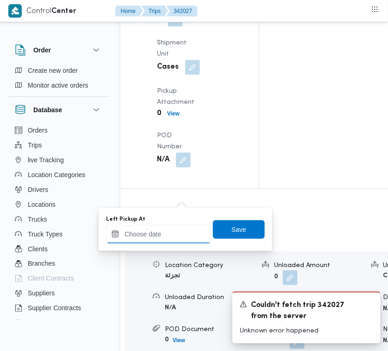
click at [170, 233] on input "Left Pickup At" at bounding box center [158, 234] width 105 height 19
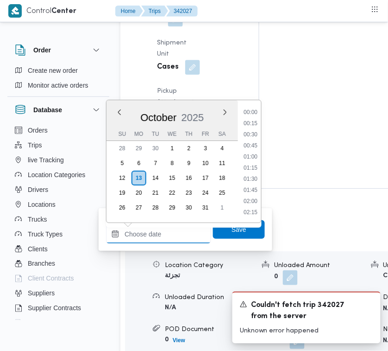
paste input "[DATE] 7:30:00 AM"
click at [248, 170] on li "07:45" at bounding box center [250, 168] width 21 height 9
type input "[DATE] 07:45"
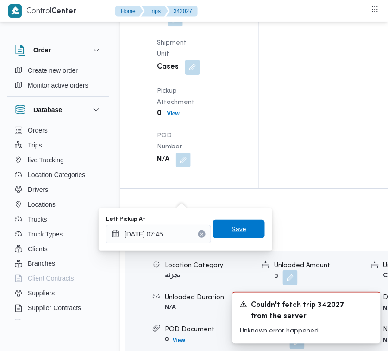
click at [233, 232] on span "Save" at bounding box center [239, 228] width 15 height 11
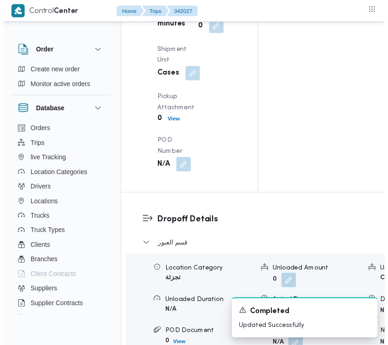
scroll to position [0, 0]
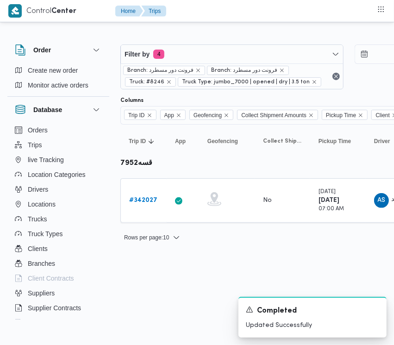
click at [172, 63] on div "Branch: فرونت دور مسطرد Branch: فرونت دور مسطرد Truck: #8246 Truck Type: jumbo_…" at bounding box center [232, 75] width 222 height 25
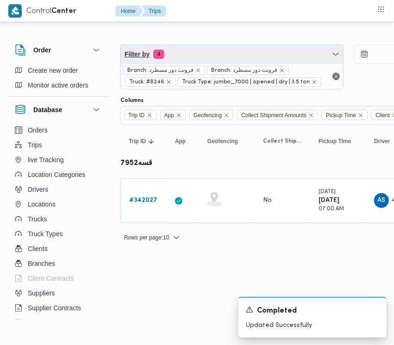
click at [200, 58] on span "Filter by 4" at bounding box center [232, 54] width 222 height 19
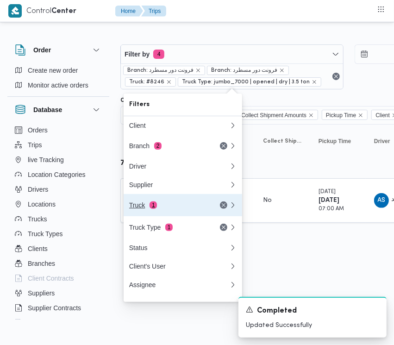
click at [163, 201] on button "Truck 1" at bounding box center [183, 205] width 119 height 22
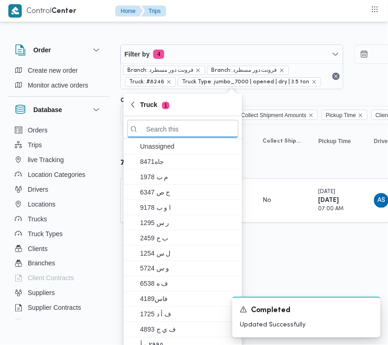
paste input "6941"
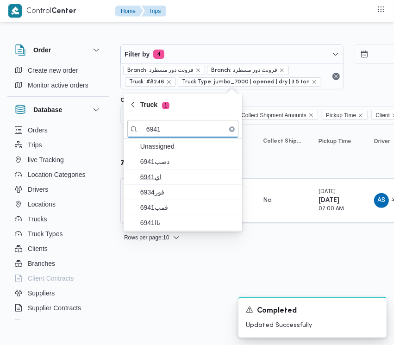
type input "6941"
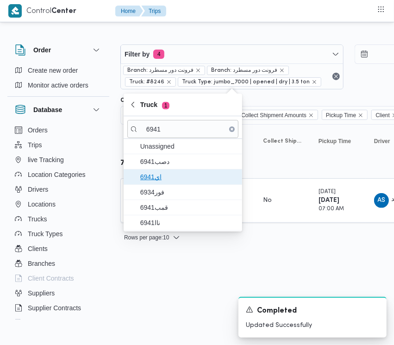
click at [161, 184] on span "اي6941" at bounding box center [182, 177] width 111 height 15
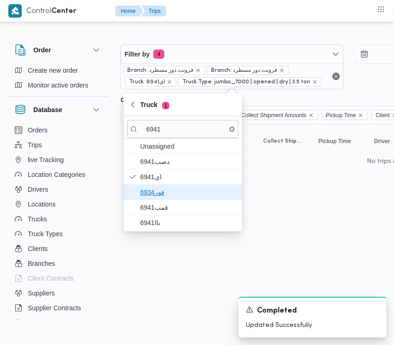
click at [150, 191] on span "فور6934" at bounding box center [188, 192] width 96 height 11
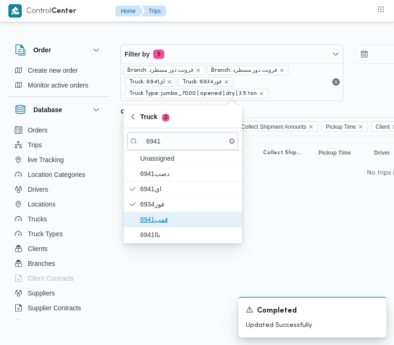
click at [150, 217] on span "قمب6941" at bounding box center [188, 219] width 96 height 11
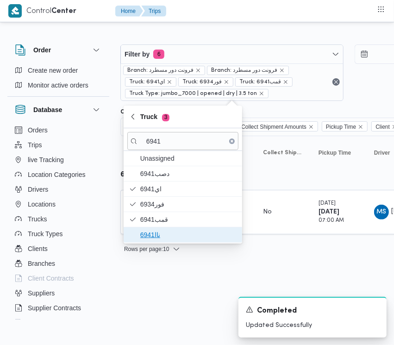
click at [151, 240] on span "ناا6941" at bounding box center [188, 234] width 96 height 11
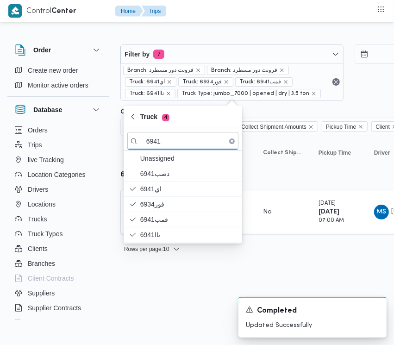
click at [169, 317] on html "Control Center Home Trips Order Create new order Monitor active orders Database…" at bounding box center [197, 172] width 394 height 345
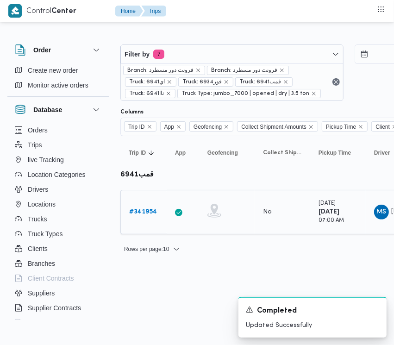
click at [144, 214] on b "# 341954" at bounding box center [143, 212] width 28 height 6
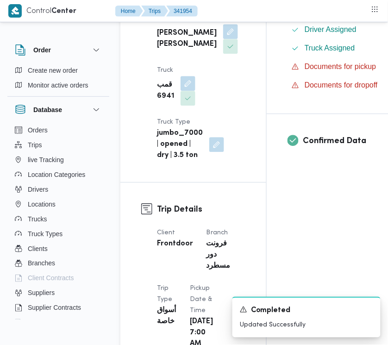
scroll to position [603, 0]
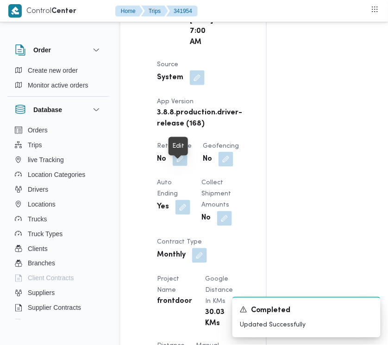
click at [181, 166] on button "button" at bounding box center [180, 158] width 15 height 15
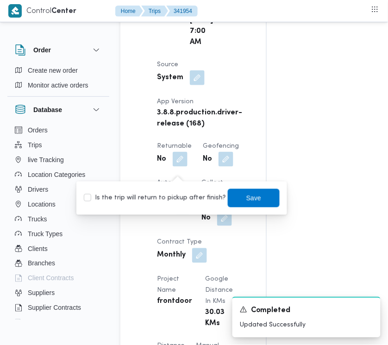
click at [178, 198] on label "Is the trip will return to pickup after finish?" at bounding box center [155, 198] width 142 height 11
checkbox input "true"
click at [238, 195] on span "Save" at bounding box center [254, 198] width 52 height 19
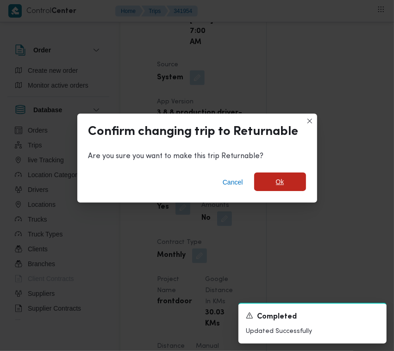
click at [257, 177] on span "Ok" at bounding box center [280, 181] width 52 height 19
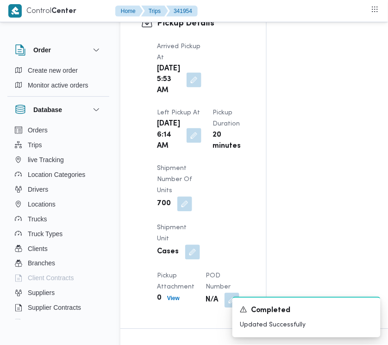
scroll to position [1519, 0]
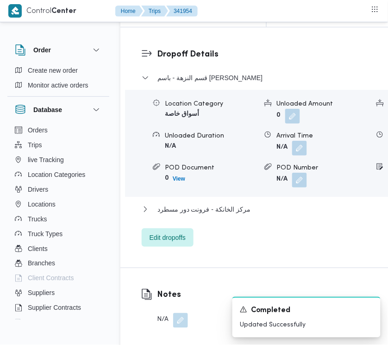
click at [183, 247] on div "قسم النزهة - باسم ماركت هيليوبلس Location Category أسواق خاصة Unloaded Amount 0…" at bounding box center [303, 159] width 323 height 175
click at [181, 246] on span "Edit dropoffs" at bounding box center [168, 237] width 52 height 19
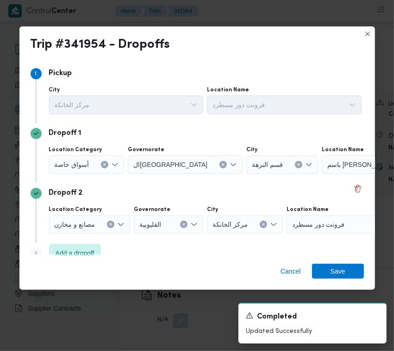
click at [83, 163] on span "أسواق خاصة" at bounding box center [72, 164] width 35 height 10
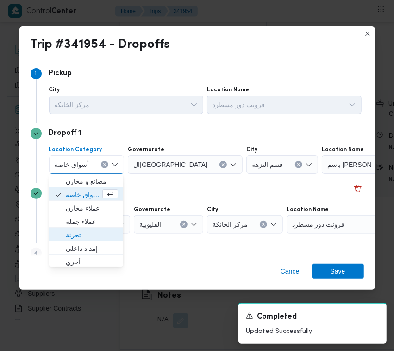
click at [88, 234] on span "تجزئة" at bounding box center [92, 234] width 52 height 11
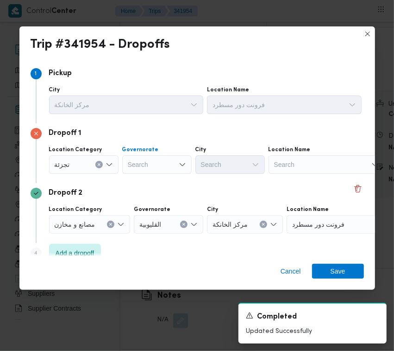
click at [170, 160] on div "Search" at bounding box center [156, 164] width 69 height 19
paste input "[GEOGRAPHIC_DATA]"
type input "[GEOGRAPHIC_DATA]"
click at [158, 174] on span "ال[GEOGRAPHIC_DATA]" at bounding box center [157, 181] width 62 height 15
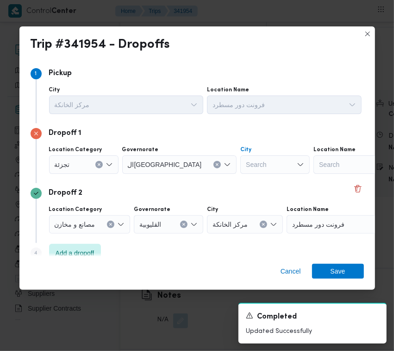
click at [240, 172] on div "Search" at bounding box center [274, 164] width 69 height 19
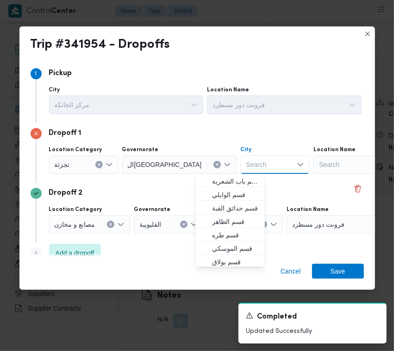
paste input "[GEOGRAPHIC_DATA]"
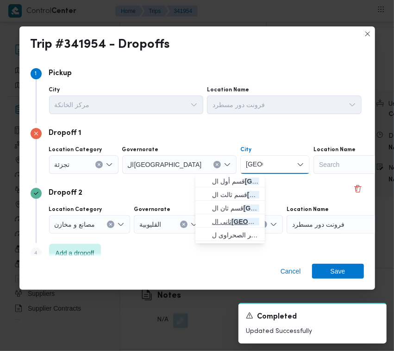
type input "[GEOGRAPHIC_DATA]"
click at [234, 219] on mark "[GEOGRAPHIC_DATA]" at bounding box center [265, 221] width 69 height 7
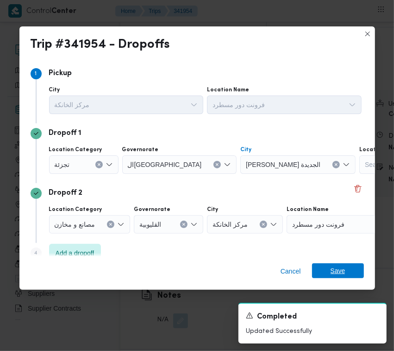
click at [322, 263] on span "Save" at bounding box center [338, 270] width 52 height 15
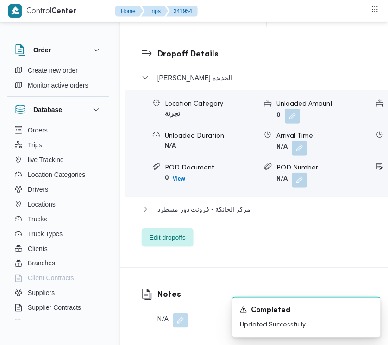
scroll to position [1508, 0]
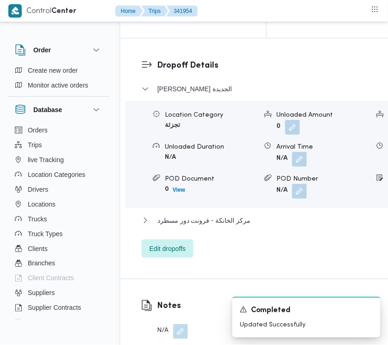
drag, startPoint x: 357, startPoint y: 222, endPoint x: 329, endPoint y: 225, distance: 27.4
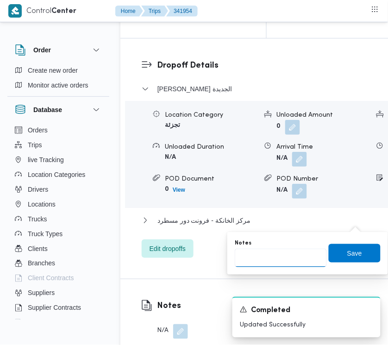
click at [290, 253] on input "Notes" at bounding box center [281, 258] width 92 height 19
paste input "مدينتي"
type input "مدينتي"
click at [344, 242] on div "Notes مدينتي Save" at bounding box center [308, 254] width 148 height 30
click at [358, 260] on span "Save" at bounding box center [355, 253] width 52 height 19
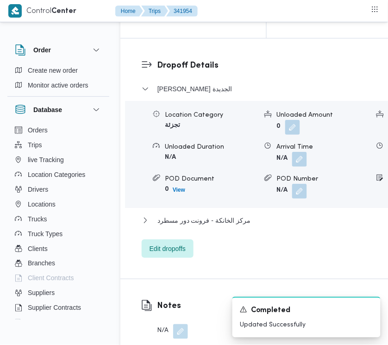
scroll to position [1207, 0]
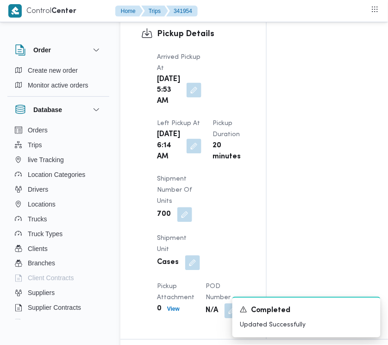
click at [192, 83] on button "button" at bounding box center [194, 90] width 15 height 15
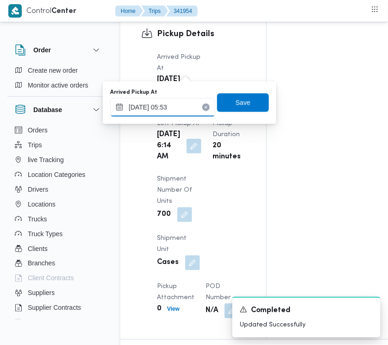
click at [188, 113] on input "[DATE] 05:53" at bounding box center [162, 107] width 105 height 19
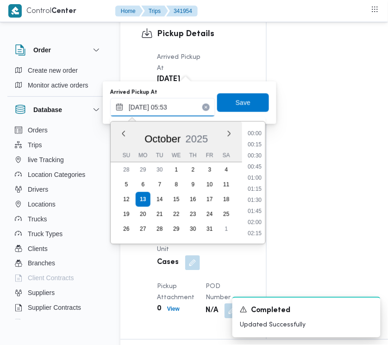
scroll to position [200, 0]
click at [255, 201] on li "06:00" at bounding box center [254, 200] width 21 height 9
type input "[DATE] 06:00"
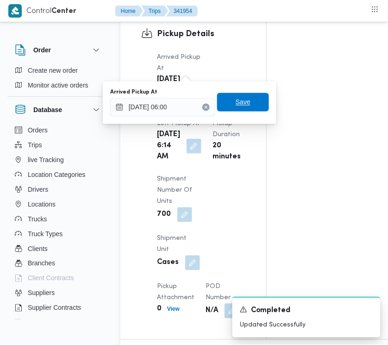
click at [236, 107] on span "Save" at bounding box center [243, 102] width 15 height 11
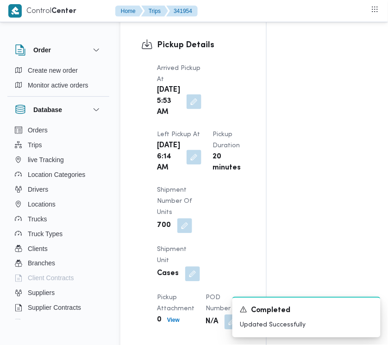
click at [242, 63] on div "Arrived Pickup At [DATE] 5:53 AM Left Pickup At [GEOGRAPHIC_DATA][DATE] 6:14 AM…" at bounding box center [201, 196] width 100 height 278
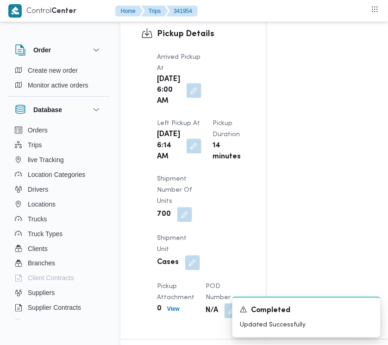
scroll to position [0, 0]
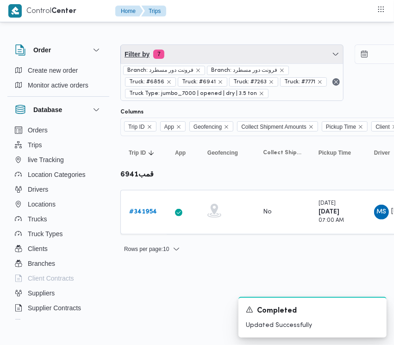
click at [224, 57] on span "Filter by 7" at bounding box center [232, 54] width 222 height 19
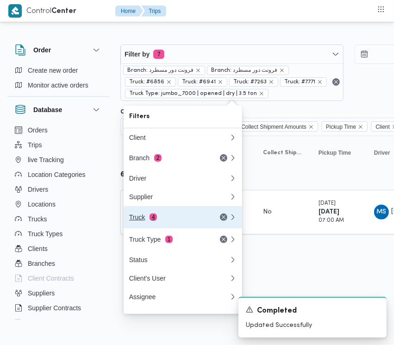
click at [157, 221] on div "Truck 4" at bounding box center [168, 217] width 78 height 7
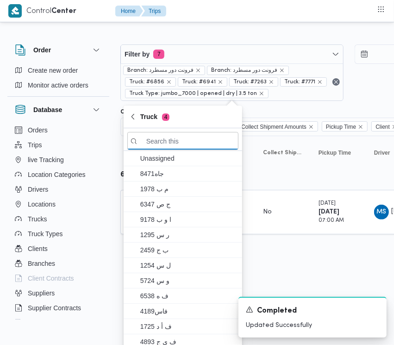
paste input "6375"
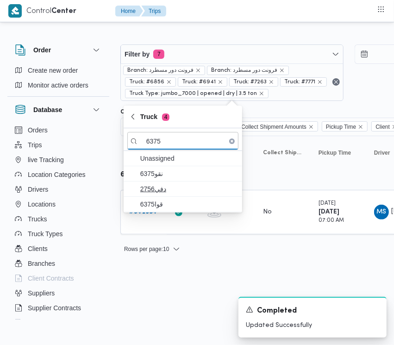
type input "6375"
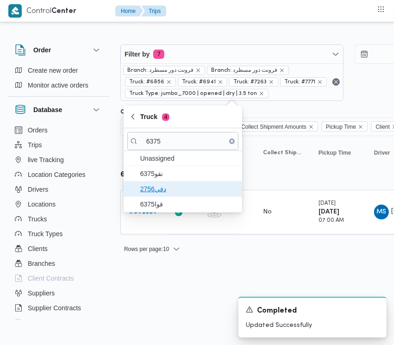
click at [154, 195] on span "دفي2756" at bounding box center [188, 188] width 96 height 11
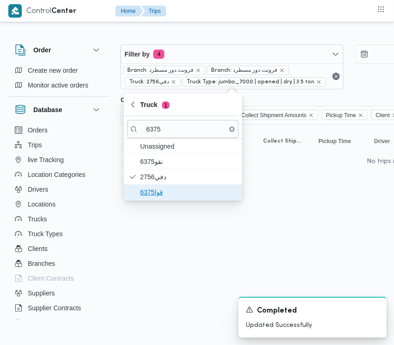
click at [151, 197] on span "قوا6375" at bounding box center [188, 192] width 96 height 11
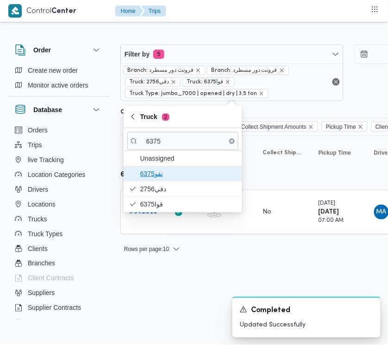
click at [158, 166] on span "نقو6375" at bounding box center [182, 173] width 111 height 15
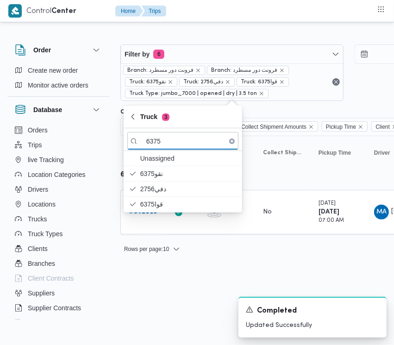
click at [187, 279] on html "Control Center Home Trips Order Create new order Monitor active orders Database…" at bounding box center [197, 172] width 394 height 345
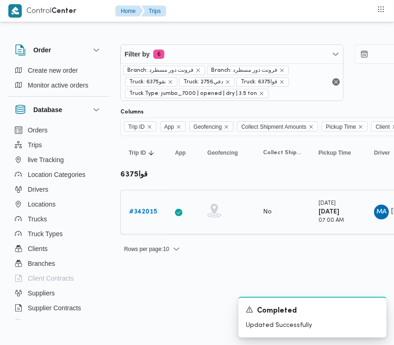
click at [149, 210] on b "# 342015" at bounding box center [143, 212] width 28 height 6
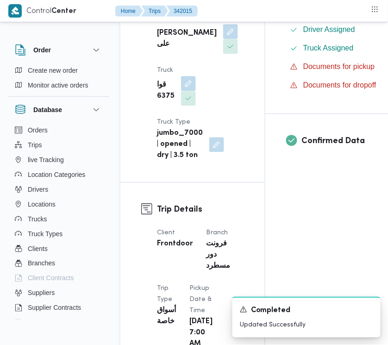
scroll to position [603, 0]
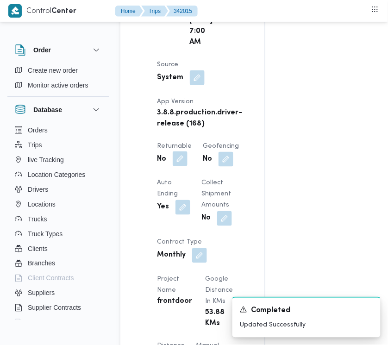
click at [183, 166] on button "button" at bounding box center [180, 158] width 15 height 15
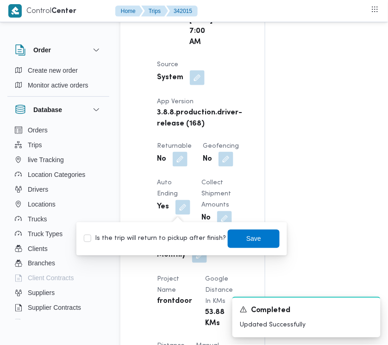
click at [191, 234] on label "Is the trip will return to pickup after finish?" at bounding box center [155, 238] width 142 height 11
checkbox input "true"
click at [256, 239] on span "Save" at bounding box center [254, 238] width 52 height 19
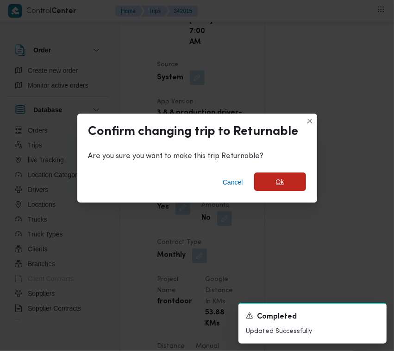
click at [278, 186] on span "Ok" at bounding box center [280, 181] width 8 height 11
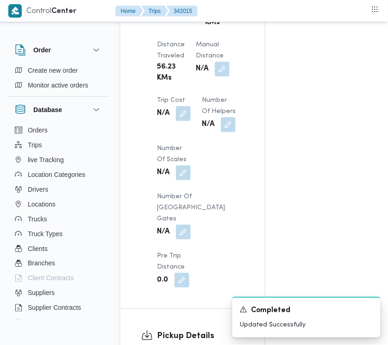
scroll to position [1207, 0]
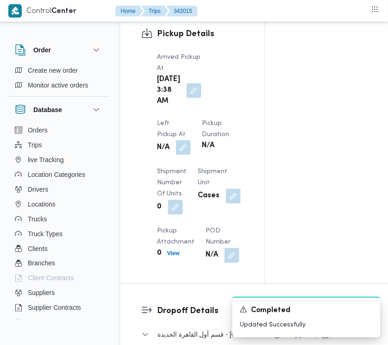
click at [191, 140] on button "button" at bounding box center [183, 147] width 15 height 15
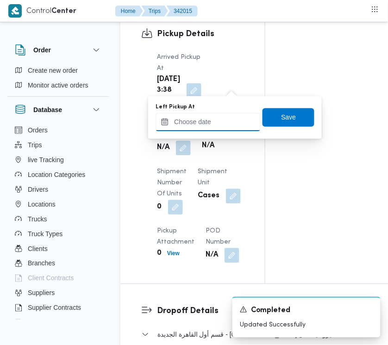
click at [238, 116] on input "Left Pickup At" at bounding box center [208, 122] width 105 height 19
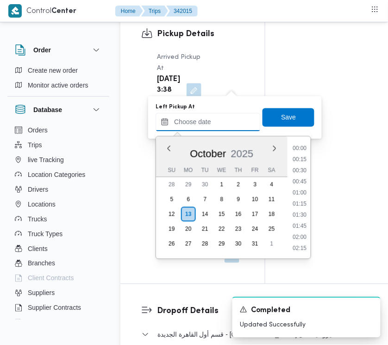
scroll to position [289, 0]
click at [303, 191] on li "07:30" at bounding box center [300, 193] width 21 height 9
type input "[DATE] 07:30"
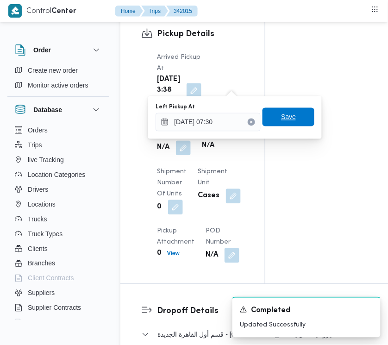
click at [272, 120] on span "Save" at bounding box center [289, 117] width 52 height 19
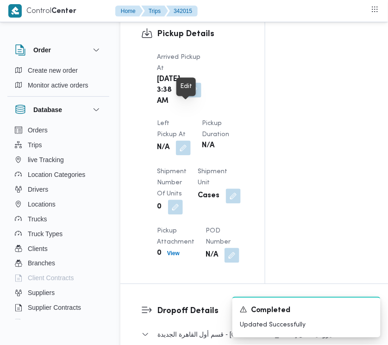
click at [189, 98] on button "button" at bounding box center [194, 90] width 15 height 15
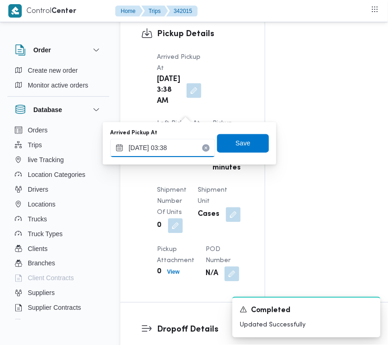
click at [191, 142] on input "[DATE] 03:38" at bounding box center [162, 148] width 105 height 19
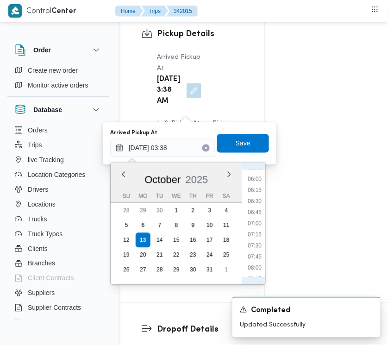
scroll to position [283, 0]
click at [250, 205] on li "07:00" at bounding box center [254, 203] width 21 height 9
type input "[DATE] 07:00"
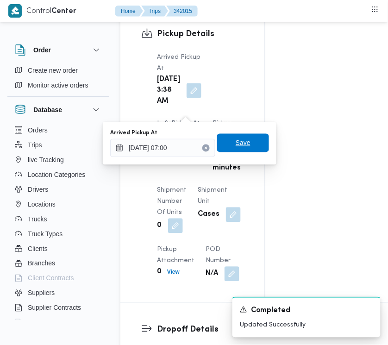
click at [245, 143] on span "Save" at bounding box center [243, 143] width 52 height 19
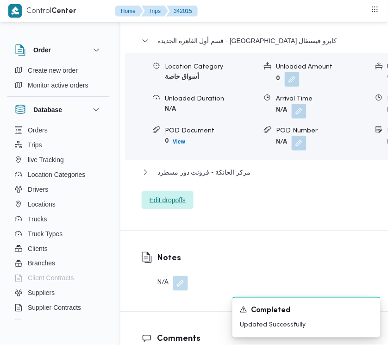
drag, startPoint x: 166, startPoint y: 269, endPoint x: 167, endPoint y: 275, distance: 5.6
click at [167, 210] on div "قسم أول القاهرة الجديدة - [GEOGRAPHIC_DATA] كايرو فيستفال Location Category أسو…" at bounding box center [303, 122] width 322 height 175
click at [167, 209] on span "Edit dropoffs" at bounding box center [168, 200] width 52 height 19
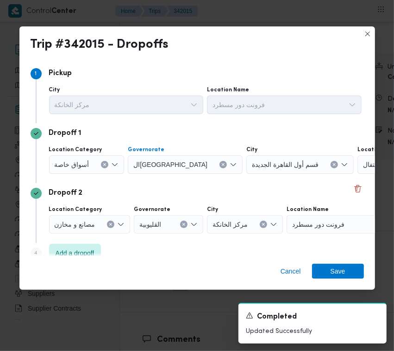
click at [220, 161] on button "Clear input" at bounding box center [223, 164] width 7 height 7
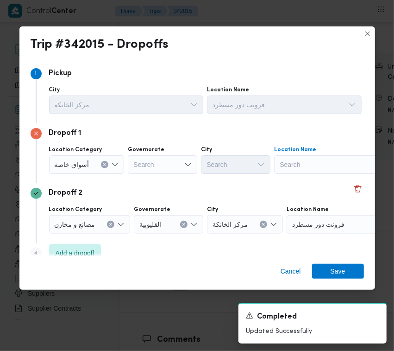
click at [288, 164] on div "Search" at bounding box center [332, 164] width 116 height 19
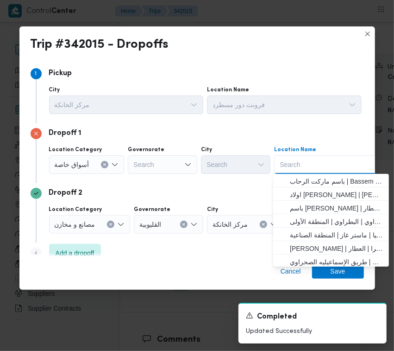
paste input "Carrefour Wahat"
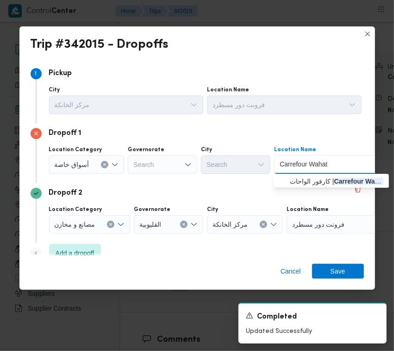
type input "Carrefour Wahat"
click at [322, 181] on span "كارفور الواحات | [GEOGRAPHIC_DATA] | قسم أول [DATE]" at bounding box center [337, 181] width 94 height 11
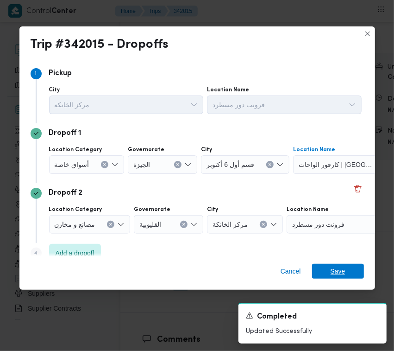
click at [336, 265] on span "Save" at bounding box center [338, 271] width 15 height 15
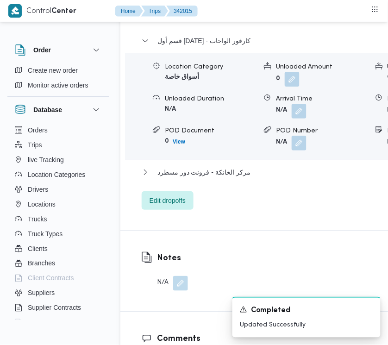
click at [226, 111] on dl "Dropoff Details قسم أول [DATE] - كارفور الواحات Location Category أسواق خاصة Un…" at bounding box center [310, 110] width 307 height 199
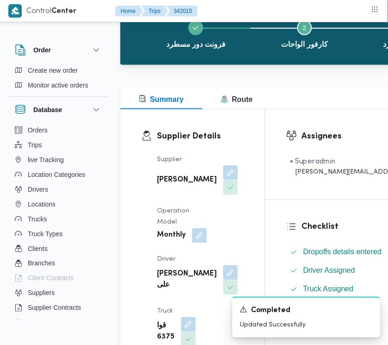
scroll to position [0, 0]
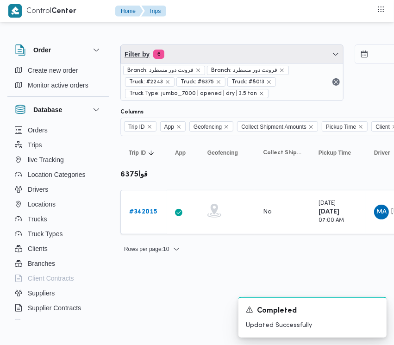
click at [194, 49] on span "Filter by 6" at bounding box center [232, 54] width 222 height 19
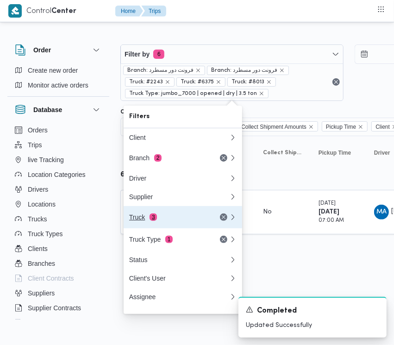
click at [174, 221] on div "Truck 3" at bounding box center [168, 217] width 78 height 7
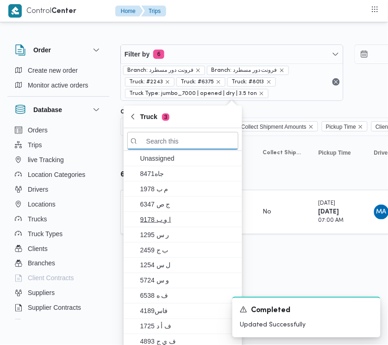
paste input "3265"
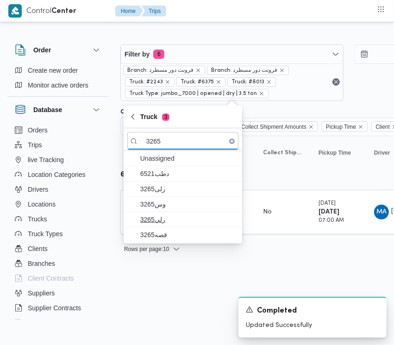
type input "3265"
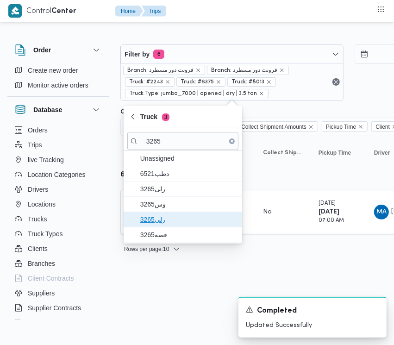
click at [178, 214] on span "رلي3265" at bounding box center [188, 219] width 96 height 11
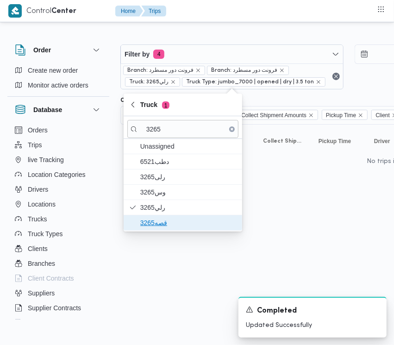
click at [169, 216] on span "قصه3265" at bounding box center [182, 222] width 111 height 15
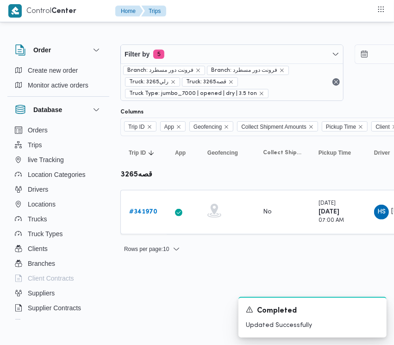
click at [177, 304] on html "Control Center Home Trips Order Create new order Monitor active orders Database…" at bounding box center [197, 172] width 394 height 345
click at [138, 212] on b "# 341970" at bounding box center [143, 212] width 28 height 6
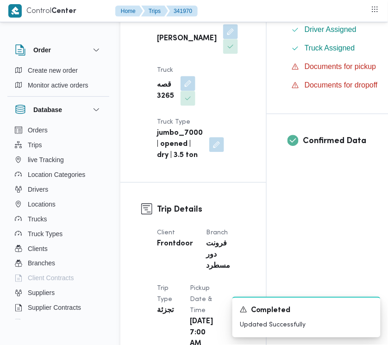
scroll to position [603, 0]
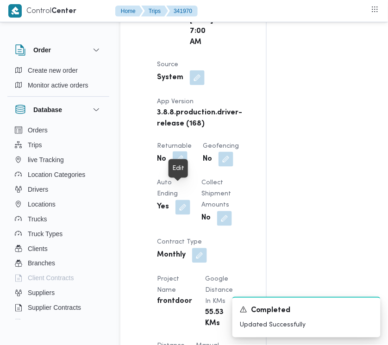
click at [177, 166] on button "button" at bounding box center [180, 158] width 15 height 15
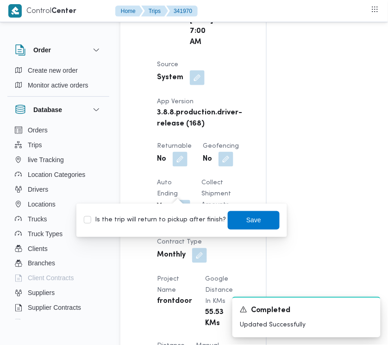
click at [153, 218] on label "Is the trip will return to pickup after finish?" at bounding box center [155, 220] width 142 height 11
checkbox input "true"
click at [263, 221] on span "Save" at bounding box center [254, 220] width 52 height 19
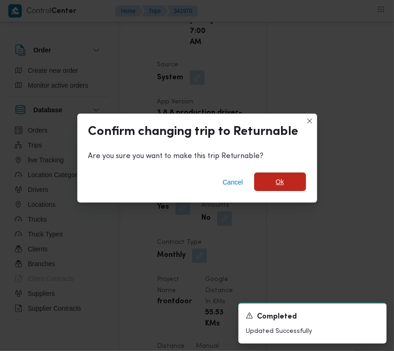
click at [270, 184] on span "Ok" at bounding box center [280, 181] width 52 height 19
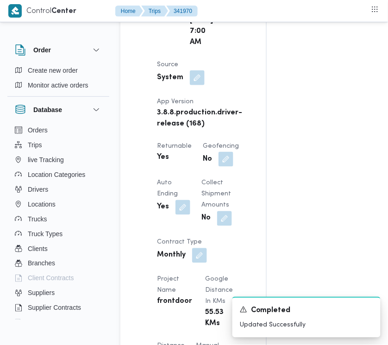
click at [387, 251] on div "Assignees • Superadmin [EMAIL_ADDRESS][DOMAIN_NAME] Checklist Dropoffs details …" at bounding box center [376, 254] width 219 height 1377
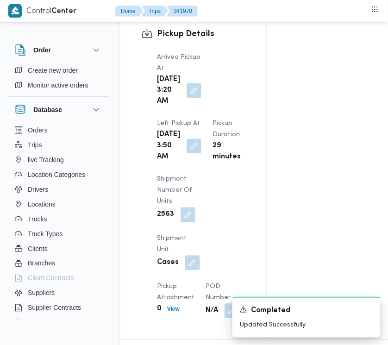
scroll to position [1508, 0]
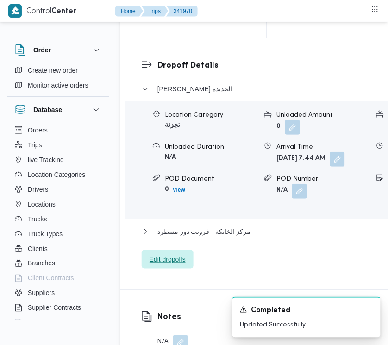
click at [177, 265] on span "Edit dropoffs" at bounding box center [168, 259] width 36 height 11
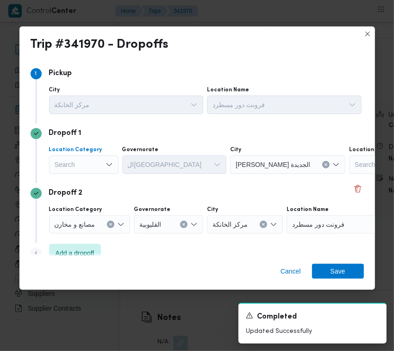
click at [90, 164] on div "Search" at bounding box center [83, 164] width 69 height 19
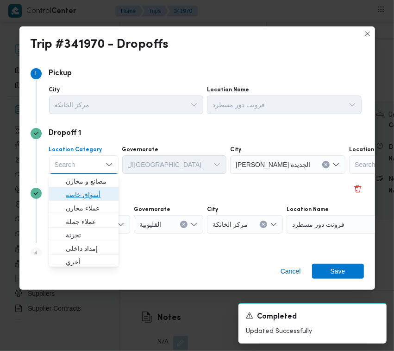
click at [89, 192] on span "أسواق خاصة" at bounding box center [89, 194] width 47 height 11
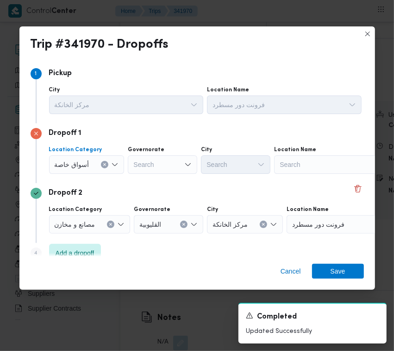
click at [289, 165] on div "Search" at bounding box center [332, 164] width 116 height 19
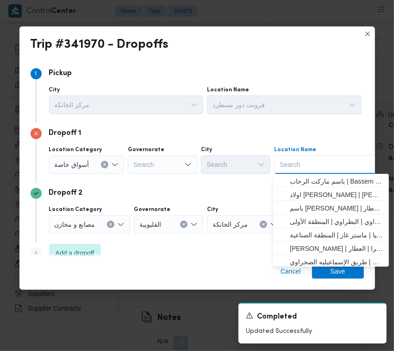
paste input "Carrefour Wahat"
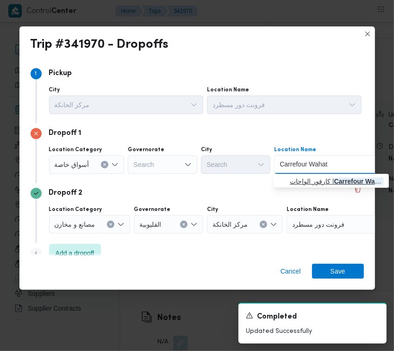
type input "Carrefour Wahat"
click at [300, 176] on span "كارفور الواحات | [GEOGRAPHIC_DATA] | قسم أول [DATE]" at bounding box center [337, 181] width 94 height 11
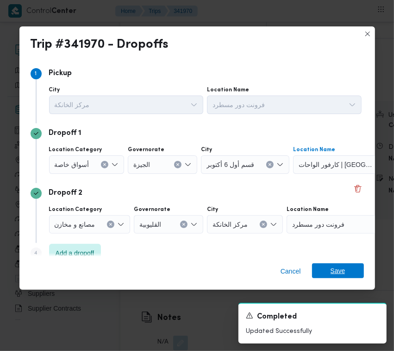
click at [332, 265] on span "Save" at bounding box center [338, 270] width 15 height 15
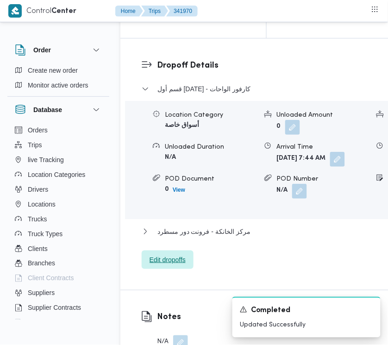
scroll to position [1207, 0]
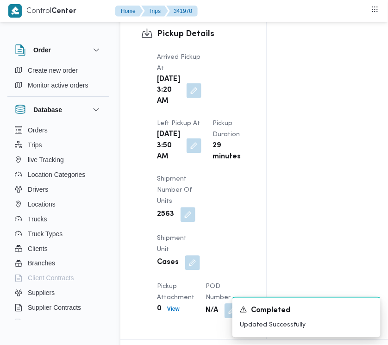
click at [187, 153] on button "button" at bounding box center [194, 146] width 15 height 15
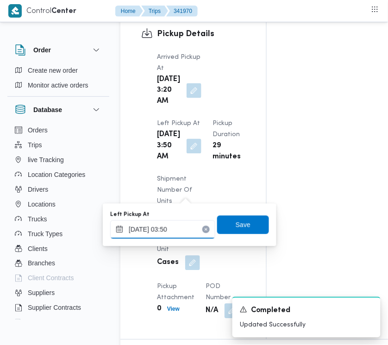
click at [167, 227] on input "[DATE] 03:50" at bounding box center [162, 230] width 105 height 19
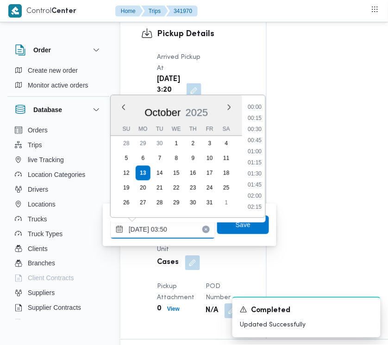
scroll to position [111, 0]
click at [168, 227] on input "[DATE] 03:50" at bounding box center [162, 230] width 105 height 19
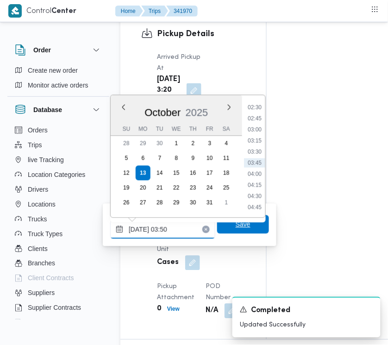
paste input "7:30:00 AM"
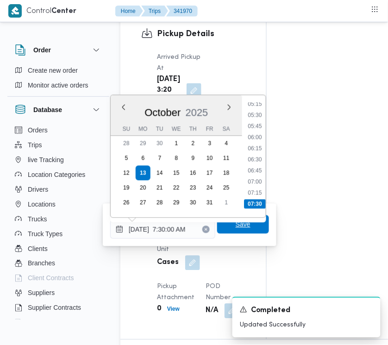
type input "[DATE] 07:30"
click at [231, 230] on span "Save" at bounding box center [243, 224] width 52 height 19
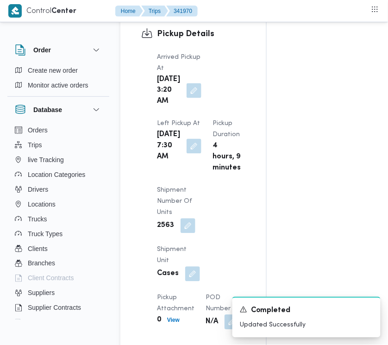
drag, startPoint x: 191, startPoint y: 93, endPoint x: 177, endPoint y: 101, distance: 16.2
click at [191, 94] on button "button" at bounding box center [194, 90] width 15 height 15
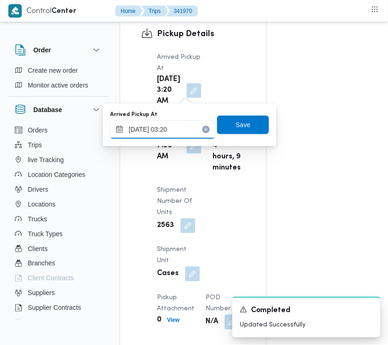
click at [173, 122] on input "[DATE] 03:20" at bounding box center [162, 129] width 105 height 19
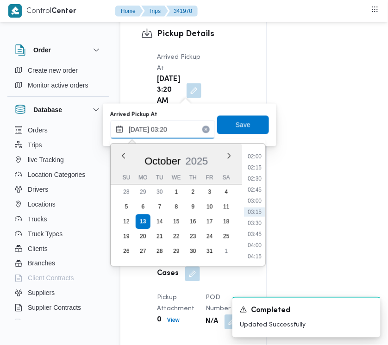
click at [173, 122] on input "[DATE] 03:20" at bounding box center [162, 129] width 105 height 19
paste input "7:00AM"
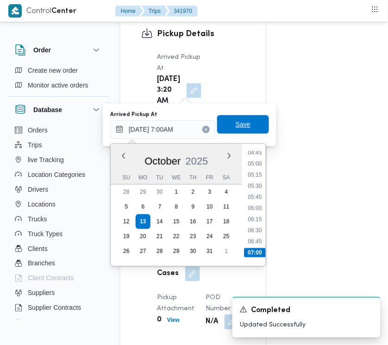
type input "[DATE] 07:00"
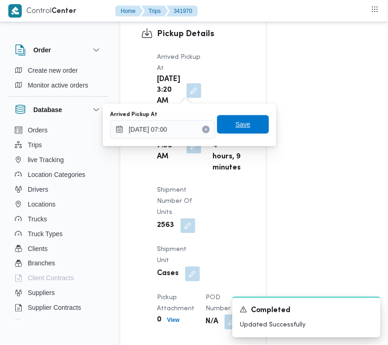
click at [237, 126] on span "Save" at bounding box center [243, 124] width 15 height 11
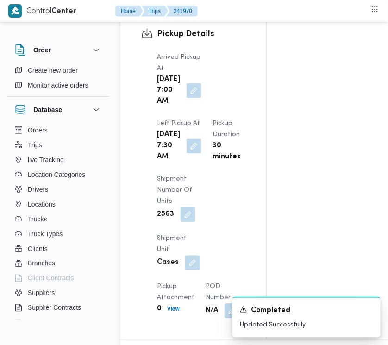
click at [233, 68] on div "Arrived Pickup At [DATE] 7:00 AM Left Pickup At [GEOGRAPHIC_DATA][DATE] 7:30 AM…" at bounding box center [201, 185] width 100 height 278
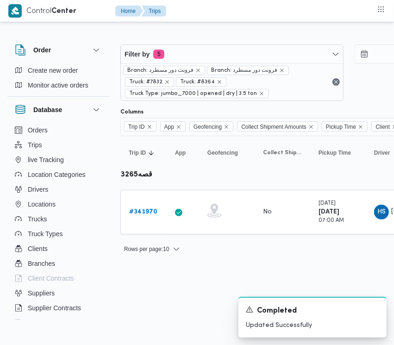
click at [239, 43] on div "Filter by 5 Branch: فرونت دور مسطرد Branch: فرونت دور مسطرد Truck: #7832 Truck:…" at bounding box center [349, 73] width 468 height 68
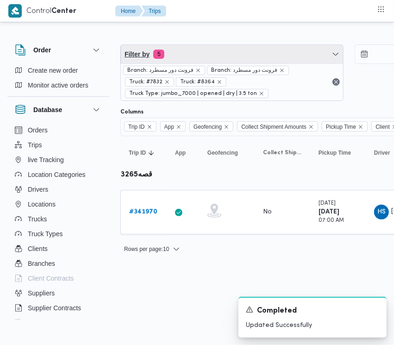
click at [204, 54] on span "Filter by 5" at bounding box center [232, 54] width 222 height 19
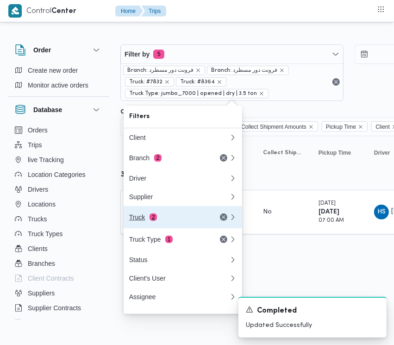
click at [167, 212] on button "Truck 2" at bounding box center [183, 217] width 119 height 22
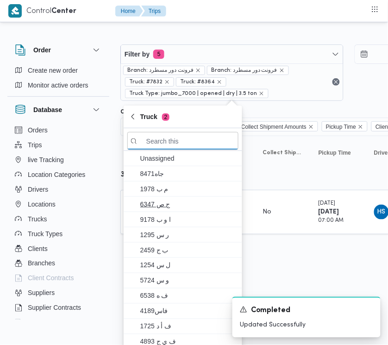
paste input "5984"
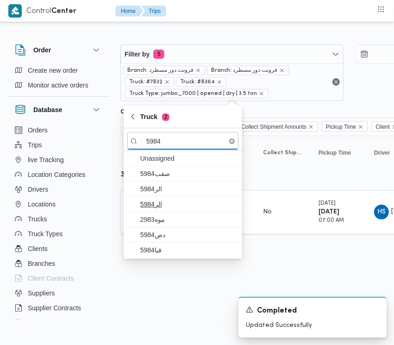
type input "5984"
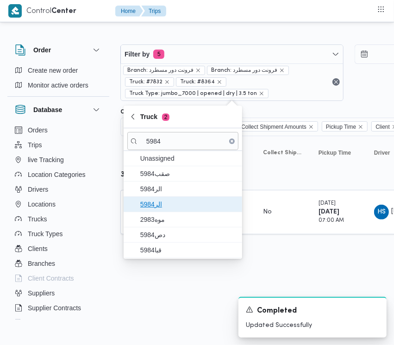
click at [163, 197] on span "5984الر" at bounding box center [182, 204] width 111 height 15
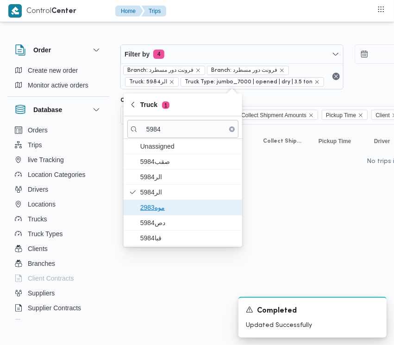
click at [164, 209] on span "موه2983" at bounding box center [188, 207] width 96 height 11
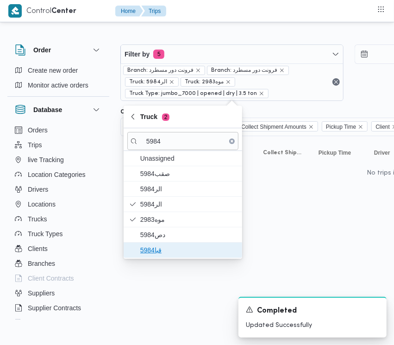
click at [161, 245] on span "قبا5984" at bounding box center [188, 250] width 96 height 11
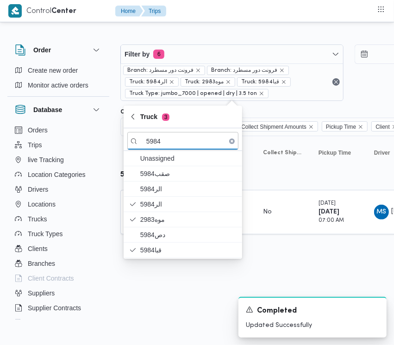
click at [170, 315] on html "Control Center Home Trips Order Create new order Monitor active orders Database…" at bounding box center [197, 172] width 394 height 345
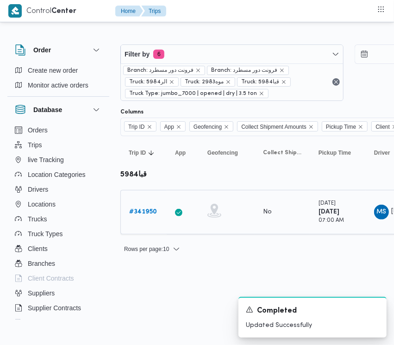
click at [131, 209] on b "# 341950" at bounding box center [143, 212] width 28 height 6
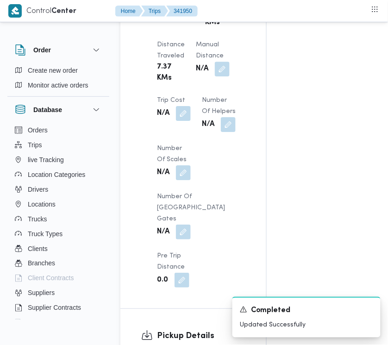
scroll to position [603, 0]
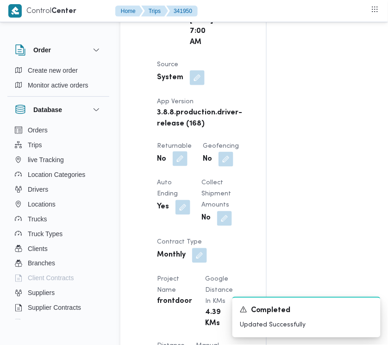
click at [177, 166] on button "button" at bounding box center [180, 158] width 15 height 15
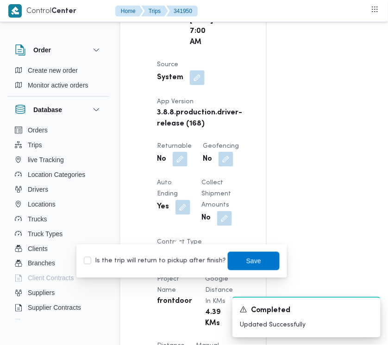
click at [183, 261] on label "Is the trip will return to pickup after finish?" at bounding box center [155, 261] width 142 height 11
checkbox input "true"
click at [246, 265] on span "Save" at bounding box center [253, 260] width 15 height 11
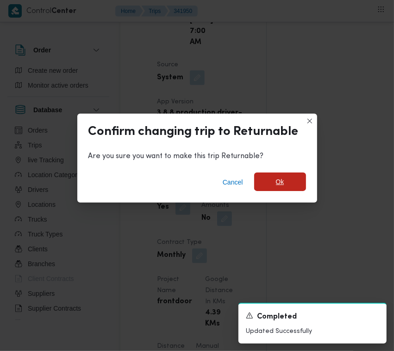
click at [279, 182] on span "Ok" at bounding box center [280, 181] width 8 height 11
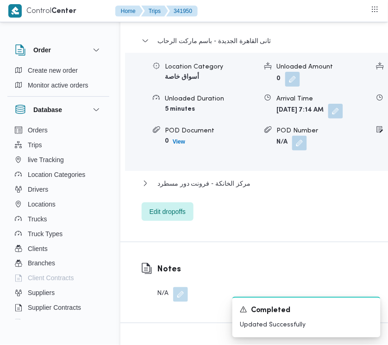
scroll to position [1618, 0]
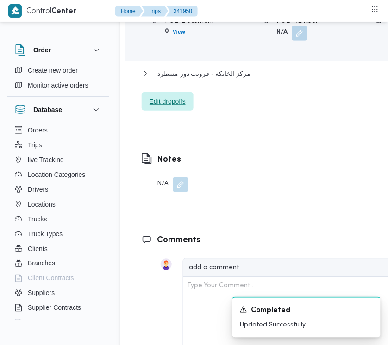
click at [190, 111] on span "Edit dropoffs" at bounding box center [168, 101] width 52 height 19
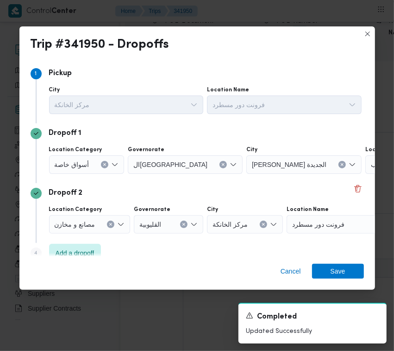
click at [173, 167] on div "ال[GEOGRAPHIC_DATA]" at bounding box center [185, 164] width 115 height 19
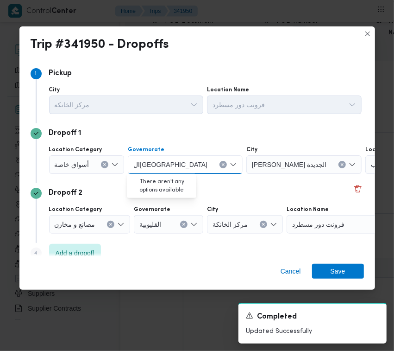
click at [220, 165] on button "Clear input" at bounding box center [223, 164] width 7 height 7
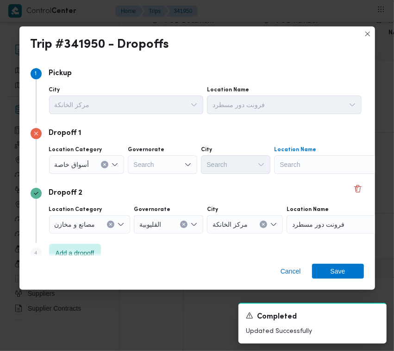
drag, startPoint x: 291, startPoint y: 168, endPoint x: 285, endPoint y: 175, distance: 9.2
click at [287, 172] on div "Search" at bounding box center [332, 164] width 116 height 19
paste input "سعودي سف"
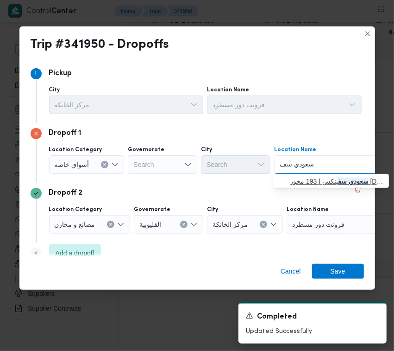
type input "سعودي سف"
click at [318, 182] on span "[DEMOGRAPHIC_DATA] [PERSON_NAME] | 193 محور [DATE] | العجوزة" at bounding box center [337, 181] width 94 height 11
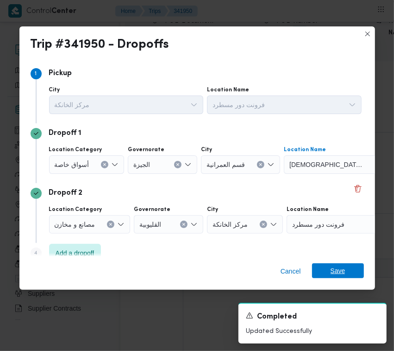
click at [353, 265] on span "Save" at bounding box center [338, 270] width 52 height 15
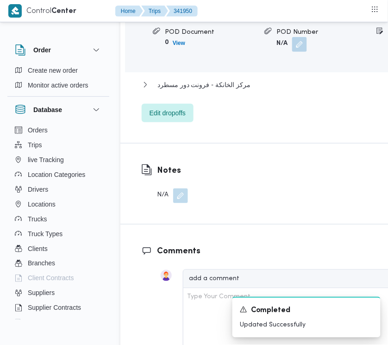
click at [385, 72] on div "Dropoff Details قسم العمرانية - سعودي سفينكس Location Category أسواق خاصة Unloa…" at bounding box center [302, 18] width 365 height 252
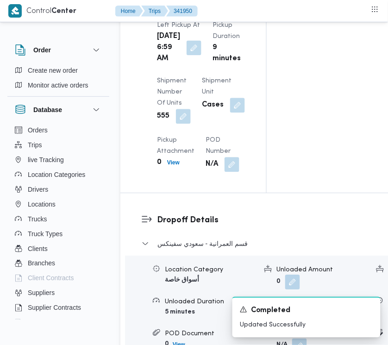
scroll to position [1015, 0]
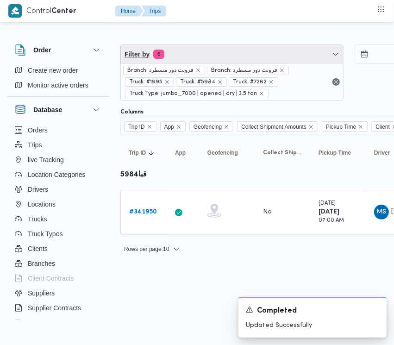
drag, startPoint x: 243, startPoint y: 50, endPoint x: 239, endPoint y: 69, distance: 19.0
click at [243, 50] on span "Filter by 6" at bounding box center [232, 54] width 222 height 19
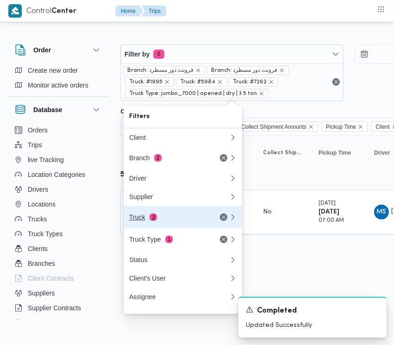
click at [139, 220] on div "Truck 3" at bounding box center [168, 217] width 78 height 7
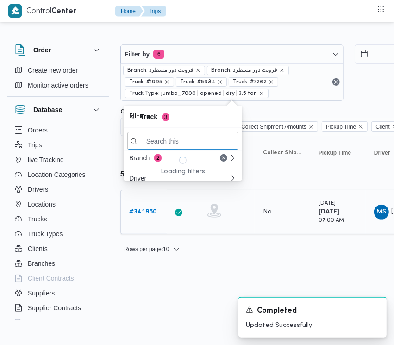
paste input "3865"
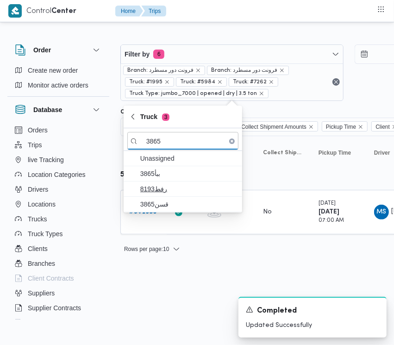
type input "3865"
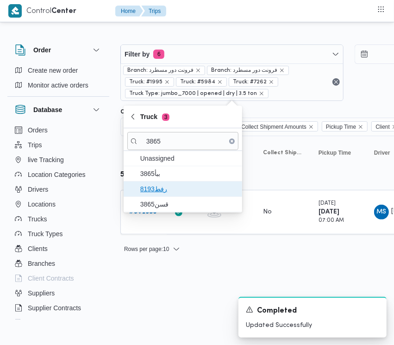
click at [158, 182] on span "8193رفط" at bounding box center [182, 189] width 111 height 15
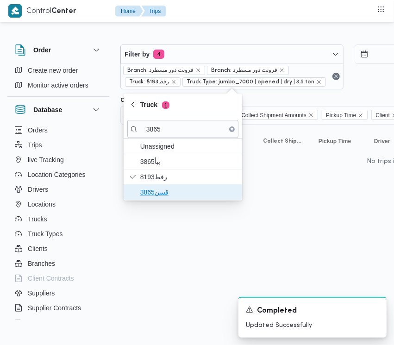
click at [156, 192] on span "قسن3865" at bounding box center [188, 192] width 96 height 11
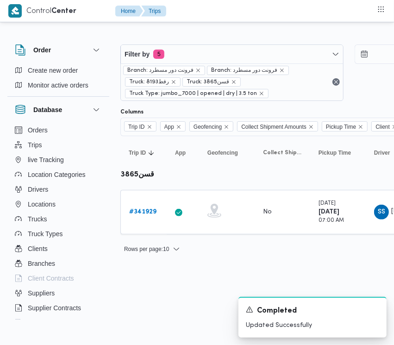
click at [161, 275] on html "Control Center Home Trips Order Create new order Monitor active orders Database…" at bounding box center [197, 172] width 394 height 345
click at [143, 204] on div "# 341929" at bounding box center [144, 212] width 37 height 19
click at [143, 210] on b "# 341929" at bounding box center [142, 212] width 27 height 6
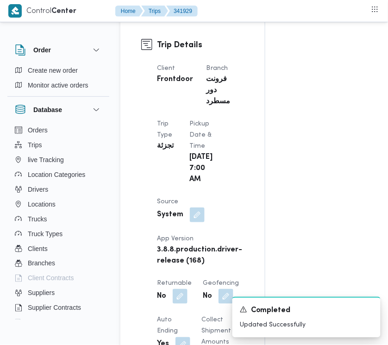
scroll to position [768, 0]
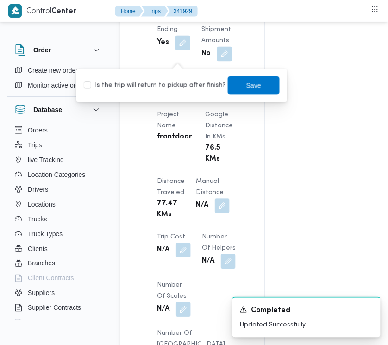
click at [173, 82] on label "Is the trip will return to pickup after finish?" at bounding box center [155, 85] width 142 height 11
checkbox input "true"
click at [228, 80] on span "Save" at bounding box center [254, 85] width 52 height 19
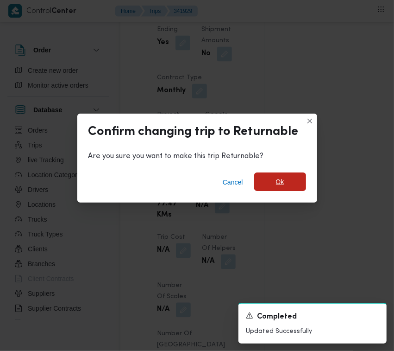
click at [290, 172] on div "Cancel Ok" at bounding box center [197, 183] width 240 height 37
click at [311, 181] on div "Cancel Ok" at bounding box center [197, 183] width 240 height 37
click at [295, 181] on span "Ok" at bounding box center [280, 181] width 52 height 19
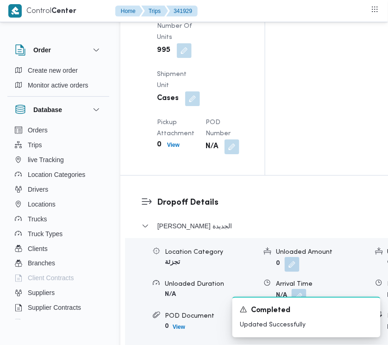
scroll to position [1673, 0]
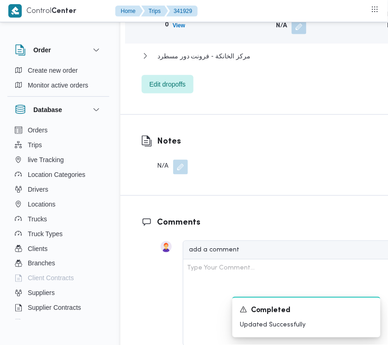
click at [158, 94] on div "[PERSON_NAME] الجديدة Location Category تجزئة Unloaded Amount 0 Unloaded Unit C…" at bounding box center [303, 6] width 322 height 175
click at [164, 93] on span "Edit dropoffs" at bounding box center [168, 84] width 52 height 19
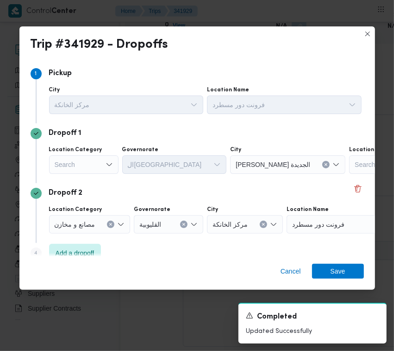
click at [68, 168] on div "Search" at bounding box center [83, 164] width 69 height 19
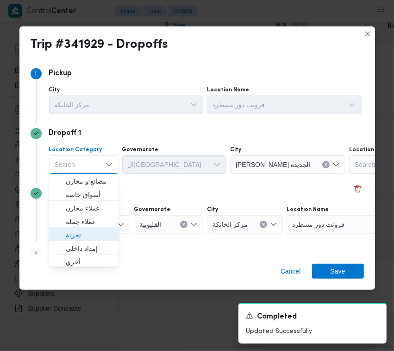
click at [68, 237] on span "تجزئة" at bounding box center [89, 234] width 47 height 11
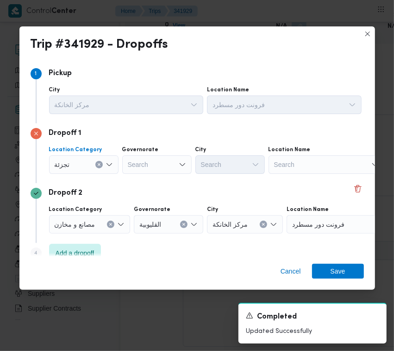
click at [154, 165] on div "Search" at bounding box center [156, 164] width 69 height 19
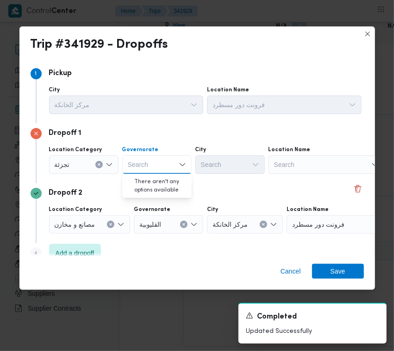
paste input "[GEOGRAPHIC_DATA]"
type input "[GEOGRAPHIC_DATA]"
click at [163, 170] on div "[GEOGRAPHIC_DATA] [GEOGRAPHIC_DATA]" at bounding box center [156, 164] width 69 height 19
click at [162, 177] on span "ال[GEOGRAPHIC_DATA]" at bounding box center [162, 181] width 47 height 11
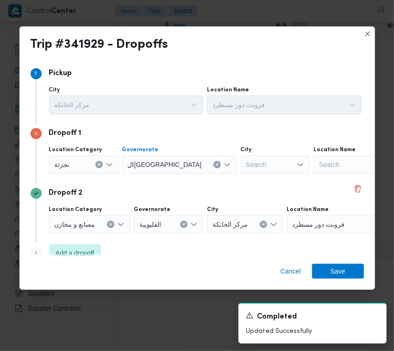
click at [240, 158] on div "Search" at bounding box center [274, 164] width 69 height 19
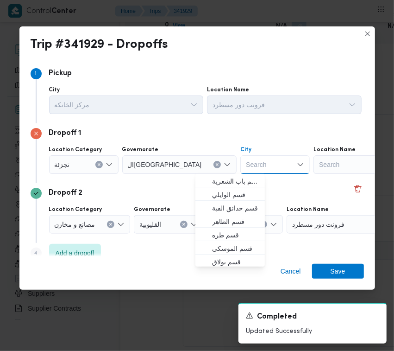
paste input "[GEOGRAPHIC_DATA]"
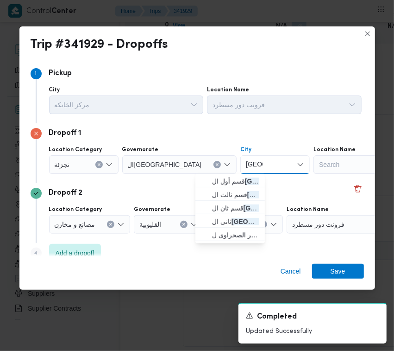
type input "[GEOGRAPHIC_DATA]"
click at [236, 233] on span "الظهير الصحراوى ل[GEOGRAPHIC_DATA]" at bounding box center [235, 234] width 47 height 11
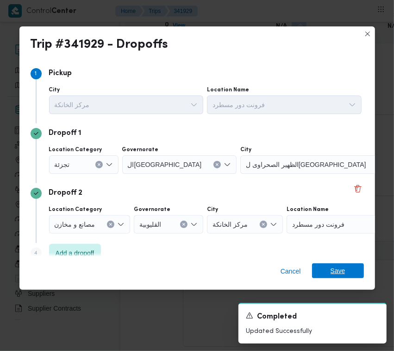
click at [343, 265] on span "Save" at bounding box center [338, 270] width 15 height 15
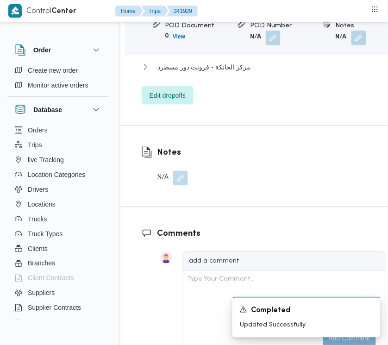
scroll to position [1684, 0]
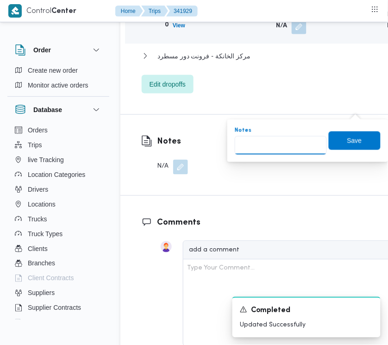
click at [295, 148] on input "Notes" at bounding box center [281, 145] width 92 height 19
type input "طريق السخنه"
click at [363, 150] on span "Save" at bounding box center [355, 140] width 52 height 19
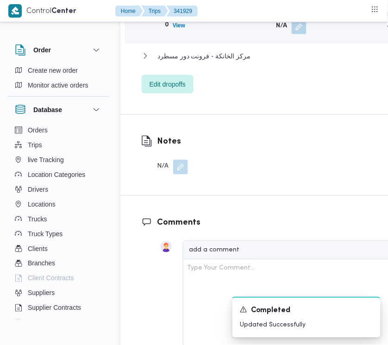
scroll to position [1382, 0]
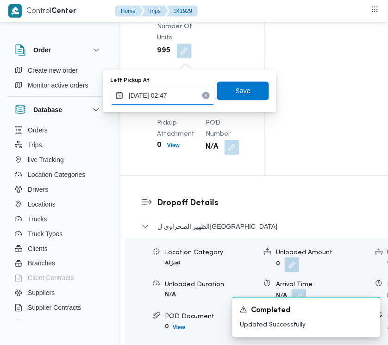
click at [180, 96] on input "[DATE] 02:47" at bounding box center [162, 95] width 105 height 19
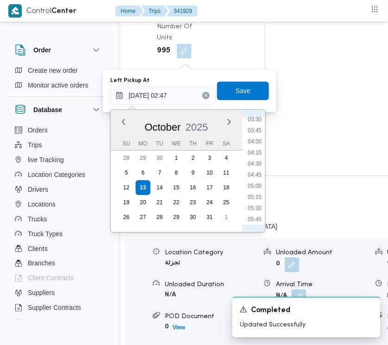
scroll to position [249, 0]
click at [248, 198] on ul "00:00 00:15 00:30 00:45 01:00 01:15 01:30 01:45 02:00 02:15 02:30 02:45 03:00 0…" at bounding box center [254, 170] width 21 height 107
click at [249, 205] on li "07:30" at bounding box center [254, 206] width 21 height 9
type input "[DATE] 07:30"
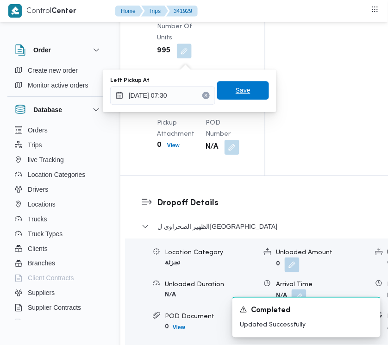
click at [241, 92] on span "Save" at bounding box center [243, 90] width 15 height 11
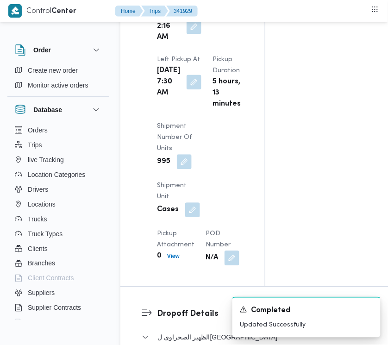
scroll to position [1166, 0]
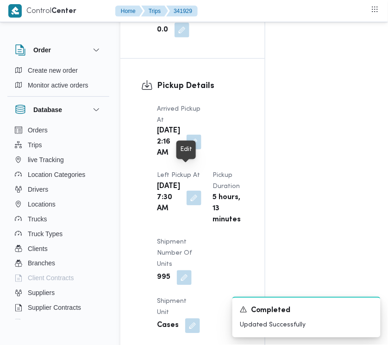
click at [189, 150] on button "button" at bounding box center [194, 142] width 15 height 15
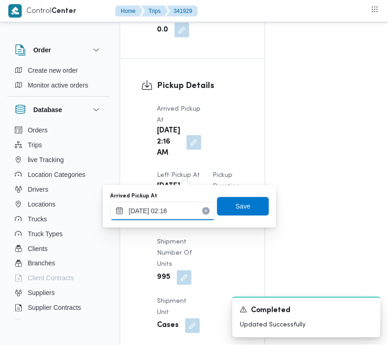
click at [179, 212] on input "[DATE] 02:16" at bounding box center [162, 211] width 105 height 19
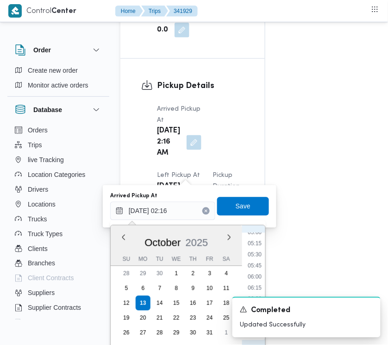
scroll to position [319, 0]
click at [260, 242] on li "07:15" at bounding box center [254, 241] width 21 height 9
type input "[DATE] 07:15"
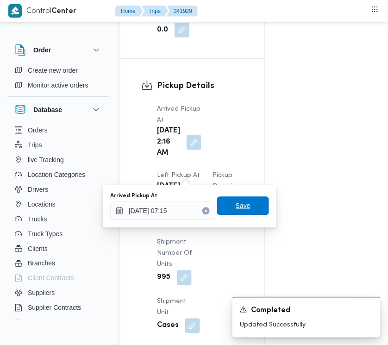
click at [239, 208] on span "Save" at bounding box center [243, 206] width 15 height 11
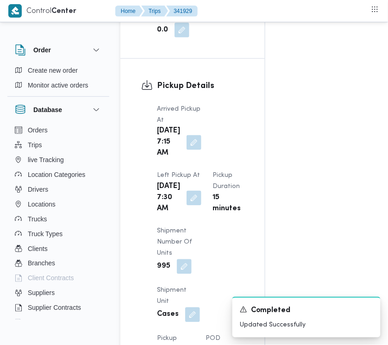
scroll to position [0, 0]
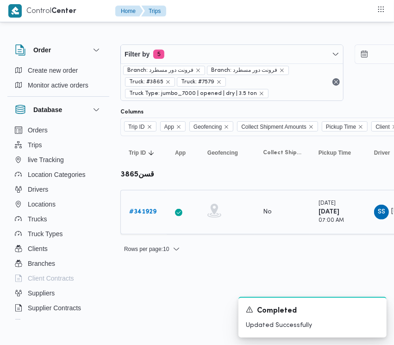
click at [144, 215] on b "# 341929" at bounding box center [142, 212] width 27 height 6
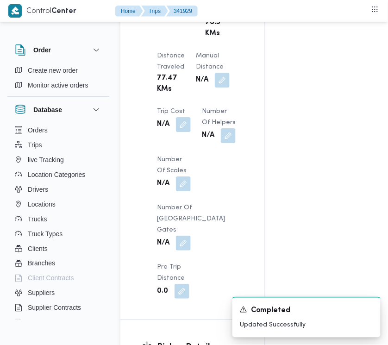
scroll to position [1207, 0]
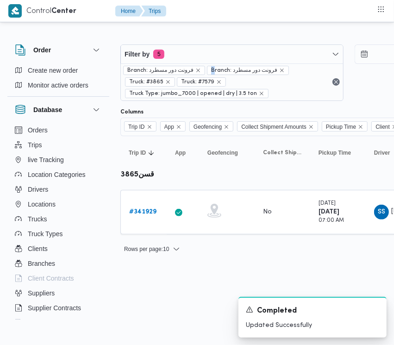
click at [211, 66] on div "Branch: فرونت دور مسطرد Branch: فرونت دور مسطرد Truck: #3865 Truck: #7579 Truck…" at bounding box center [232, 81] width 222 height 37
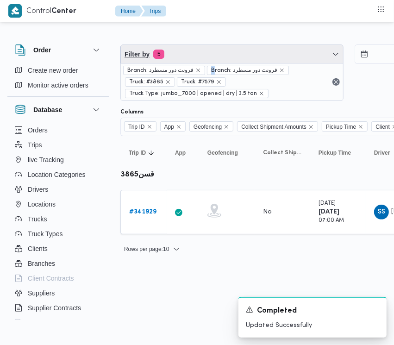
click at [204, 56] on span "Filter by 5" at bounding box center [232, 54] width 222 height 19
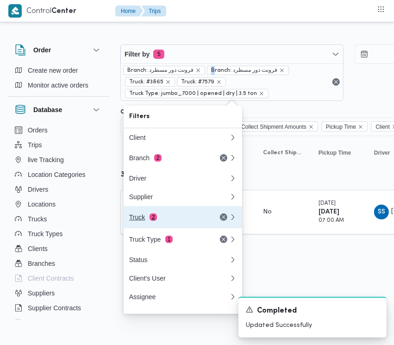
click at [180, 221] on div "Truck 2" at bounding box center [168, 217] width 78 height 7
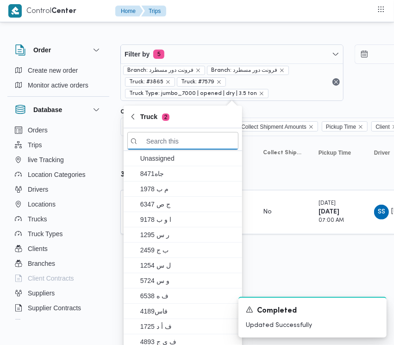
paste input "6238"
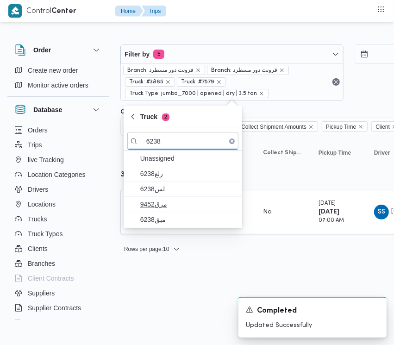
type input "6238"
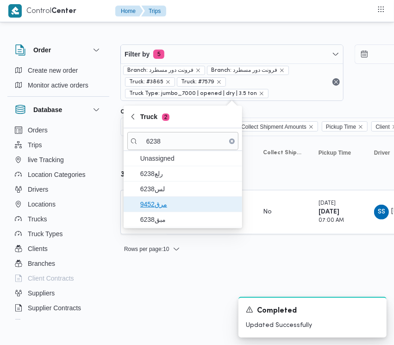
click at [168, 209] on span "مرق9452" at bounding box center [188, 204] width 96 height 11
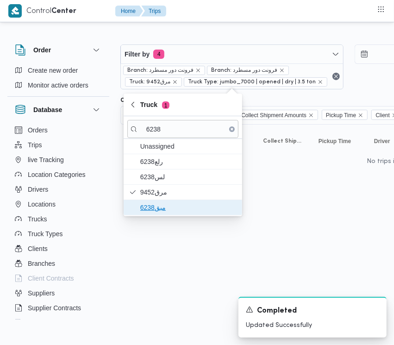
click at [163, 208] on span "مبق6238" at bounding box center [188, 207] width 96 height 11
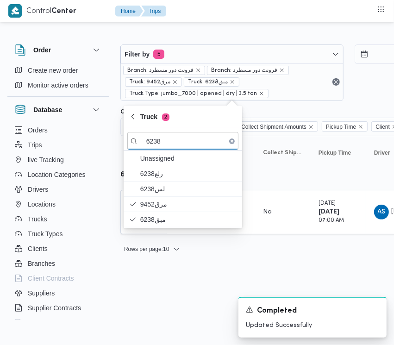
click at [188, 311] on html "Control Center Home Trips Order Create new order Monitor active orders Database…" at bounding box center [197, 172] width 394 height 345
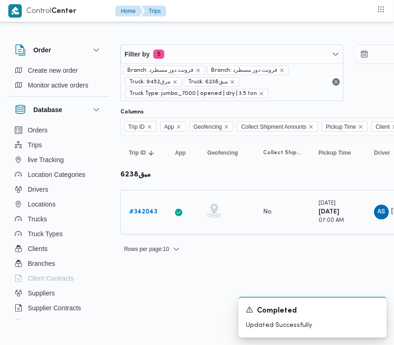
click at [153, 211] on b "# 342043" at bounding box center [143, 212] width 28 height 6
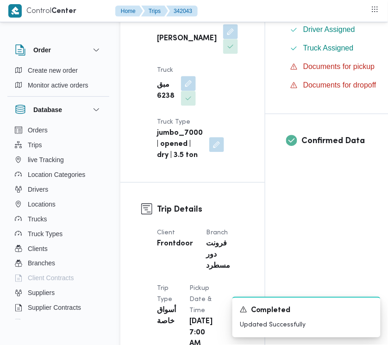
scroll to position [603, 0]
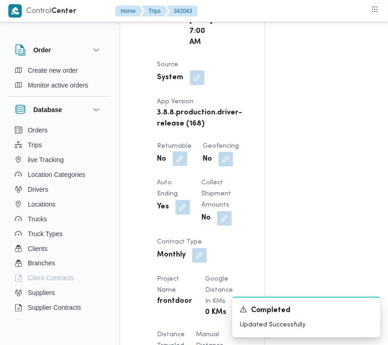
click at [174, 166] on button "button" at bounding box center [180, 158] width 15 height 15
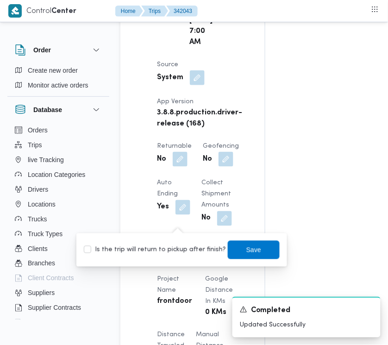
click at [166, 252] on label "Is the trip will return to pickup after finish?" at bounding box center [155, 250] width 142 height 11
checkbox input "true"
click at [246, 248] on span "Save" at bounding box center [253, 249] width 15 height 11
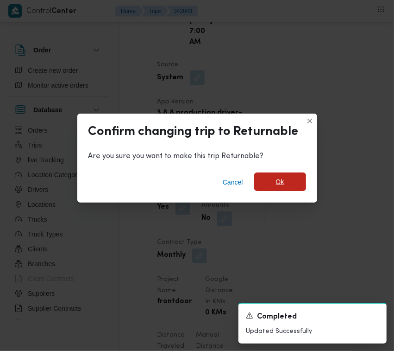
click at [271, 183] on span "Ok" at bounding box center [280, 181] width 52 height 19
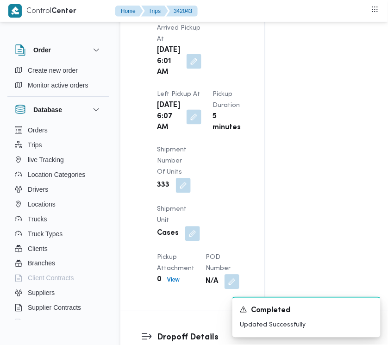
scroll to position [1519, 0]
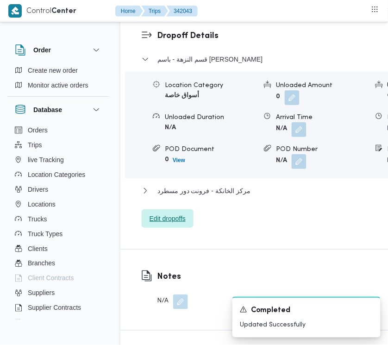
click at [179, 224] on span "Edit dropoffs" at bounding box center [168, 218] width 36 height 11
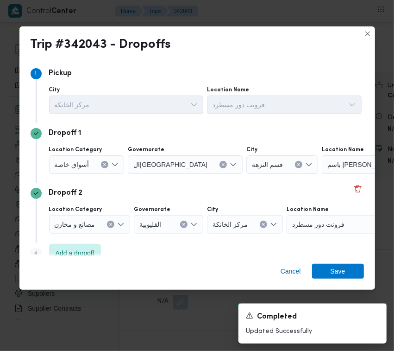
click at [98, 164] on div "أسواق خاصة" at bounding box center [87, 164] width 76 height 19
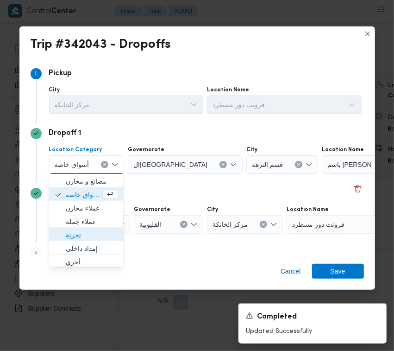
click at [105, 232] on span "تجزئة" at bounding box center [92, 234] width 52 height 11
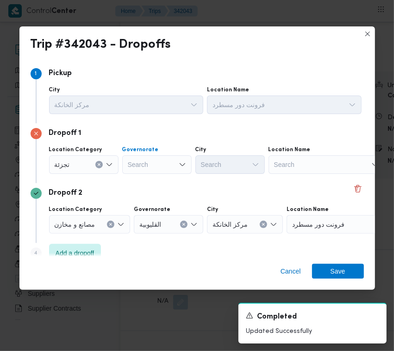
click at [161, 168] on div "Search" at bounding box center [156, 164] width 69 height 19
paste input "[GEOGRAPHIC_DATA]"
type input "[GEOGRAPHIC_DATA]"
drag, startPoint x: 153, startPoint y: 164, endPoint x: 153, endPoint y: 169, distance: 5.6
click at [153, 164] on div "[GEOGRAPHIC_DATA] [GEOGRAPHIC_DATA]" at bounding box center [156, 164] width 69 height 19
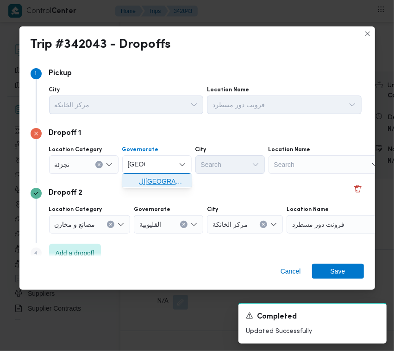
click at [155, 176] on span "ال[GEOGRAPHIC_DATA]" at bounding box center [162, 181] width 47 height 11
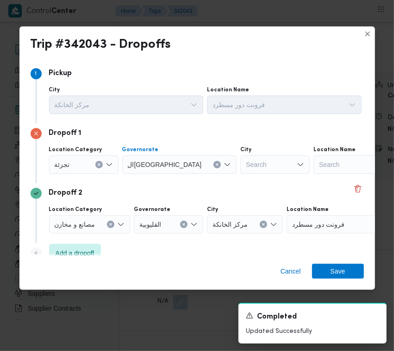
click at [240, 170] on div "Search" at bounding box center [274, 164] width 69 height 19
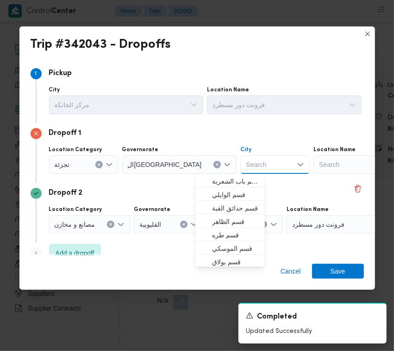
paste input "الزمالك"
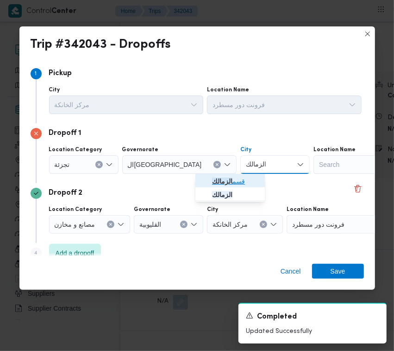
click at [234, 182] on span "قسم الزمالك" at bounding box center [235, 181] width 47 height 11
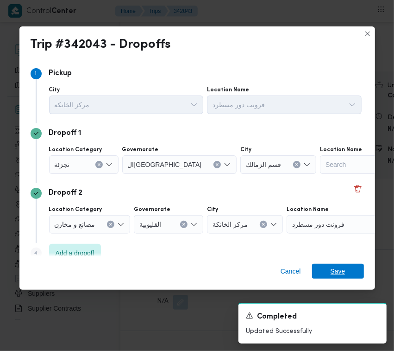
click at [358, 270] on span "Save" at bounding box center [338, 271] width 52 height 15
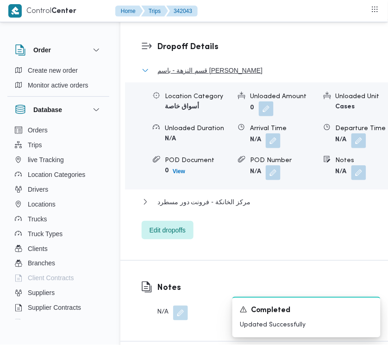
click at [202, 76] on span "قسم النزهة - باسم [PERSON_NAME]" at bounding box center [210, 70] width 105 height 11
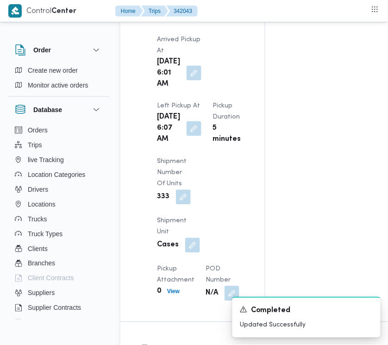
scroll to position [0, 0]
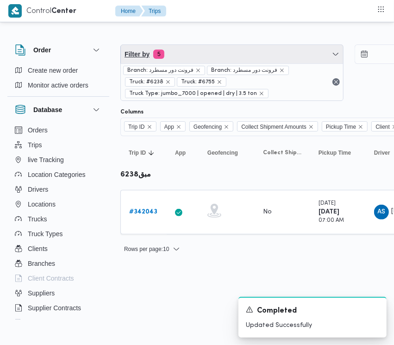
click at [223, 53] on span "Filter by 5" at bounding box center [232, 54] width 222 height 19
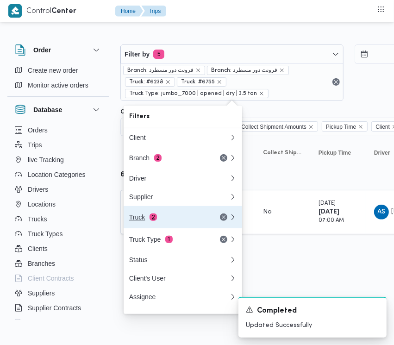
click at [159, 216] on div "Truck 2" at bounding box center [179, 217] width 111 height 22
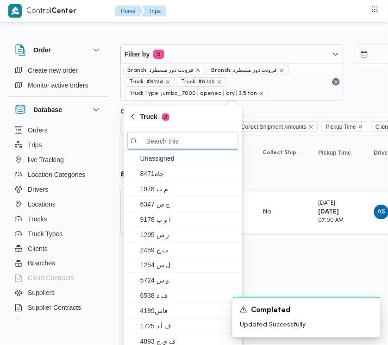
paste input "6435"
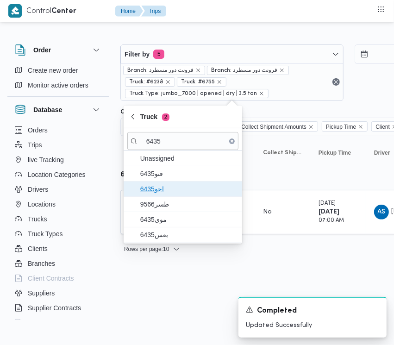
click at [181, 195] on span "اجو6435" at bounding box center [182, 189] width 111 height 15
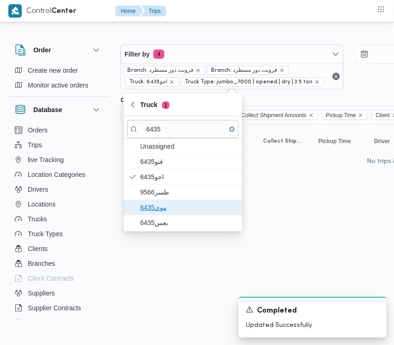
click at [170, 214] on span "موي6435" at bounding box center [182, 207] width 111 height 15
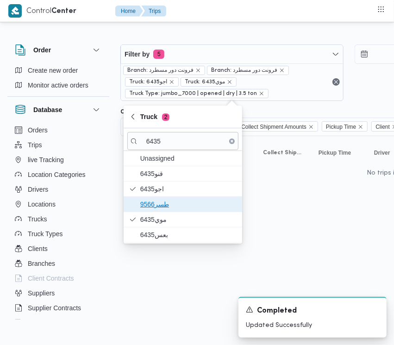
click at [160, 201] on span "طسر9566" at bounding box center [188, 204] width 96 height 11
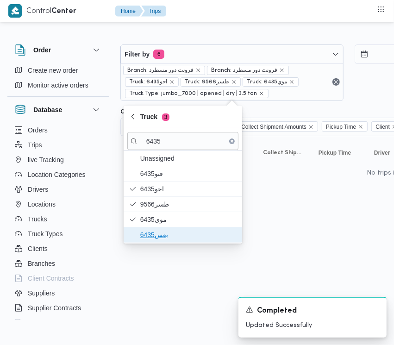
click at [156, 231] on span "بعس6435" at bounding box center [188, 234] width 96 height 11
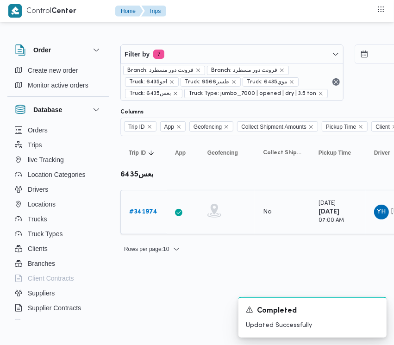
click at [145, 214] on b "# 341974" at bounding box center [143, 212] width 28 height 6
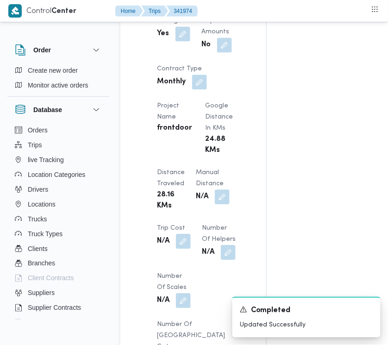
scroll to position [772, 0]
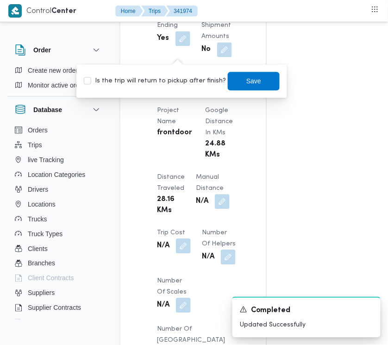
click at [184, 80] on label "Is the trip will return to pickup after finish?" at bounding box center [155, 81] width 142 height 11
click at [246, 82] on span "Save" at bounding box center [253, 81] width 15 height 11
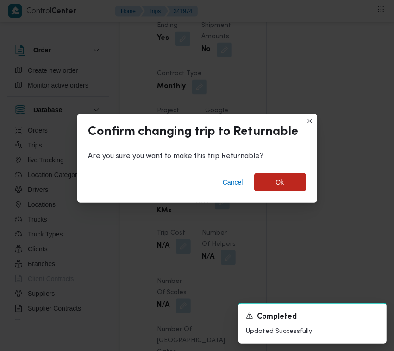
click at [275, 174] on span "Ok" at bounding box center [280, 182] width 52 height 19
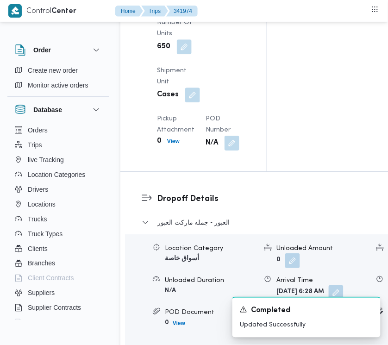
scroll to position [1677, 0]
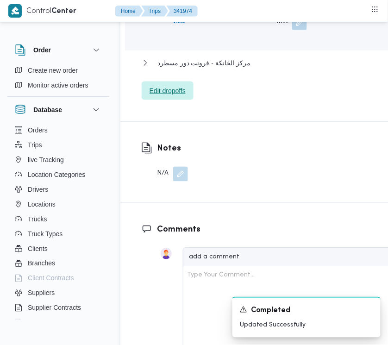
click at [179, 96] on span "Edit dropoffs" at bounding box center [168, 90] width 36 height 11
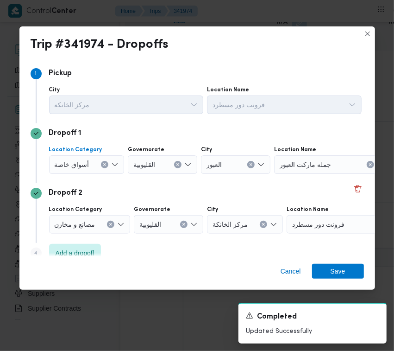
click at [88, 164] on div "أسواق خاصة" at bounding box center [87, 164] width 76 height 19
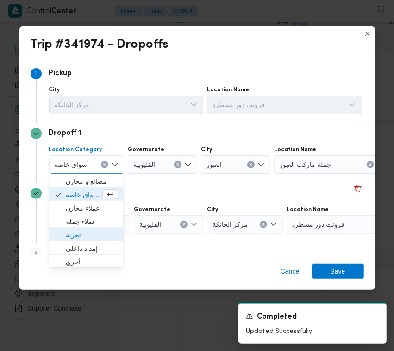
click at [110, 232] on span "تجزئة" at bounding box center [92, 234] width 52 height 11
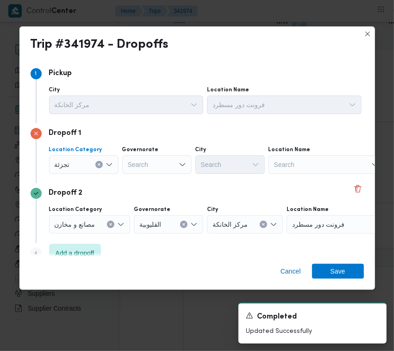
click at [165, 160] on div "Search" at bounding box center [156, 164] width 69 height 19
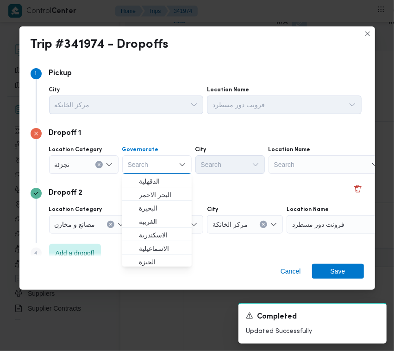
paste input "[GEOGRAPHIC_DATA]"
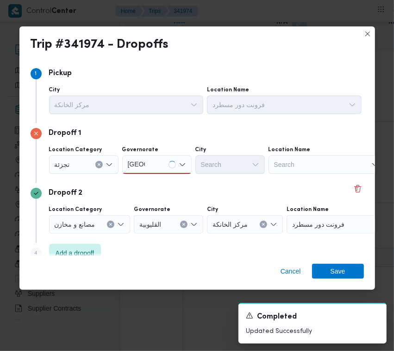
click at [229, 176] on div "Dropoff 1 Location Category تجزئة [GEOGRAPHIC_DATA] [GEOGRAPHIC_DATA] [GEOGRAPH…" at bounding box center [198, 153] width 334 height 60
click at [152, 167] on div "[GEOGRAPHIC_DATA] [GEOGRAPHIC_DATA]" at bounding box center [156, 164] width 69 height 19
click at [147, 186] on span "ال[GEOGRAPHIC_DATA]" at bounding box center [162, 181] width 47 height 11
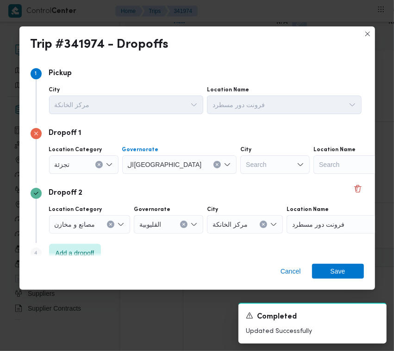
click at [240, 163] on div "Search" at bounding box center [274, 164] width 69 height 19
click at [240, 158] on div "Search" at bounding box center [274, 164] width 69 height 19
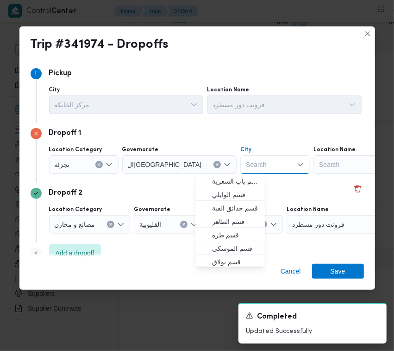
paste input "[PERSON_NAME]"
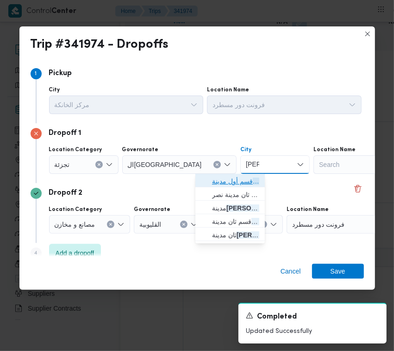
click at [202, 186] on span "قسم أول مدينة نصر" at bounding box center [230, 181] width 62 height 15
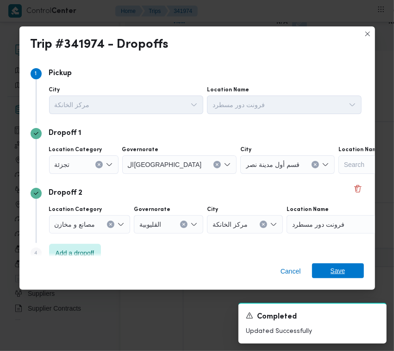
click at [350, 268] on span "Save" at bounding box center [338, 270] width 52 height 15
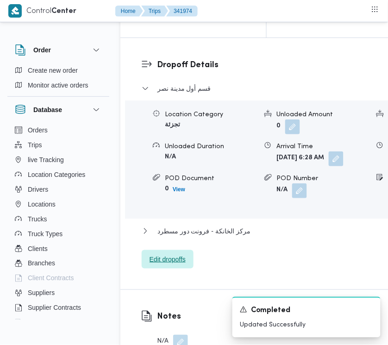
scroll to position [1504, 0]
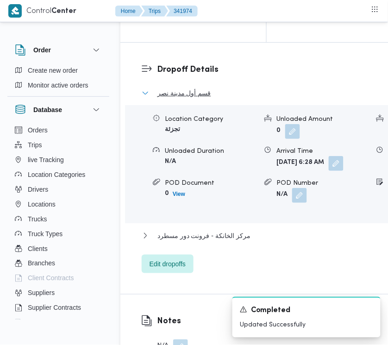
click at [188, 99] on span "قسم أول مدينة نصر" at bounding box center [185, 93] width 54 height 11
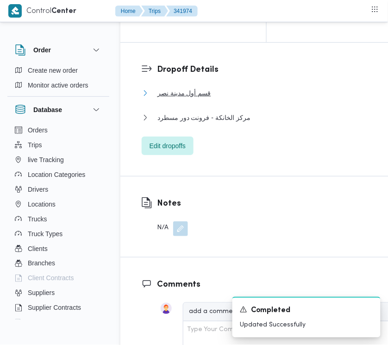
click at [188, 99] on span "قسم أول مدينة نصر" at bounding box center [185, 93] width 54 height 11
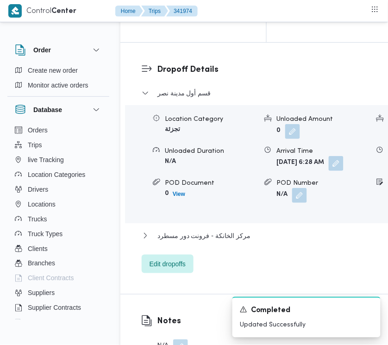
scroll to position [1595, 0]
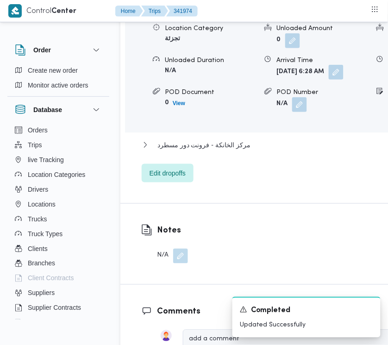
click at [329, 80] on button "button" at bounding box center [336, 72] width 15 height 15
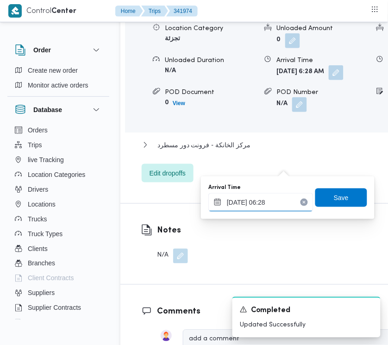
click at [283, 204] on input "[DATE] 06:28" at bounding box center [260, 202] width 105 height 19
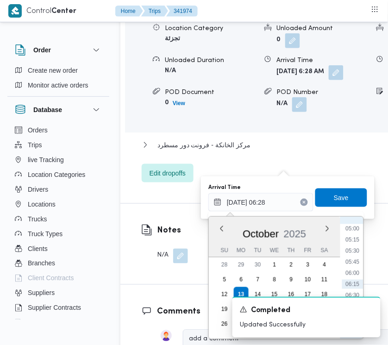
scroll to position [314, 0]
click at [353, 272] on li "08:00" at bounding box center [352, 270] width 21 height 9
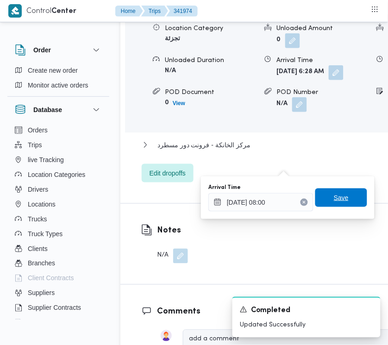
click at [334, 198] on span "Save" at bounding box center [341, 197] width 15 height 11
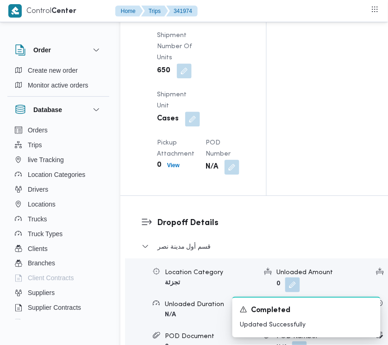
scroll to position [1321, 0]
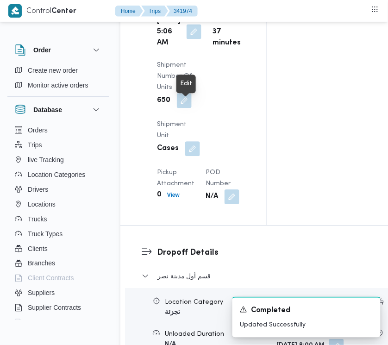
click at [189, 39] on button "button" at bounding box center [194, 31] width 15 height 15
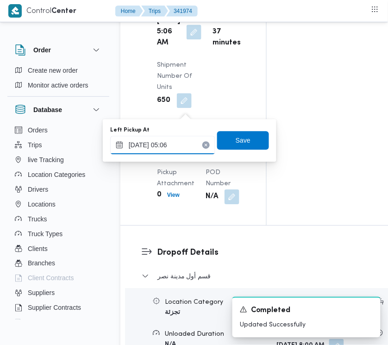
click at [188, 140] on input "[DATE] 05:06" at bounding box center [162, 145] width 105 height 19
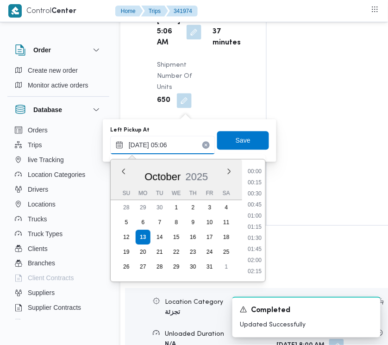
click at [188, 140] on input "[DATE] 05:06" at bounding box center [162, 145] width 105 height 19
click at [187, 141] on input "[DATE] 05:06" at bounding box center [162, 145] width 105 height 19
paste
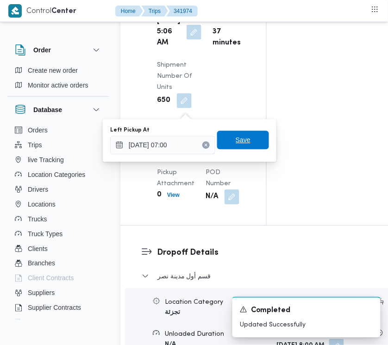
click at [244, 138] on span "Save" at bounding box center [243, 140] width 52 height 19
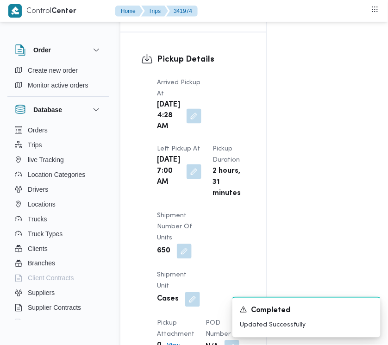
scroll to position [1176, 0]
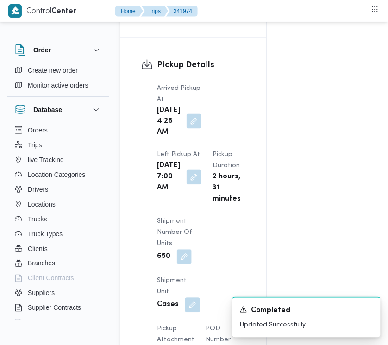
click at [187, 129] on button "button" at bounding box center [194, 121] width 15 height 15
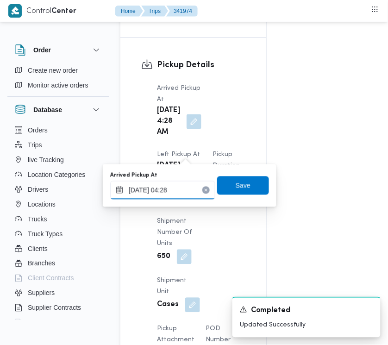
click at [184, 186] on input "[DATE] 04:28" at bounding box center [162, 190] width 105 height 19
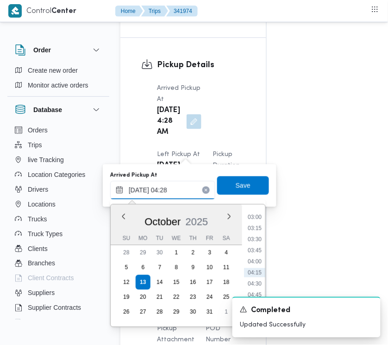
click at [184, 186] on input "[DATE] 04:28" at bounding box center [162, 190] width 105 height 19
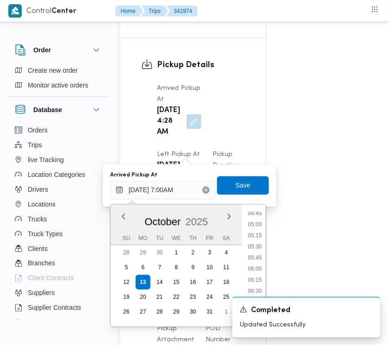
click at [258, 287] on li "06:30" at bounding box center [254, 291] width 21 height 9
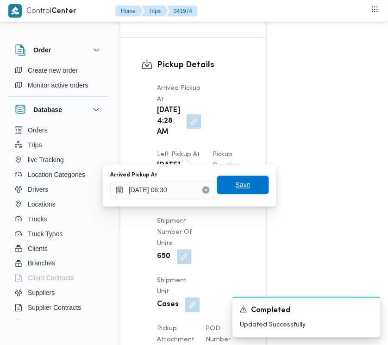
click at [242, 190] on span "Save" at bounding box center [243, 185] width 52 height 19
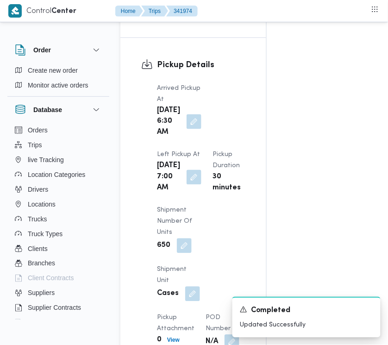
click at [262, 123] on div "Pickup Details Arrived Pickup At [GEOGRAPHIC_DATA][DATE] 6:30 AM Left Pickup At…" at bounding box center [193, 204] width 146 height 333
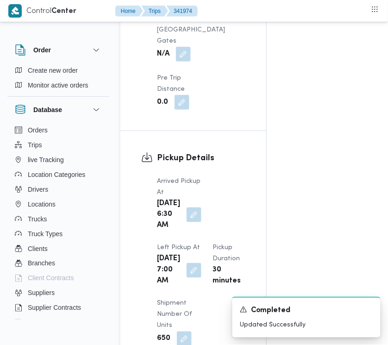
scroll to position [0, 0]
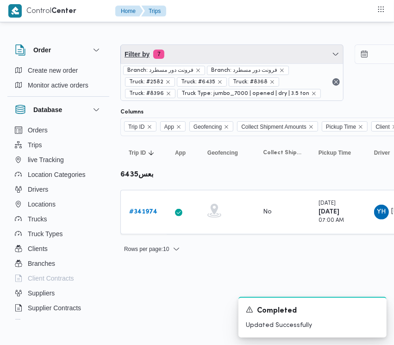
click at [196, 47] on span "Filter by 7" at bounding box center [232, 54] width 222 height 19
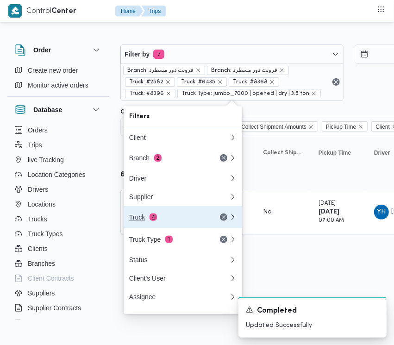
click at [164, 221] on div "Truck 4" at bounding box center [168, 217] width 78 height 7
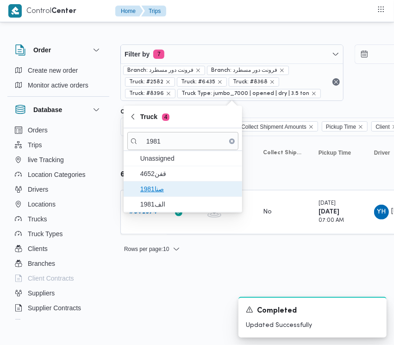
click at [174, 183] on span "صنا1981" at bounding box center [188, 188] width 96 height 11
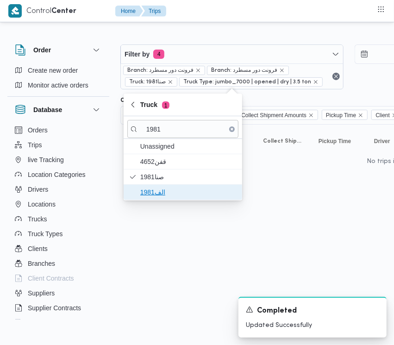
click at [164, 190] on span "الف1981" at bounding box center [188, 192] width 96 height 11
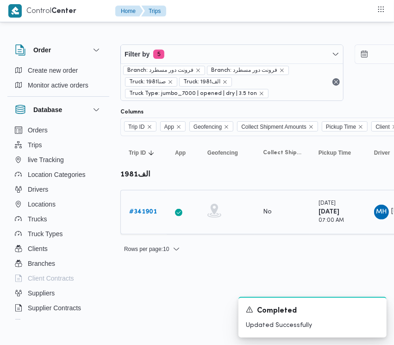
click at [149, 202] on td "Trip ID # 341901" at bounding box center [143, 212] width 46 height 44
click at [146, 210] on b "# 341901" at bounding box center [143, 212] width 28 height 6
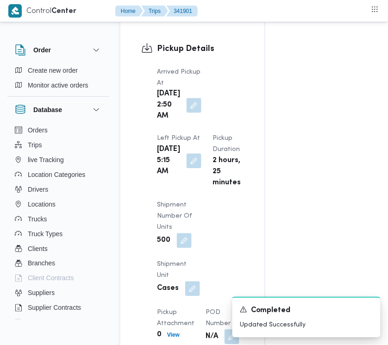
scroll to position [1508, 0]
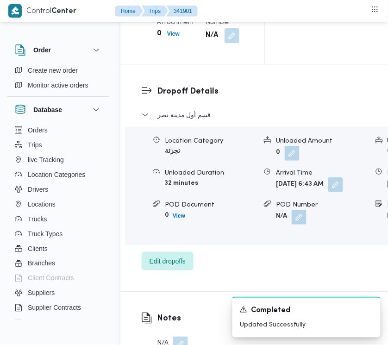
click at [328, 192] on button "button" at bounding box center [335, 184] width 15 height 15
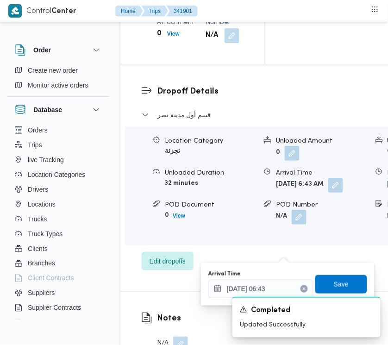
click at [303, 288] on icon "Clear input" at bounding box center [304, 289] width 2 height 2
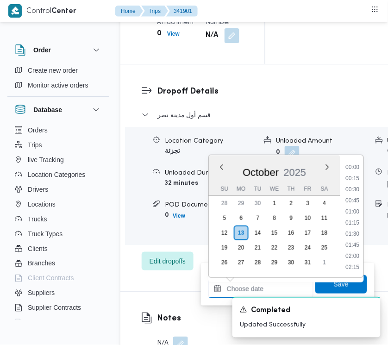
scroll to position [300, 0]
click at [358, 179] on li "07:00" at bounding box center [352, 178] width 21 height 9
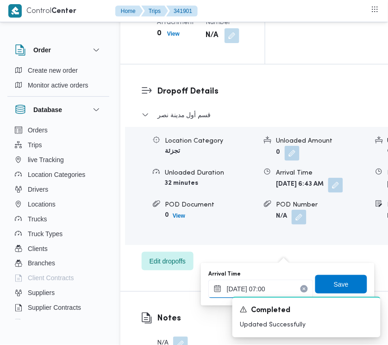
click at [285, 286] on input "[DATE] 07:00" at bounding box center [260, 289] width 105 height 19
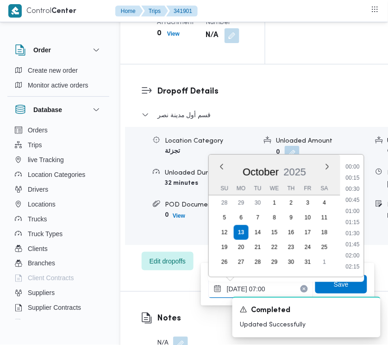
scroll to position [255, 0]
click at [362, 228] on ul "00:00 00:15 00:30 00:45 01:00 01:15 01:30 01:45 02:00 02:15 02:30 02:45 03:00 0…" at bounding box center [353, 215] width 22 height 107
click at [353, 234] on li "07:15" at bounding box center [352, 234] width 21 height 9
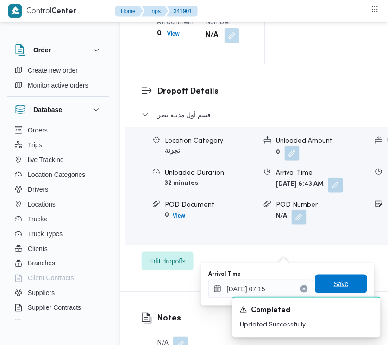
click at [347, 276] on span "Save" at bounding box center [341, 284] width 52 height 19
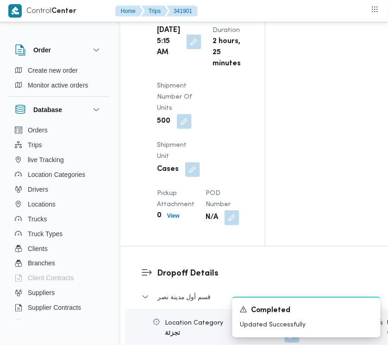
scroll to position [1259, 0]
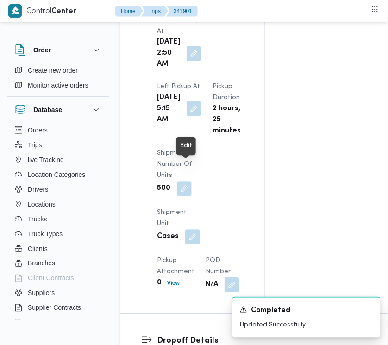
click at [187, 116] on button "button" at bounding box center [194, 108] width 15 height 15
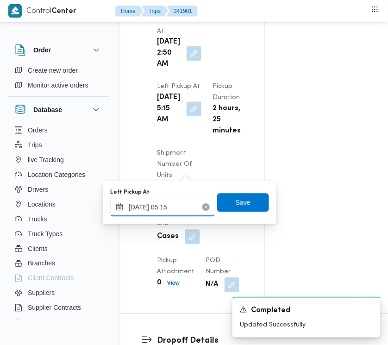
click at [182, 200] on input "[DATE] 05:15" at bounding box center [162, 207] width 105 height 19
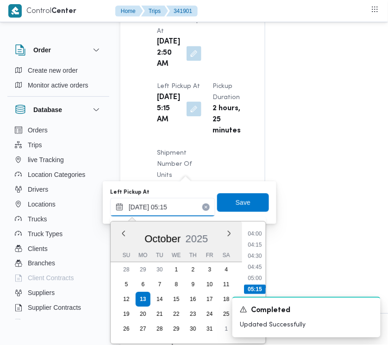
click at [182, 200] on input "[DATE] 05:15" at bounding box center [162, 207] width 105 height 19
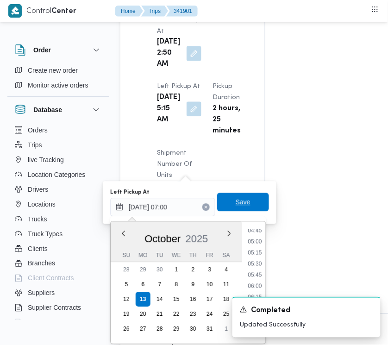
click at [236, 205] on span "Save" at bounding box center [243, 202] width 15 height 11
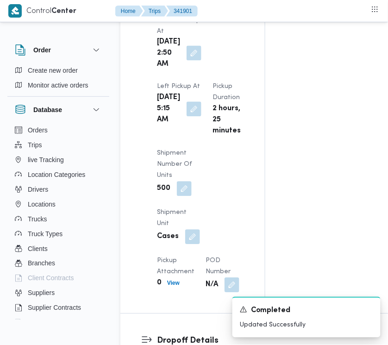
click at [189, 61] on button "button" at bounding box center [194, 53] width 15 height 15
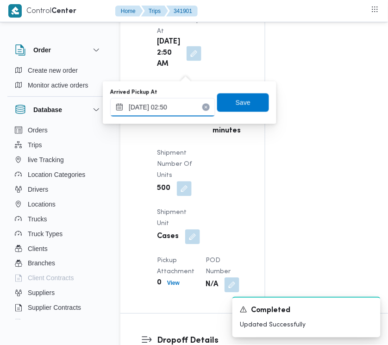
click at [176, 101] on input "[DATE] 02:50" at bounding box center [162, 107] width 105 height 19
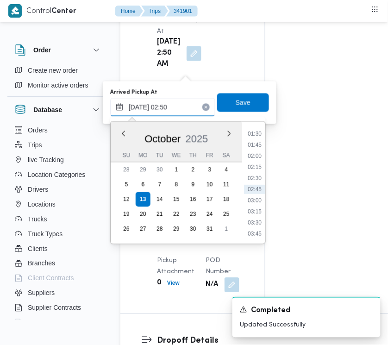
click at [176, 101] on input "[DATE] 02:50" at bounding box center [162, 107] width 105 height 19
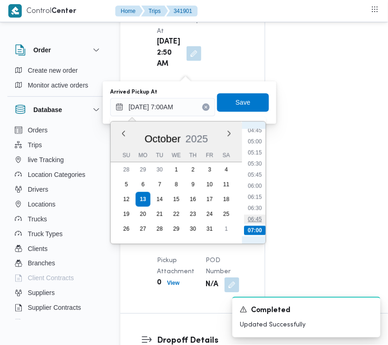
click at [256, 215] on li "06:45" at bounding box center [254, 219] width 21 height 9
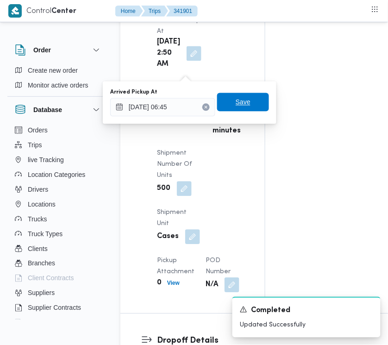
click at [237, 105] on span "Save" at bounding box center [243, 102] width 15 height 11
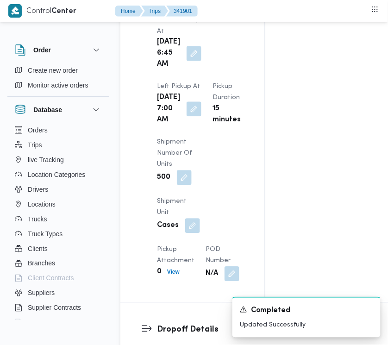
click at [237, 105] on div "Arrived Pickup At [DATE] 6:45 AM Left Pickup At [GEOGRAPHIC_DATA][DATE] 7:00 AM…" at bounding box center [200, 148] width 98 height 278
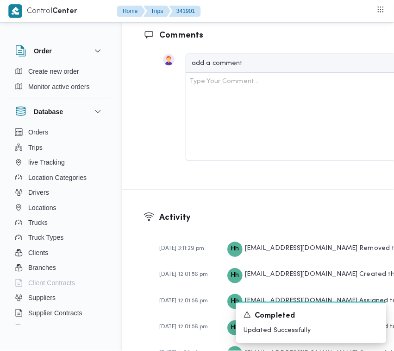
scroll to position [1764, 0]
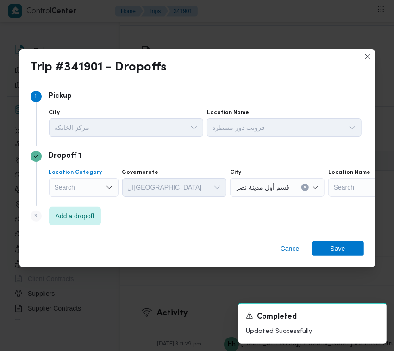
drag, startPoint x: 100, startPoint y: 191, endPoint x: 100, endPoint y: 196, distance: 5.1
click at [100, 193] on div "Search" at bounding box center [83, 187] width 69 height 19
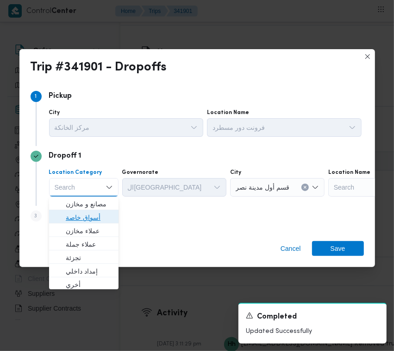
click at [105, 218] on span "أسواق خاصة" at bounding box center [89, 217] width 47 height 11
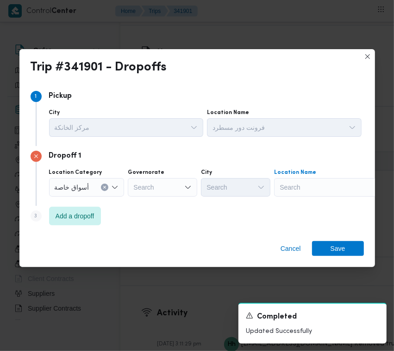
click at [336, 182] on div "Search" at bounding box center [332, 187] width 116 height 19
click at [286, 186] on input "جامعه عين شم" at bounding box center [300, 187] width 40 height 11
click at [300, 188] on input "جامعه عين" at bounding box center [296, 187] width 33 height 11
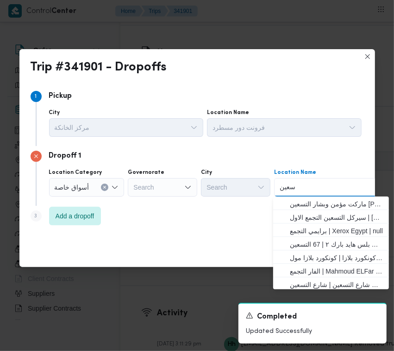
click at [289, 191] on input "سعين" at bounding box center [292, 187] width 24 height 11
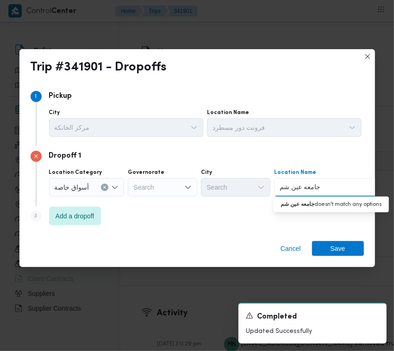
click at [312, 183] on input "جامعه عين شم" at bounding box center [300, 187] width 40 height 11
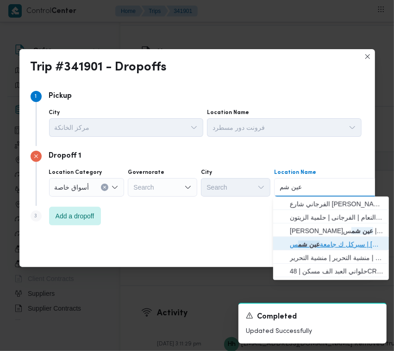
click at [352, 242] on span "سيركل ك [GEOGRAPHIC_DATA] | [GEOGRAPHIC_DATA] | [GEOGRAPHIC_DATA]" at bounding box center [337, 244] width 94 height 11
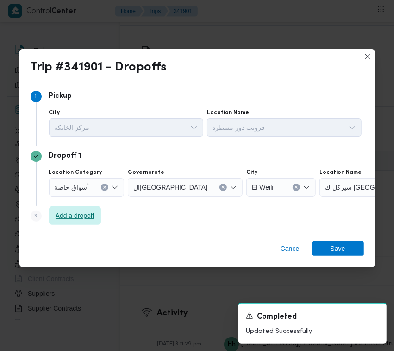
click at [79, 209] on span "Add a dropoff" at bounding box center [75, 215] width 52 height 19
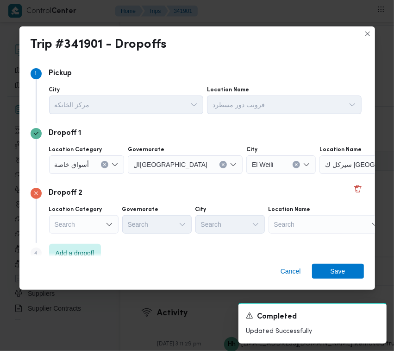
click at [300, 225] on div "Search" at bounding box center [327, 224] width 116 height 19
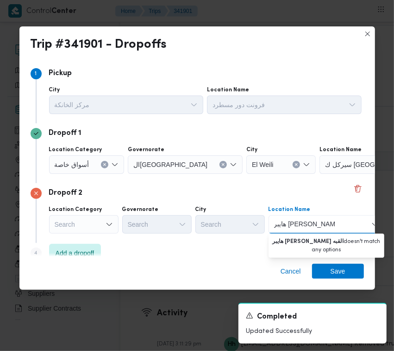
drag, startPoint x: 302, startPoint y: 223, endPoint x: 265, endPoint y: 232, distance: 37.6
click at [265, 232] on div "Location Category Search Governorate Search City Search Location Name [GEOGRAPH…" at bounding box center [205, 220] width 316 height 32
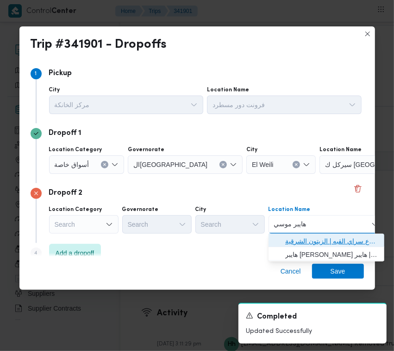
click at [302, 239] on span "هايبر موسي فرع سراي القبه | هايبر موسي فرع سراي القبه | الزيتون الشرقية" at bounding box center [332, 240] width 94 height 11
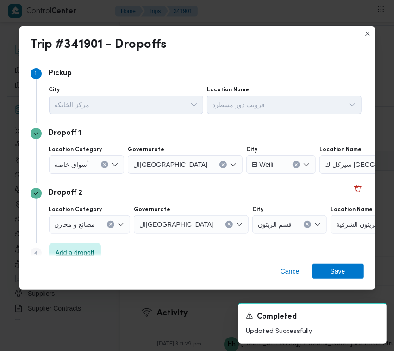
click at [97, 250] on span "Add a dropoff" at bounding box center [75, 252] width 52 height 19
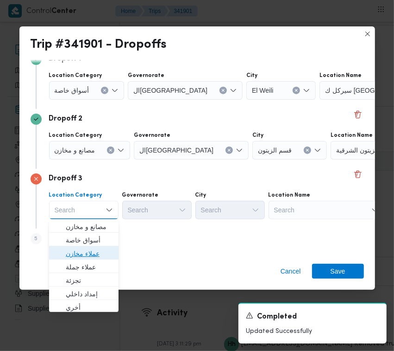
click at [87, 253] on span "عملاء مخازن" at bounding box center [89, 253] width 47 height 11
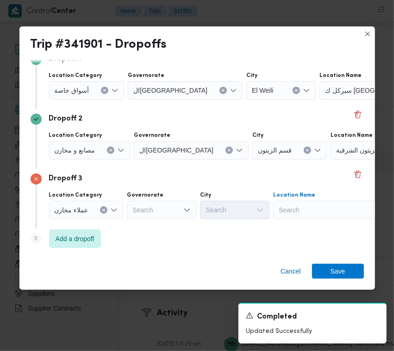
click at [305, 218] on div "Search" at bounding box center [331, 210] width 116 height 19
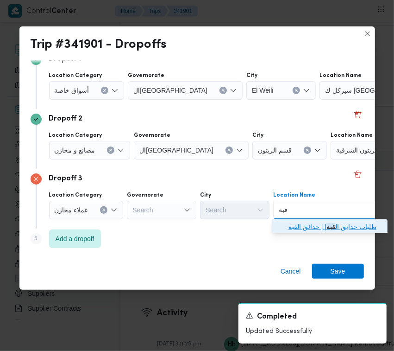
drag, startPoint x: 309, startPoint y: 226, endPoint x: 290, endPoint y: 225, distance: 18.1
click at [309, 225] on span "طلبات حدايق ال قبه | | حدائق القبة" at bounding box center [336, 226] width 94 height 11
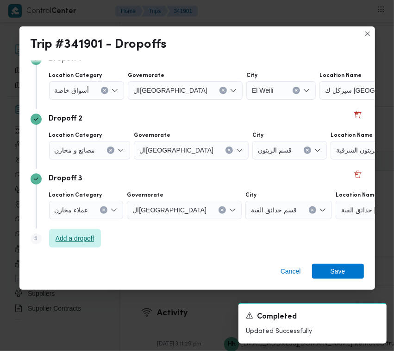
click at [86, 245] on span "Add a dropoff" at bounding box center [75, 238] width 52 height 19
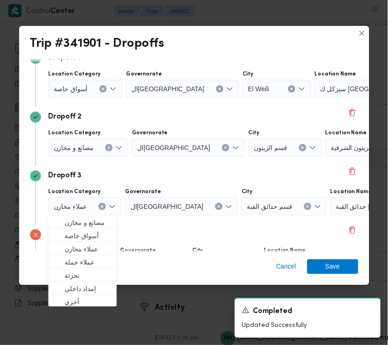
scroll to position [133, 0]
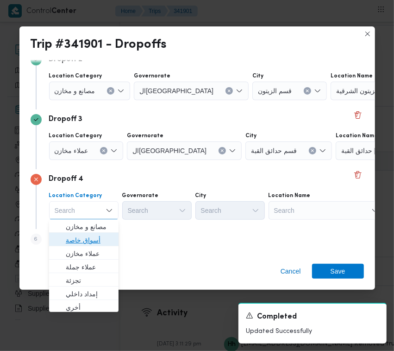
click at [96, 241] on span "أسواق خاصة" at bounding box center [89, 239] width 47 height 11
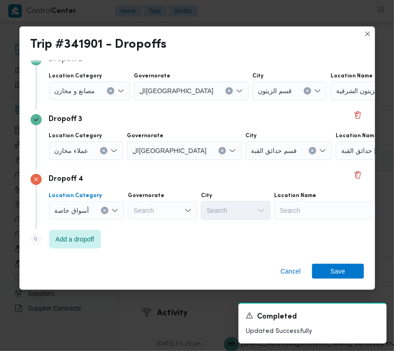
click at [321, 211] on div "Search" at bounding box center [332, 210] width 116 height 19
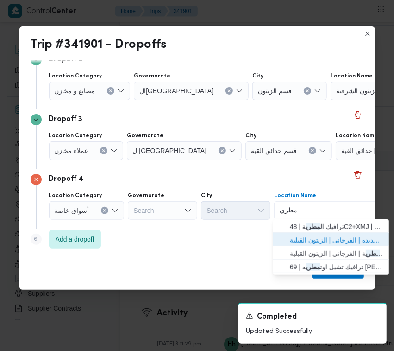
click at [316, 233] on span "فرجاني ماركت - مصر الجديده | الفرجانى | الزيتون القبلية" at bounding box center [331, 240] width 108 height 15
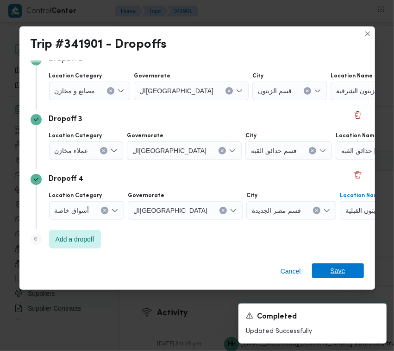
click at [353, 275] on span "Save" at bounding box center [338, 270] width 52 height 15
click at [353, 253] on div "Type Your Comment..." at bounding box center [323, 213] width 272 height 79
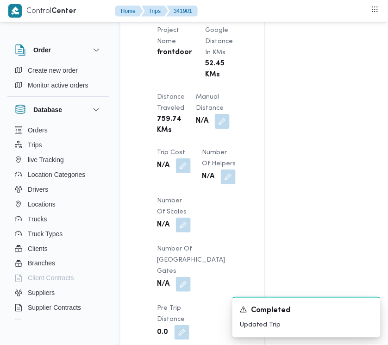
scroll to position [815, 0]
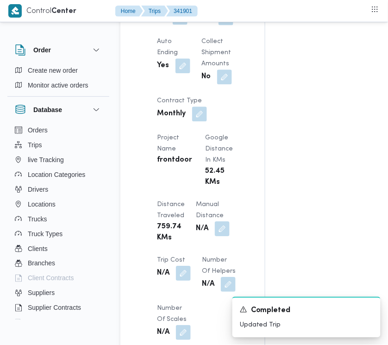
click at [184, 25] on button "button" at bounding box center [180, 17] width 15 height 15
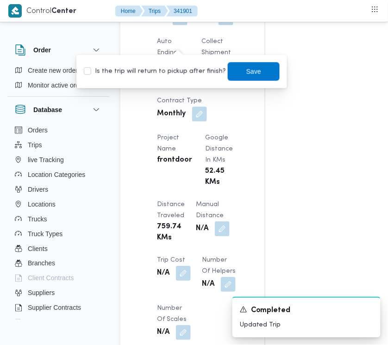
click at [189, 82] on div "You are in a dialog. To close this dialog, hit escape. Is the trip will return …" at bounding box center [181, 71] width 211 height 33
click at [185, 75] on label "Is the trip will return to pickup after finish?" at bounding box center [155, 71] width 142 height 11
click at [263, 75] on span "Save" at bounding box center [254, 71] width 52 height 19
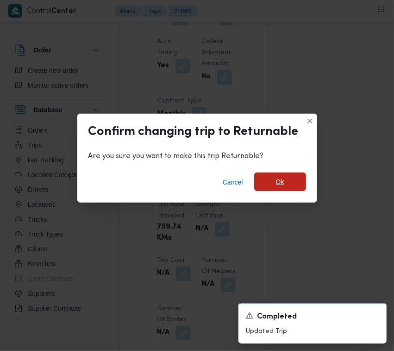
click at [283, 179] on span "Ok" at bounding box center [280, 181] width 8 height 11
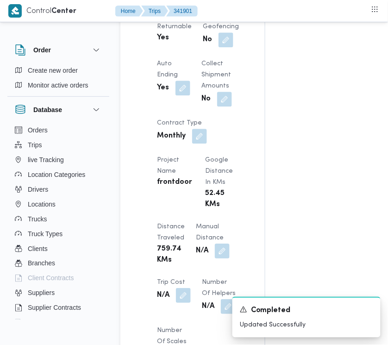
click at [383, 137] on div "Assignees • Superadmin [EMAIL_ADDRESS][DOMAIN_NAME] Checklist Dropoffs details …" at bounding box center [374, 111] width 219 height 1425
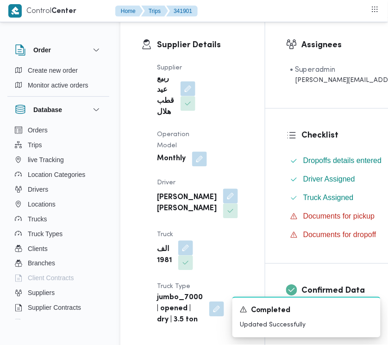
scroll to position [0, 0]
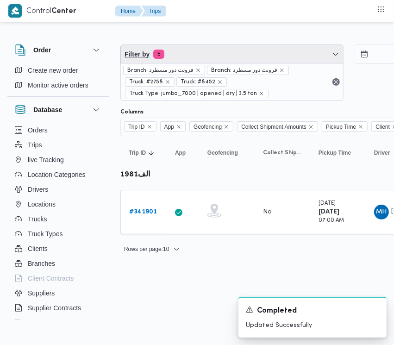
click at [228, 54] on span "Filter by 5" at bounding box center [232, 54] width 222 height 19
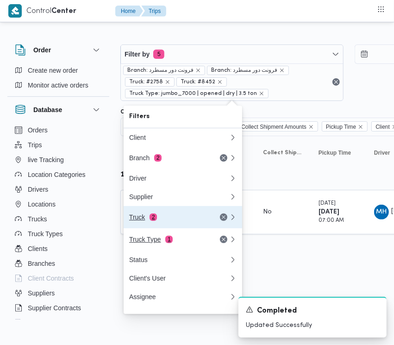
click at [175, 228] on button "Truck 2" at bounding box center [183, 217] width 119 height 22
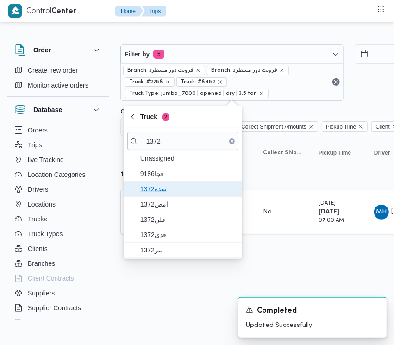
click at [173, 183] on span "1372سده" at bounding box center [188, 188] width 96 height 11
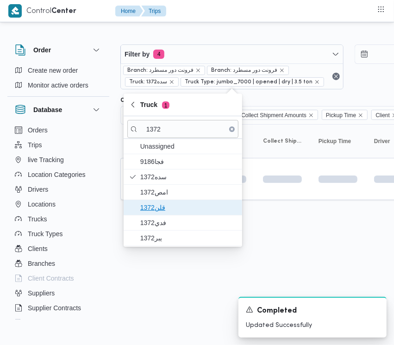
click at [172, 202] on span "قلن1372" at bounding box center [188, 207] width 96 height 11
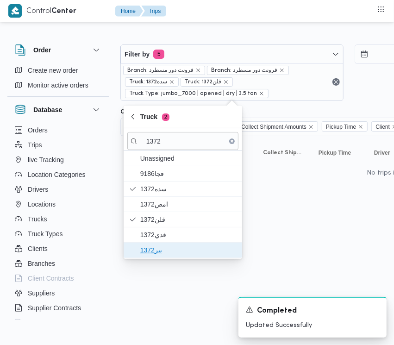
click at [163, 246] on span "يبر1372" at bounding box center [188, 250] width 96 height 11
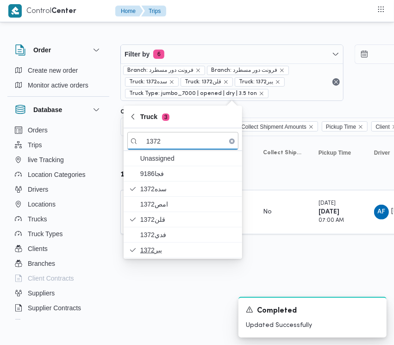
click at [166, 286] on html "Control Center Home Trips Order Create new order Monitor active orders Database…" at bounding box center [197, 172] width 394 height 345
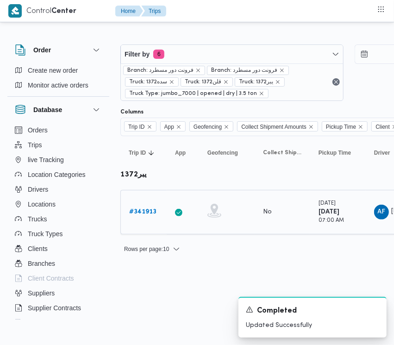
click at [142, 202] on td "Trip ID # 341913" at bounding box center [143, 212] width 46 height 44
click at [142, 211] on b "# 341913" at bounding box center [142, 212] width 27 height 6
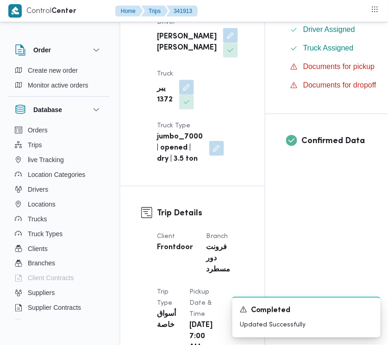
scroll to position [603, 0]
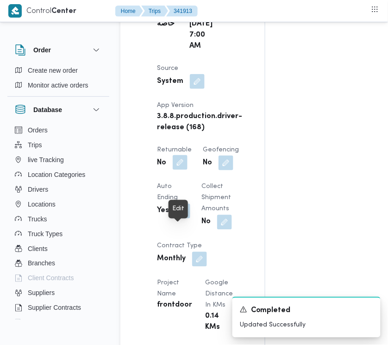
click at [182, 170] on button "button" at bounding box center [180, 162] width 15 height 15
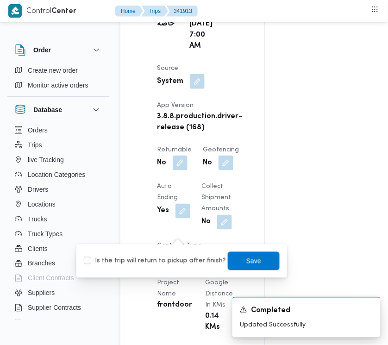
click at [178, 258] on label "Is the trip will return to pickup after finish?" at bounding box center [155, 261] width 142 height 11
click at [258, 253] on span "Save" at bounding box center [254, 261] width 52 height 19
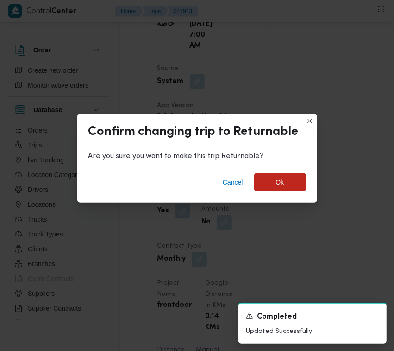
click at [283, 177] on span "Ok" at bounding box center [280, 181] width 8 height 11
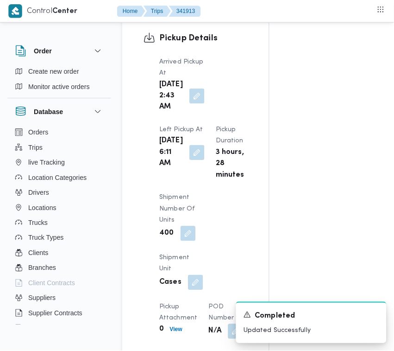
scroll to position [1508, 0]
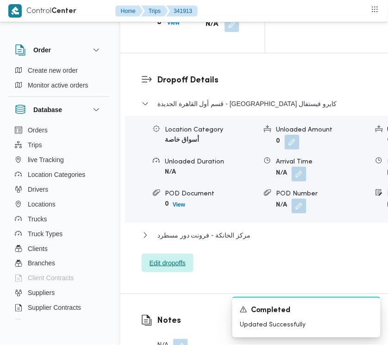
click at [177, 269] on span "Edit dropoffs" at bounding box center [168, 263] width 36 height 11
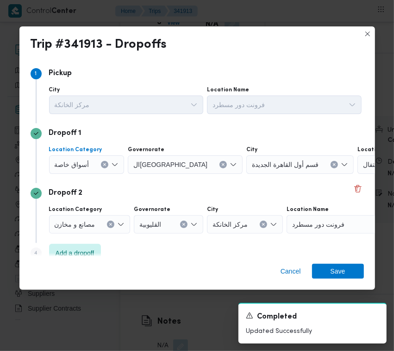
drag, startPoint x: 89, startPoint y: 162, endPoint x: 88, endPoint y: 172, distance: 9.8
click at [88, 161] on div "أسواق خاصة" at bounding box center [87, 164] width 76 height 19
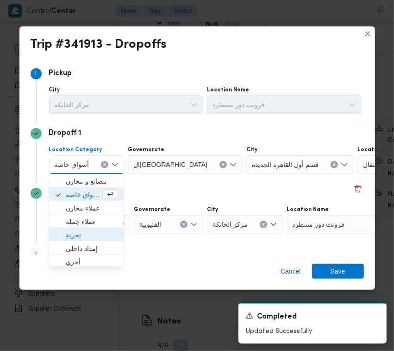
click at [89, 227] on span "تجزئة" at bounding box center [86, 234] width 67 height 15
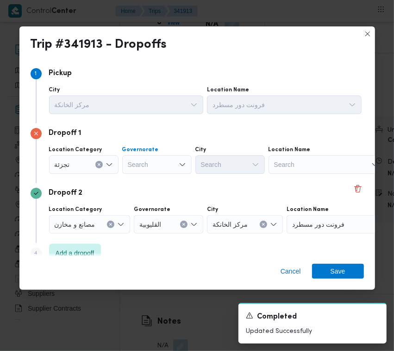
click at [150, 160] on div "Search" at bounding box center [156, 164] width 69 height 19
click at [161, 176] on span "ال[GEOGRAPHIC_DATA]" at bounding box center [162, 181] width 47 height 11
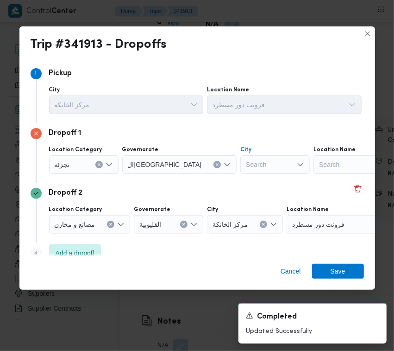
click at [244, 165] on div at bounding box center [246, 164] width 5 height 15
drag, startPoint x: 212, startPoint y: 169, endPoint x: 215, endPoint y: 177, distance: 8.9
click at [215, 177] on span "قسم النزهة" at bounding box center [235, 181] width 47 height 11
click at [322, 268] on span "Save" at bounding box center [338, 270] width 52 height 15
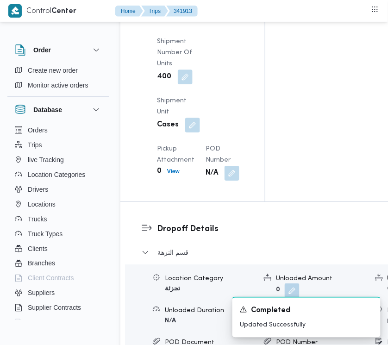
scroll to position [1270, 0]
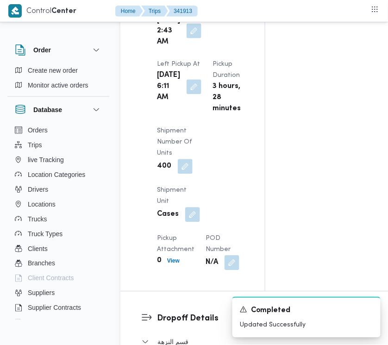
click at [187, 38] on button "button" at bounding box center [194, 31] width 15 height 15
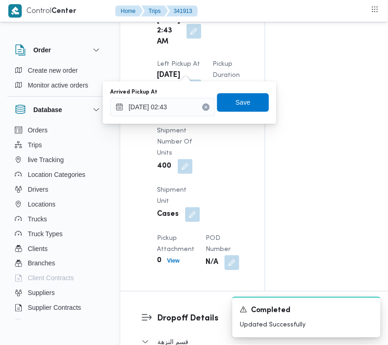
click at [202, 107] on button "Clear input" at bounding box center [205, 107] width 7 height 7
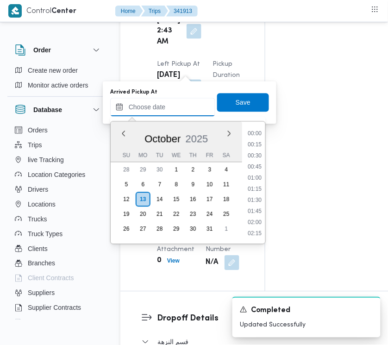
scroll to position [300, 0]
click at [188, 107] on input "Arrived Pickup At" at bounding box center [162, 107] width 105 height 19
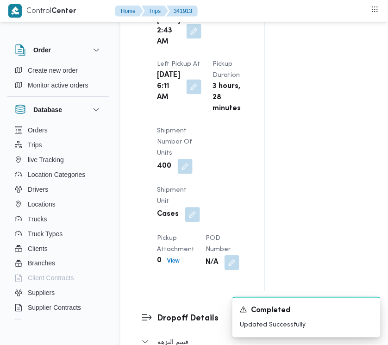
click at [196, 49] on div "[DATE] 2:43 AM" at bounding box center [179, 31] width 46 height 35
click at [190, 38] on button "button" at bounding box center [194, 31] width 15 height 15
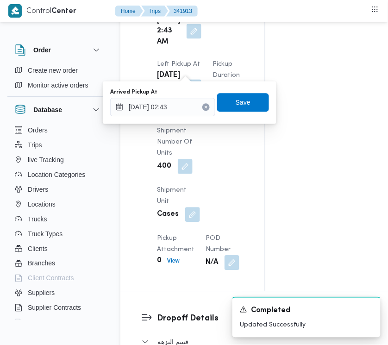
click at [202, 105] on button "Clear input" at bounding box center [205, 107] width 7 height 7
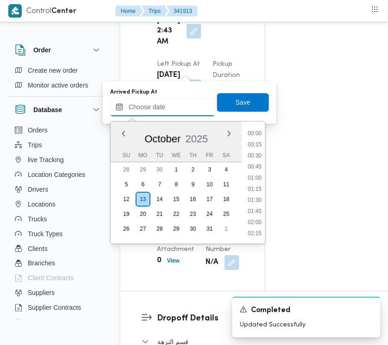
click at [191, 105] on input "Arrived Pickup At" at bounding box center [162, 107] width 105 height 19
click at [253, 193] on li "06:00" at bounding box center [254, 191] width 21 height 9
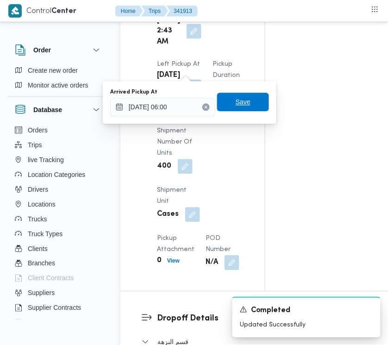
click at [236, 96] on span "Save" at bounding box center [243, 102] width 52 height 19
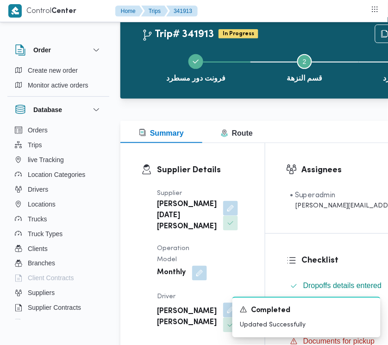
scroll to position [0, 0]
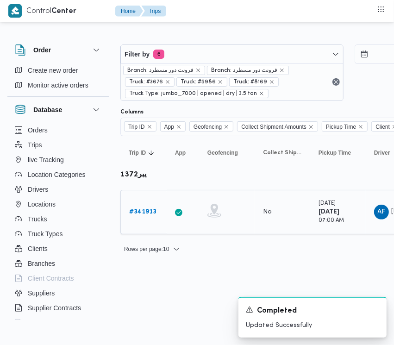
click at [149, 212] on b "# 341913" at bounding box center [142, 212] width 27 height 6
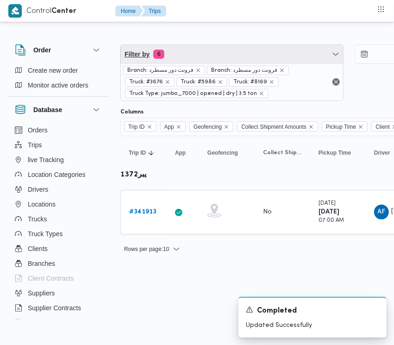
click at [222, 54] on span "Filter by 6" at bounding box center [232, 54] width 222 height 19
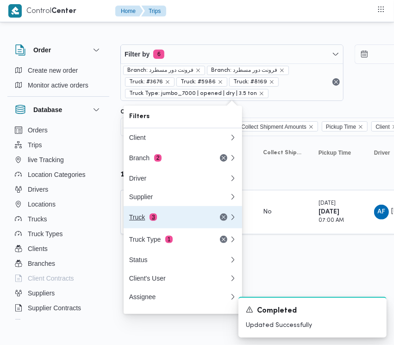
click at [153, 221] on span "3" at bounding box center [153, 217] width 7 height 7
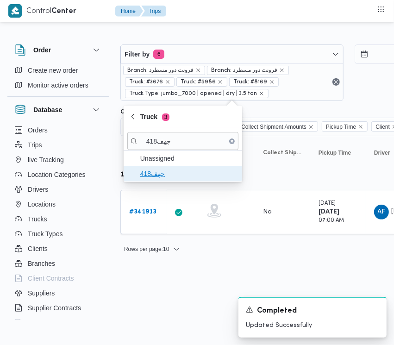
click at [153, 176] on span "جهف418" at bounding box center [188, 173] width 96 height 11
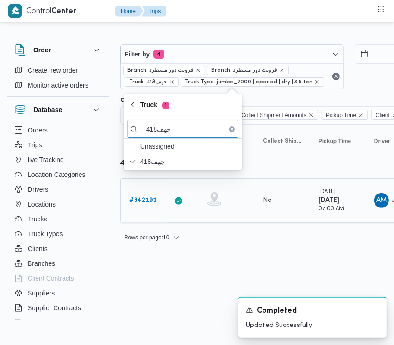
click at [138, 197] on b "# 342191" at bounding box center [142, 200] width 27 height 6
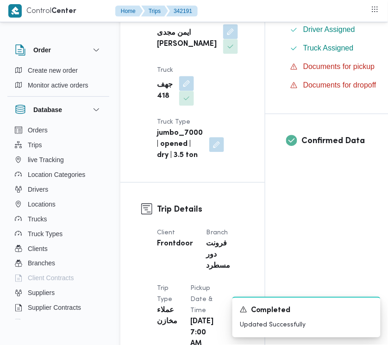
scroll to position [603, 0]
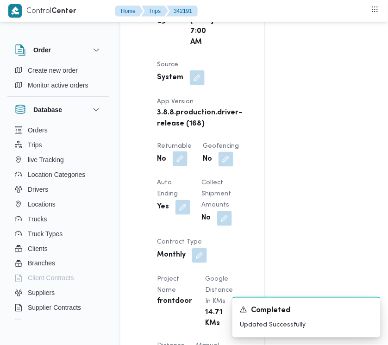
click at [181, 160] on button "button" at bounding box center [180, 158] width 15 height 15
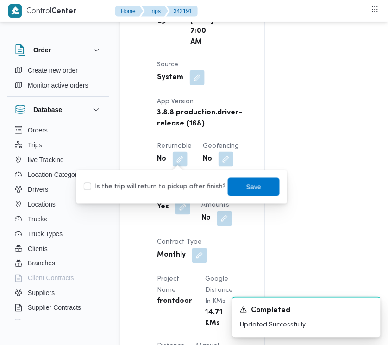
click at [165, 193] on div "Is the trip will return to pickup after finish? Save" at bounding box center [182, 187] width 198 height 20
click at [177, 182] on label "Is the trip will return to pickup after finish?" at bounding box center [155, 187] width 142 height 11
click at [246, 184] on span "Save" at bounding box center [253, 186] width 15 height 11
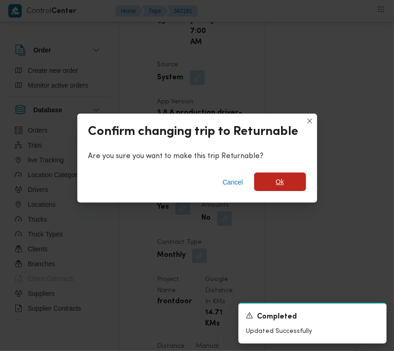
click at [267, 177] on span "Ok" at bounding box center [280, 181] width 52 height 19
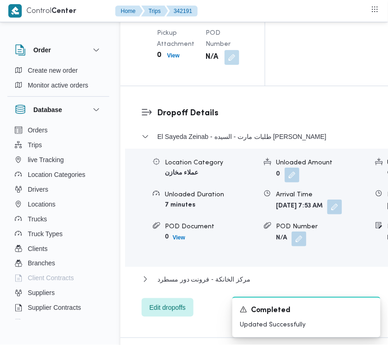
scroll to position [1492, 0]
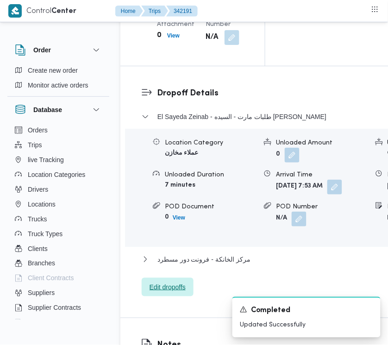
click at [182, 293] on span "Edit dropoffs" at bounding box center [168, 287] width 36 height 11
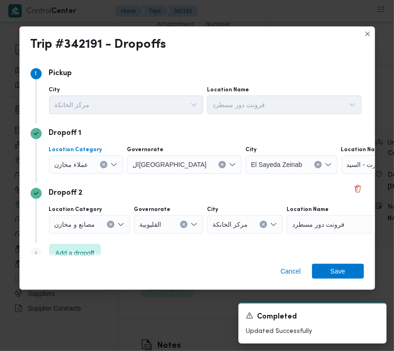
click at [73, 163] on span "عملاء مخازن" at bounding box center [72, 164] width 34 height 10
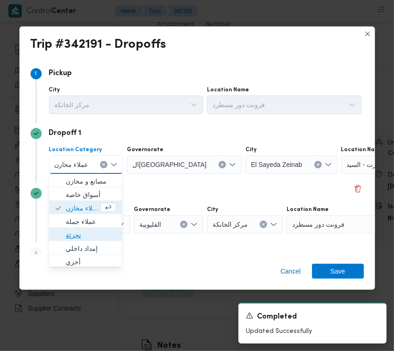
click at [76, 229] on span "تجزئة" at bounding box center [91, 234] width 50 height 11
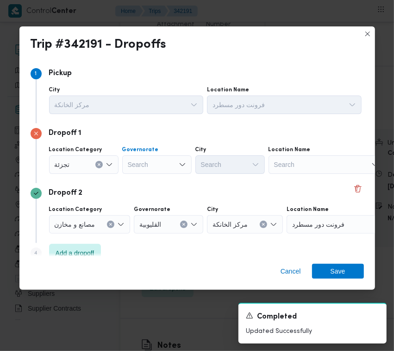
click at [158, 172] on div "Search" at bounding box center [156, 164] width 69 height 19
click at [168, 163] on div "[GEOGRAPHIC_DATA] [GEOGRAPHIC_DATA]" at bounding box center [156, 164] width 69 height 19
click at [167, 174] on span "ال[GEOGRAPHIC_DATA]" at bounding box center [157, 181] width 62 height 15
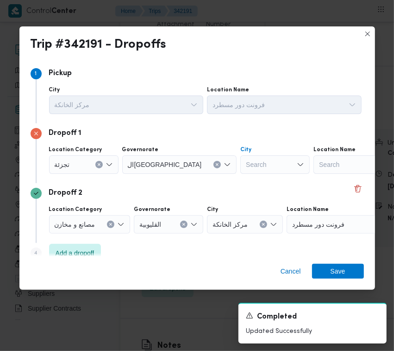
click at [240, 161] on div "Search" at bounding box center [274, 164] width 69 height 19
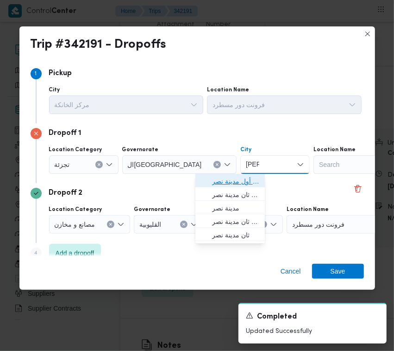
click at [207, 177] on icon "button" at bounding box center [204, 180] width 7 height 7
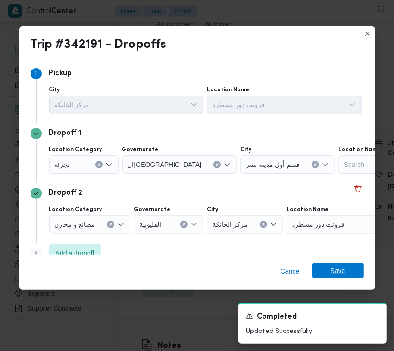
click at [327, 268] on span "Save" at bounding box center [338, 270] width 52 height 15
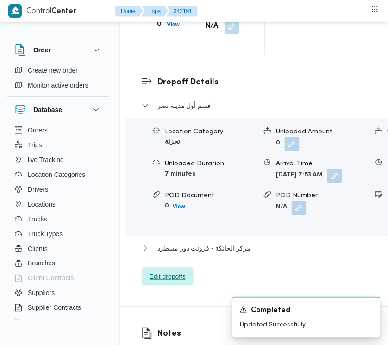
scroll to position [1481, 0]
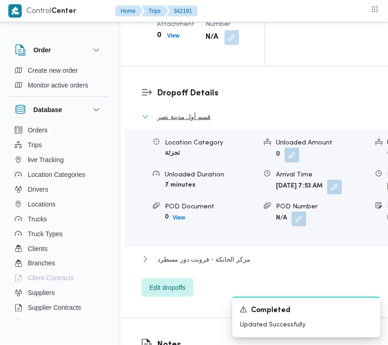
click at [193, 122] on span "قسم أول مدينة نصر" at bounding box center [185, 116] width 54 height 11
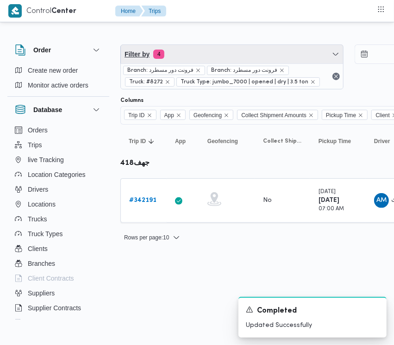
click at [225, 51] on span "Filter by 4" at bounding box center [232, 54] width 222 height 19
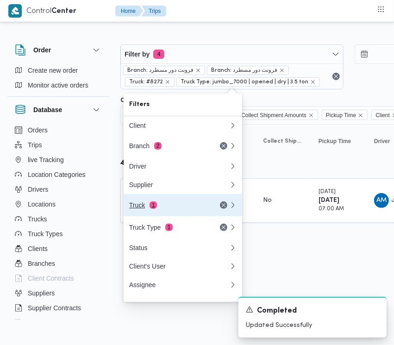
click at [166, 206] on div "Truck 1" at bounding box center [168, 205] width 78 height 7
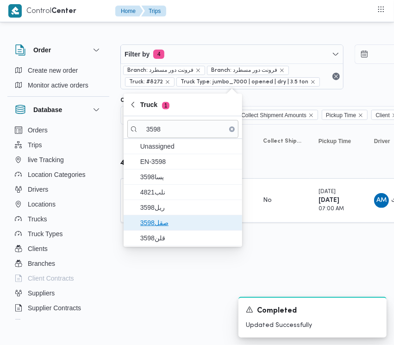
click at [166, 226] on span "صقل3598" at bounding box center [188, 222] width 96 height 11
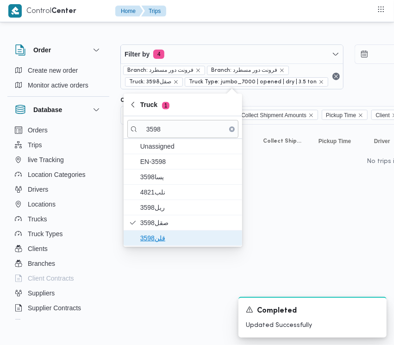
click at [163, 234] on span "قلن3598" at bounding box center [188, 238] width 96 height 11
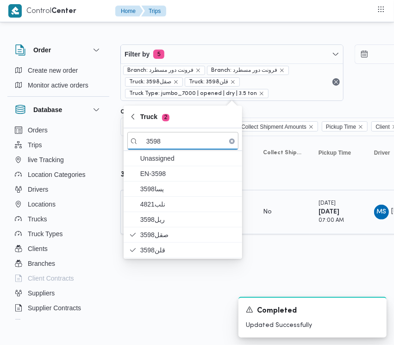
click at [276, 233] on td "Collect Shipment Amounts No" at bounding box center [283, 212] width 56 height 44
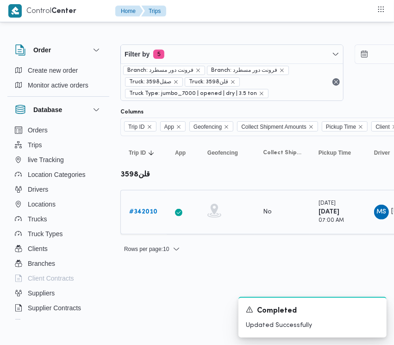
drag, startPoint x: 164, startPoint y: 211, endPoint x: 154, endPoint y: 214, distance: 10.9
click at [160, 213] on td "Trip ID # 342010" at bounding box center [143, 212] width 46 height 44
click at [147, 214] on b "# 342010" at bounding box center [143, 212] width 28 height 6
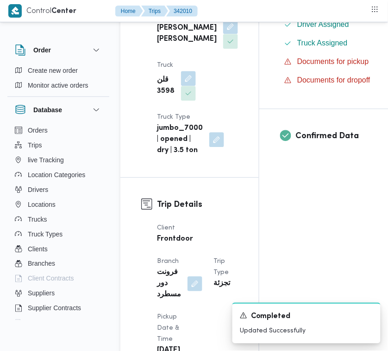
scroll to position [614, 0]
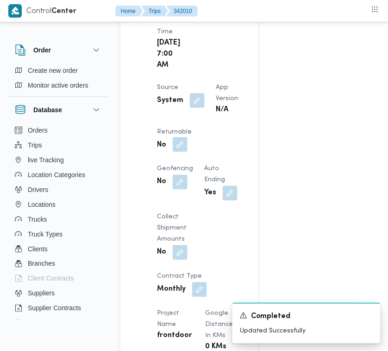
click at [188, 152] on button "button" at bounding box center [180, 144] width 15 height 15
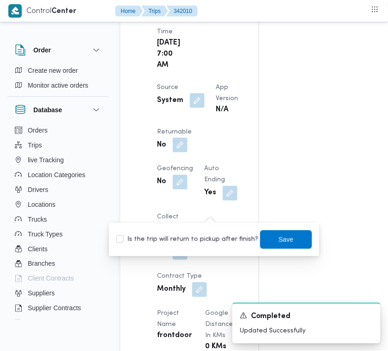
click at [206, 244] on label "Is the trip will return to pickup after finish?" at bounding box center [187, 239] width 142 height 11
click at [268, 242] on span "Save" at bounding box center [286, 239] width 52 height 19
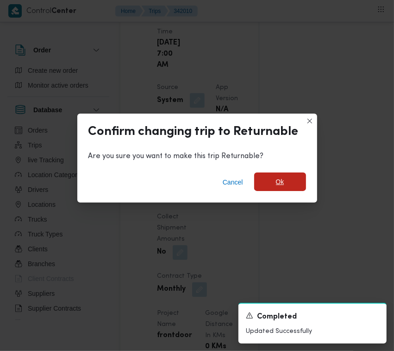
click at [283, 180] on span "Ok" at bounding box center [280, 181] width 8 height 11
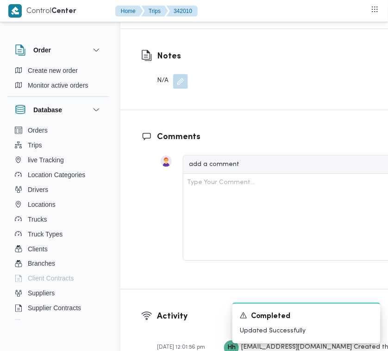
scroll to position [1770, 0]
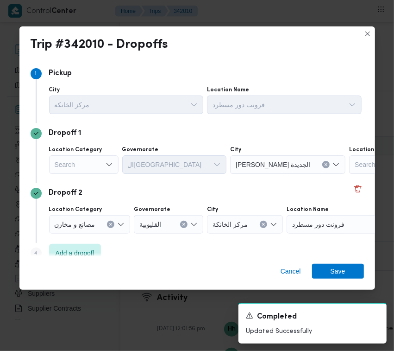
click at [84, 158] on div "Search" at bounding box center [83, 164] width 69 height 19
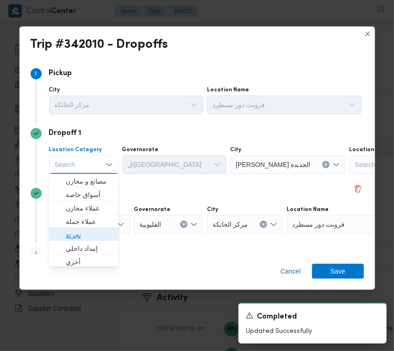
click at [101, 238] on span "تجزئة" at bounding box center [89, 234] width 47 height 11
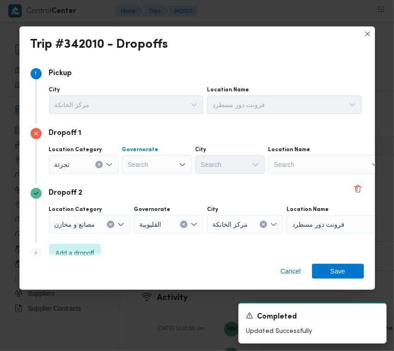
click at [154, 165] on div "Search" at bounding box center [156, 164] width 69 height 19
drag, startPoint x: 151, startPoint y: 162, endPoint x: 155, endPoint y: 167, distance: 6.2
click at [151, 162] on div "القليوبية القليوبية" at bounding box center [139, 164] width 27 height 15
click at [156, 182] on mark "القليوبية" at bounding box center [150, 180] width 22 height 7
click at [230, 169] on div "Search" at bounding box center [229, 164] width 69 height 19
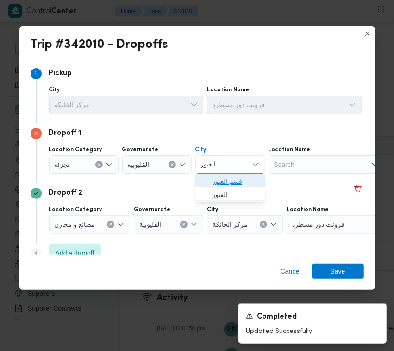
click at [217, 179] on span "قسم العبور" at bounding box center [235, 181] width 47 height 11
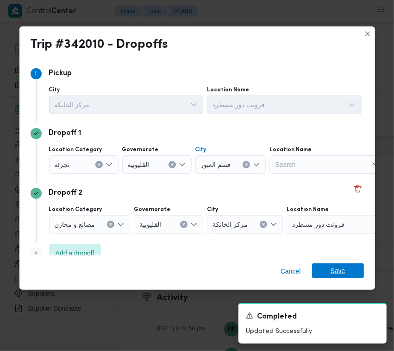
click at [324, 268] on span "Save" at bounding box center [338, 270] width 52 height 15
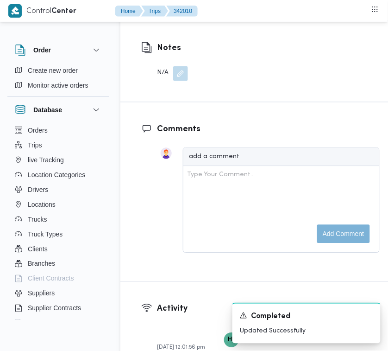
drag, startPoint x: 202, startPoint y: 49, endPoint x: 204, endPoint y: 56, distance: 7.5
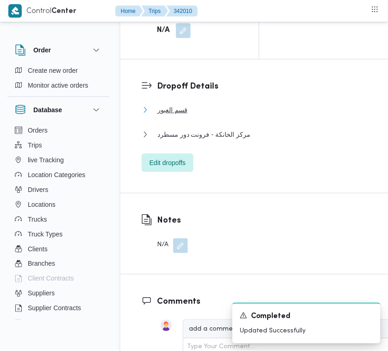
scroll to position [1421, 0]
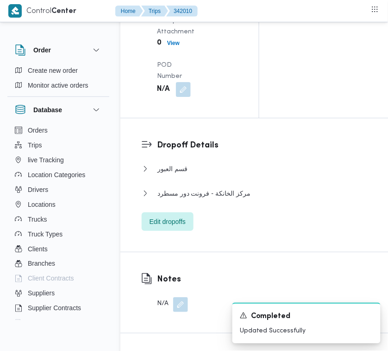
drag, startPoint x: 180, startPoint y: 134, endPoint x: 182, endPoint y: 141, distance: 7.3
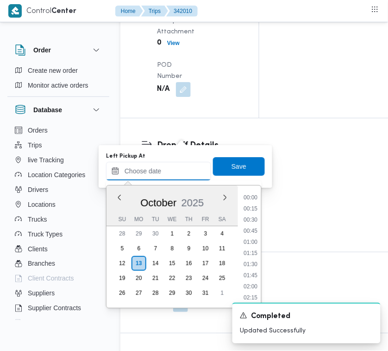
click at [174, 163] on input "Left Pickup At" at bounding box center [158, 171] width 105 height 19
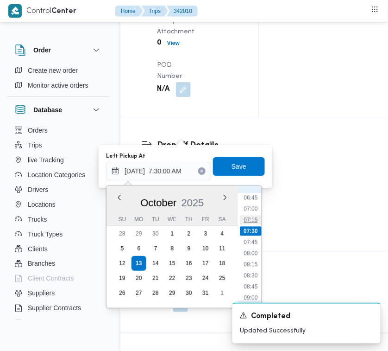
click at [251, 218] on li "07:15" at bounding box center [250, 219] width 21 height 9
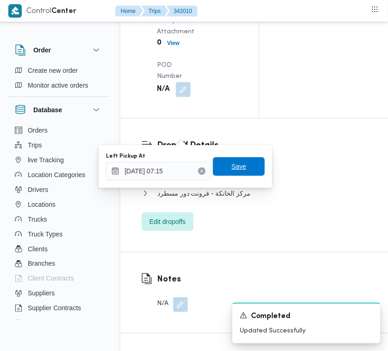
drag, startPoint x: 237, startPoint y: 163, endPoint x: 197, endPoint y: 120, distance: 57.7
click at [237, 163] on span "Save" at bounding box center [239, 166] width 15 height 11
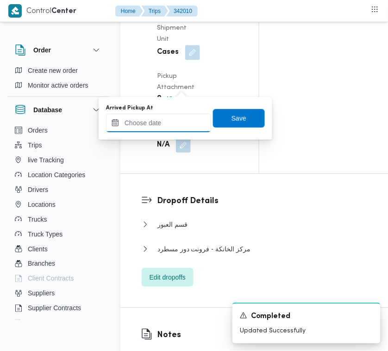
click at [184, 124] on input "Arrived Pickup At" at bounding box center [158, 122] width 105 height 19
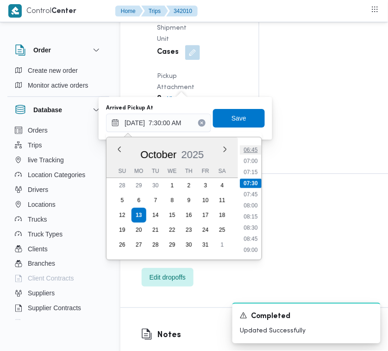
click at [249, 146] on li "06:45" at bounding box center [250, 149] width 21 height 9
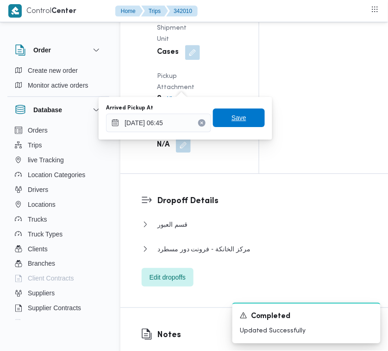
click at [232, 116] on span "Save" at bounding box center [239, 117] width 15 height 11
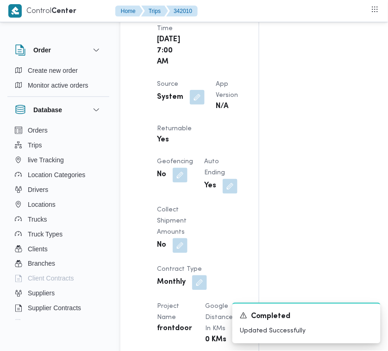
scroll to position [0, 0]
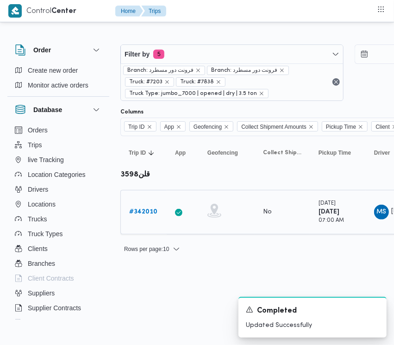
click at [132, 211] on b "# 342010" at bounding box center [143, 212] width 28 height 6
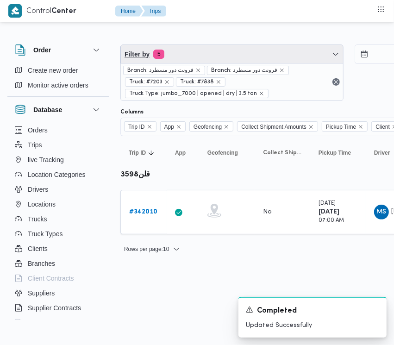
click at [224, 56] on span "Filter by 5" at bounding box center [232, 54] width 222 height 19
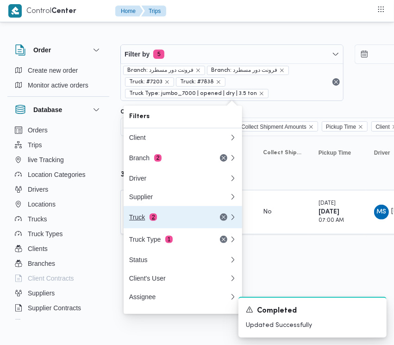
click at [180, 221] on div "Truck 2" at bounding box center [168, 217] width 78 height 7
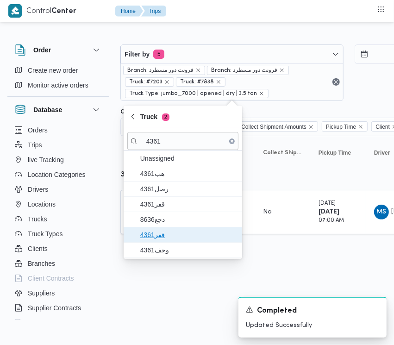
drag, startPoint x: 168, startPoint y: 235, endPoint x: 158, endPoint y: 253, distance: 20.9
click at [167, 235] on span "قفر4361" at bounding box center [188, 234] width 96 height 11
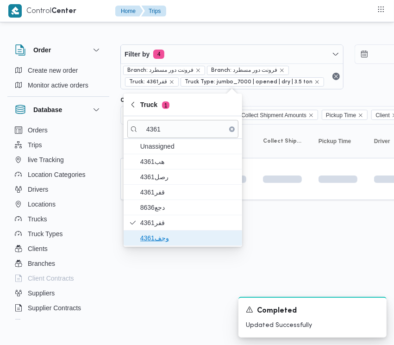
click at [151, 237] on span "وجف4361" at bounding box center [188, 238] width 96 height 11
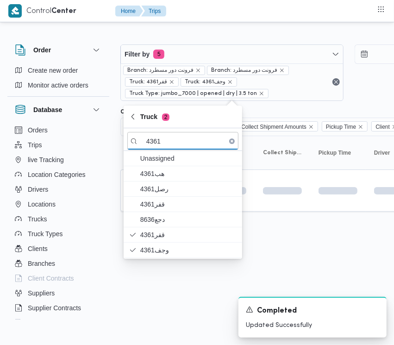
click at [162, 300] on html "Control Center Home Trips Order Create new order Monitor active orders Database…" at bounding box center [197, 172] width 394 height 345
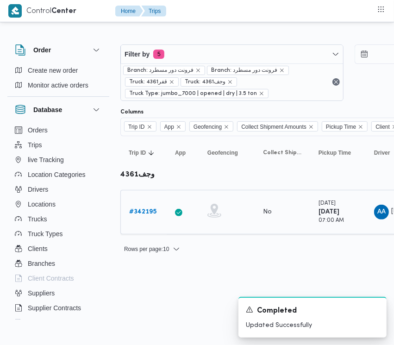
click at [152, 213] on b "# 342195" at bounding box center [142, 212] width 27 height 6
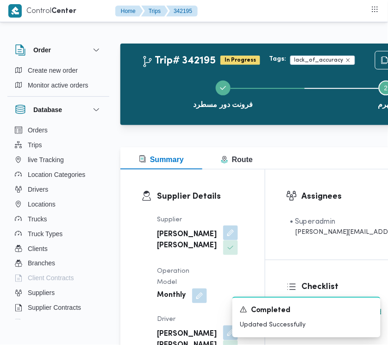
click at [387, 260] on div "Assignees • Superadmin [PERSON_NAME][EMAIL_ADDRESS][DOMAIN_NAME]" at bounding box center [374, 215] width 219 height 90
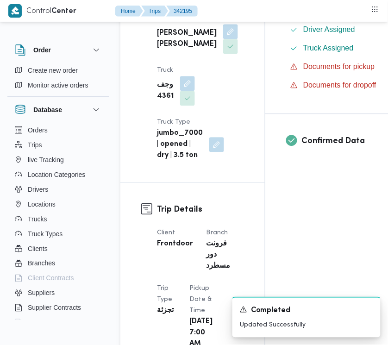
scroll to position [603, 0]
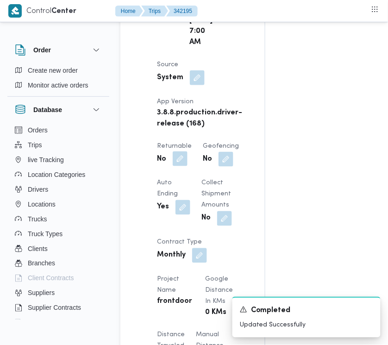
click at [178, 167] on span at bounding box center [177, 159] width 19 height 15
click at [180, 166] on button "button" at bounding box center [180, 158] width 15 height 15
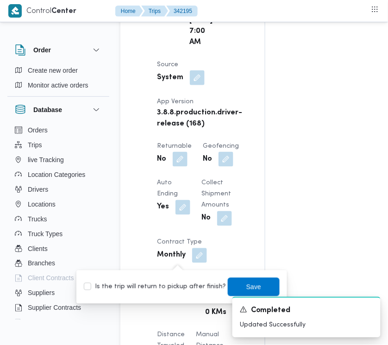
click at [172, 289] on label "Is the trip will return to pickup after finish?" at bounding box center [155, 287] width 142 height 11
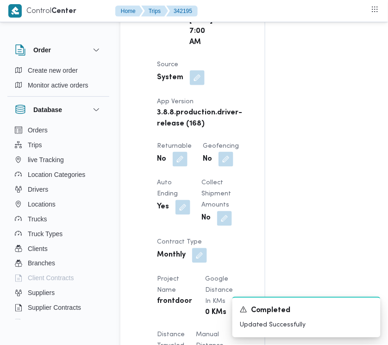
click at [244, 295] on div "A new notification appears Completed Updated Successfully" at bounding box center [295, 318] width 185 height 56
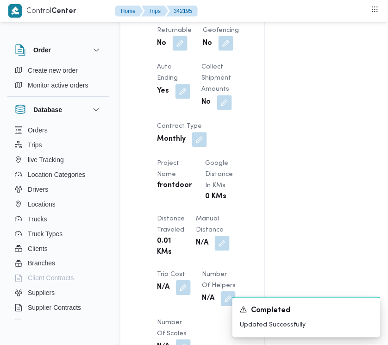
scroll to position [724, 0]
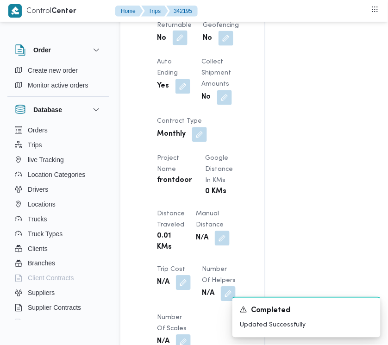
click at [182, 45] on button "button" at bounding box center [180, 38] width 15 height 15
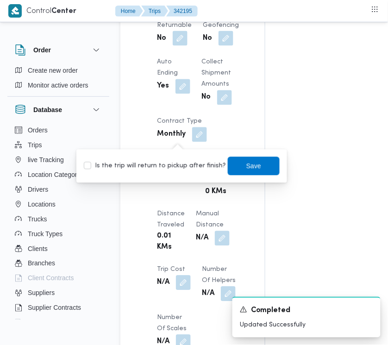
click at [174, 167] on label "Is the trip will return to pickup after finish?" at bounding box center [155, 166] width 142 height 11
click at [237, 165] on span "Save" at bounding box center [254, 166] width 52 height 19
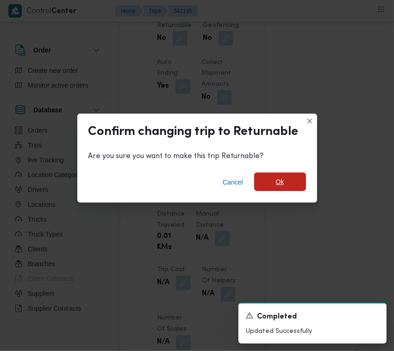
click at [288, 188] on span "Ok" at bounding box center [280, 181] width 52 height 19
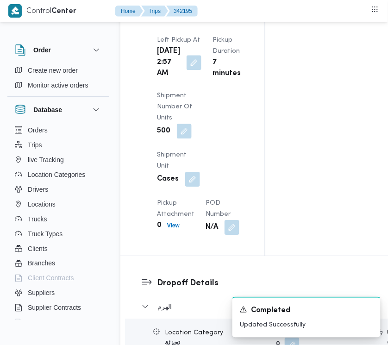
scroll to position [1629, 0]
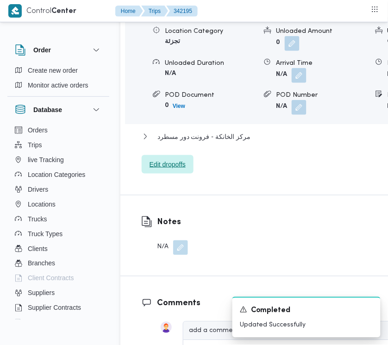
click at [160, 170] on span "Edit dropoffs" at bounding box center [168, 164] width 36 height 11
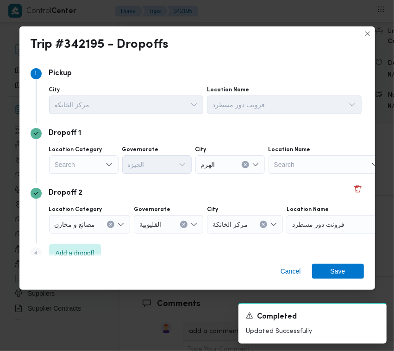
click at [82, 163] on div "Search" at bounding box center [83, 164] width 69 height 19
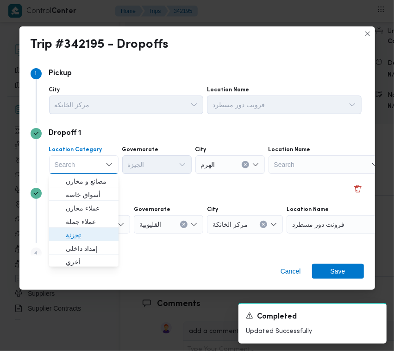
click at [84, 231] on span "تجزئة" at bounding box center [89, 234] width 47 height 11
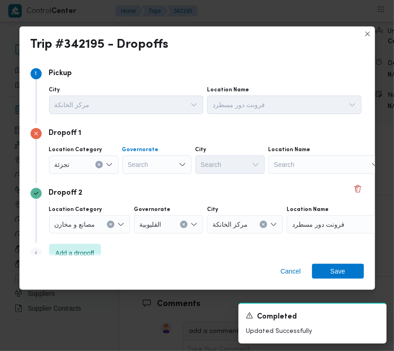
click at [126, 155] on div "Search" at bounding box center [156, 164] width 69 height 19
click at [167, 165] on div "[GEOGRAPHIC_DATA] [GEOGRAPHIC_DATA]" at bounding box center [156, 164] width 69 height 19
click at [167, 174] on span "ال[GEOGRAPHIC_DATA]" at bounding box center [157, 181] width 62 height 15
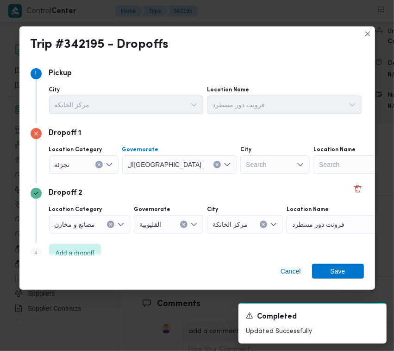
click at [240, 170] on div "Search" at bounding box center [274, 164] width 69 height 19
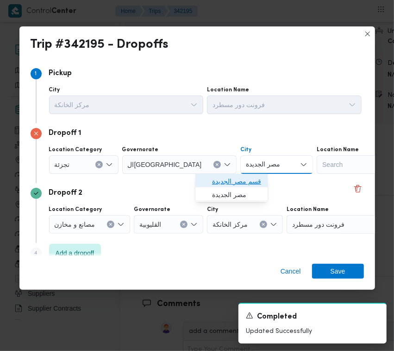
click at [221, 177] on span "قسم مصر الجديدة" at bounding box center [237, 181] width 50 height 11
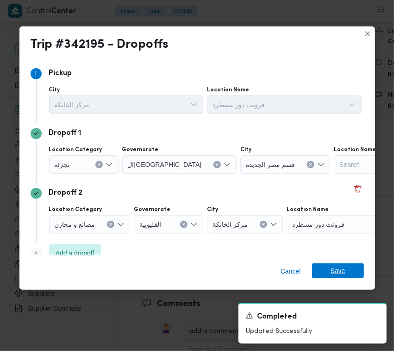
click at [328, 266] on span "Save" at bounding box center [338, 270] width 52 height 15
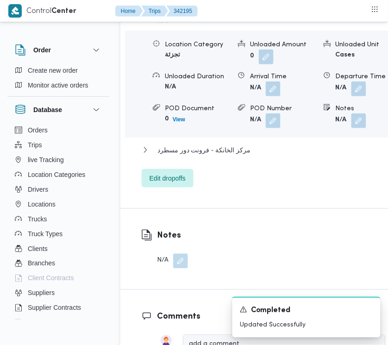
click at [182, 24] on button "الهرم" at bounding box center [264, 18] width 244 height 11
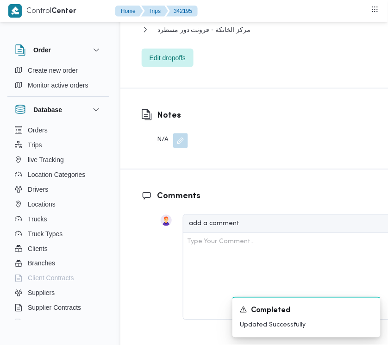
scroll to position [1328, 0]
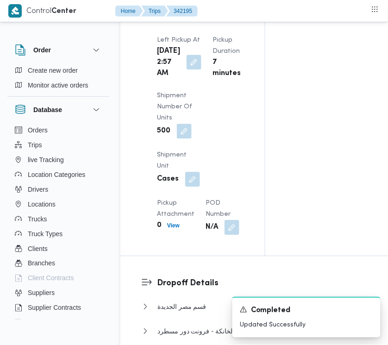
click at [195, 69] on button "button" at bounding box center [194, 62] width 15 height 15
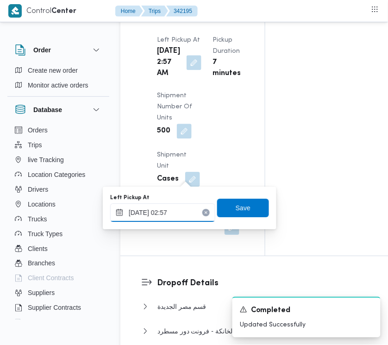
click at [181, 219] on input "[DATE] 02:57" at bounding box center [162, 212] width 105 height 19
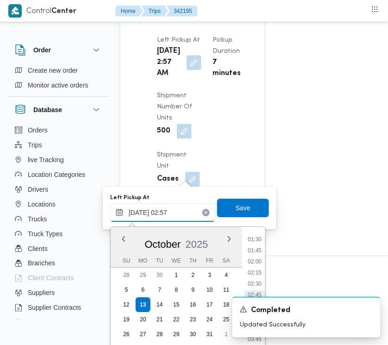
click at [181, 219] on input "[DATE] 02:57" at bounding box center [162, 212] width 105 height 19
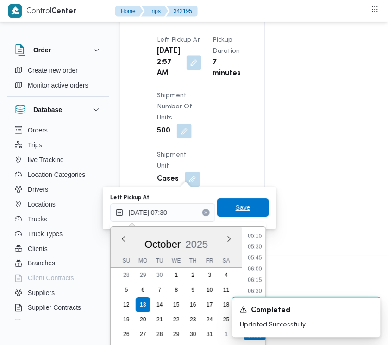
click at [236, 209] on span "Save" at bounding box center [243, 207] width 15 height 11
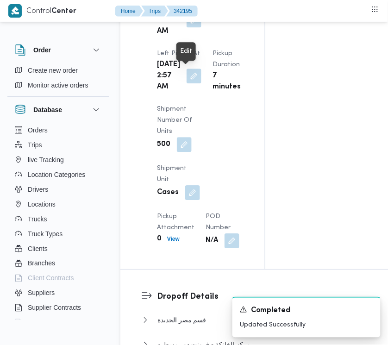
click at [189, 27] on button "button" at bounding box center [194, 20] width 15 height 15
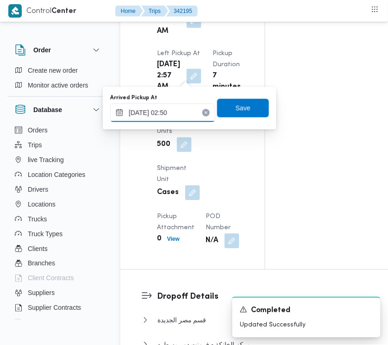
click at [189, 114] on input "[DATE] 02:50" at bounding box center [162, 112] width 105 height 19
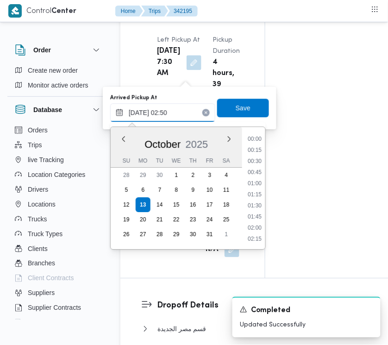
click at [189, 114] on input "[DATE] 02:50" at bounding box center [162, 112] width 105 height 19
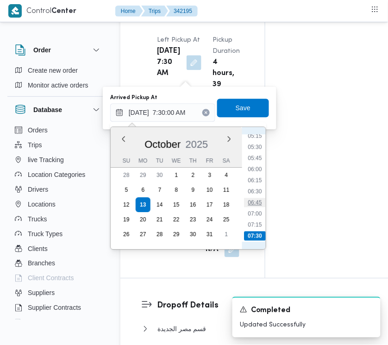
click at [259, 204] on li "06:45" at bounding box center [254, 202] width 21 height 9
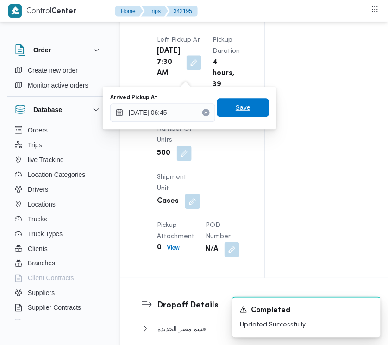
click at [240, 103] on span "Save" at bounding box center [243, 107] width 15 height 11
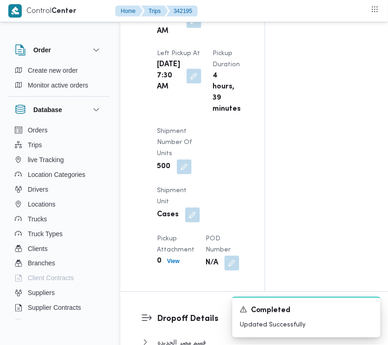
click at [239, 68] on div "Arrived Pickup At [DATE] 2:50 AM Left Pickup At [GEOGRAPHIC_DATA][DATE] 7:30 AM…" at bounding box center [200, 126] width 98 height 300
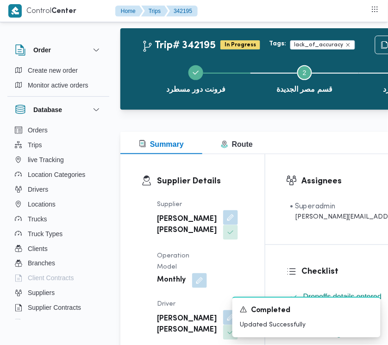
scroll to position [0, 0]
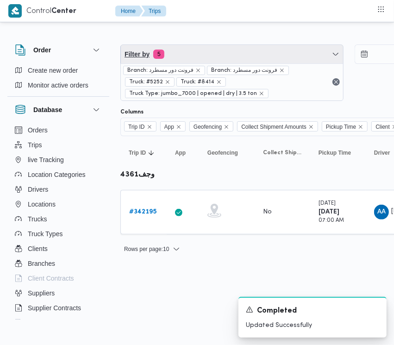
click at [219, 58] on span "Filter by 5" at bounding box center [232, 54] width 222 height 19
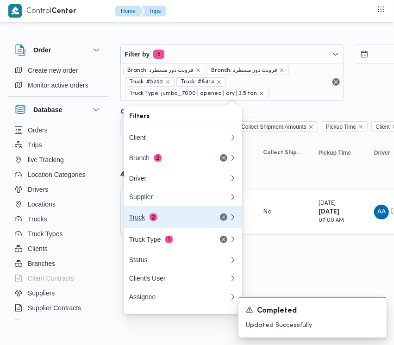
click at [163, 210] on button "Truck 2" at bounding box center [183, 217] width 119 height 22
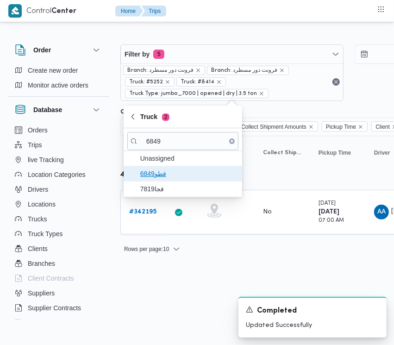
click at [171, 175] on span "قطو6849" at bounding box center [188, 173] width 96 height 11
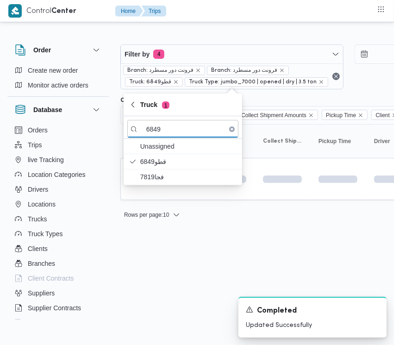
click at [161, 311] on html "Control Center Home Trips Order Create new order Monitor active orders Database…" at bounding box center [197, 172] width 394 height 345
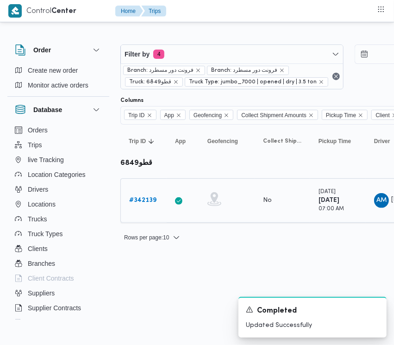
click at [145, 198] on b "# 342139" at bounding box center [142, 200] width 27 height 6
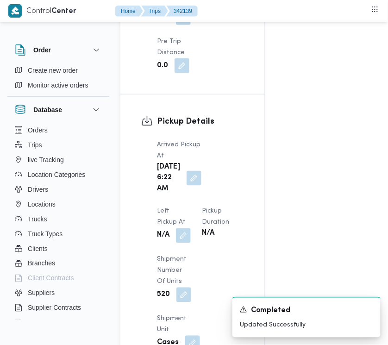
scroll to position [1128, 0]
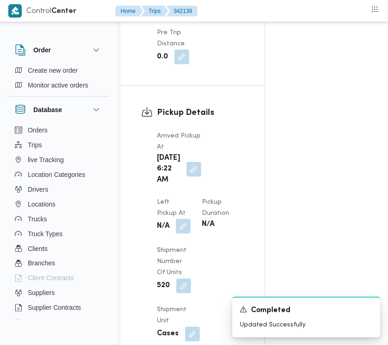
click at [191, 219] on button "button" at bounding box center [183, 226] width 15 height 15
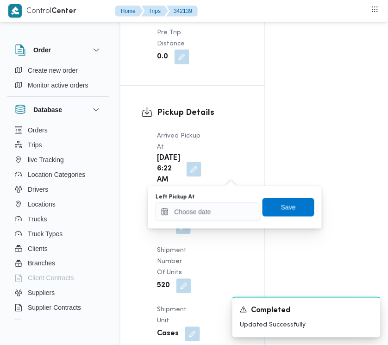
click at [219, 200] on div "Left Pickup At" at bounding box center [208, 197] width 105 height 7
drag, startPoint x: 219, startPoint y: 213, endPoint x: 236, endPoint y: 206, distance: 18.9
click at [219, 213] on input "Left Pickup At" at bounding box center [208, 212] width 105 height 19
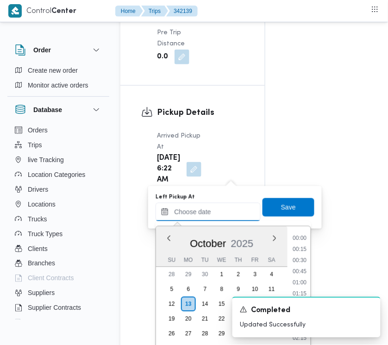
scroll to position [311, 0]
click at [297, 254] on ul "00:00 00:15 00:30 00:45 01:00 01:15 01:30 01:45 02:00 02:15 02:30 02:45 03:00 0…" at bounding box center [300, 287] width 21 height 107
click at [297, 251] on li "07:15" at bounding box center [300, 250] width 21 height 9
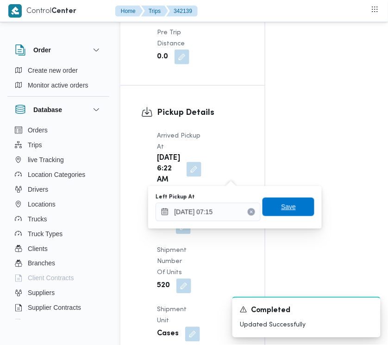
click at [281, 204] on span "Save" at bounding box center [288, 207] width 15 height 11
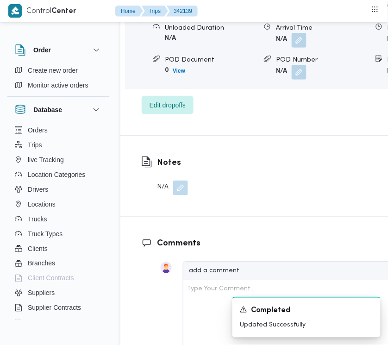
scroll to position [1646, 0]
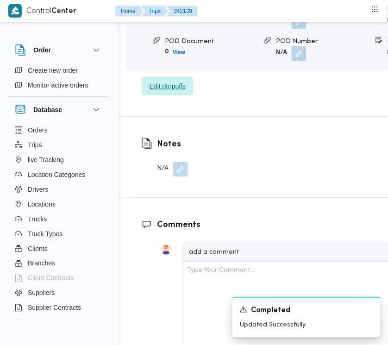
drag, startPoint x: 170, startPoint y: 163, endPoint x: 167, endPoint y: 170, distance: 7.1
click at [167, 92] on span "Edit dropoffs" at bounding box center [168, 86] width 36 height 11
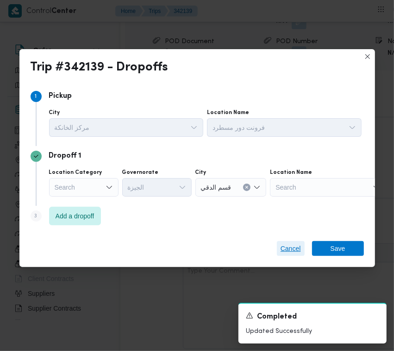
click at [291, 244] on span "Cancel" at bounding box center [291, 248] width 20 height 11
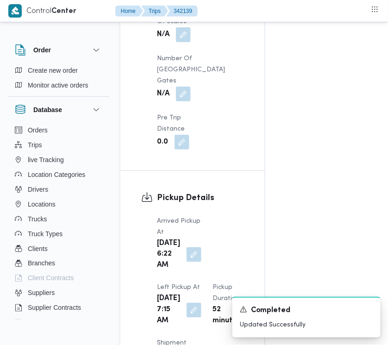
scroll to position [741, 0]
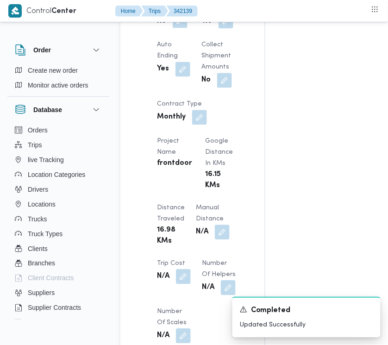
click at [176, 28] on button "button" at bounding box center [180, 20] width 15 height 15
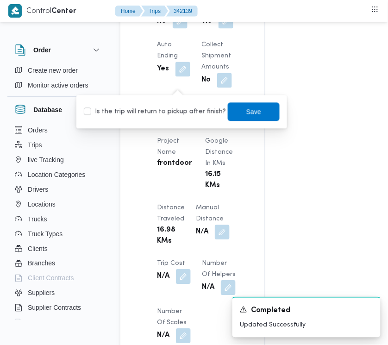
click at [170, 108] on label "Is the trip will return to pickup after finish?" at bounding box center [155, 112] width 142 height 11
click at [276, 115] on div "You are in a dialog. To close this dialog, hit escape. Is the trip will return …" at bounding box center [181, 111] width 211 height 33
click at [247, 100] on div "You are in a dialog. To close this dialog, hit escape. Is the trip will return …" at bounding box center [181, 111] width 211 height 33
click at [247, 108] on span "Save" at bounding box center [254, 111] width 52 height 19
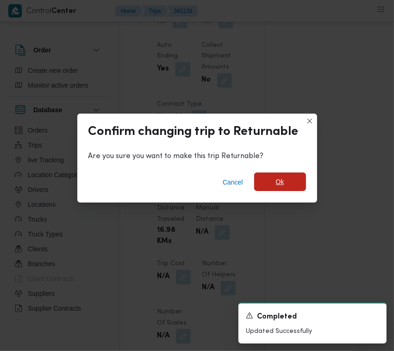
click at [286, 176] on span "Ok" at bounding box center [280, 181] width 52 height 19
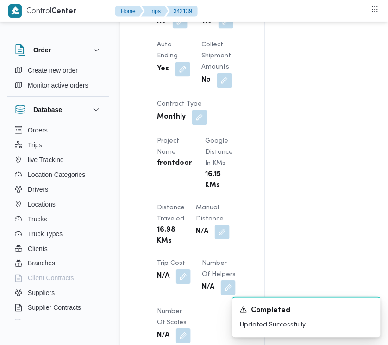
click at [306, 84] on div "Assignees Checklist Dropoffs details entered Driver Assigned Truck Assigned Doc…" at bounding box center [335, 116] width 141 height 1377
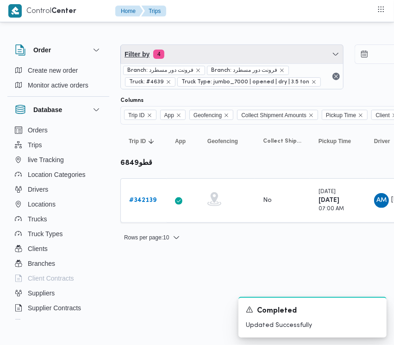
click at [193, 59] on span "Filter by 4" at bounding box center [232, 54] width 222 height 19
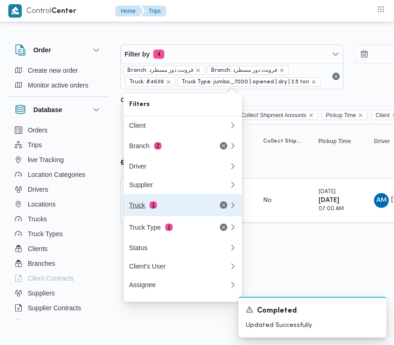
click at [166, 202] on button "Truck 1" at bounding box center [183, 205] width 119 height 22
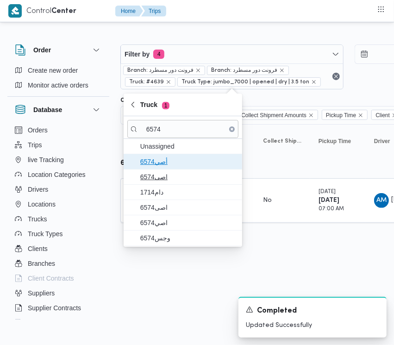
click at [157, 164] on span "أصي6574" at bounding box center [188, 161] width 96 height 11
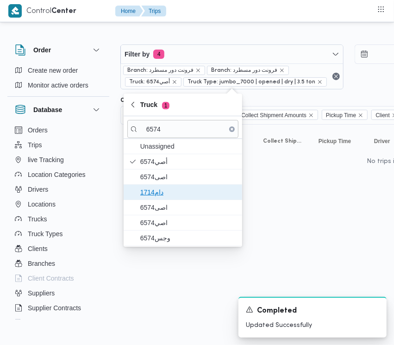
click at [153, 185] on span "دام1714" at bounding box center [182, 192] width 111 height 15
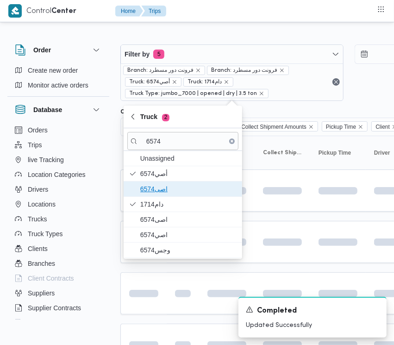
click at [154, 182] on span "6574اصى" at bounding box center [182, 189] width 111 height 15
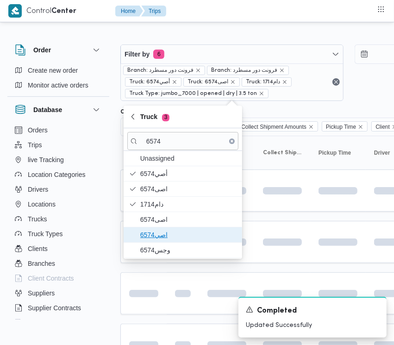
click at [158, 242] on span "اصي6574" at bounding box center [182, 234] width 111 height 15
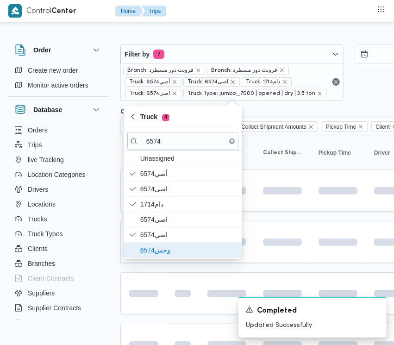
click at [158, 249] on span "وجس6574" at bounding box center [188, 250] width 96 height 11
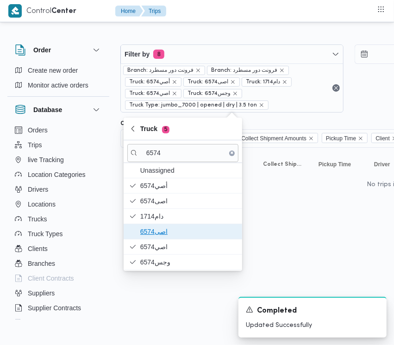
click at [158, 226] on span "اصى6574" at bounding box center [182, 231] width 111 height 15
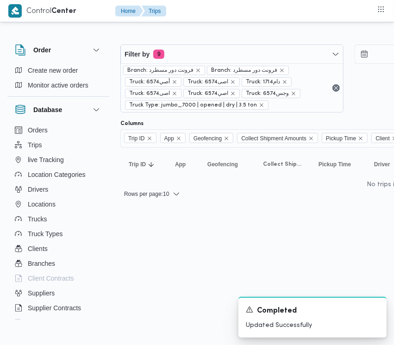
click at [292, 214] on html "Control Center Home Trips Order Create new order Monitor active orders Database…" at bounding box center [197, 172] width 394 height 345
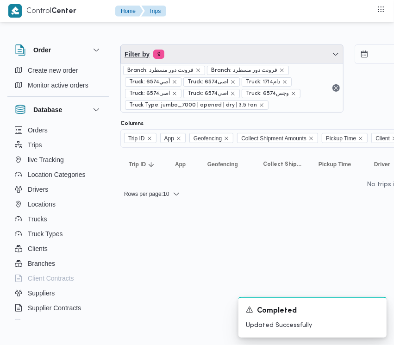
click at [220, 53] on span "Filter by 9" at bounding box center [232, 54] width 222 height 19
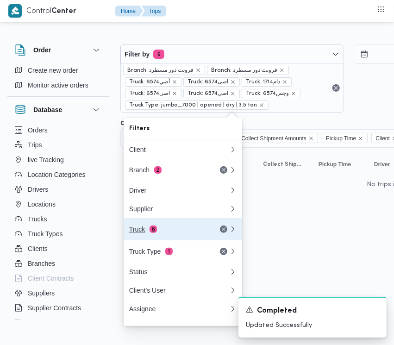
click at [131, 233] on div "Truck 6" at bounding box center [168, 229] width 78 height 7
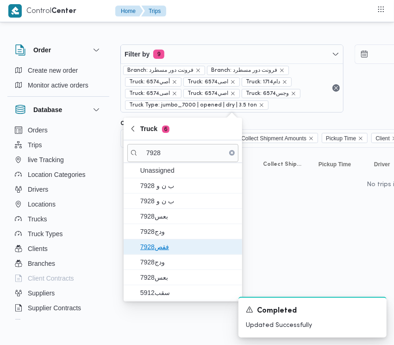
click at [170, 246] on span "فقص7928" at bounding box center [188, 246] width 96 height 11
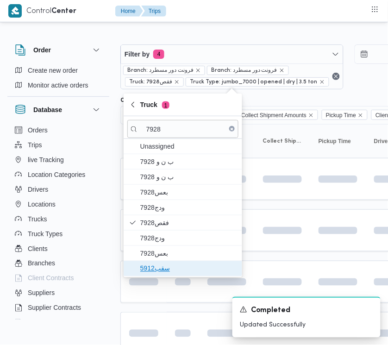
click at [167, 270] on span "سقب5912" at bounding box center [188, 268] width 96 height 11
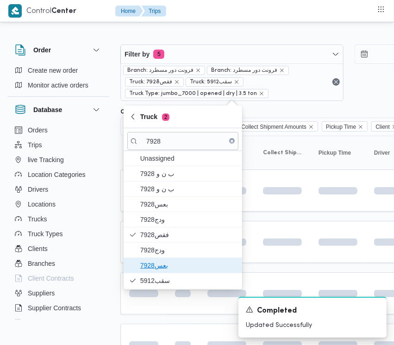
click at [165, 262] on span "بعس7928" at bounding box center [188, 265] width 96 height 11
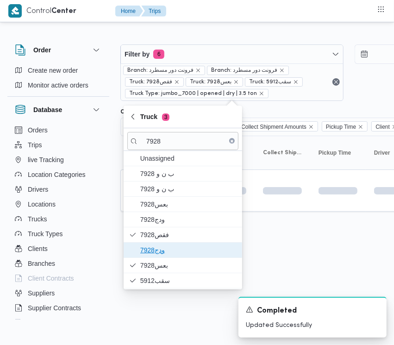
click at [158, 246] on span "ودج7928" at bounding box center [188, 250] width 96 height 11
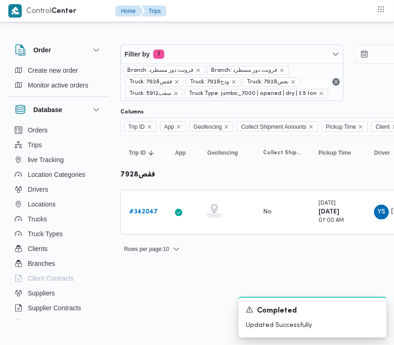
click at [282, 239] on div "Rows per page : 10 1" at bounding box center [398, 249] width 567 height 22
click at [149, 207] on link "# 342047" at bounding box center [143, 212] width 29 height 11
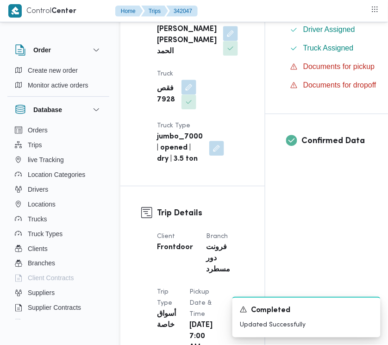
scroll to position [603, 0]
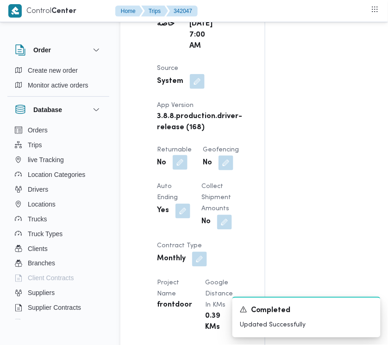
click at [184, 170] on button "button" at bounding box center [180, 162] width 15 height 15
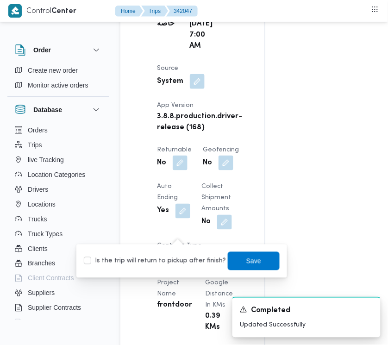
click at [173, 258] on label "Is the trip will return to pickup after finish?" at bounding box center [155, 261] width 142 height 11
click at [246, 258] on span "Save" at bounding box center [253, 260] width 15 height 11
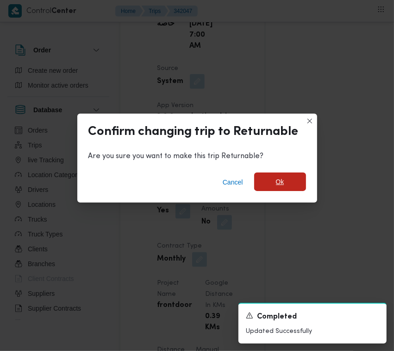
click at [281, 183] on span "Ok" at bounding box center [280, 181] width 8 height 11
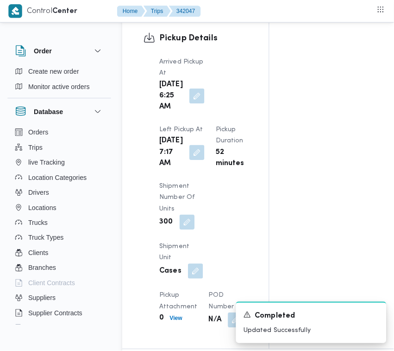
scroll to position [1508, 0]
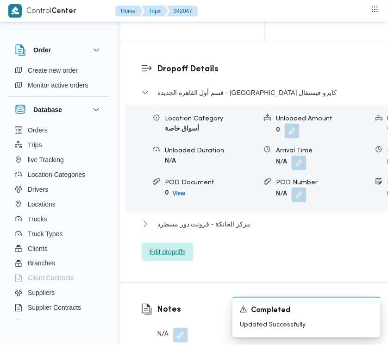
click at [166, 258] on span "Edit dropoffs" at bounding box center [168, 251] width 36 height 11
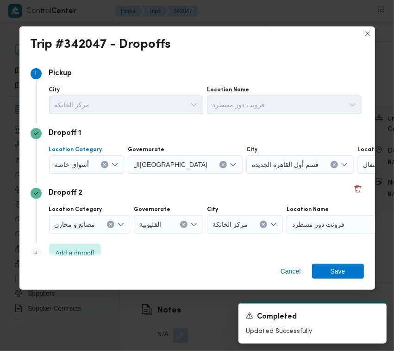
click at [84, 168] on span "أسواق خاصة" at bounding box center [72, 164] width 35 height 10
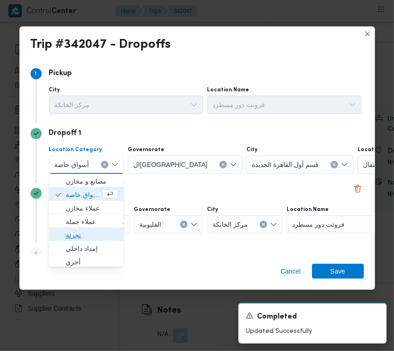
click at [91, 232] on span "تجزئة" at bounding box center [92, 234] width 52 height 11
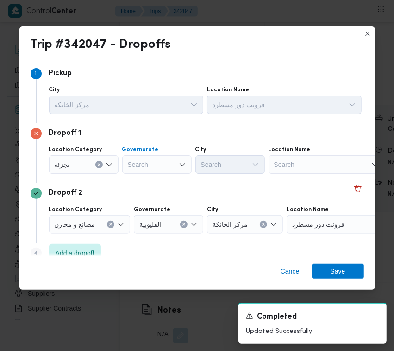
click at [147, 165] on div "Search" at bounding box center [156, 164] width 69 height 19
click at [168, 170] on div "[GEOGRAPHIC_DATA] [GEOGRAPHIC_DATA]" at bounding box center [156, 164] width 69 height 19
click at [167, 174] on span "ال[GEOGRAPHIC_DATA]" at bounding box center [157, 181] width 62 height 15
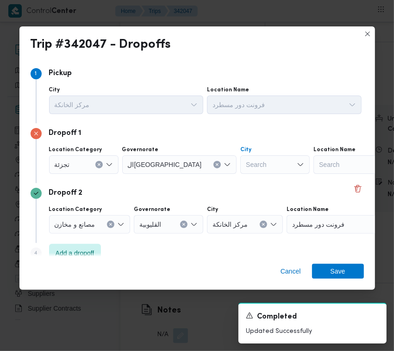
click at [240, 163] on div "Search" at bounding box center [274, 164] width 69 height 19
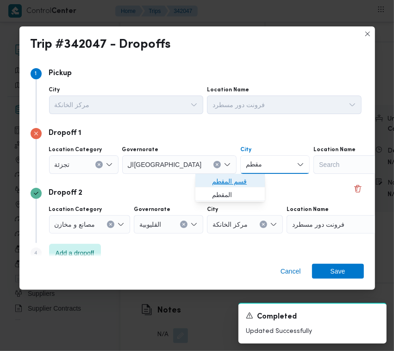
click at [213, 177] on span "قسم المقطم" at bounding box center [235, 181] width 47 height 11
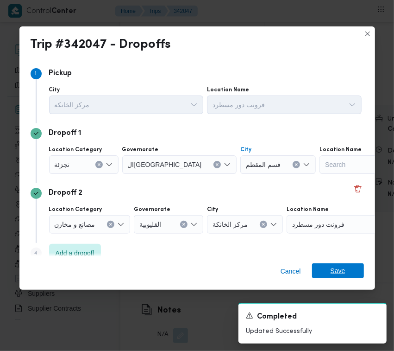
click at [362, 270] on span "Save" at bounding box center [338, 270] width 52 height 15
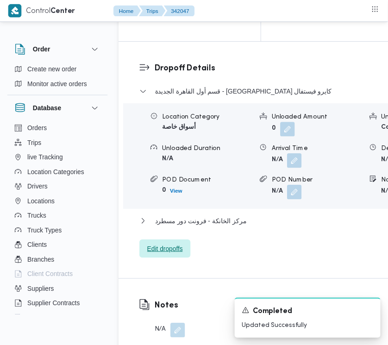
scroll to position [1513, 0]
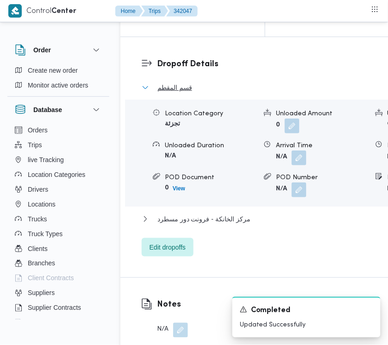
click at [192, 93] on button "قسم المقطم" at bounding box center [303, 87] width 322 height 11
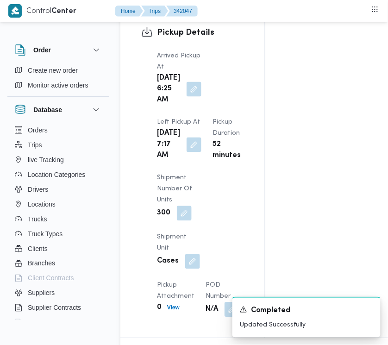
scroll to position [0, 0]
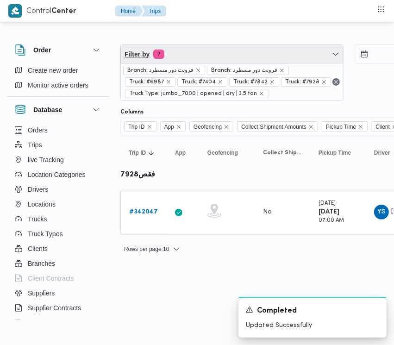
click at [271, 45] on span "Filter by 7" at bounding box center [232, 54] width 222 height 19
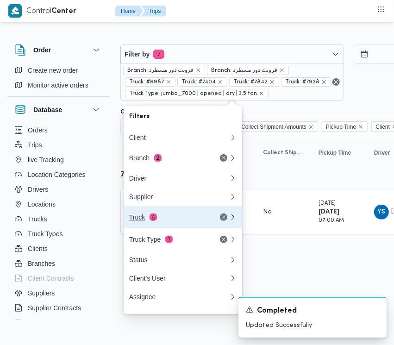
click at [182, 216] on div "Truck 4" at bounding box center [168, 217] width 78 height 7
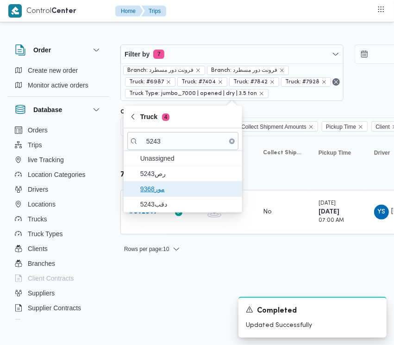
click at [172, 190] on span "مور9368" at bounding box center [188, 188] width 96 height 11
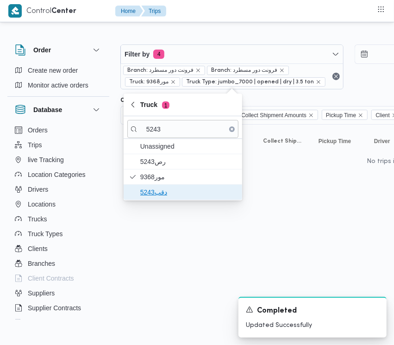
click at [161, 199] on span "دقب5243" at bounding box center [182, 192] width 111 height 15
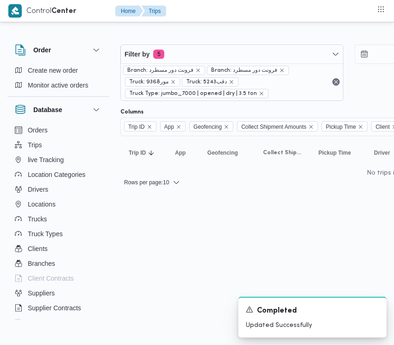
click at [173, 301] on html "Control Center Home Trips Order Create new order Monitor active orders Database…" at bounding box center [197, 172] width 394 height 345
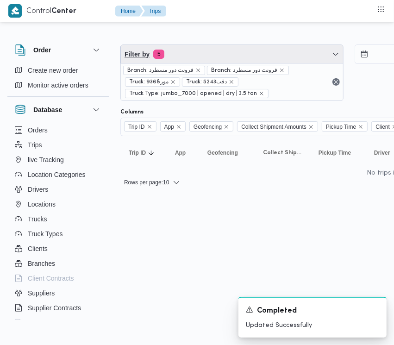
drag, startPoint x: 233, startPoint y: 56, endPoint x: 232, endPoint y: 73, distance: 17.6
click at [232, 58] on span "Filter by 5" at bounding box center [232, 54] width 222 height 19
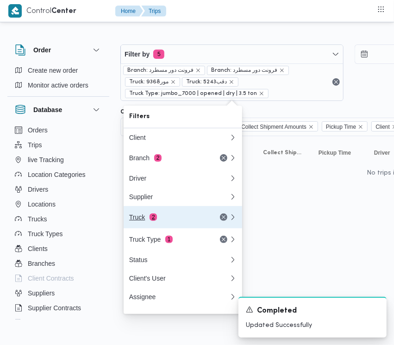
click at [175, 219] on div "Truck 2" at bounding box center [168, 217] width 78 height 7
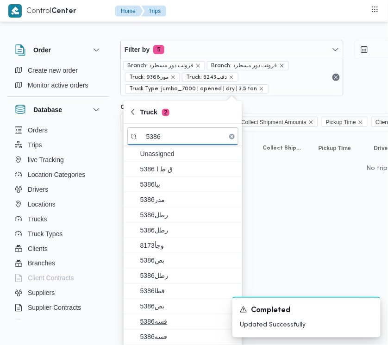
scroll to position [6, 0]
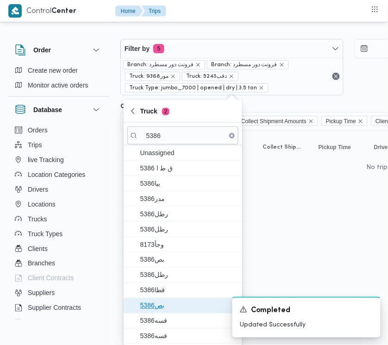
click at [172, 299] on span "بص5386" at bounding box center [182, 305] width 111 height 15
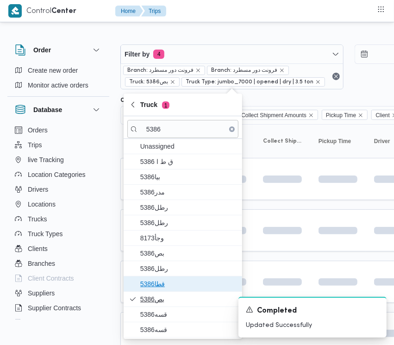
click at [170, 290] on span "قطا5386" at bounding box center [188, 283] width 96 height 11
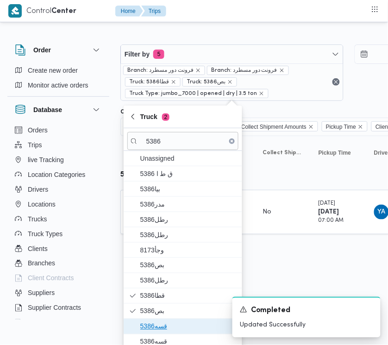
click at [172, 326] on span "قسه5386" at bounding box center [188, 326] width 96 height 11
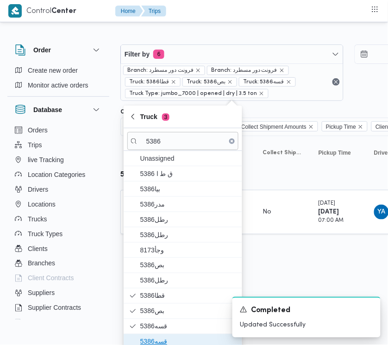
click at [168, 342] on span "قسه5386" at bounding box center [188, 341] width 96 height 11
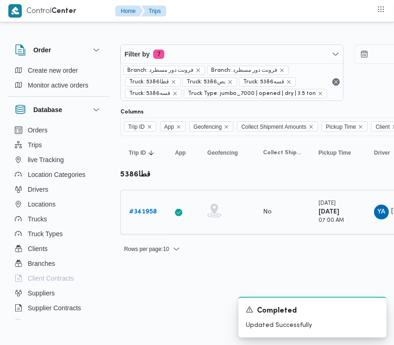
click at [147, 218] on div "# 341958" at bounding box center [144, 212] width 37 height 19
click at [150, 212] on b "# 341958" at bounding box center [143, 212] width 28 height 6
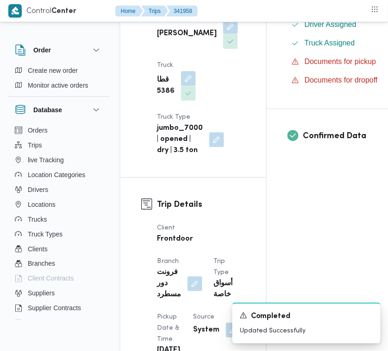
scroll to position [614, 0]
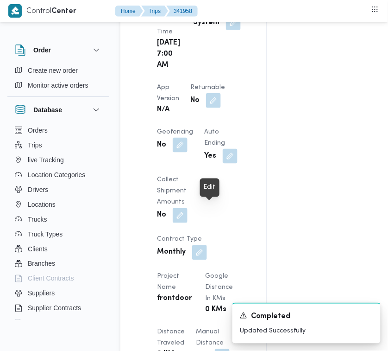
drag, startPoint x: 215, startPoint y: 208, endPoint x: 214, endPoint y: 219, distance: 11.2
click at [214, 108] on button "button" at bounding box center [213, 100] width 15 height 15
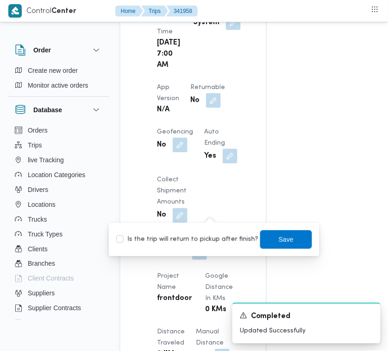
click at [212, 240] on label "Is the trip will return to pickup after finish?" at bounding box center [187, 239] width 142 height 11
click at [281, 241] on span "Save" at bounding box center [286, 238] width 15 height 11
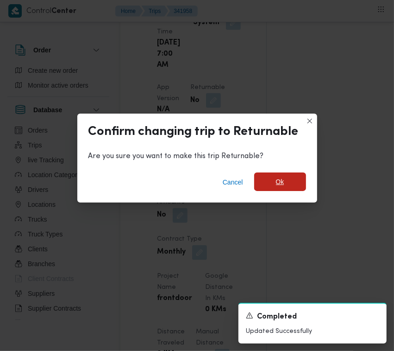
click at [284, 179] on span "Ok" at bounding box center [280, 181] width 52 height 19
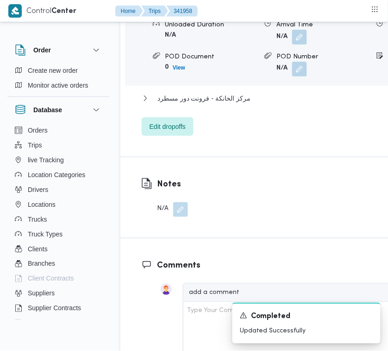
scroll to position [1852, 0]
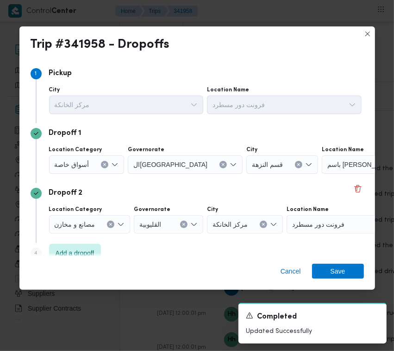
click at [87, 163] on span "أسواق خاصة" at bounding box center [72, 164] width 35 height 10
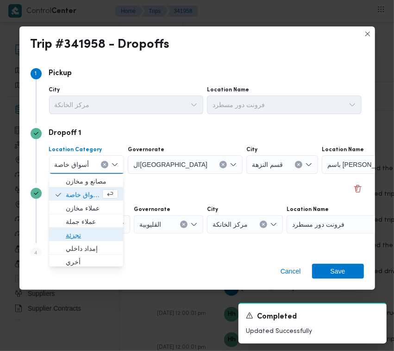
drag, startPoint x: 86, startPoint y: 235, endPoint x: 100, endPoint y: 234, distance: 13.5
click at [86, 236] on span "تجزئة" at bounding box center [92, 234] width 52 height 11
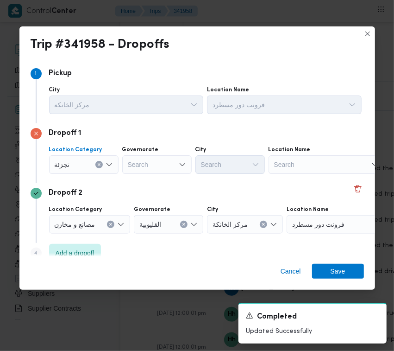
click at [160, 158] on div "Search" at bounding box center [156, 164] width 69 height 19
click at [144, 163] on div "جيزة جيزة" at bounding box center [156, 164] width 69 height 19
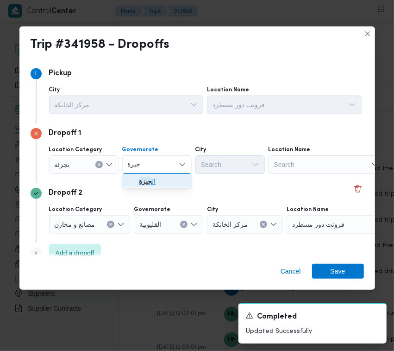
click at [146, 179] on mark "جيزة" at bounding box center [145, 180] width 13 height 7
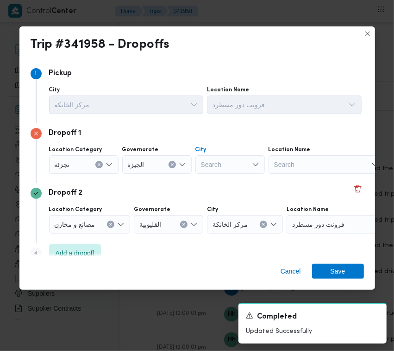
click at [228, 165] on div "Search" at bounding box center [229, 164] width 69 height 19
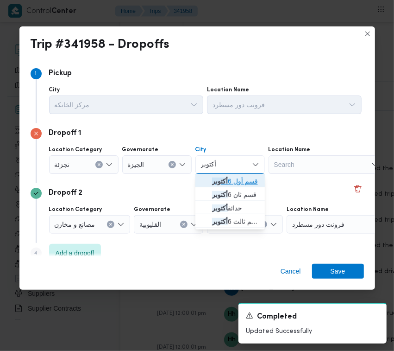
click at [216, 179] on mark "أكتوبر" at bounding box center [220, 180] width 16 height 7
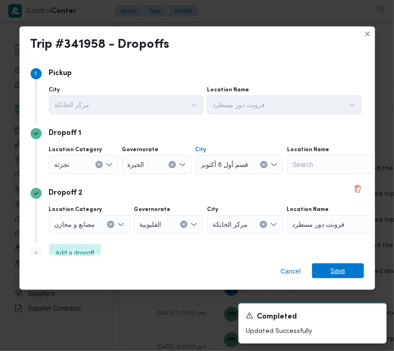
click at [358, 272] on span "Save" at bounding box center [338, 270] width 52 height 15
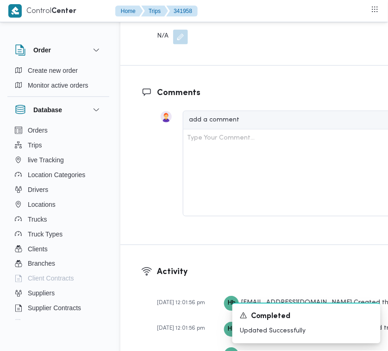
scroll to position [1676, 0]
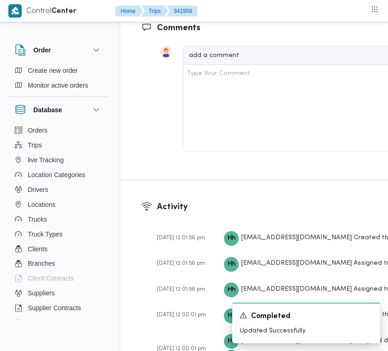
scroll to position [1369, 0]
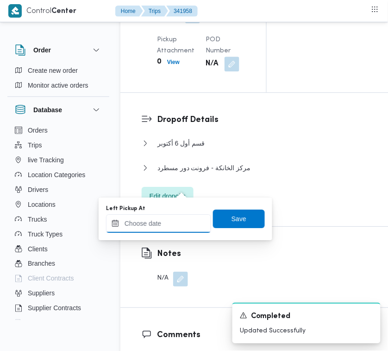
click at [174, 219] on input "Left Pickup At" at bounding box center [158, 223] width 105 height 19
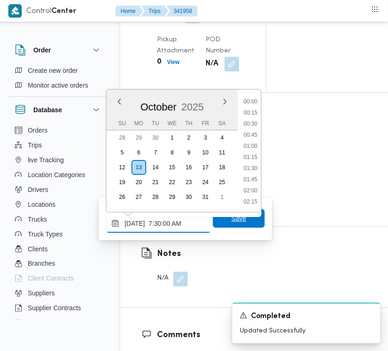
scroll to position [311, 0]
click at [241, 214] on span "Save" at bounding box center [239, 218] width 52 height 19
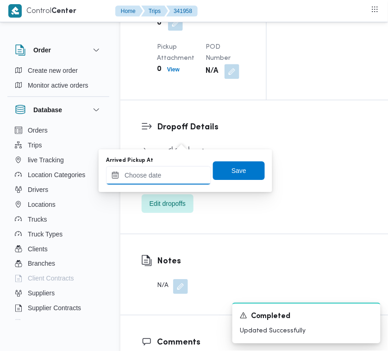
click at [179, 179] on input "Arrived Pickup At" at bounding box center [158, 175] width 105 height 19
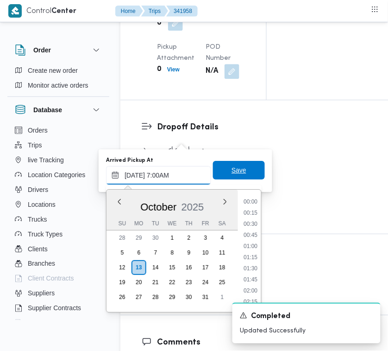
scroll to position [310, 0]
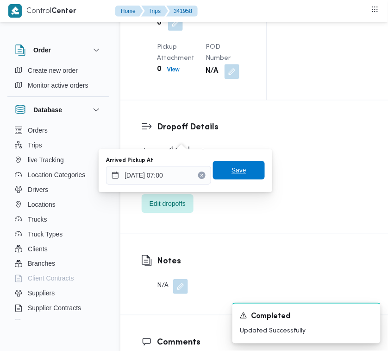
click at [233, 168] on span "Save" at bounding box center [239, 169] width 15 height 11
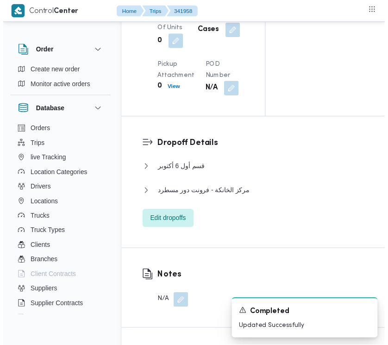
scroll to position [0, 0]
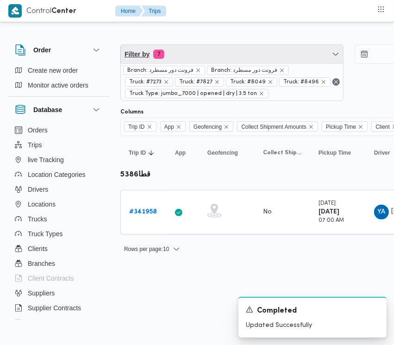
click at [225, 45] on span "Filter by 7" at bounding box center [232, 54] width 222 height 19
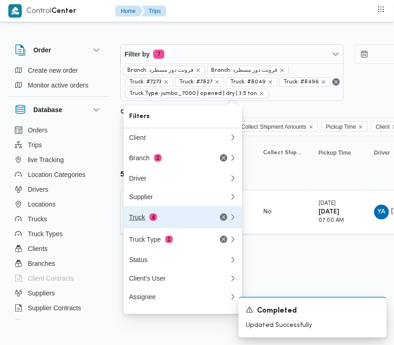
click at [167, 227] on button "Truck 4" at bounding box center [183, 217] width 119 height 22
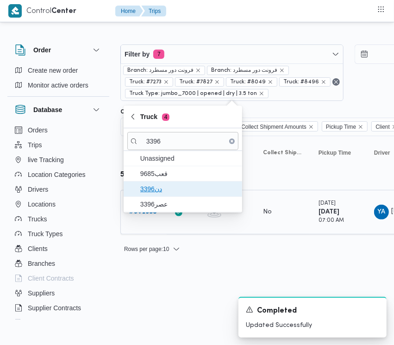
click at [165, 188] on span "دن3396" at bounding box center [188, 188] width 96 height 11
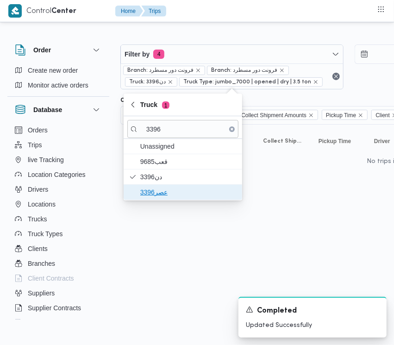
click at [161, 186] on span "عصر3396" at bounding box center [182, 192] width 111 height 15
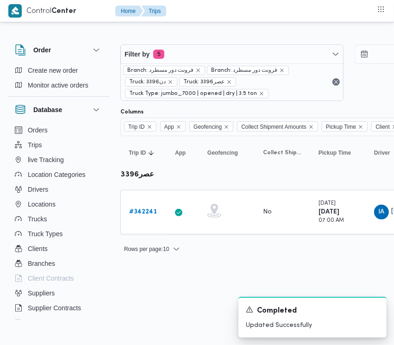
click at [162, 289] on html "Control Center Home Trips Order Create new order Monitor active orders Database…" at bounding box center [197, 172] width 394 height 345
click at [153, 219] on div "# 342241" at bounding box center [144, 212] width 37 height 19
click at [149, 214] on b "# 342241" at bounding box center [143, 212] width 28 height 6
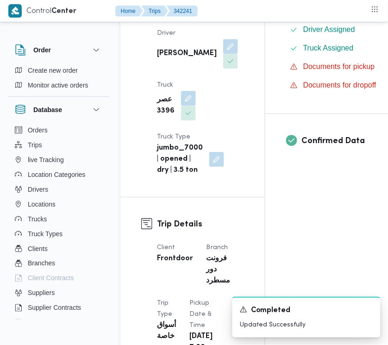
scroll to position [603, 0]
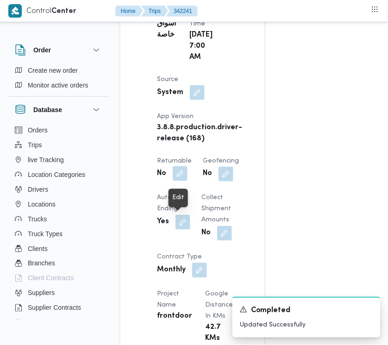
click at [182, 181] on button "button" at bounding box center [180, 173] width 15 height 15
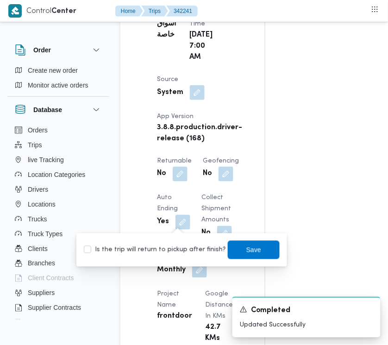
click at [172, 245] on label "Is the trip will return to pickup after finish?" at bounding box center [155, 250] width 142 height 11
click at [262, 249] on span "Save" at bounding box center [254, 249] width 52 height 19
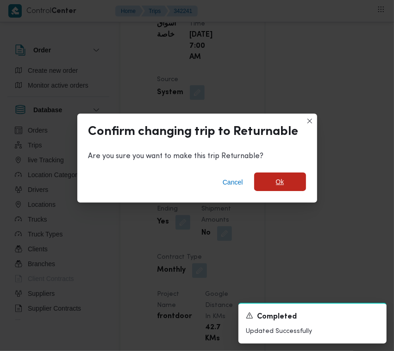
click at [281, 184] on span "Ok" at bounding box center [280, 181] width 8 height 11
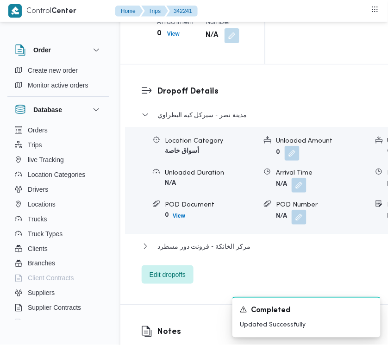
scroll to position [1810, 0]
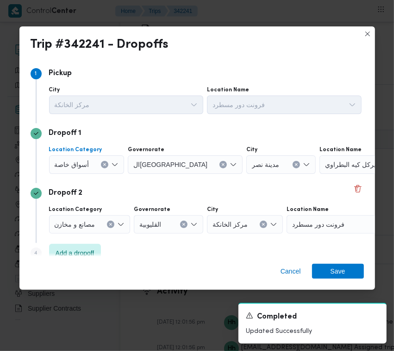
click at [100, 160] on div "أسواق خاصة" at bounding box center [87, 164] width 76 height 19
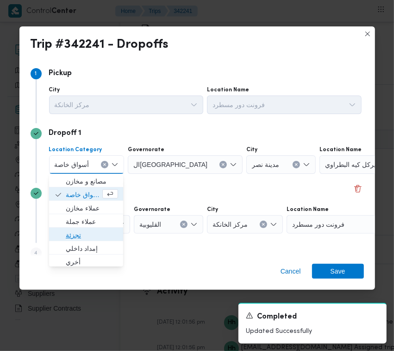
click at [84, 236] on span "تجزئة" at bounding box center [92, 234] width 52 height 11
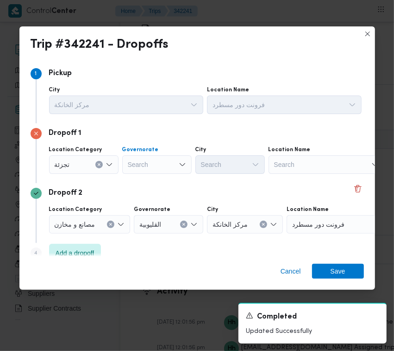
click at [149, 164] on div "Search" at bounding box center [156, 164] width 69 height 19
click at [169, 164] on div "جيزة جيزة" at bounding box center [156, 164] width 69 height 19
click at [165, 177] on span "ال جيزة" at bounding box center [162, 181] width 47 height 11
click at [216, 161] on div "Search" at bounding box center [229, 164] width 69 height 19
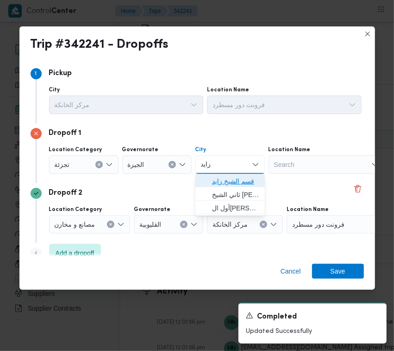
click at [218, 174] on span "قسم الشيخ زايد" at bounding box center [230, 181] width 62 height 15
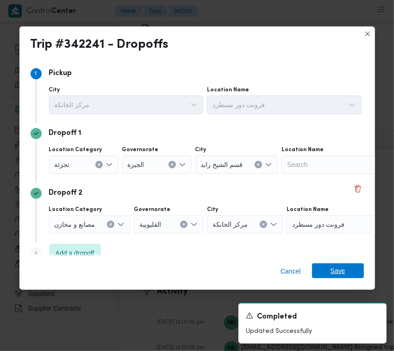
click at [344, 273] on span "Save" at bounding box center [338, 270] width 15 height 15
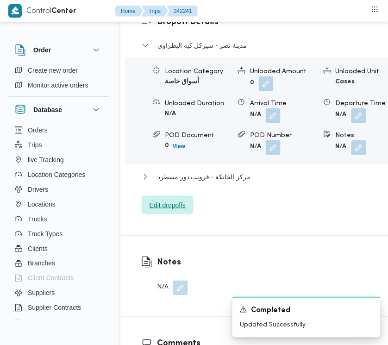
scroll to position [1559, 0]
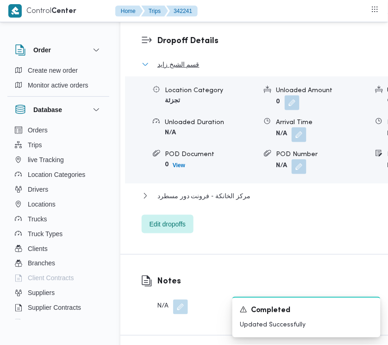
click at [195, 70] on span "قسم الشيخ زايد" at bounding box center [179, 64] width 42 height 11
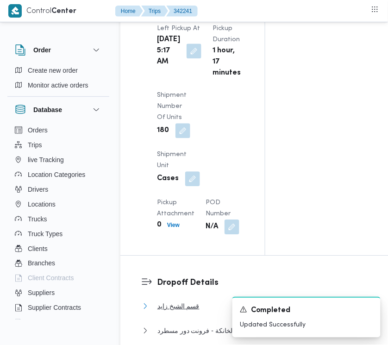
scroll to position [1308, 0]
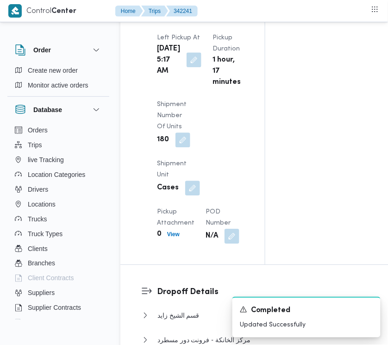
click at [190, 67] on button "button" at bounding box center [194, 59] width 15 height 15
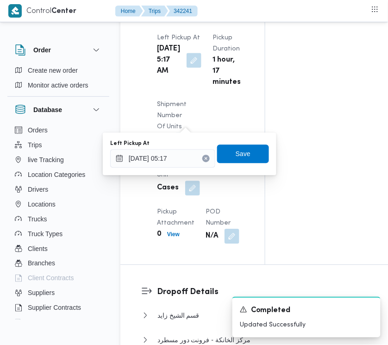
click at [174, 168] on div "Left Pickup At [DATE] 05:17 Save" at bounding box center [189, 154] width 161 height 30
click at [180, 157] on input "[DATE] 05:17" at bounding box center [162, 158] width 105 height 19
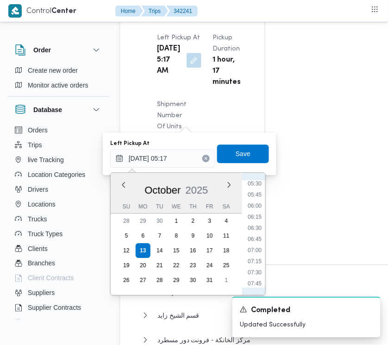
scroll to position [269, 0]
click at [255, 257] on li "07:45" at bounding box center [254, 260] width 21 height 9
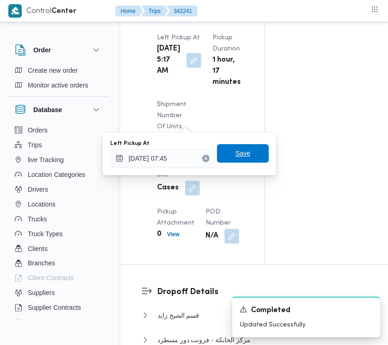
click at [241, 151] on span "Save" at bounding box center [243, 153] width 15 height 11
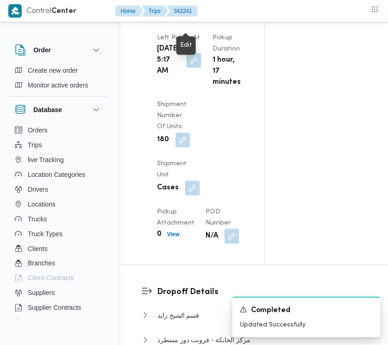
click at [190, 12] on button "button" at bounding box center [194, 4] width 15 height 15
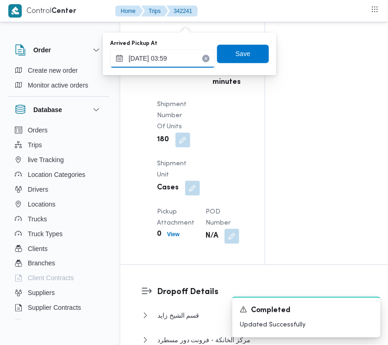
click at [190, 55] on input "[DATE] 03:59" at bounding box center [162, 58] width 105 height 19
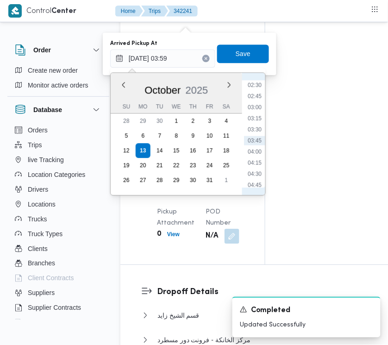
scroll to position [202, 0]
click at [254, 182] on li "06:45" at bounding box center [254, 182] width 21 height 9
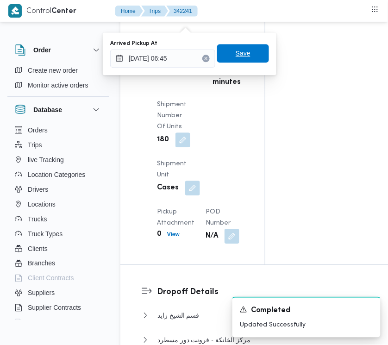
click at [239, 52] on span "Save" at bounding box center [243, 53] width 15 height 11
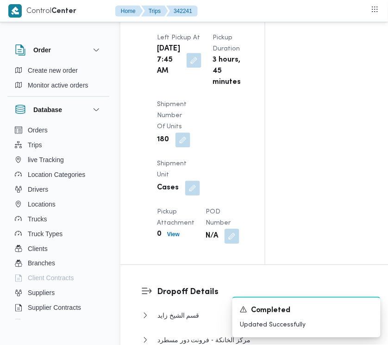
click at [239, 44] on div "Arrived Pickup At [DATE] 3:59 AM Left Pickup At [GEOGRAPHIC_DATA][DATE] 7:45 AM…" at bounding box center [200, 104] width 98 height 289
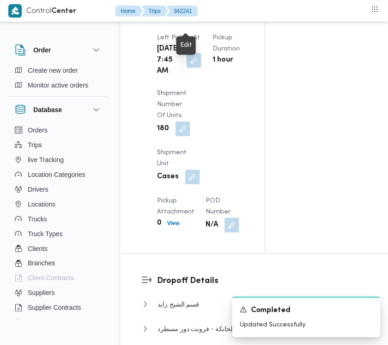
click at [194, 12] on button "button" at bounding box center [194, 4] width 15 height 15
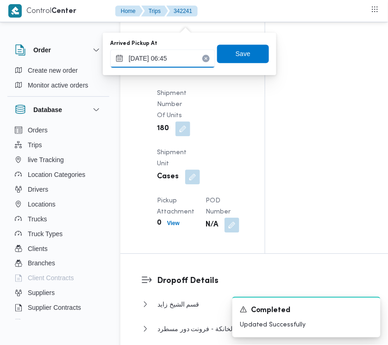
click at [191, 56] on input "[DATE] 06:45" at bounding box center [162, 58] width 105 height 19
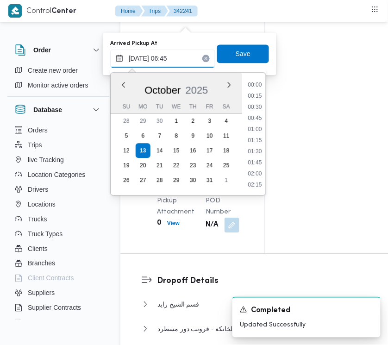
scroll to position [244, 0]
drag, startPoint x: 251, startPoint y: 165, endPoint x: 247, endPoint y: 100, distance: 65.4
click at [251, 164] on li "07:15" at bounding box center [254, 162] width 21 height 9
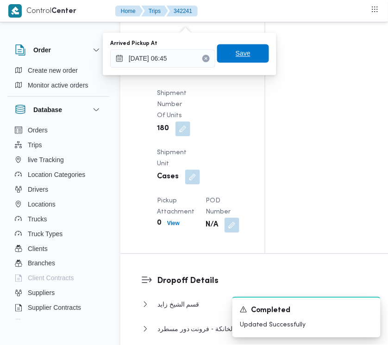
click at [236, 51] on span "Save" at bounding box center [243, 53] width 15 height 11
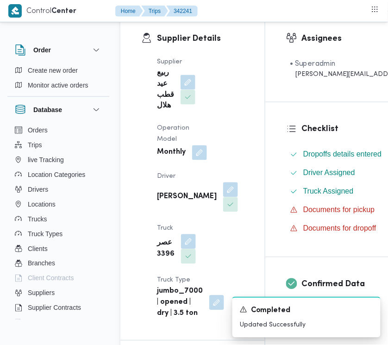
scroll to position [0, 0]
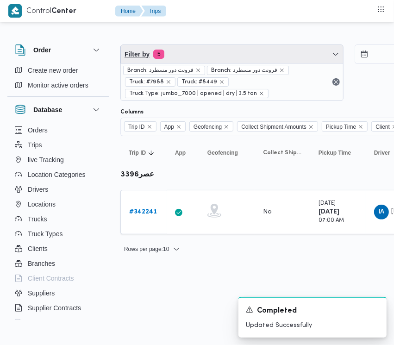
click at [242, 56] on span "Filter by 5" at bounding box center [232, 54] width 222 height 19
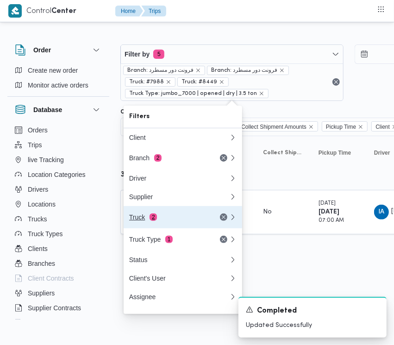
click at [174, 214] on button "Truck 2" at bounding box center [183, 217] width 119 height 22
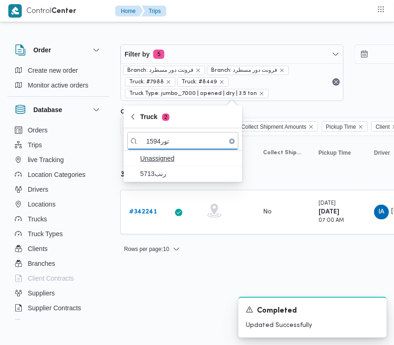
drag, startPoint x: 158, startPoint y: 146, endPoint x: 191, endPoint y: 153, distance: 33.6
click at [191, 153] on div "1594تور Unassigned رنب5713" at bounding box center [183, 154] width 119 height 53
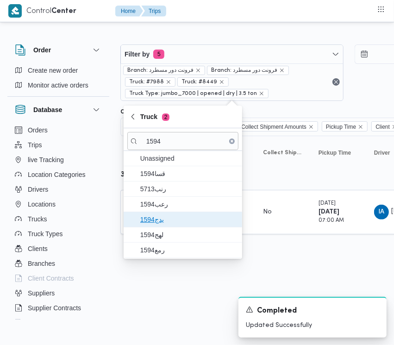
click at [170, 223] on span "يدج1594" at bounding box center [188, 219] width 96 height 11
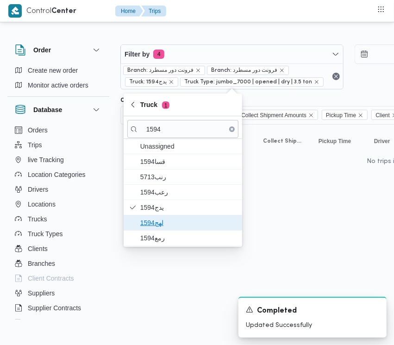
click at [163, 230] on span "لهج1594" at bounding box center [182, 222] width 111 height 15
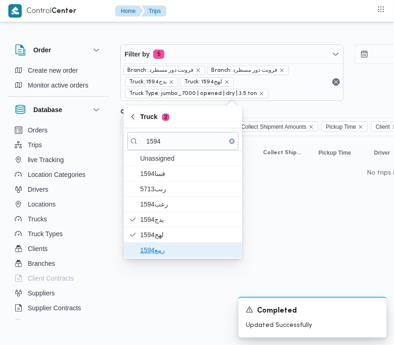
click at [152, 248] on span "رمع1594" at bounding box center [188, 250] width 96 height 11
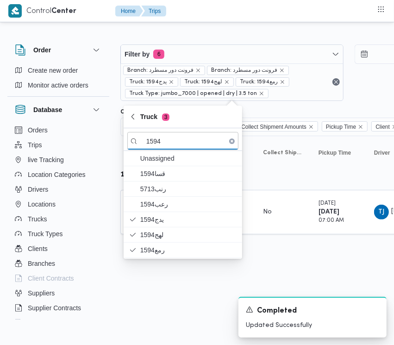
click at [219, 279] on html "Control Center Home Trips Order Create new order Monitor active orders Database…" at bounding box center [197, 172] width 394 height 345
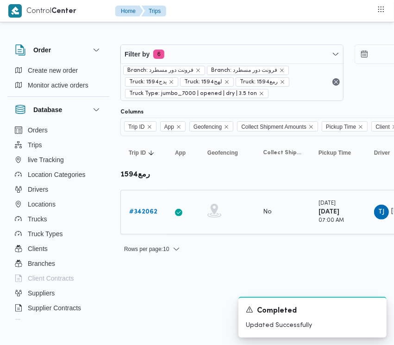
click at [146, 214] on b "# 342062" at bounding box center [143, 212] width 28 height 6
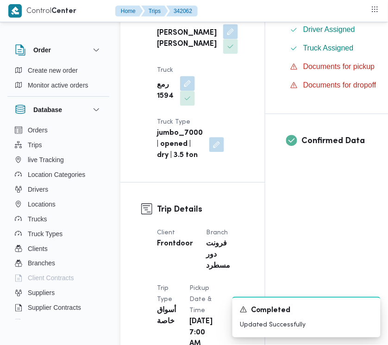
scroll to position [603, 0]
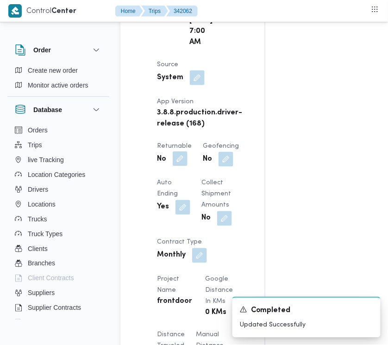
click at [176, 166] on button "button" at bounding box center [180, 158] width 15 height 15
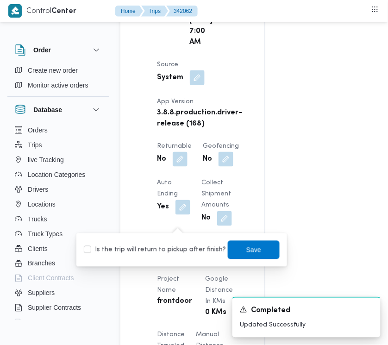
click at [172, 250] on label "Is the trip will return to pickup after finish?" at bounding box center [155, 250] width 142 height 11
click at [246, 247] on span "Save" at bounding box center [253, 249] width 15 height 11
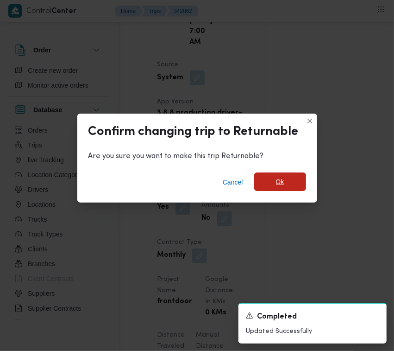
click at [299, 176] on span "Ok" at bounding box center [280, 181] width 52 height 19
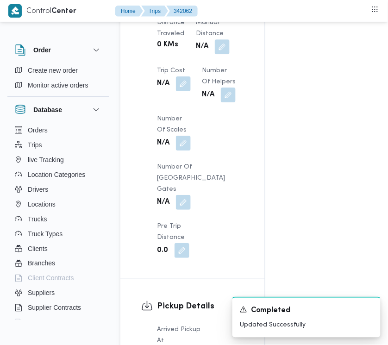
scroll to position [1217, 0]
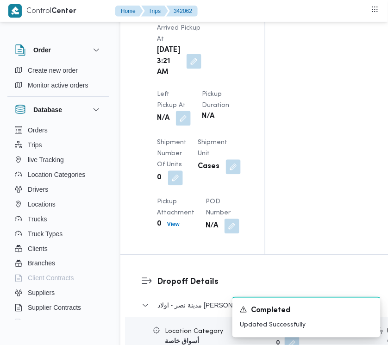
click at [191, 111] on button "button" at bounding box center [183, 118] width 15 height 15
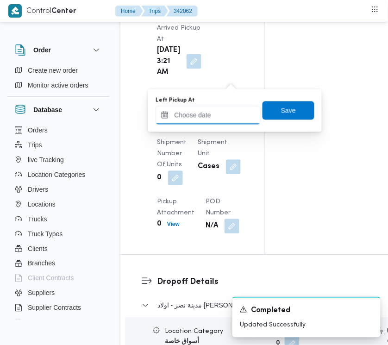
click at [235, 111] on input "Left Pickup At" at bounding box center [208, 115] width 105 height 19
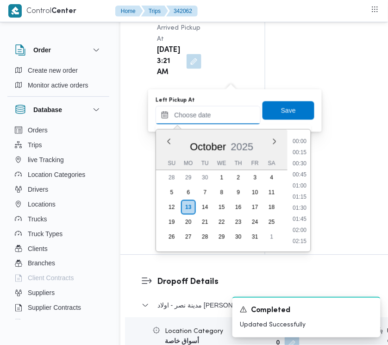
scroll to position [311, 0]
click at [304, 149] on li "07:15" at bounding box center [300, 153] width 21 height 9
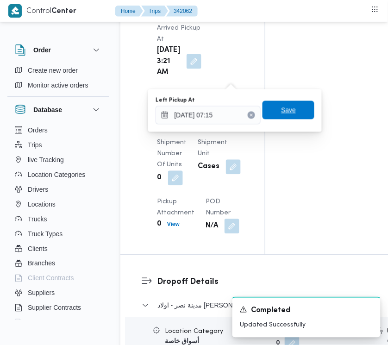
click at [290, 113] on span "Save" at bounding box center [289, 110] width 52 height 19
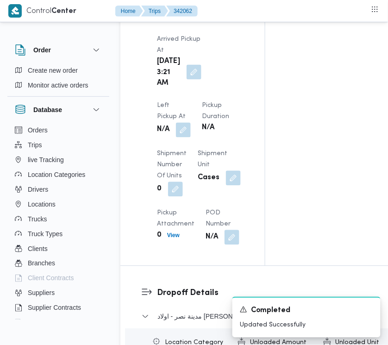
drag, startPoint x: 192, startPoint y: 98, endPoint x: 191, endPoint y: 112, distance: 14.4
click at [193, 80] on button "button" at bounding box center [194, 72] width 15 height 15
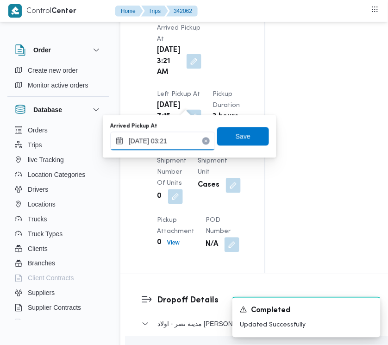
click at [189, 144] on input "[DATE] 03:21" at bounding box center [162, 141] width 105 height 19
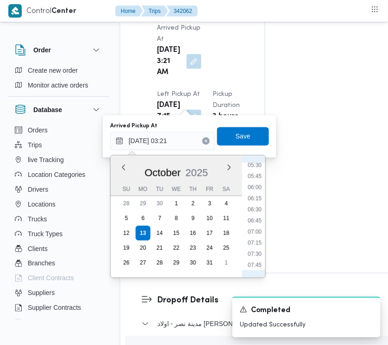
scroll to position [271, 0]
click at [260, 203] on li "07:00" at bounding box center [254, 207] width 21 height 9
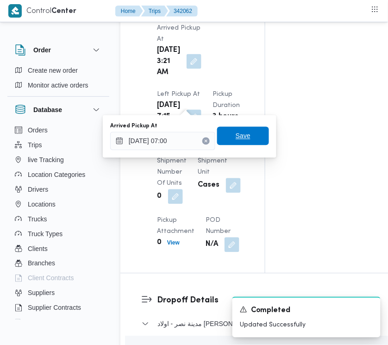
click at [242, 140] on span "Save" at bounding box center [243, 136] width 52 height 19
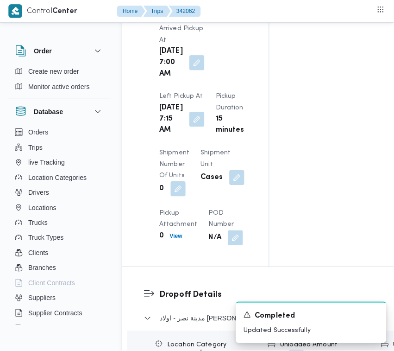
scroll to position [1519, 0]
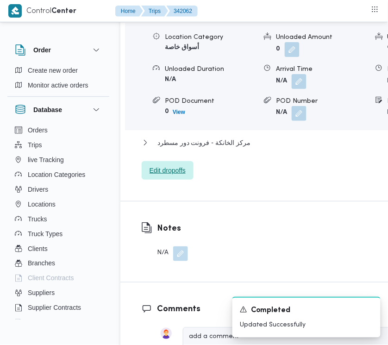
click at [166, 176] on span "Edit dropoffs" at bounding box center [168, 170] width 36 height 11
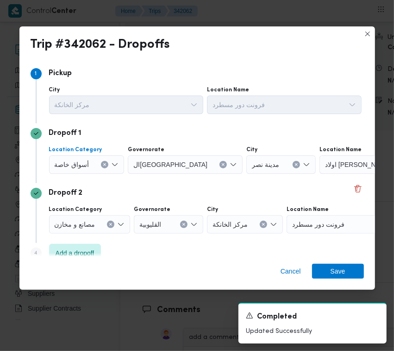
click at [103, 167] on button "Clear input" at bounding box center [104, 164] width 7 height 7
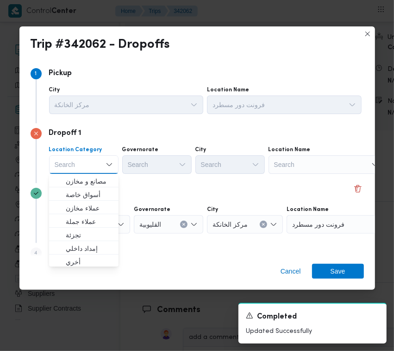
click at [311, 173] on div "Search" at bounding box center [327, 164] width 116 height 19
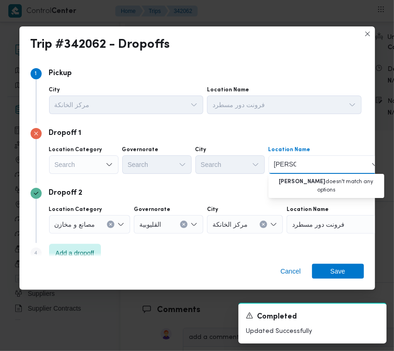
click at [281, 164] on input "[PERSON_NAME]" at bounding box center [285, 164] width 22 height 11
click at [98, 161] on div "Search" at bounding box center [83, 164] width 69 height 19
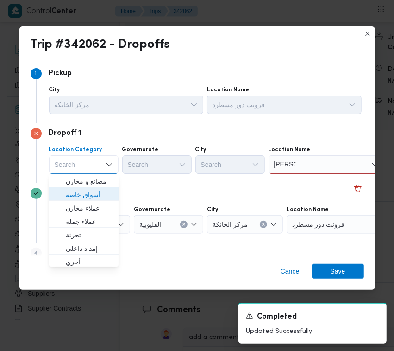
click at [95, 189] on span "أسواق خاصة" at bounding box center [89, 194] width 47 height 11
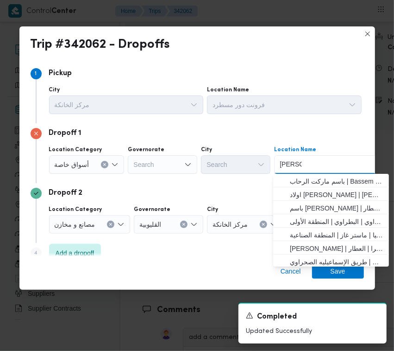
click at [283, 165] on input "[PERSON_NAME]" at bounding box center [291, 164] width 22 height 11
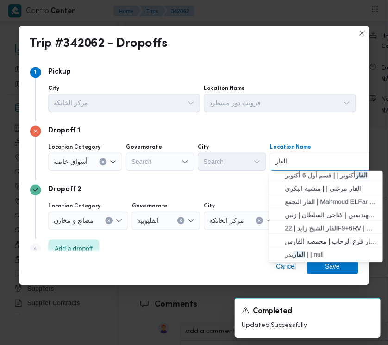
scroll to position [93, 0]
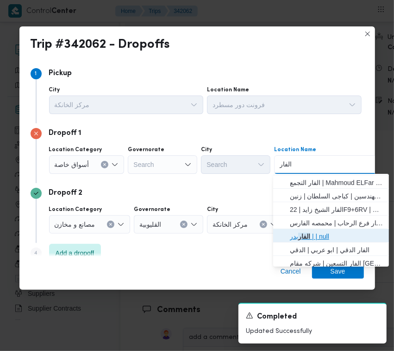
click at [340, 229] on span "[PERSON_NAME] | | null" at bounding box center [331, 236] width 108 height 15
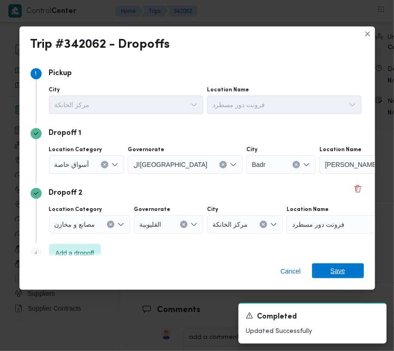
click at [339, 268] on span "Save" at bounding box center [338, 270] width 15 height 15
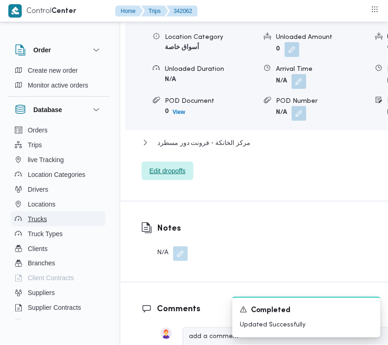
scroll to position [1508, 0]
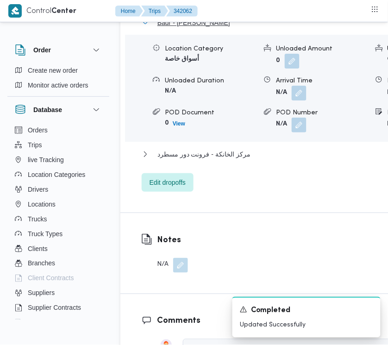
click at [179, 28] on span "Badr - [PERSON_NAME]" at bounding box center [194, 22] width 73 height 11
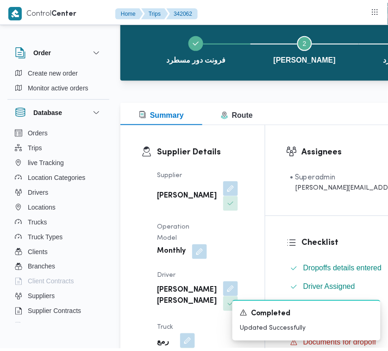
scroll to position [0, 0]
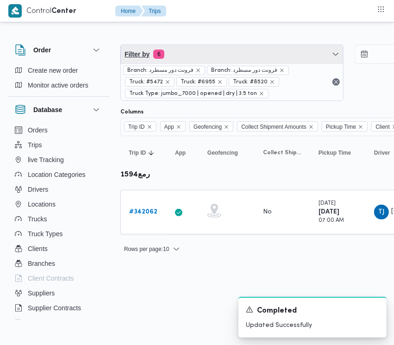
click at [241, 57] on span "Filter by 6" at bounding box center [232, 54] width 222 height 19
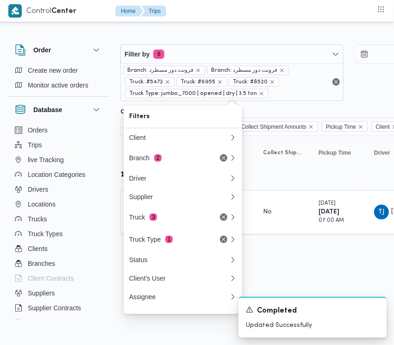
click at [292, 253] on div "Rows per page : 10 1" at bounding box center [398, 249] width 567 height 22
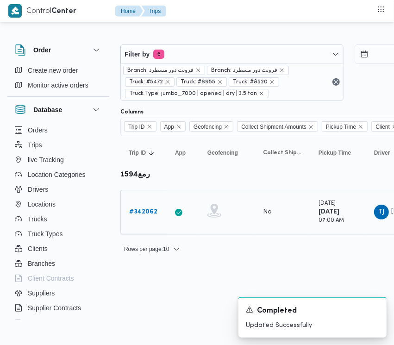
click at [152, 209] on b "# 342062" at bounding box center [143, 212] width 28 height 6
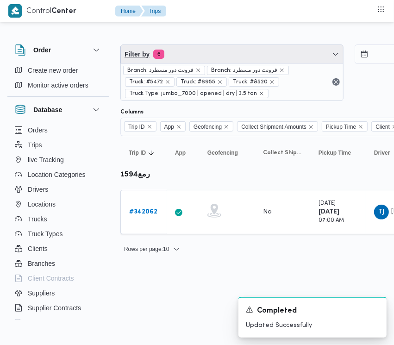
click at [214, 50] on span "Filter by 6" at bounding box center [232, 54] width 222 height 19
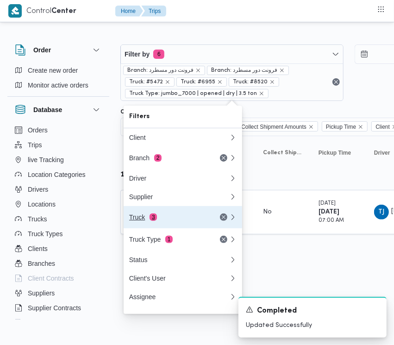
click at [139, 216] on div "Truck 3" at bounding box center [168, 217] width 78 height 7
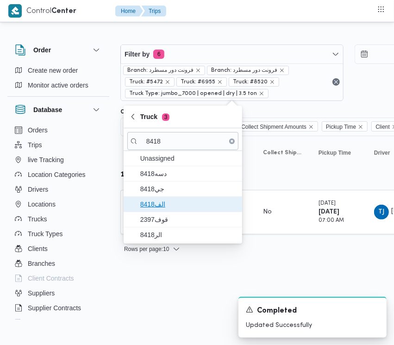
click at [160, 200] on span "الف8418" at bounding box center [188, 204] width 96 height 11
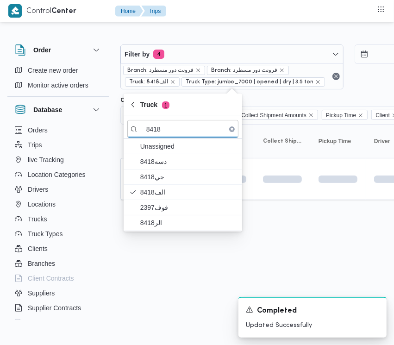
click at [139, 265] on html "Control Center Home Trips Order Create new order Monitor active orders Database…" at bounding box center [197, 172] width 394 height 345
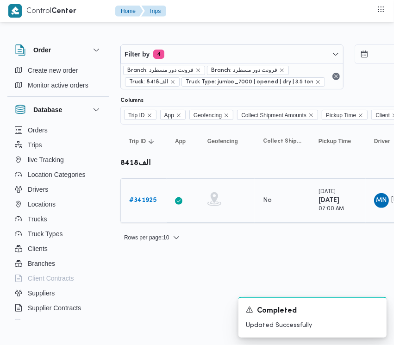
click at [139, 200] on b "# 341925" at bounding box center [142, 200] width 27 height 6
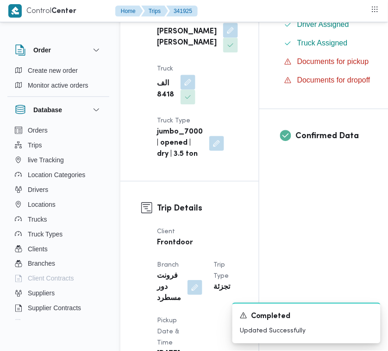
scroll to position [614, 0]
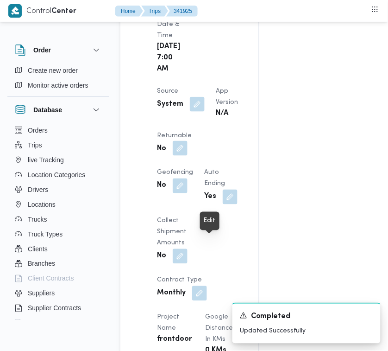
click at [188, 156] on button "button" at bounding box center [180, 148] width 15 height 15
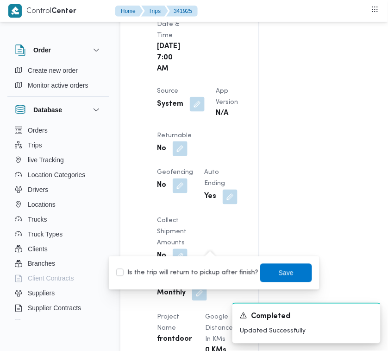
click at [185, 270] on label "Is the trip will return to pickup after finish?" at bounding box center [187, 272] width 142 height 11
click at [279, 273] on span "Save" at bounding box center [286, 272] width 15 height 11
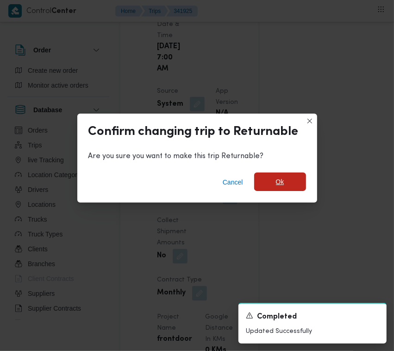
click at [288, 189] on span "Ok" at bounding box center [280, 181] width 52 height 19
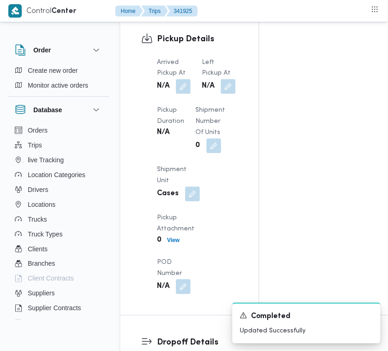
scroll to position [1534, 0]
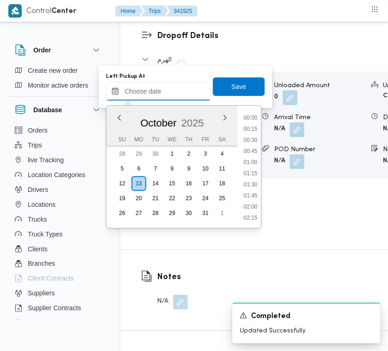
drag, startPoint x: 177, startPoint y: 84, endPoint x: 180, endPoint y: 88, distance: 5.0
click at [177, 84] on input "Left Pickup At" at bounding box center [158, 91] width 105 height 19
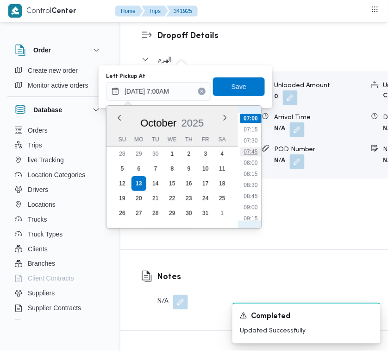
click at [258, 147] on li "07:45" at bounding box center [250, 151] width 21 height 9
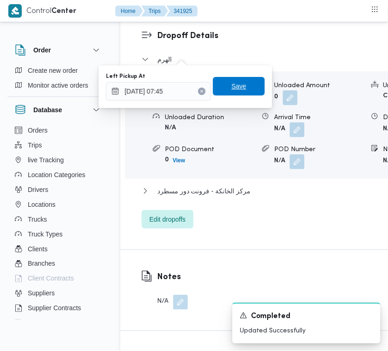
click at [233, 85] on span "Save" at bounding box center [239, 86] width 15 height 11
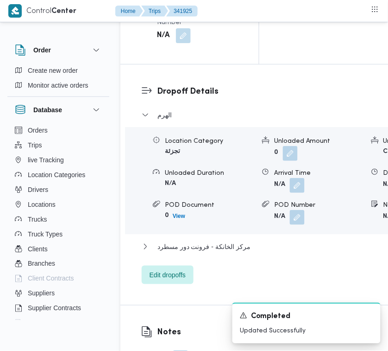
scroll to position [1411, 0]
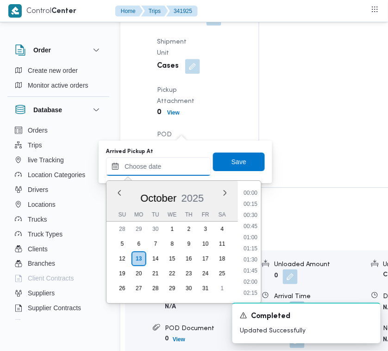
drag, startPoint x: 188, startPoint y: 163, endPoint x: 201, endPoint y: 169, distance: 14.5
click at [188, 163] on input "Arrived Pickup At" at bounding box center [158, 166] width 105 height 19
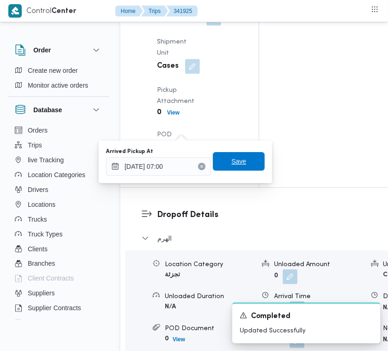
click at [238, 161] on span "Save" at bounding box center [239, 161] width 15 height 11
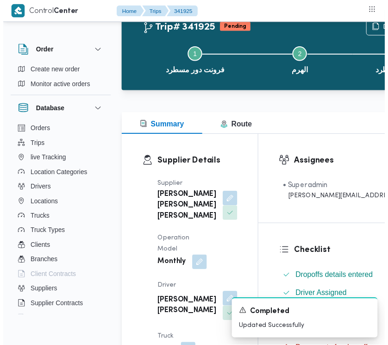
scroll to position [0, 0]
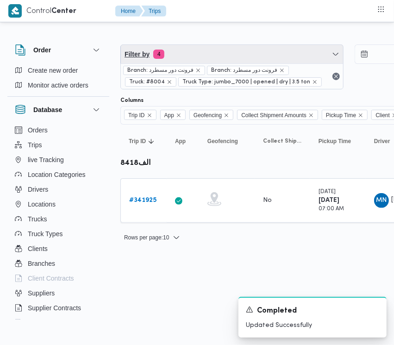
click at [224, 51] on span "Filter by 4" at bounding box center [232, 54] width 222 height 19
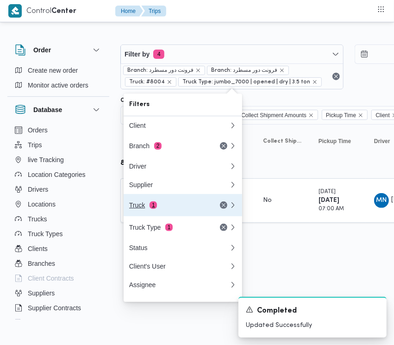
click at [186, 205] on div "Truck 1" at bounding box center [168, 205] width 78 height 7
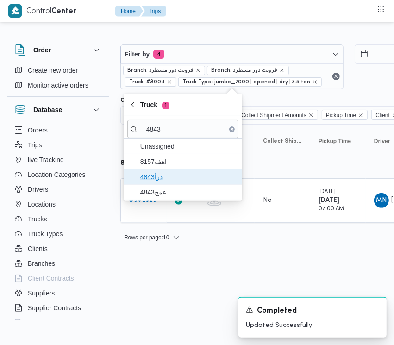
click at [165, 182] on span "درأ4843" at bounding box center [188, 176] width 96 height 11
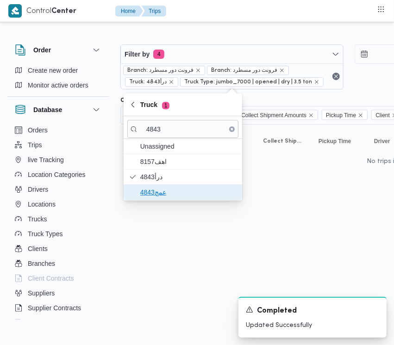
click at [154, 190] on span "عمج4843" at bounding box center [188, 192] width 96 height 11
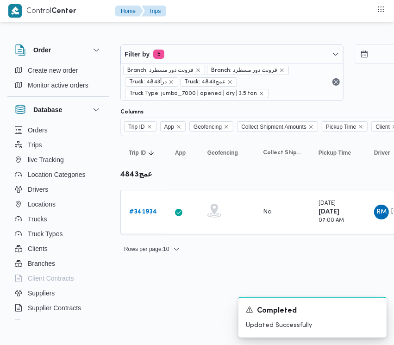
click at [146, 278] on html "Control Center Home Trips Order Create new order Monitor active orders Database…" at bounding box center [197, 172] width 394 height 345
click at [155, 211] on b "# 341934" at bounding box center [143, 212] width 28 height 6
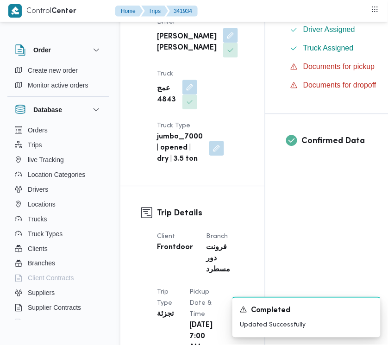
scroll to position [603, 0]
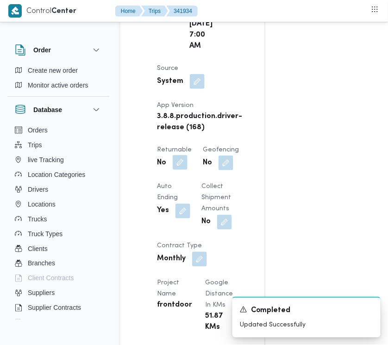
click at [183, 170] on button "button" at bounding box center [180, 162] width 15 height 15
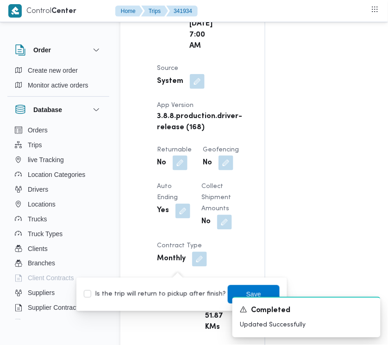
click at [183, 296] on label "Is the trip will return to pickup after finish?" at bounding box center [155, 294] width 142 height 11
click at [246, 288] on span "Save" at bounding box center [254, 294] width 52 height 19
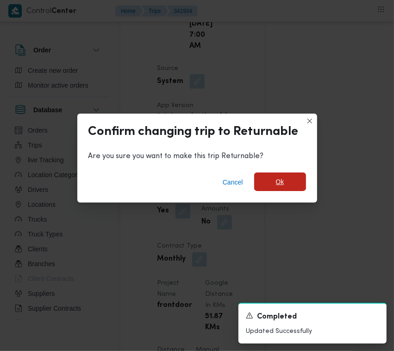
click at [299, 181] on span "Ok" at bounding box center [280, 181] width 52 height 19
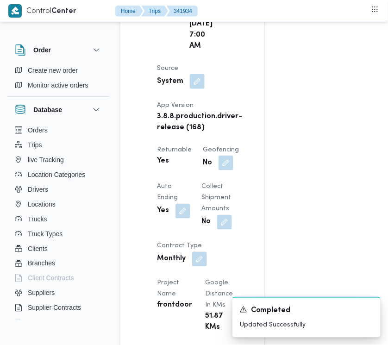
drag, startPoint x: 387, startPoint y: 115, endPoint x: 386, endPoint y: 139, distance: 24.1
click at [386, 139] on div "Assignees • Superadmin [EMAIL_ADDRESS][DOMAIN_NAME] Checklist Dropoffs details …" at bounding box center [374, 262] width 219 height 1392
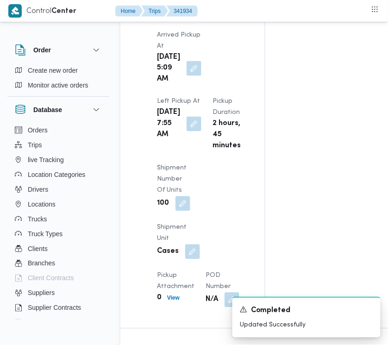
scroll to position [1228, 0]
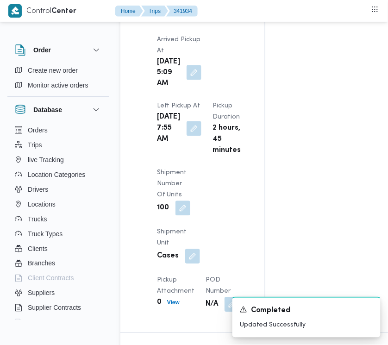
click at [189, 80] on button "button" at bounding box center [194, 72] width 15 height 15
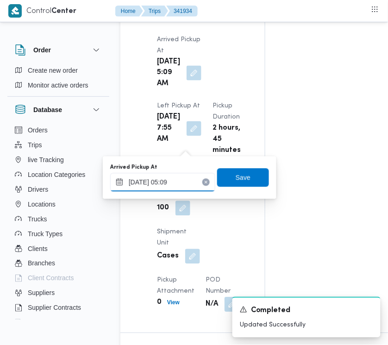
click at [192, 190] on input "[DATE] 05:09" at bounding box center [162, 182] width 105 height 19
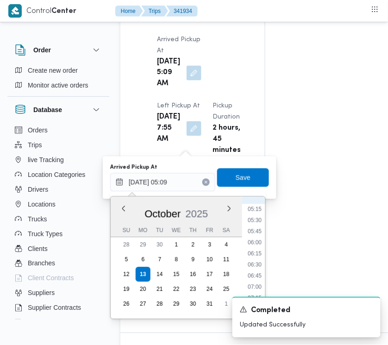
scroll to position [258, 0]
click at [253, 254] on ul "00:00 00:15 00:30 00:45 01:00 01:15 01:30 01:45 02:00 02:15 02:30 02:45 03:00 0…" at bounding box center [254, 257] width 21 height 107
click at [253, 269] on li "07:15" at bounding box center [254, 273] width 21 height 9
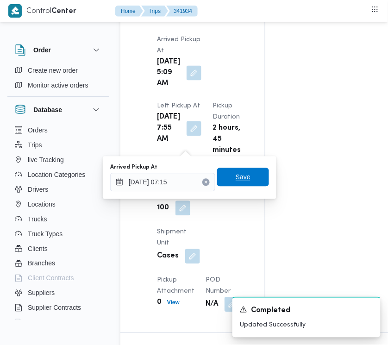
click at [249, 172] on span "Save" at bounding box center [243, 177] width 52 height 19
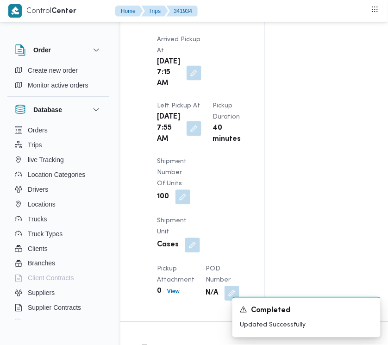
drag, startPoint x: 388, startPoint y: 169, endPoint x: 382, endPoint y: 195, distance: 26.1
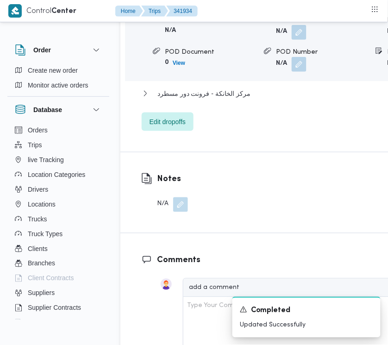
scroll to position [1644, 0]
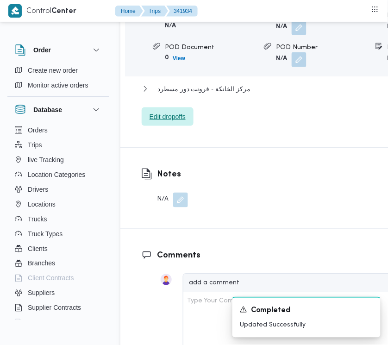
click at [183, 122] on span "Edit dropoffs" at bounding box center [168, 116] width 36 height 11
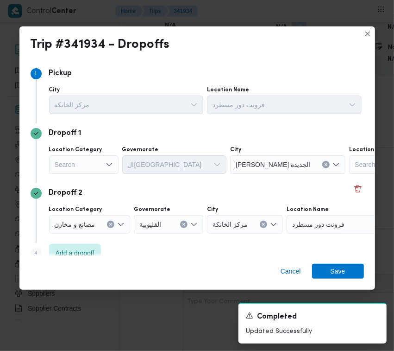
click at [93, 166] on div "Search" at bounding box center [83, 164] width 69 height 19
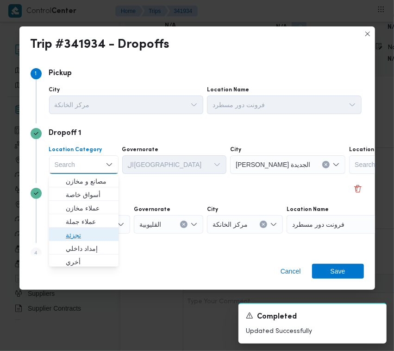
click at [91, 235] on span "تجزئة" at bounding box center [89, 234] width 47 height 11
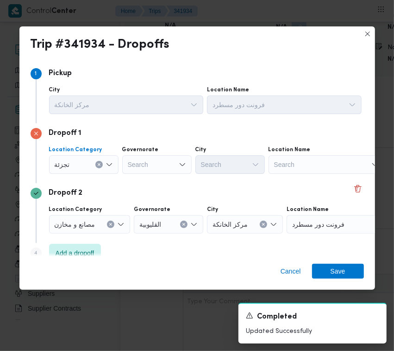
click at [161, 170] on div "Search" at bounding box center [156, 164] width 69 height 19
click at [141, 165] on div "جيزة جيزة" at bounding box center [134, 164] width 16 height 15
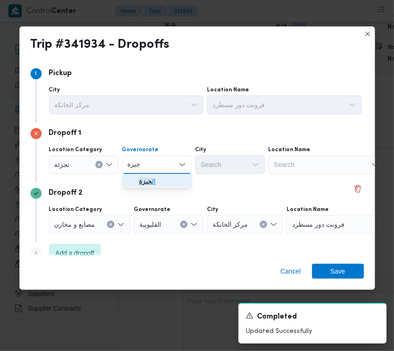
click at [150, 183] on span "ال جيزة" at bounding box center [162, 181] width 47 height 11
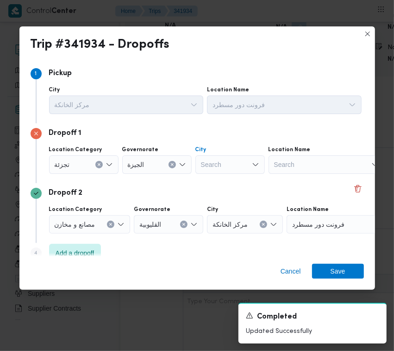
click at [231, 170] on div "Search" at bounding box center [229, 164] width 69 height 19
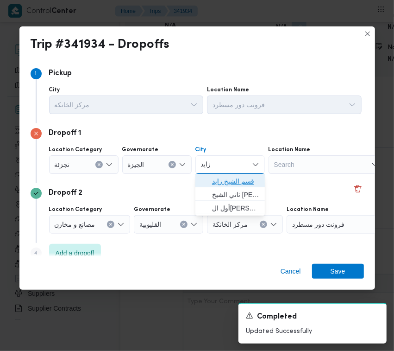
click at [210, 175] on span "قسم الشيخ زايد" at bounding box center [230, 181] width 62 height 15
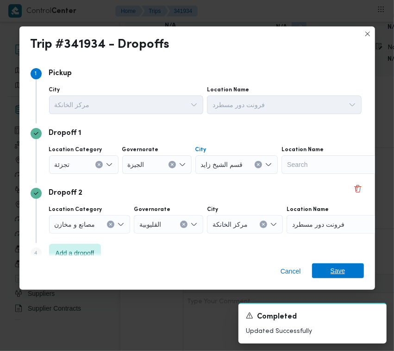
click at [342, 271] on span "Save" at bounding box center [338, 270] width 15 height 15
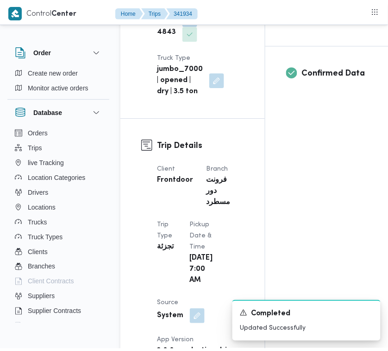
scroll to position [0, 0]
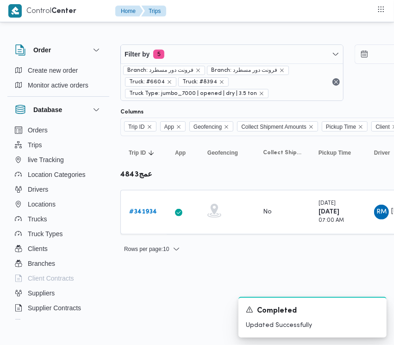
click at [218, 43] on div "Filter by 5 Branch: فرونت دور مسطرد Branch: فرونت دور مسطرد Truck: #6604 Truck:…" at bounding box center [349, 73] width 468 height 68
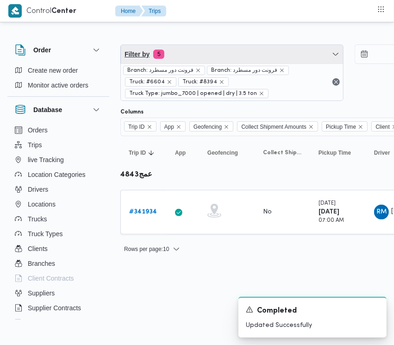
click at [195, 57] on span "Filter by 5" at bounding box center [232, 54] width 222 height 19
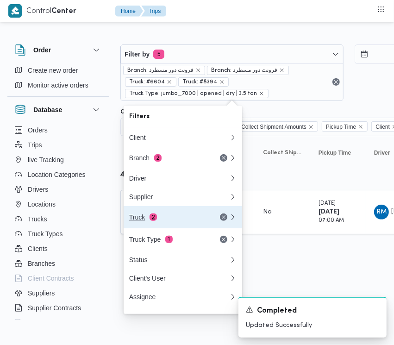
click at [176, 215] on div "Truck 2" at bounding box center [179, 217] width 111 height 22
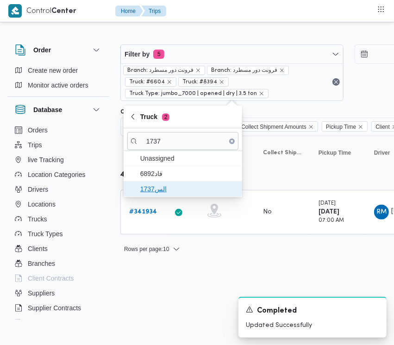
click at [164, 187] on span "الس1737" at bounding box center [188, 188] width 96 height 11
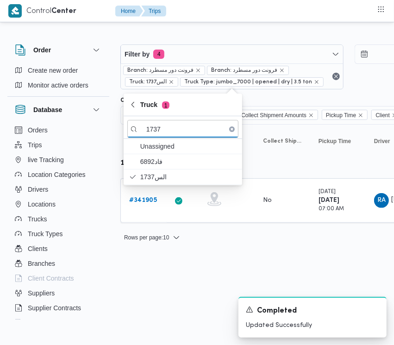
click at [151, 278] on html "Control Center Home Trips Order Create new order Monitor active orders Database…" at bounding box center [197, 172] width 394 height 345
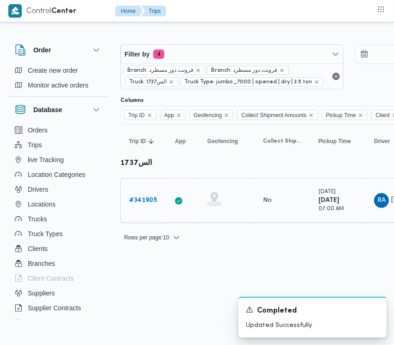
click at [146, 201] on b "# 341905" at bounding box center [143, 200] width 28 height 6
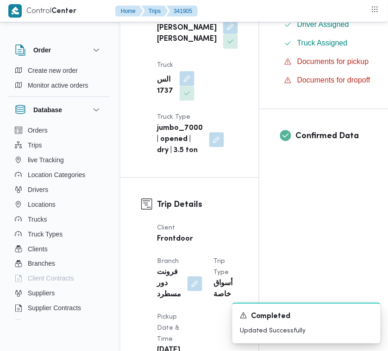
scroll to position [614, 0]
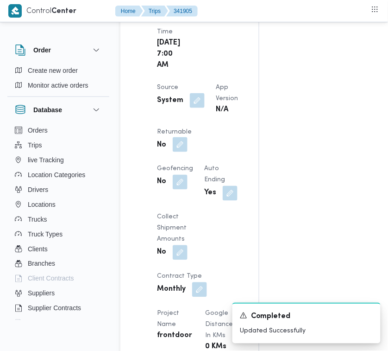
click at [193, 153] on div "No" at bounding box center [174, 145] width 37 height 17
click at [188, 152] on button "button" at bounding box center [180, 144] width 15 height 15
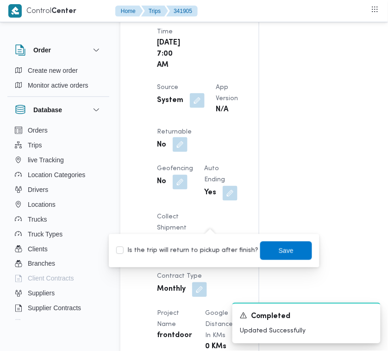
click at [202, 245] on label "Is the trip will return to pickup after finish?" at bounding box center [187, 250] width 142 height 11
click at [267, 242] on span "Save" at bounding box center [286, 250] width 52 height 19
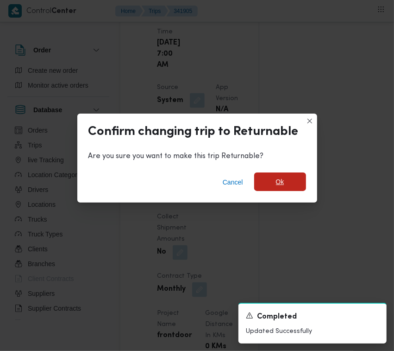
click at [281, 183] on span "Ok" at bounding box center [280, 181] width 8 height 11
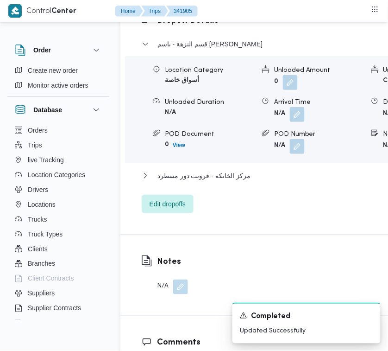
scroll to position [1853, 0]
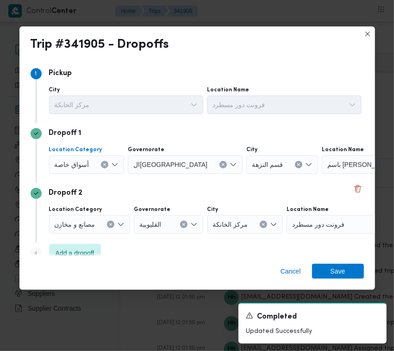
click at [87, 159] on span "أسواق خاصة" at bounding box center [72, 164] width 35 height 10
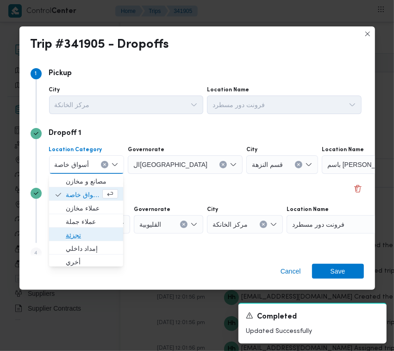
click at [93, 236] on span "تجزئة" at bounding box center [92, 234] width 52 height 11
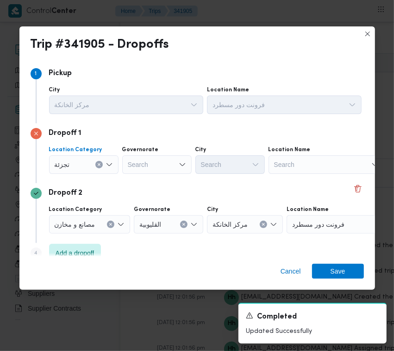
click at [166, 166] on div "Search" at bounding box center [156, 164] width 69 height 19
click at [151, 161] on div "[GEOGRAPHIC_DATA] [GEOGRAPHIC_DATA]" at bounding box center [156, 164] width 69 height 19
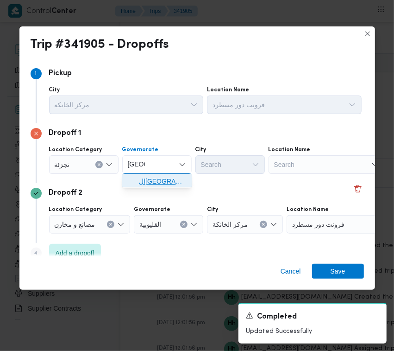
click at [160, 184] on span "ال[GEOGRAPHIC_DATA]" at bounding box center [162, 181] width 47 height 11
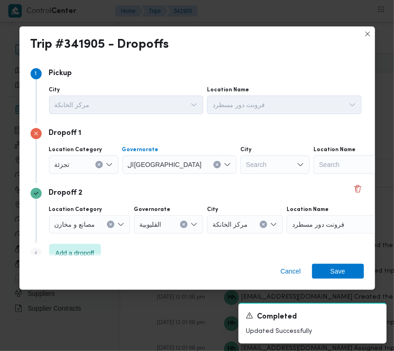
click at [240, 159] on div "Search" at bounding box center [274, 164] width 69 height 19
click at [226, 177] on mark "المعادي" at bounding box center [222, 180] width 20 height 7
click at [346, 269] on span "Save" at bounding box center [338, 270] width 52 height 15
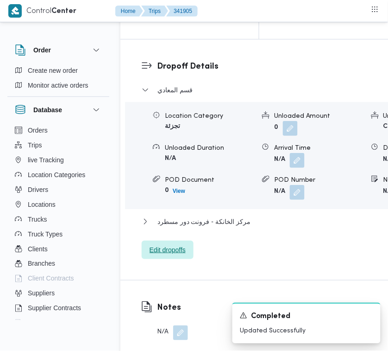
scroll to position [1481, 0]
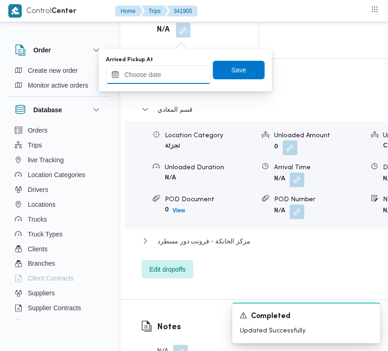
click at [176, 73] on input "Arrived Pickup At" at bounding box center [158, 74] width 105 height 19
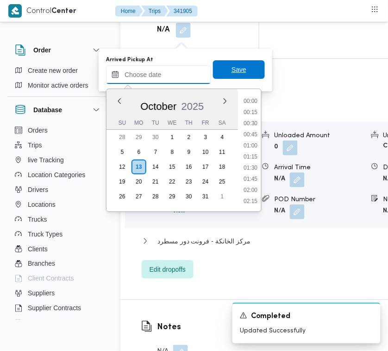
scroll to position [311, 0]
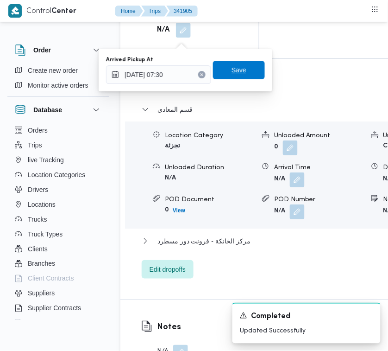
drag, startPoint x: 246, startPoint y: 73, endPoint x: 209, endPoint y: 72, distance: 36.6
click at [246, 72] on span "Save" at bounding box center [239, 70] width 52 height 19
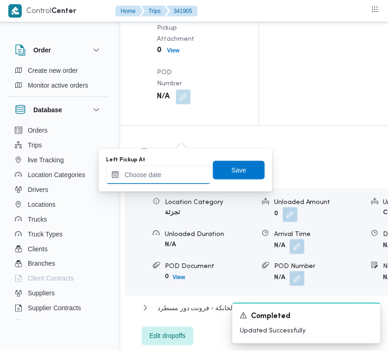
click at [168, 167] on input "Left Pickup At" at bounding box center [158, 174] width 105 height 19
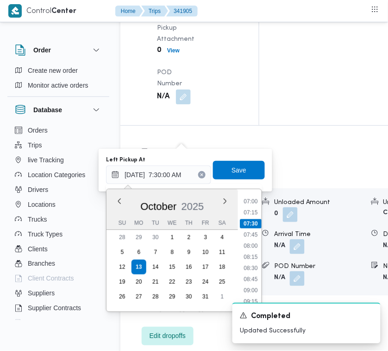
click at [246, 239] on ul "00:00 00:15 00:30 00:45 01:00 01:15 01:30 01:45 02:00 02:15 02:30 02:45 03:00 0…" at bounding box center [251, 249] width 22 height 107
click at [246, 241] on li "08:00" at bounding box center [250, 245] width 21 height 9
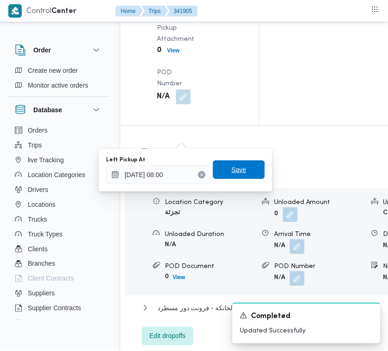
click at [238, 170] on span "Save" at bounding box center [239, 169] width 15 height 11
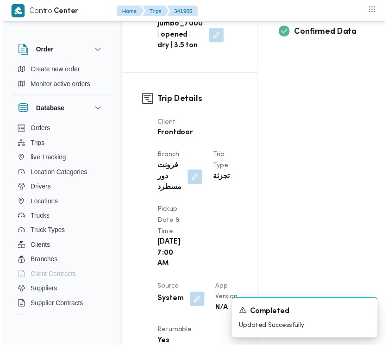
scroll to position [0, 0]
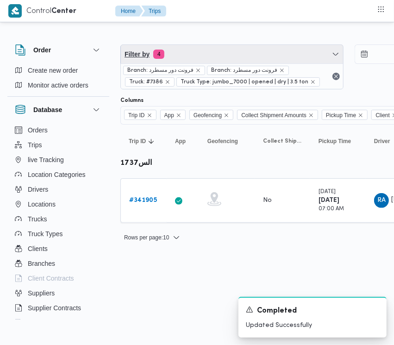
click at [235, 47] on span "Filter by 4" at bounding box center [232, 54] width 222 height 19
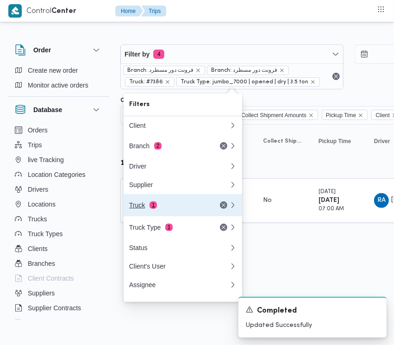
click at [150, 208] on span "1" at bounding box center [153, 205] width 7 height 7
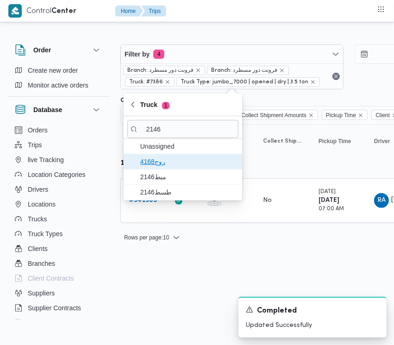
click at [160, 162] on span "روج4168" at bounding box center [188, 161] width 96 height 11
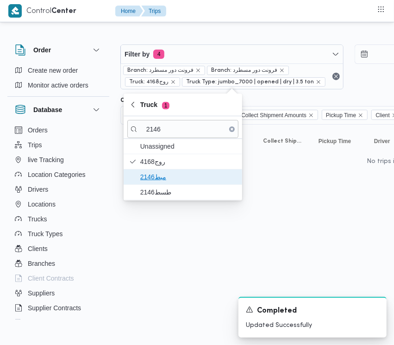
click at [161, 175] on span "مبط2146" at bounding box center [188, 176] width 96 height 11
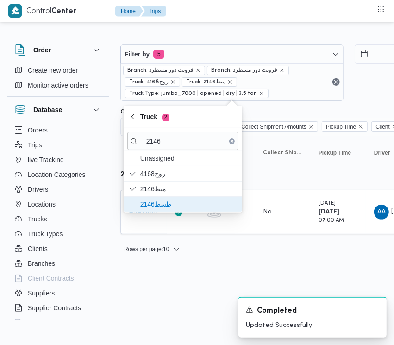
click at [158, 203] on span "طسط2146" at bounding box center [188, 204] width 96 height 11
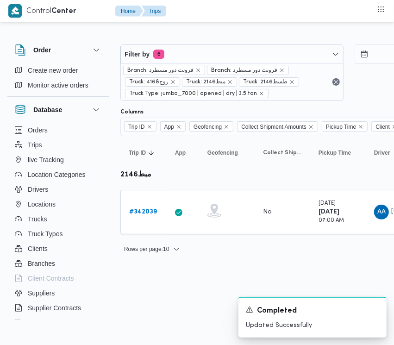
click at [161, 305] on html "Control Center Home Trips Order Create new order Monitor active orders Database…" at bounding box center [197, 172] width 394 height 345
click at [152, 212] on b "# 342039" at bounding box center [143, 212] width 28 height 6
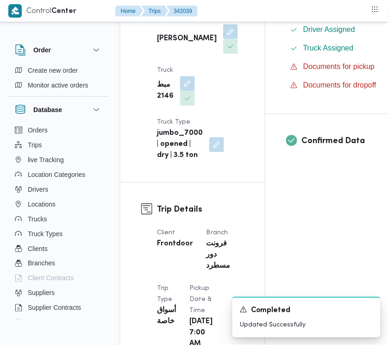
scroll to position [603, 0]
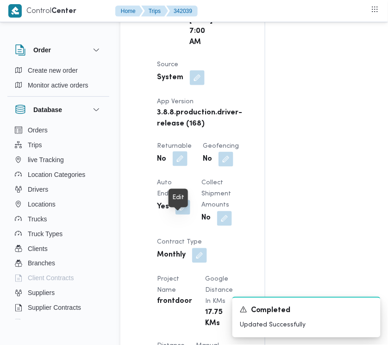
click at [184, 166] on button "button" at bounding box center [180, 158] width 15 height 15
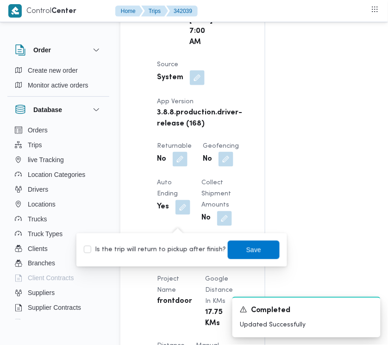
click at [168, 243] on div "Is the trip will return to pickup after finish? Save" at bounding box center [182, 250] width 198 height 20
click at [168, 248] on label "Is the trip will return to pickup after finish?" at bounding box center [155, 250] width 142 height 11
click at [258, 251] on span "Save" at bounding box center [254, 249] width 52 height 19
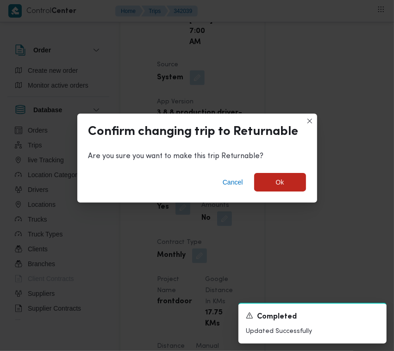
click at [282, 191] on div "Cancel Ok" at bounding box center [197, 183] width 240 height 37
click at [280, 187] on span "Ok" at bounding box center [280, 181] width 8 height 11
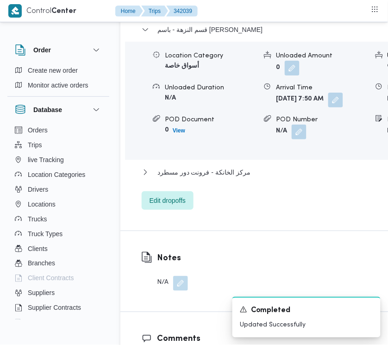
scroll to position [1821, 0]
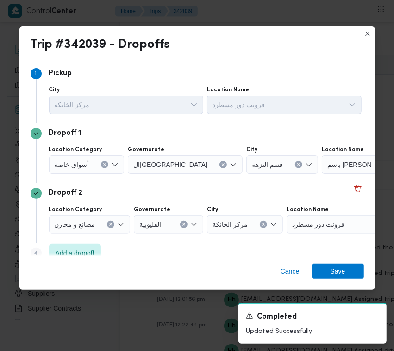
click at [80, 156] on div "أسواق خاصة" at bounding box center [87, 164] width 76 height 19
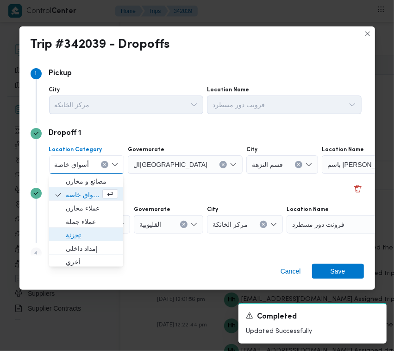
click at [88, 239] on span "تجزئة" at bounding box center [92, 234] width 52 height 11
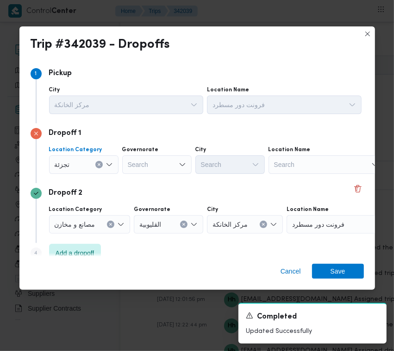
click at [167, 158] on div "Search" at bounding box center [156, 164] width 69 height 19
click at [164, 165] on div "[GEOGRAPHIC_DATA] [GEOGRAPHIC_DATA]" at bounding box center [156, 164] width 69 height 19
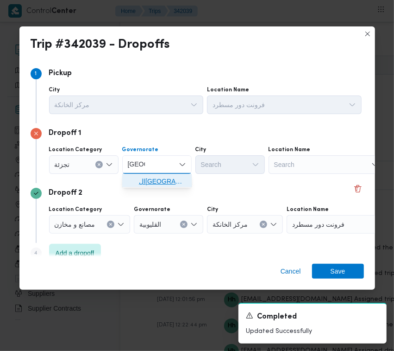
click at [162, 184] on span "ال[GEOGRAPHIC_DATA]" at bounding box center [162, 181] width 47 height 11
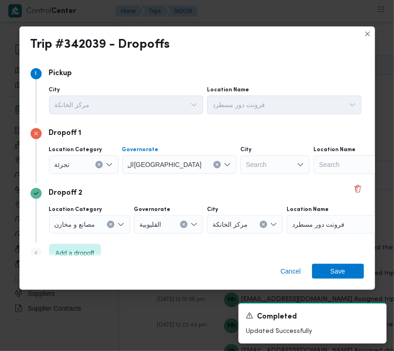
click at [240, 153] on div "City Search" at bounding box center [274, 160] width 69 height 28
click at [240, 160] on div "Search" at bounding box center [274, 164] width 69 height 19
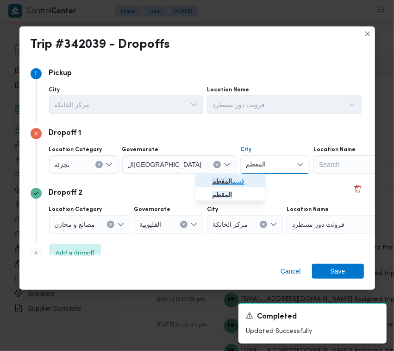
click at [223, 184] on mark "المقطم" at bounding box center [222, 180] width 20 height 7
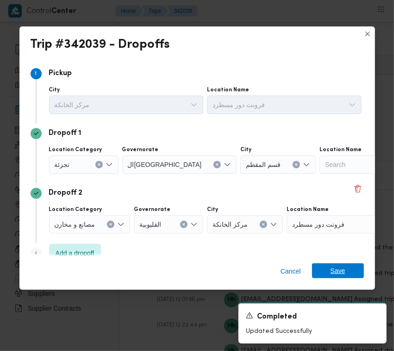
click at [329, 269] on span "Save" at bounding box center [338, 270] width 52 height 15
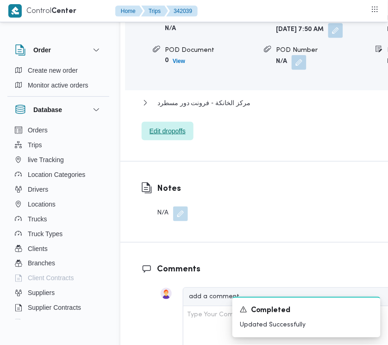
scroll to position [1569, 0]
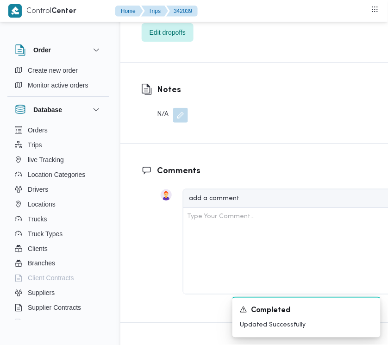
scroll to position [1268, 0]
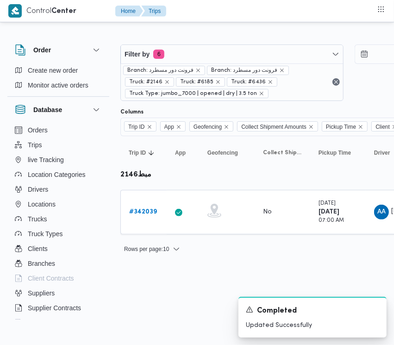
click at [203, 63] on div "Branch: فرونت دور مسطرد Branch: فرونت دور مسطرد Truck: #2146 Truck: #6185 Truck…" at bounding box center [232, 81] width 222 height 37
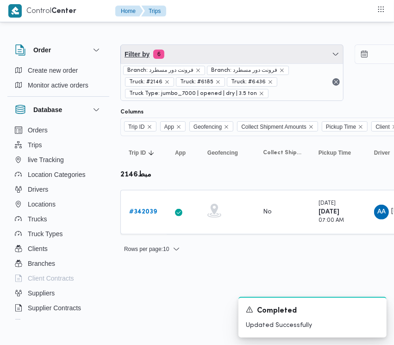
click at [204, 49] on span "Filter by 6" at bounding box center [232, 54] width 222 height 19
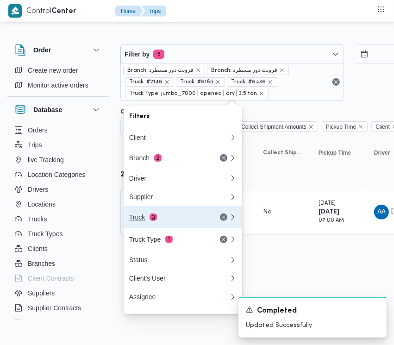
click at [163, 228] on button "Truck 3" at bounding box center [183, 217] width 119 height 22
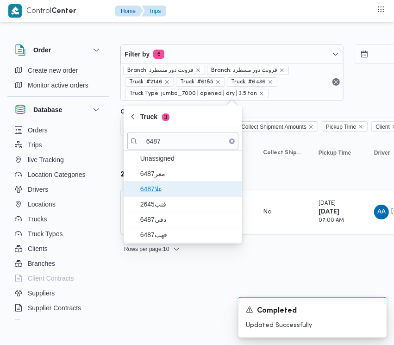
click at [174, 192] on span "علا6487" at bounding box center [188, 188] width 96 height 11
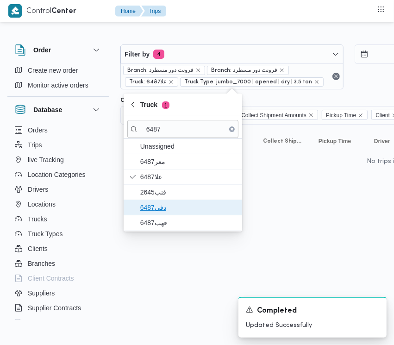
click at [164, 205] on span "دفي6487" at bounding box center [188, 207] width 96 height 11
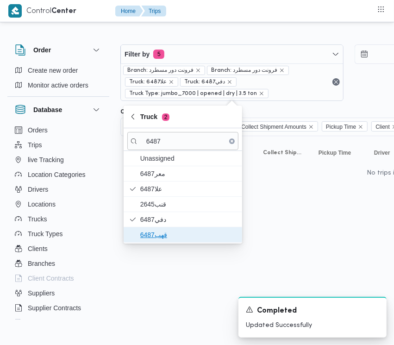
click at [150, 228] on span "قهب6487" at bounding box center [182, 234] width 111 height 15
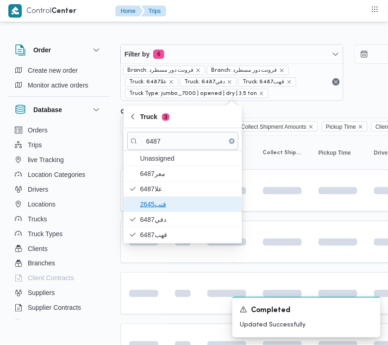
click at [158, 202] on span "قنب2645" at bounding box center [188, 204] width 96 height 11
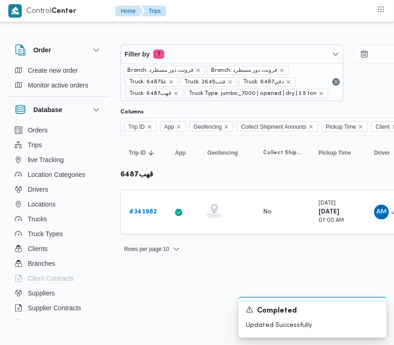
click at [174, 307] on html "Control Center Home Trips Order Create new order Monitor active orders Database…" at bounding box center [197, 172] width 394 height 345
click at [139, 209] on b "# 341982" at bounding box center [143, 212] width 28 height 6
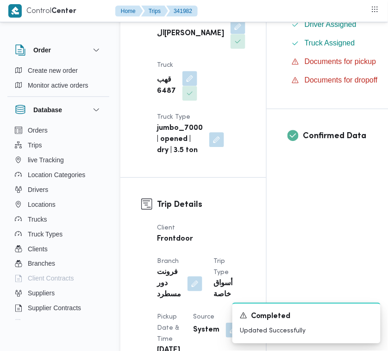
scroll to position [614, 0]
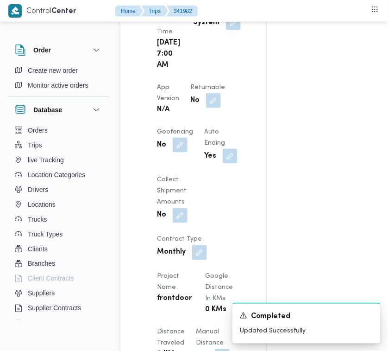
click at [214, 93] on dt "Returnable" at bounding box center [207, 87] width 35 height 11
click at [217, 107] on button "button" at bounding box center [213, 100] width 15 height 15
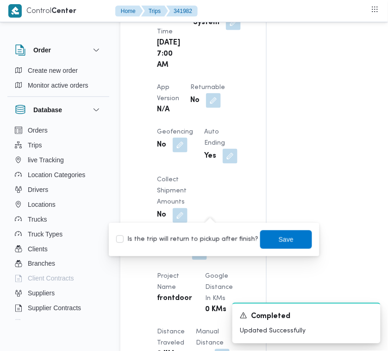
click at [184, 233] on div "Is the trip will return to pickup after finish? Save" at bounding box center [214, 239] width 198 height 20
click at [218, 239] on label "Is the trip will return to pickup after finish?" at bounding box center [187, 239] width 142 height 11
click at [293, 239] on span "Save" at bounding box center [286, 239] width 52 height 19
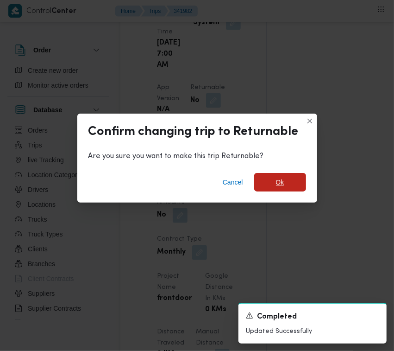
click at [295, 188] on span "Ok" at bounding box center [280, 182] width 52 height 19
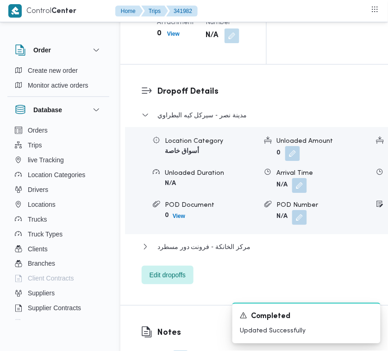
scroll to position [1402, 0]
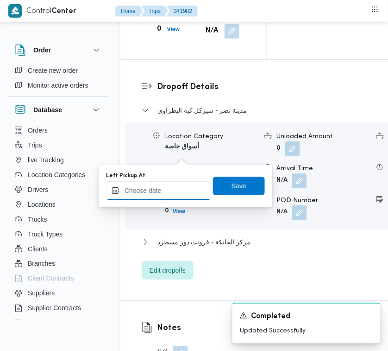
click at [178, 195] on input "Left Pickup At" at bounding box center [158, 190] width 105 height 19
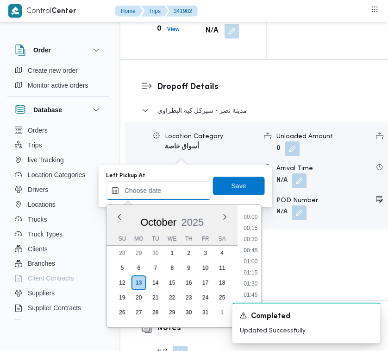
scroll to position [310, 0]
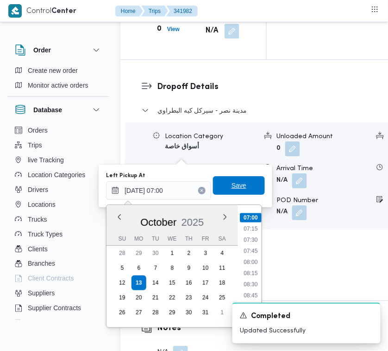
click at [241, 193] on span "Save" at bounding box center [239, 185] width 52 height 19
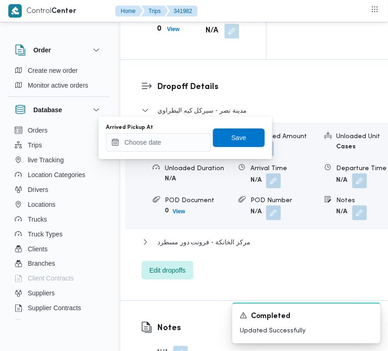
click at [175, 151] on div "Arrived Pickup At Save" at bounding box center [185, 138] width 161 height 30
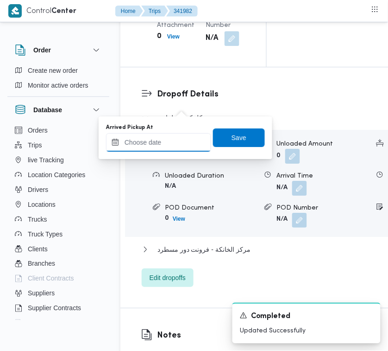
click at [177, 149] on input "Arrived Pickup At" at bounding box center [158, 142] width 105 height 19
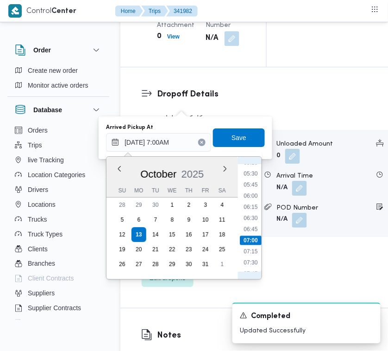
scroll to position [219, 0]
click at [246, 247] on li "06:45" at bounding box center [250, 250] width 21 height 9
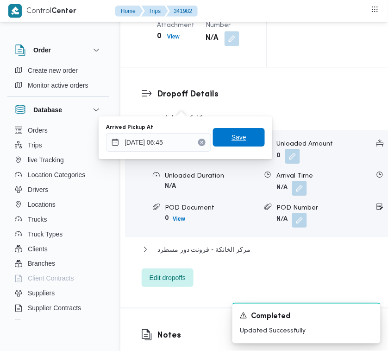
click at [234, 136] on span "Save" at bounding box center [239, 137] width 15 height 11
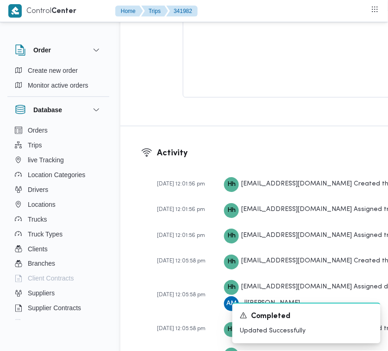
scroll to position [1878, 0]
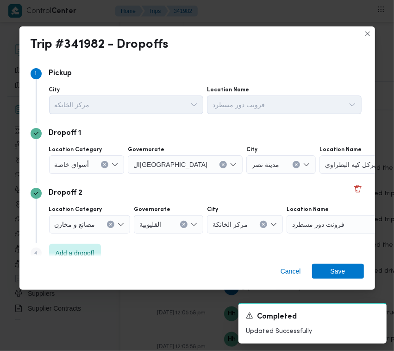
click at [87, 165] on span "أسواق خاصة" at bounding box center [72, 164] width 35 height 10
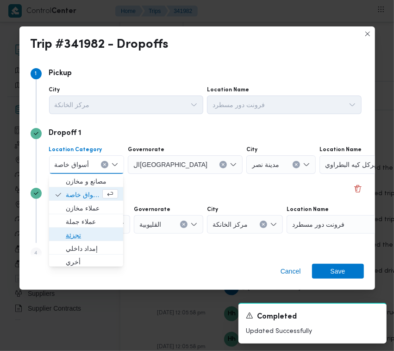
click at [88, 232] on span "تجزئة" at bounding box center [92, 234] width 52 height 11
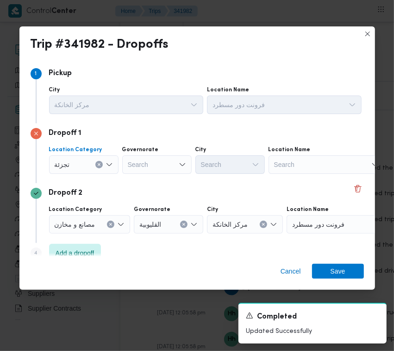
click at [158, 162] on div "Search" at bounding box center [156, 164] width 69 height 19
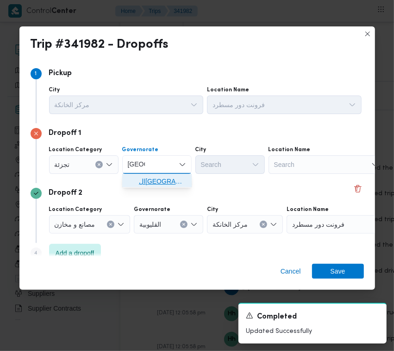
click at [149, 187] on span "ال[GEOGRAPHIC_DATA]" at bounding box center [157, 181] width 62 height 15
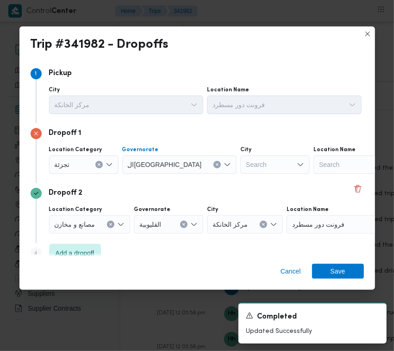
click at [230, 174] on div "Location Category [GEOGRAPHIC_DATA] [GEOGRAPHIC_DATA] Combo box. Selected. ال[G…" at bounding box center [205, 160] width 316 height 32
click at [240, 163] on div "Search" at bounding box center [274, 164] width 69 height 19
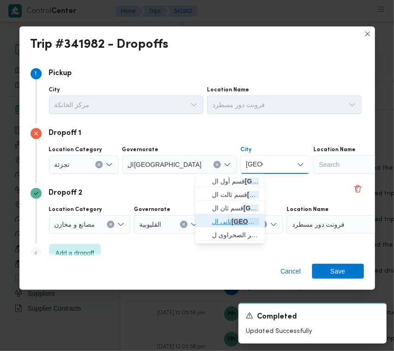
click at [224, 218] on span "ثانى ال قاهرة الجديدة" at bounding box center [235, 221] width 47 height 11
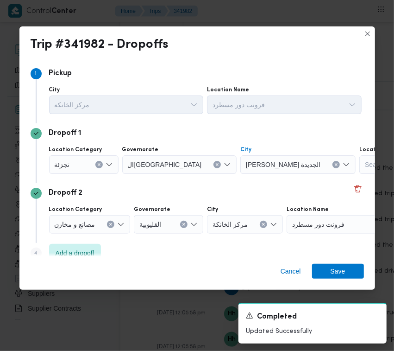
click at [349, 284] on div "Cancel Save" at bounding box center [197, 272] width 356 height 33
click at [347, 272] on span "Save" at bounding box center [338, 270] width 52 height 15
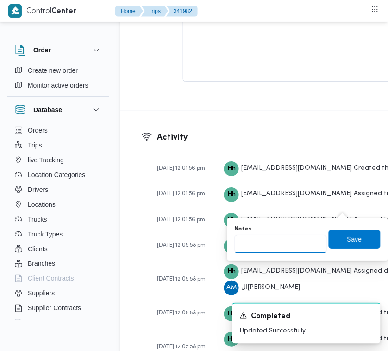
click at [295, 246] on input "Notes" at bounding box center [281, 243] width 92 height 19
click at [353, 241] on span "Save" at bounding box center [354, 238] width 15 height 11
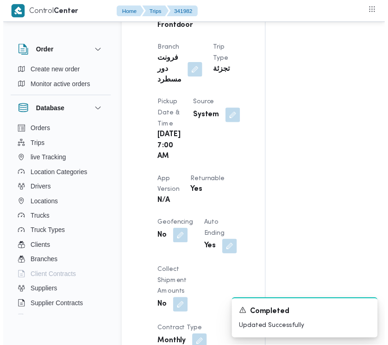
scroll to position [0, 0]
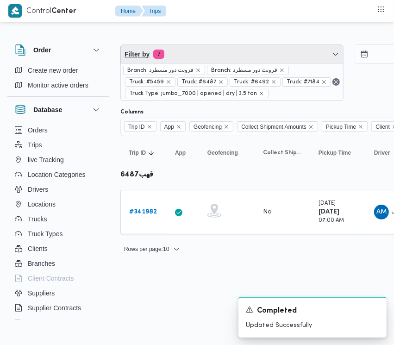
click at [235, 53] on span "Filter by 7" at bounding box center [232, 54] width 222 height 19
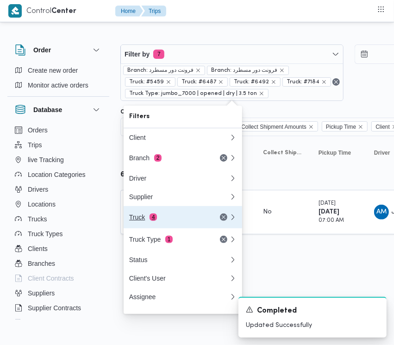
click at [147, 228] on button "Truck 4" at bounding box center [183, 217] width 119 height 22
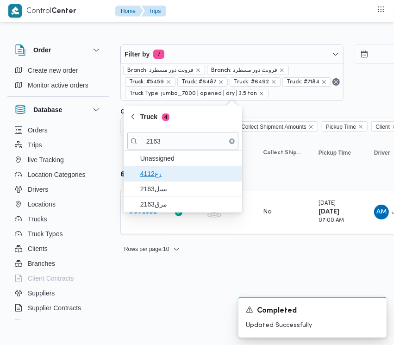
click at [177, 177] on span "4112رع" at bounding box center [188, 173] width 96 height 11
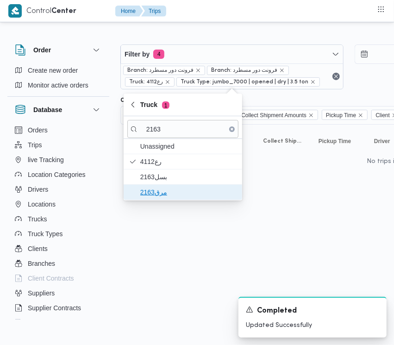
click at [175, 188] on span "مرق2163" at bounding box center [188, 192] width 96 height 11
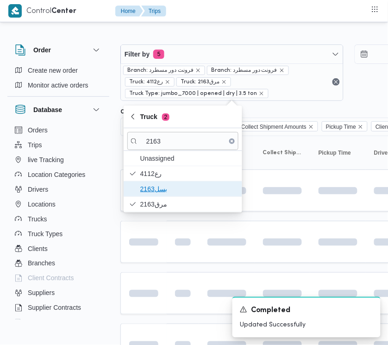
click at [174, 186] on span "بسل2163" at bounding box center [188, 188] width 96 height 11
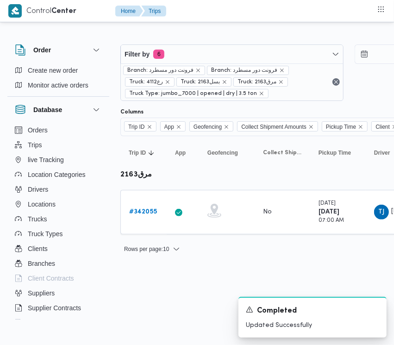
click at [139, 300] on html "Control Center Home Trips Order Create new order Monitor active orders Database…" at bounding box center [197, 172] width 394 height 345
click at [146, 211] on b "# 342055" at bounding box center [143, 212] width 28 height 6
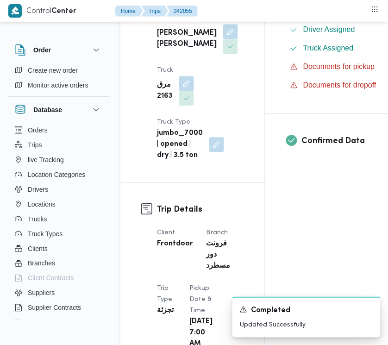
scroll to position [603, 0]
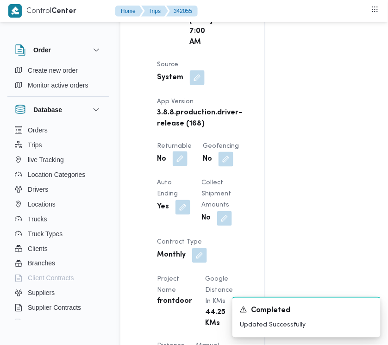
click at [181, 166] on button "button" at bounding box center [180, 158] width 15 height 15
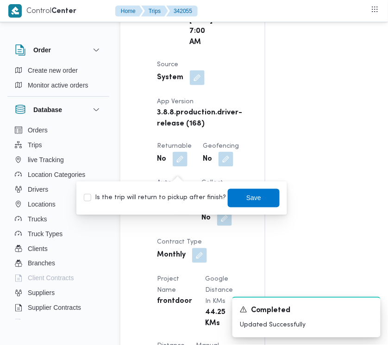
click at [179, 195] on label "Is the trip will return to pickup after finish?" at bounding box center [155, 198] width 142 height 11
click at [246, 198] on span "Save" at bounding box center [253, 197] width 15 height 11
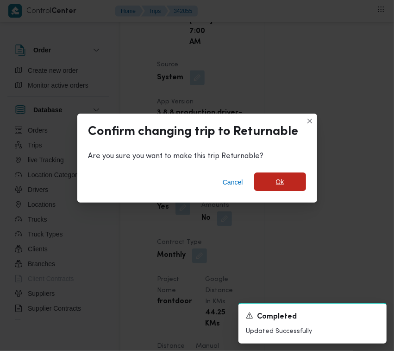
click at [270, 181] on span "Ok" at bounding box center [280, 181] width 52 height 19
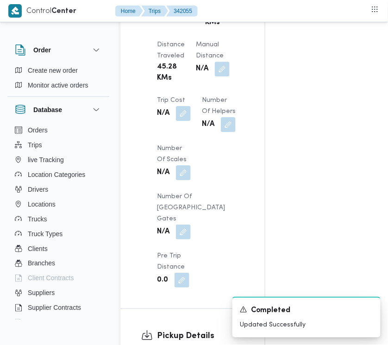
scroll to position [1207, 0]
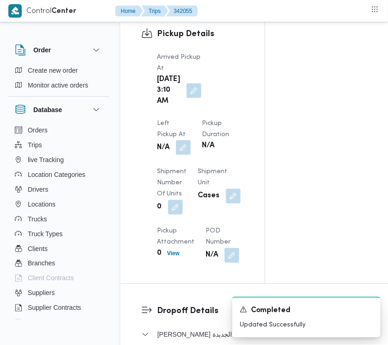
click at [191, 140] on button "button" at bounding box center [183, 147] width 15 height 15
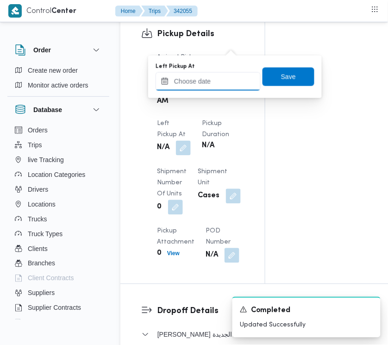
click at [233, 80] on input "Left Pickup At" at bounding box center [208, 81] width 105 height 19
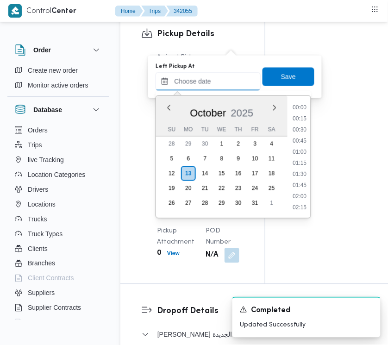
scroll to position [322, 0]
click at [307, 145] on li "08:00" at bounding box center [300, 141] width 21 height 9
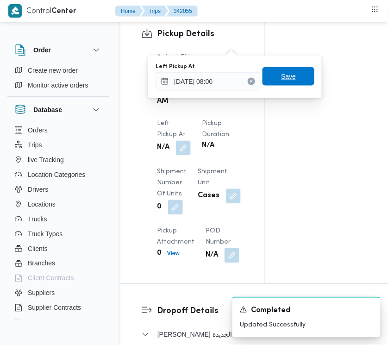
click at [281, 79] on span "Save" at bounding box center [288, 76] width 15 height 11
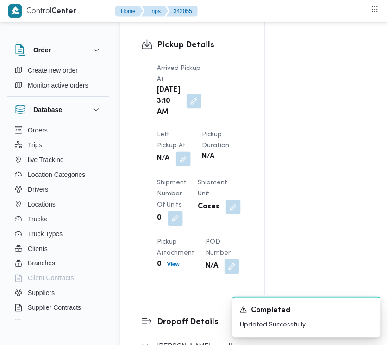
drag, startPoint x: 193, startPoint y: 62, endPoint x: 193, endPoint y: 69, distance: 7.9
click at [193, 84] on div "[DATE] 3:10 AM" at bounding box center [179, 101] width 46 height 35
click at [193, 94] on button "button" at bounding box center [194, 101] width 15 height 15
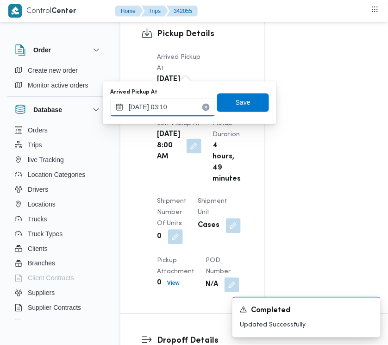
click at [188, 111] on input "[DATE] 03:10" at bounding box center [162, 107] width 105 height 19
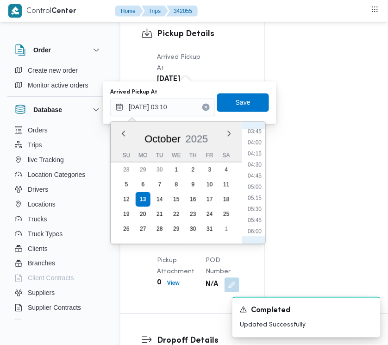
scroll to position [260, 0]
drag, startPoint x: 260, startPoint y: 193, endPoint x: 248, endPoint y: 138, distance: 56.4
click at [259, 195] on li "07:15" at bounding box center [254, 195] width 21 height 9
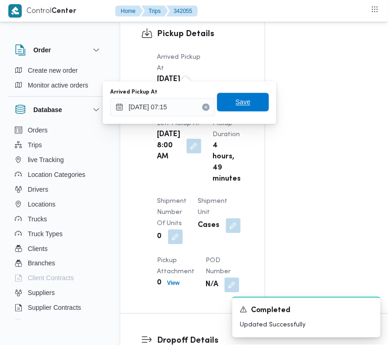
click at [239, 100] on span "Save" at bounding box center [243, 102] width 15 height 11
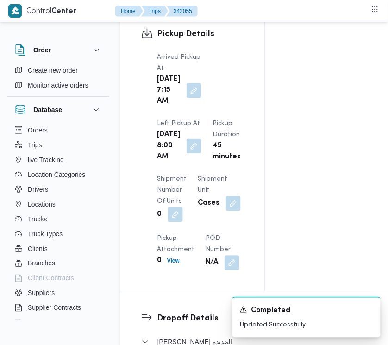
scroll to position [1508, 0]
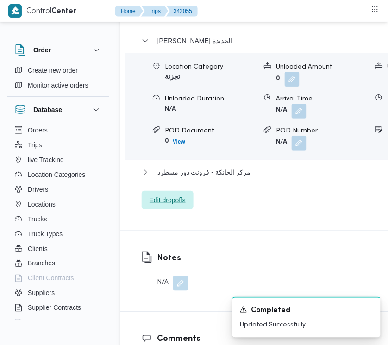
click at [168, 209] on span "Edit dropoffs" at bounding box center [168, 200] width 52 height 19
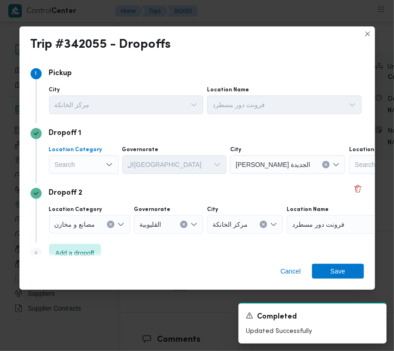
click at [71, 164] on div "Search" at bounding box center [83, 164] width 69 height 19
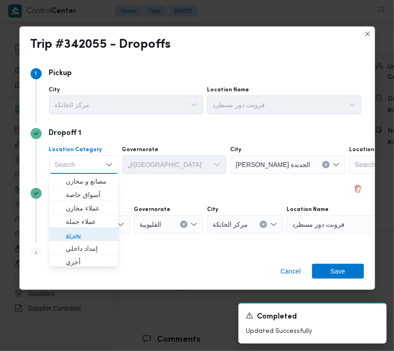
click at [88, 231] on span "تجزئة" at bounding box center [89, 234] width 47 height 11
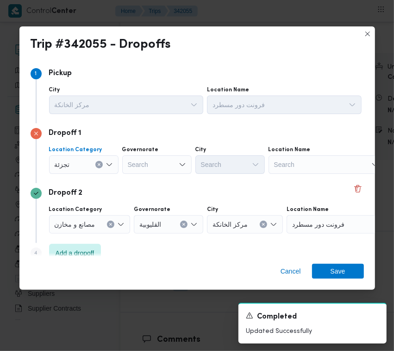
click at [139, 167] on div "Search" at bounding box center [156, 164] width 69 height 19
click at [147, 164] on div "جيزة جيزة" at bounding box center [156, 164] width 69 height 19
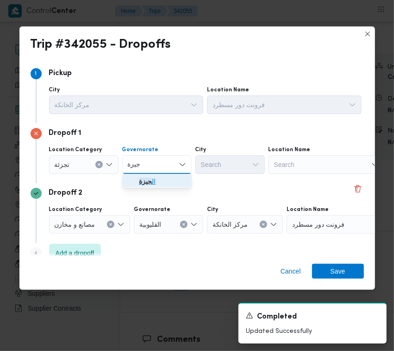
click at [149, 179] on mark "جيزة" at bounding box center [145, 180] width 13 height 7
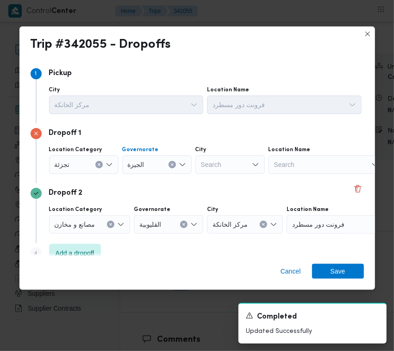
click at [225, 166] on div "Search" at bounding box center [229, 164] width 69 height 19
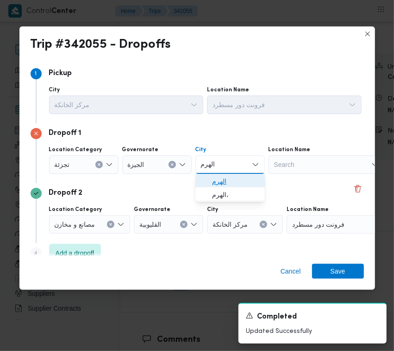
click at [216, 178] on span "الهرم" at bounding box center [235, 181] width 47 height 11
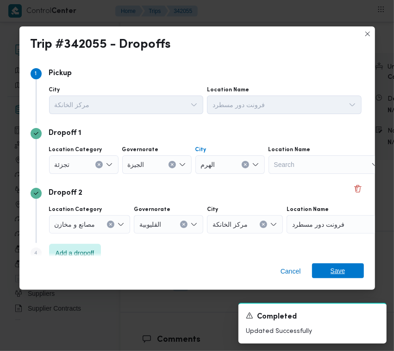
click at [355, 276] on span "Save" at bounding box center [338, 270] width 52 height 15
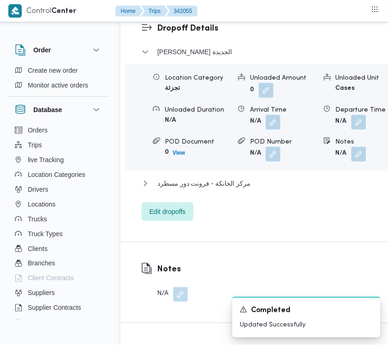
click at [178, 64] on div "[PERSON_NAME] الجديدة" at bounding box center [264, 55] width 244 height 18
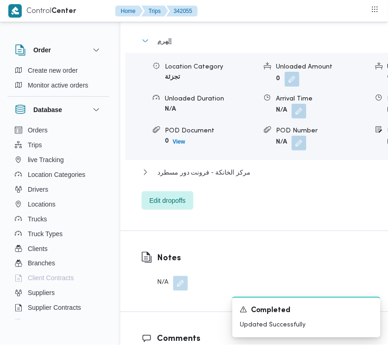
click at [175, 46] on button "الهرم" at bounding box center [303, 40] width 322 height 11
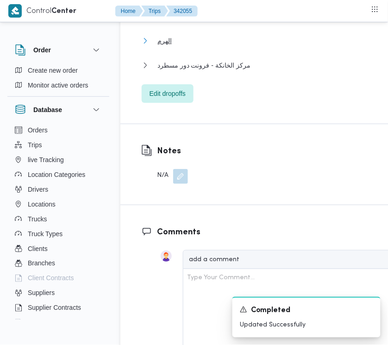
scroll to position [1207, 0]
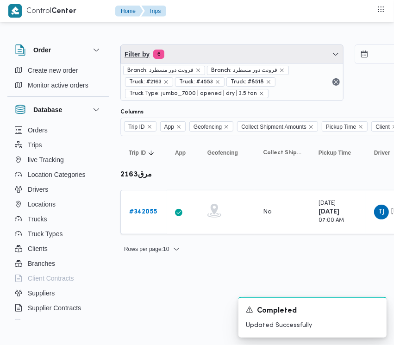
click at [227, 54] on span "Filter by 6" at bounding box center [232, 54] width 222 height 19
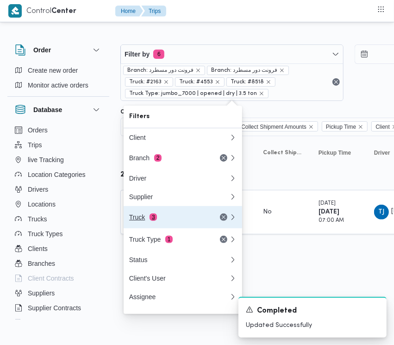
click at [169, 217] on div "Truck 3" at bounding box center [168, 217] width 78 height 7
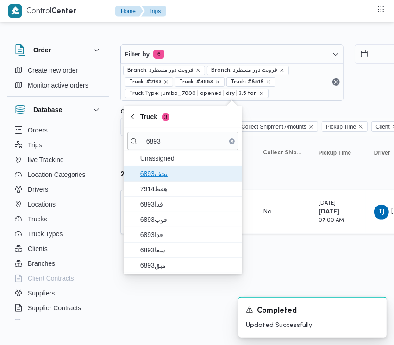
click at [163, 175] on span "نجف6893" at bounding box center [188, 173] width 96 height 11
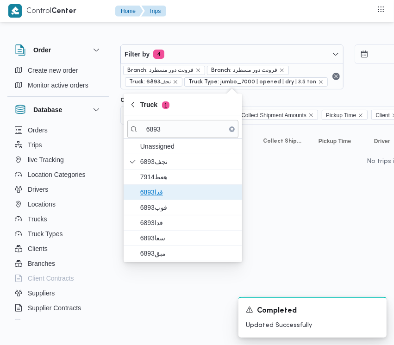
click at [163, 197] on span "قدا6893" at bounding box center [188, 192] width 96 height 11
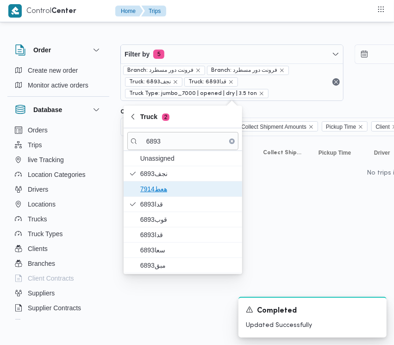
click at [161, 190] on span "هعط7914" at bounding box center [188, 188] width 96 height 11
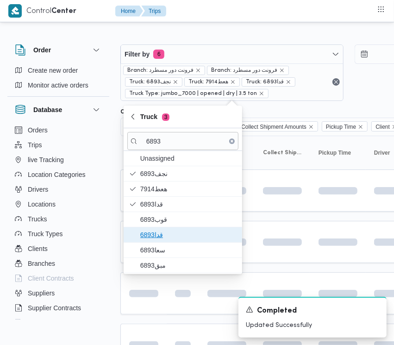
click at [161, 230] on span "قدا6893" at bounding box center [188, 234] width 96 height 11
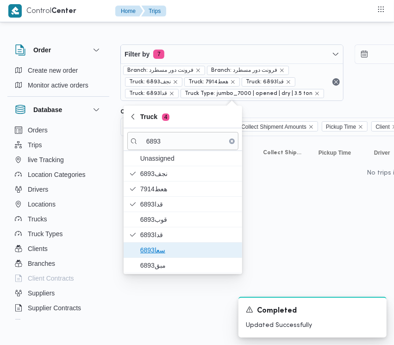
click at [158, 256] on span "سعا6893" at bounding box center [188, 250] width 96 height 11
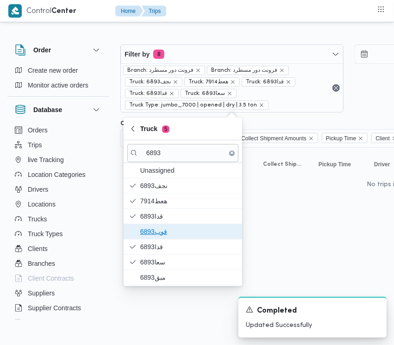
click at [153, 233] on span "قوب6893" at bounding box center [188, 231] width 96 height 11
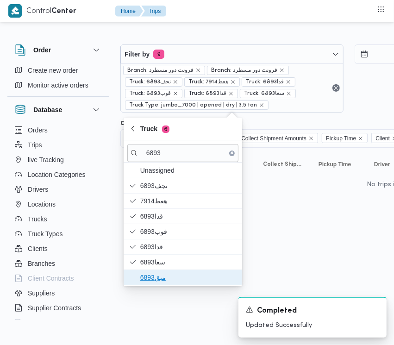
click at [160, 272] on span "مبق6893" at bounding box center [188, 277] width 96 height 11
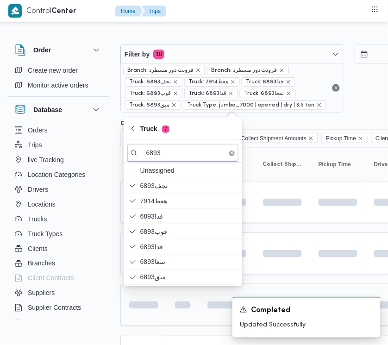
click at [153, 314] on td at bounding box center [143, 305] width 46 height 42
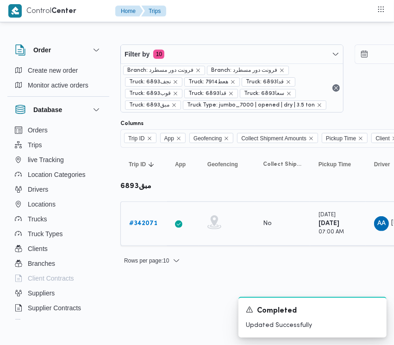
click at [154, 223] on b "# 342071" at bounding box center [143, 224] width 28 height 6
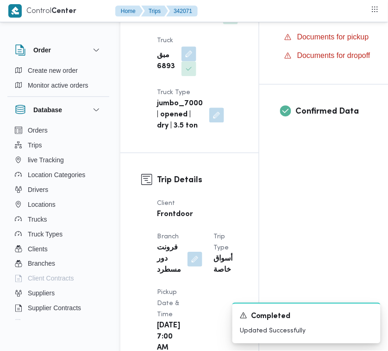
scroll to position [614, 0]
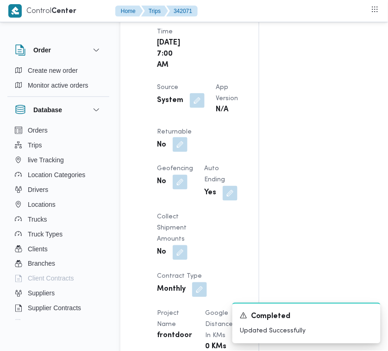
click at [188, 152] on button "button" at bounding box center [180, 144] width 15 height 15
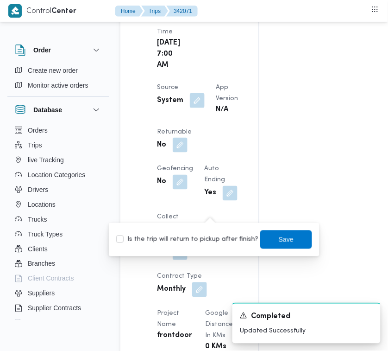
click at [213, 239] on label "Is the trip will return to pickup after finish?" at bounding box center [187, 239] width 142 height 11
checkbox input "true"
click at [282, 239] on span "Save" at bounding box center [286, 238] width 15 height 11
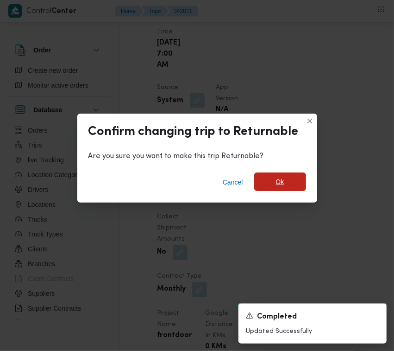
click at [295, 181] on span "Ok" at bounding box center [280, 181] width 52 height 19
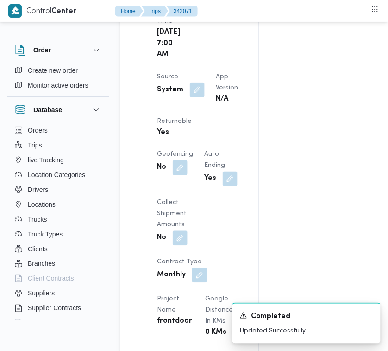
click at [378, 263] on div "Assignees • Superadmin [EMAIL_ADDRESS][DOMAIN_NAME] Checklist Dropoffs details …" at bounding box center [372, 229] width 227 height 1369
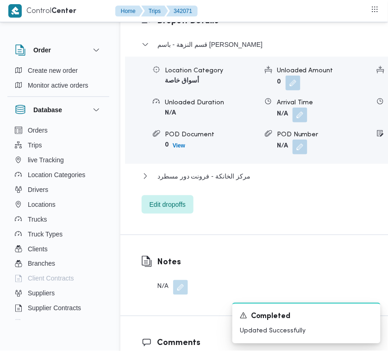
scroll to position [1852, 0]
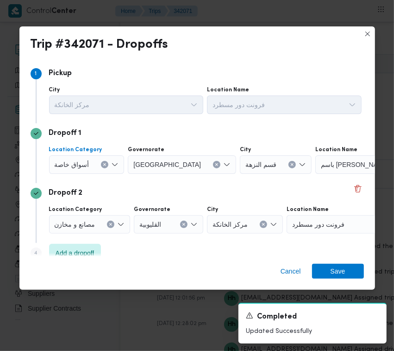
click at [80, 161] on span "أسواق خاصة" at bounding box center [72, 164] width 35 height 10
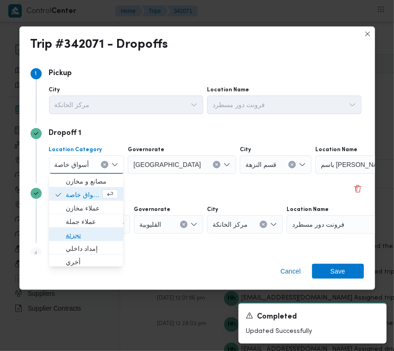
click at [93, 230] on span "تجزئة" at bounding box center [92, 234] width 52 height 11
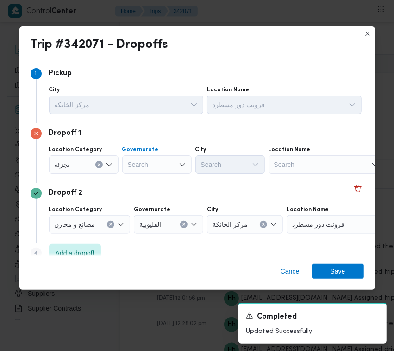
click at [148, 170] on div "Search" at bounding box center [156, 164] width 69 height 19
paste input "[GEOGRAPHIC_DATA]"
type input "[GEOGRAPHIC_DATA]"
click at [160, 168] on div "[GEOGRAPHIC_DATA] [GEOGRAPHIC_DATA]" at bounding box center [156, 164] width 69 height 19
drag, startPoint x: 160, startPoint y: 179, endPoint x: 173, endPoint y: 176, distance: 13.4
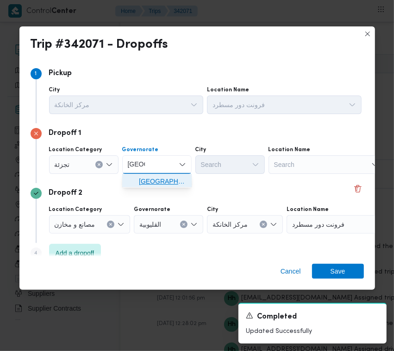
click at [161, 180] on span "ال[GEOGRAPHIC_DATA]" at bounding box center [162, 181] width 47 height 11
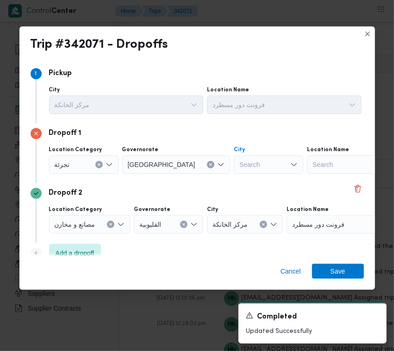
click at [234, 161] on div "Search" at bounding box center [268, 164] width 69 height 19
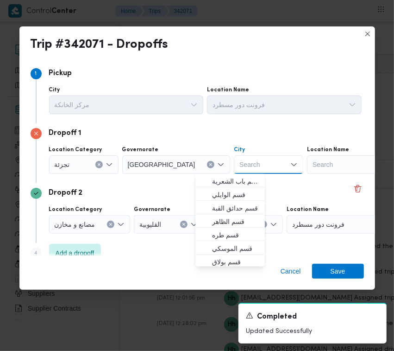
paste input "معادي"
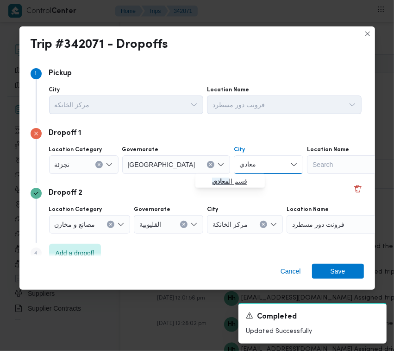
type input "معادي"
click at [216, 183] on mark "معادي" at bounding box center [220, 180] width 17 height 7
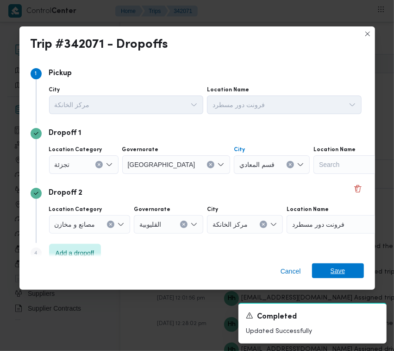
click at [341, 271] on span "Save" at bounding box center [338, 270] width 15 height 15
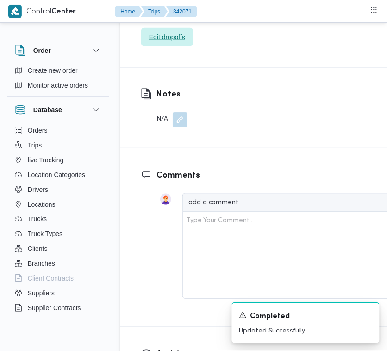
scroll to position [1679, 0]
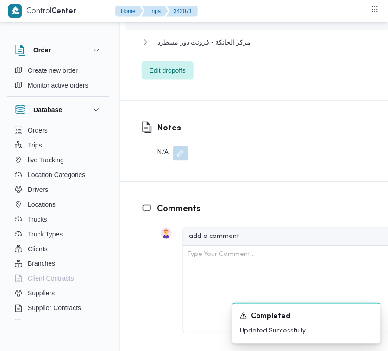
drag, startPoint x: 195, startPoint y: 153, endPoint x: 185, endPoint y: 150, distance: 9.8
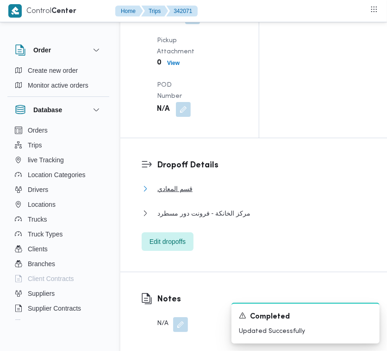
scroll to position [1382, 0]
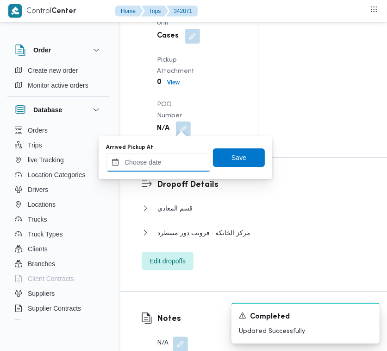
click at [178, 160] on input "Arrived Pickup At" at bounding box center [158, 162] width 105 height 19
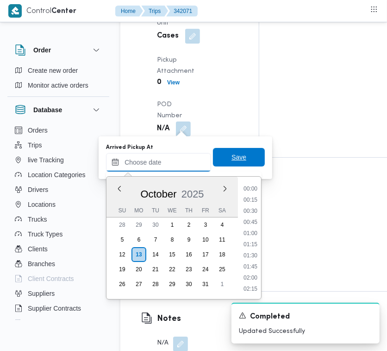
paste input "[DATE] 7:00AM"
type input "[DATE] 07:00"
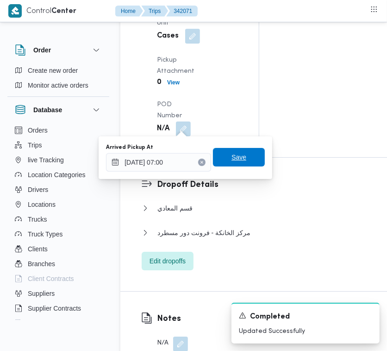
click at [222, 153] on span "Save" at bounding box center [239, 157] width 52 height 19
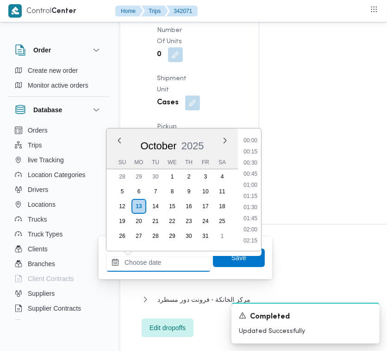
click at [169, 265] on input "Left Pickup At" at bounding box center [158, 262] width 105 height 19
paste input "[DATE] 7:00AM"
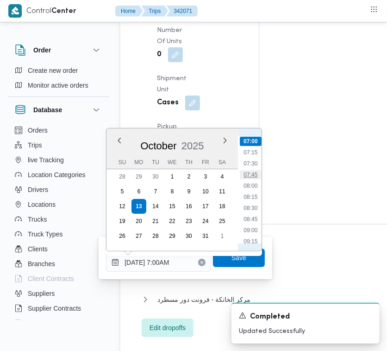
click at [248, 175] on li "07:45" at bounding box center [250, 174] width 21 height 9
type input "[DATE] 07:45"
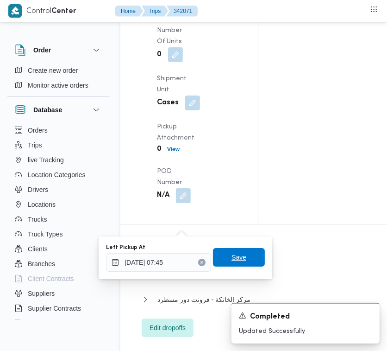
click at [232, 258] on span "Save" at bounding box center [239, 257] width 15 height 11
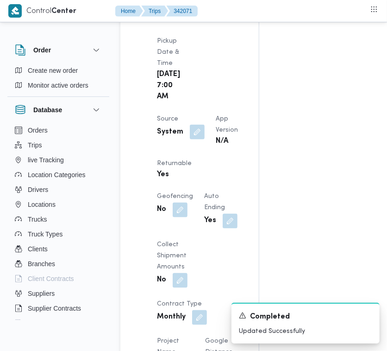
scroll to position [0, 0]
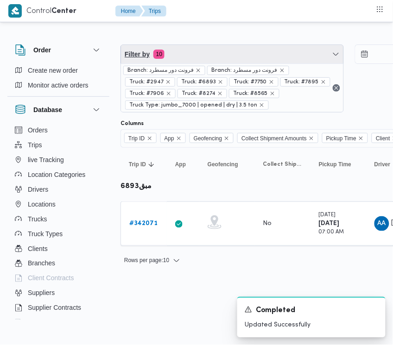
click at [235, 57] on span "Filter by 10" at bounding box center [232, 54] width 222 height 19
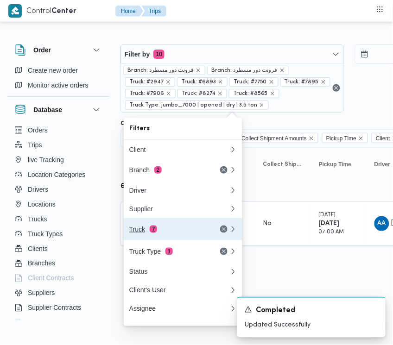
click at [146, 233] on div "Truck 7" at bounding box center [168, 229] width 78 height 7
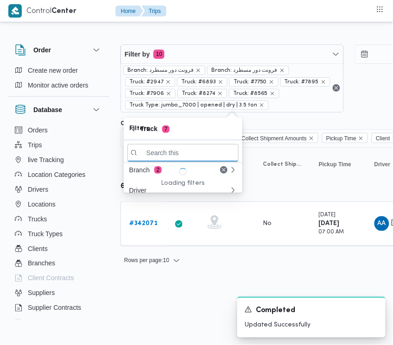
paste input "5138"
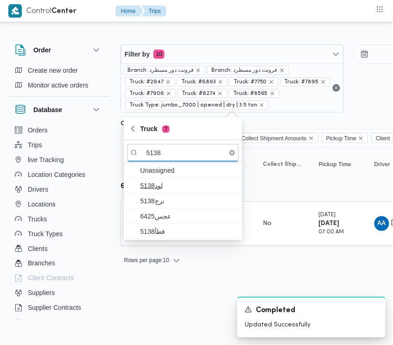
type input "5138"
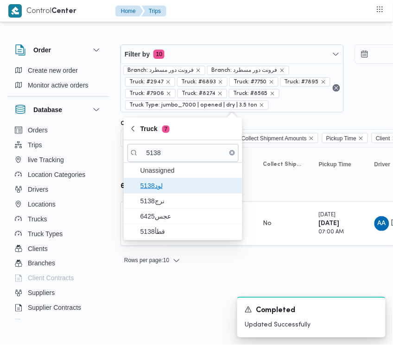
click at [161, 188] on span "لود5138" at bounding box center [188, 185] width 96 height 11
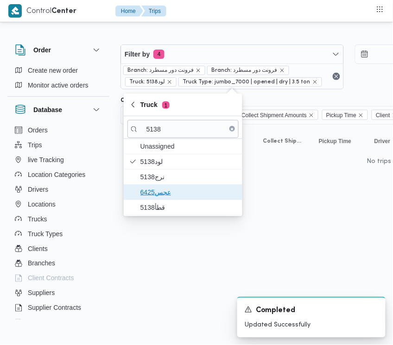
click at [161, 195] on span "عجس6425" at bounding box center [188, 192] width 96 height 11
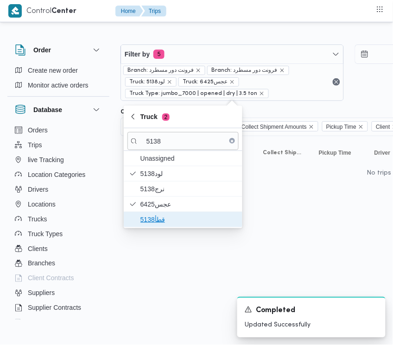
click at [160, 214] on span "قطأ5138" at bounding box center [188, 219] width 96 height 11
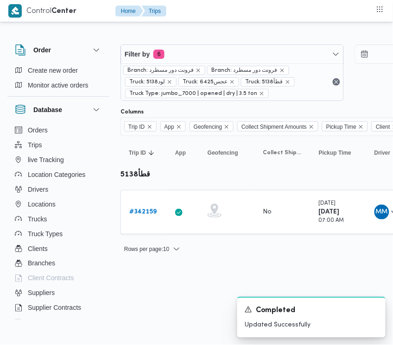
click at [228, 294] on div "A new notification appears Completed Updated Successfully" at bounding box center [300, 318] width 185 height 56
click at [140, 213] on b "# 342159" at bounding box center [142, 212] width 27 height 6
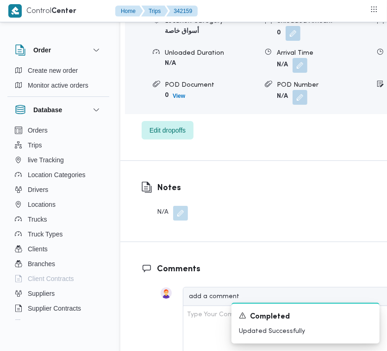
scroll to position [1841, 0]
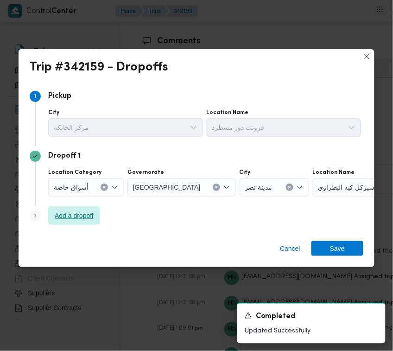
click at [81, 207] on span "Add a dropoff" at bounding box center [74, 215] width 52 height 19
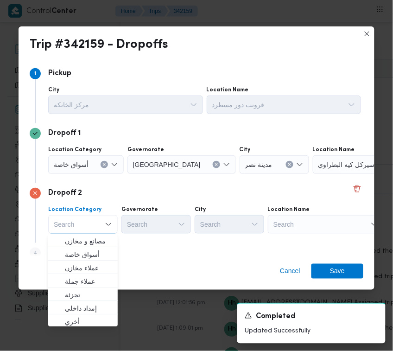
click at [84, 163] on span "أسواق خاصة" at bounding box center [71, 164] width 35 height 10
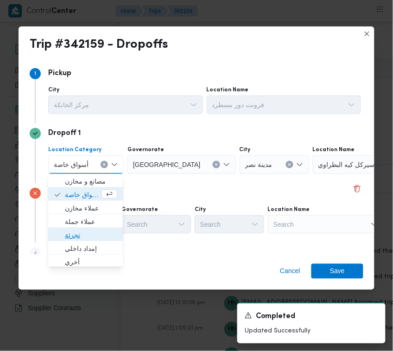
click at [90, 236] on span "تجزئة" at bounding box center [91, 234] width 52 height 11
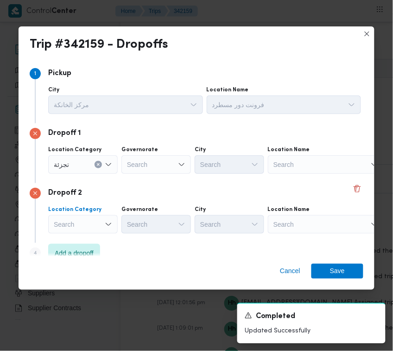
click at [87, 228] on div "Search" at bounding box center [82, 224] width 69 height 19
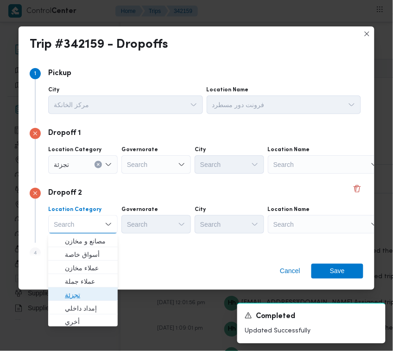
click at [89, 290] on span "تجزئة" at bounding box center [88, 294] width 47 height 11
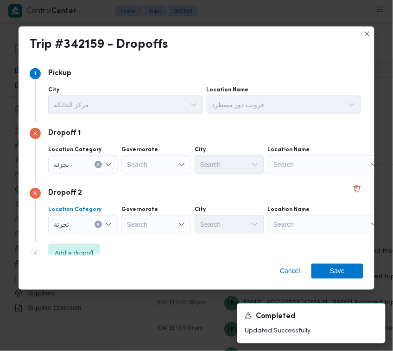
click at [168, 233] on div "Search" at bounding box center [155, 224] width 69 height 19
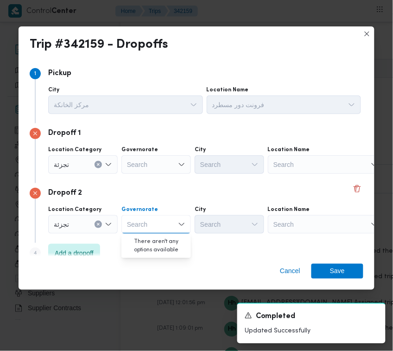
paste input "[GEOGRAPHIC_DATA]"
type input "[GEOGRAPHIC_DATA]"
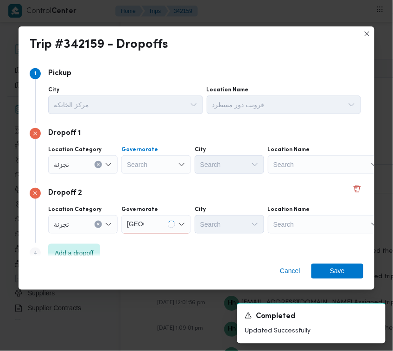
click at [154, 163] on div "Search" at bounding box center [155, 164] width 69 height 19
paste input "[GEOGRAPHIC_DATA]"
type input "[GEOGRAPHIC_DATA]"
drag, startPoint x: 158, startPoint y: 170, endPoint x: 158, endPoint y: 177, distance: 6.9
click at [158, 170] on div "[GEOGRAPHIC_DATA] [GEOGRAPHIC_DATA]" at bounding box center [155, 164] width 69 height 19
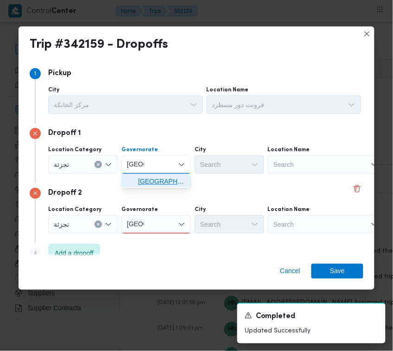
click at [158, 183] on span "ال[GEOGRAPHIC_DATA]" at bounding box center [161, 181] width 47 height 11
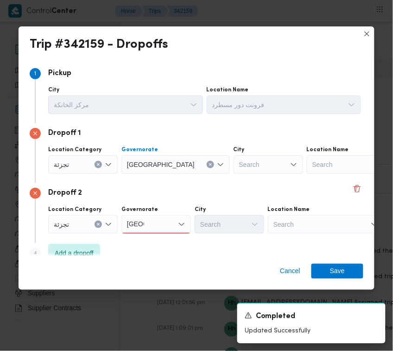
click at [234, 158] on div "Search" at bounding box center [267, 164] width 69 height 19
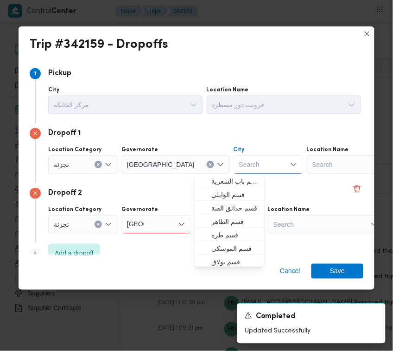
paste input "حلوان"
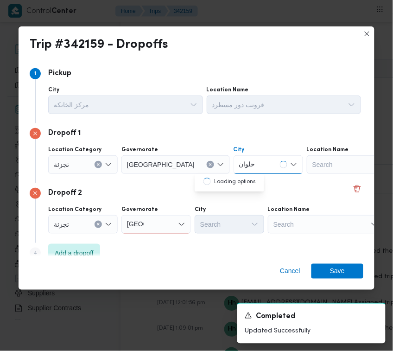
type input "حلوان"
click at [226, 231] on div "Search" at bounding box center [229, 224] width 69 height 19
drag, startPoint x: 149, startPoint y: 221, endPoint x: 151, endPoint y: 232, distance: 10.9
click at [149, 223] on div "[GEOGRAPHIC_DATA] [GEOGRAPHIC_DATA]" at bounding box center [155, 224] width 69 height 19
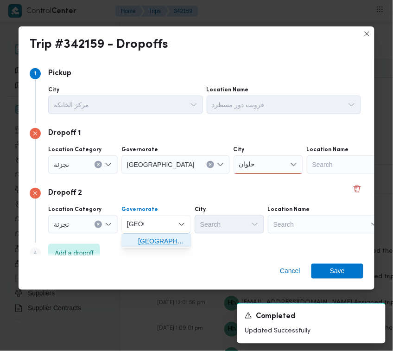
drag, startPoint x: 151, startPoint y: 237, endPoint x: 170, endPoint y: 234, distance: 19.2
click at [152, 238] on span "ال[GEOGRAPHIC_DATA]" at bounding box center [161, 240] width 47 height 11
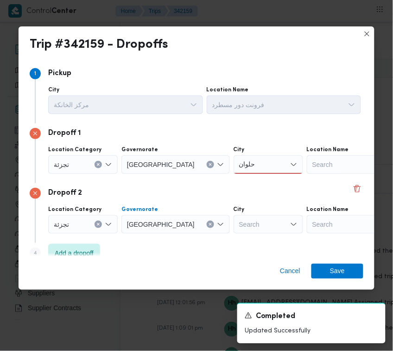
click at [233, 223] on div "Search" at bounding box center [267, 224] width 69 height 19
paste input "المعادى"
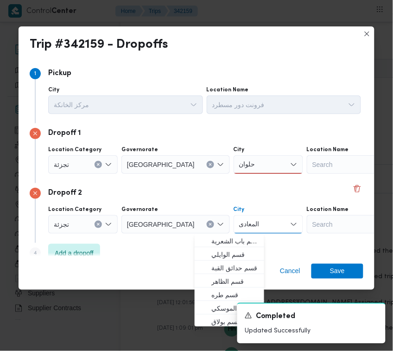
type input "المعادى"
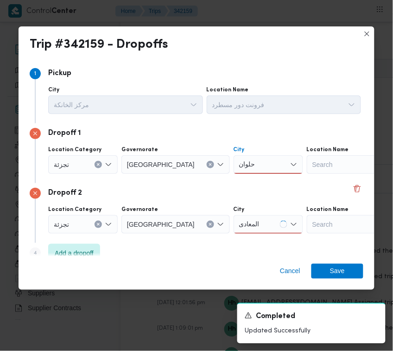
drag, startPoint x: 234, startPoint y: 167, endPoint x: 233, endPoint y: 172, distance: 5.4
click at [233, 169] on div "حلوان حلوان" at bounding box center [267, 164] width 69 height 19
drag, startPoint x: 233, startPoint y: 172, endPoint x: 233, endPoint y: 186, distance: 14.4
click at [233, 180] on span "قسم حلوان" at bounding box center [234, 181] width 47 height 11
click at [233, 219] on div "المعادى المعادى" at bounding box center [267, 224] width 69 height 19
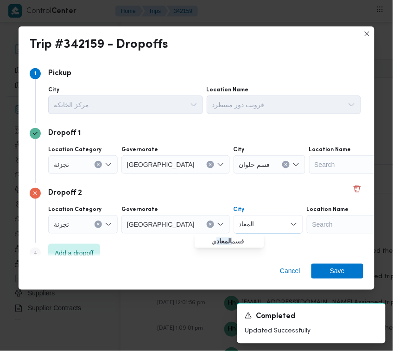
type input "المعادي"
click at [226, 237] on mark "المعادي" at bounding box center [221, 240] width 20 height 7
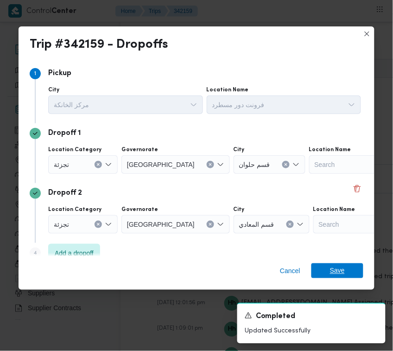
click at [329, 269] on span "Save" at bounding box center [337, 270] width 52 height 15
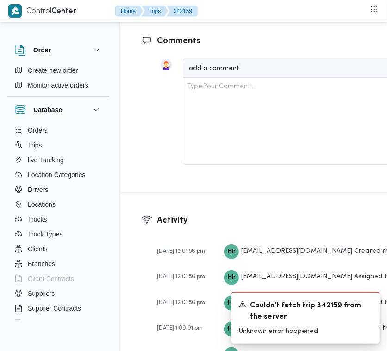
scroll to position [1228, 0]
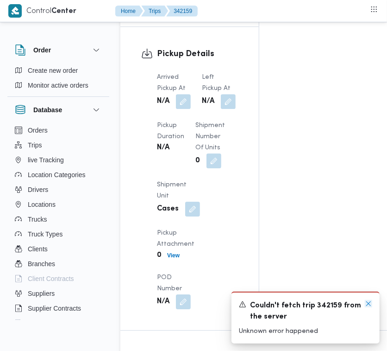
click at [370, 300] on icon "Dismiss toast" at bounding box center [368, 303] width 7 height 7
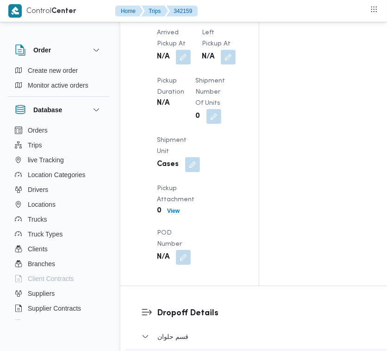
scroll to position [1310, 0]
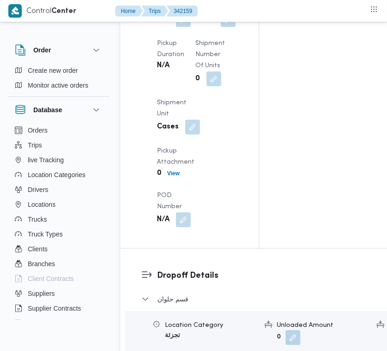
drag, startPoint x: 185, startPoint y: 192, endPoint x: 184, endPoint y: 209, distance: 16.7
click at [184, 27] on button "button" at bounding box center [183, 19] width 15 height 15
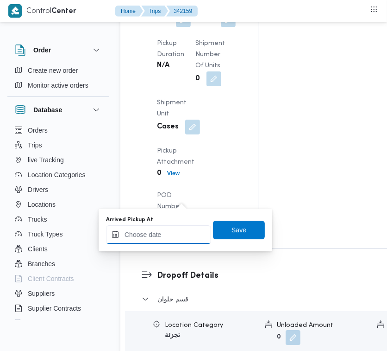
drag, startPoint x: 184, startPoint y: 209, endPoint x: 182, endPoint y: 237, distance: 28.4
click at [176, 237] on input "Arrived Pickup At" at bounding box center [158, 234] width 105 height 19
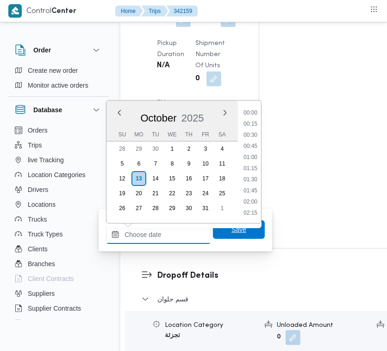
paste input "[DATE] 7:00AM"
type input "[DATE] 07:00"
click at [250, 232] on span "Save" at bounding box center [239, 229] width 52 height 19
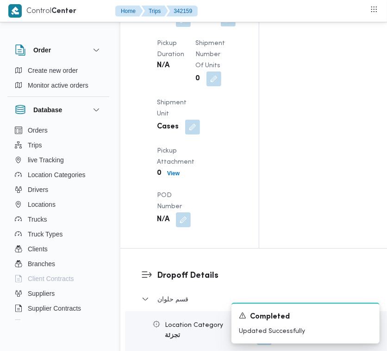
click at [186, 233] on div "Arrived Pickup At N/A Left Pickup At N/A Pickup Duration N/A Shipment Number of…" at bounding box center [197, 108] width 92 height 248
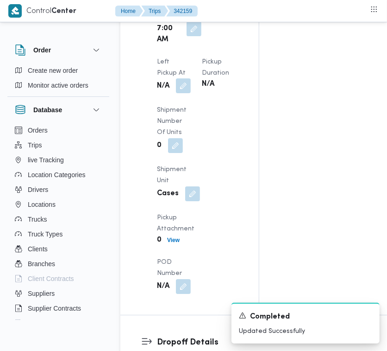
click at [188, 93] on button "button" at bounding box center [183, 85] width 15 height 15
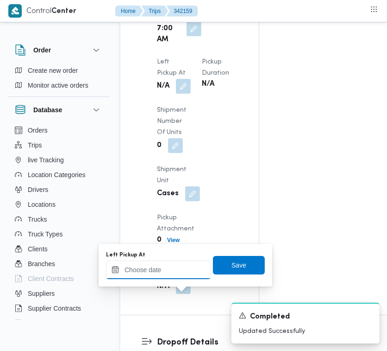
click at [166, 270] on input "Left Pickup At" at bounding box center [158, 269] width 105 height 19
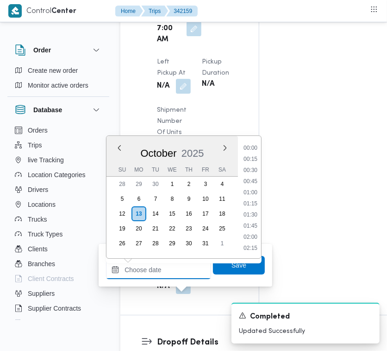
paste input "[DATE] 7:00AM"
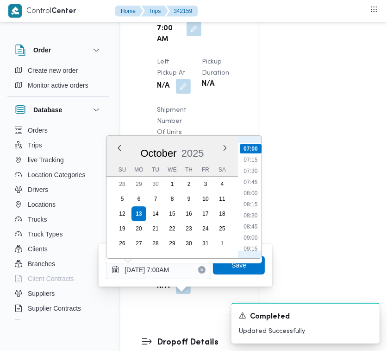
click at [258, 164] on ul "00:00 00:15 00:30 00:45 01:00 01:15 01:30 01:45 02:00 02:15 02:30 02:45 03:00 0…" at bounding box center [251, 196] width 22 height 107
drag, startPoint x: 253, startPoint y: 167, endPoint x: 253, endPoint y: 208, distance: 40.8
click at [253, 169] on li "07:30" at bounding box center [250, 170] width 21 height 9
type input "[DATE] 07:30"
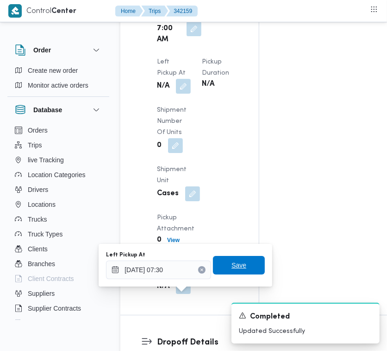
click at [236, 264] on span "Save" at bounding box center [239, 264] width 15 height 11
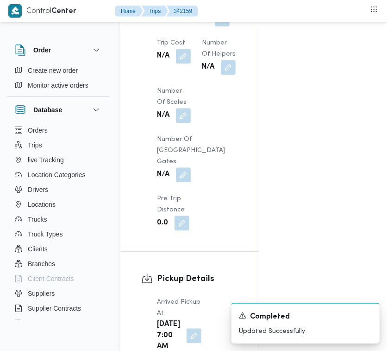
scroll to position [696, 0]
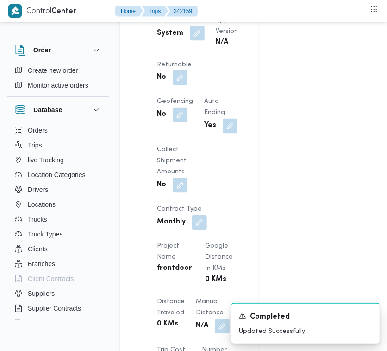
click at [193, 86] on div "No" at bounding box center [174, 77] width 37 height 17
drag, startPoint x: 214, startPoint y: 127, endPoint x: 212, endPoint y: 137, distance: 9.5
click at [188, 85] on button "button" at bounding box center [180, 77] width 15 height 15
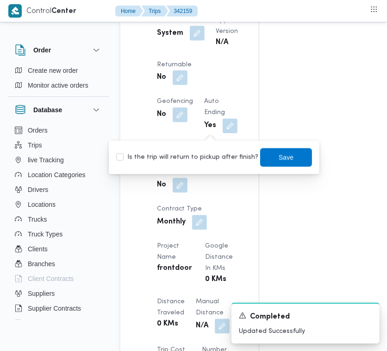
drag, startPoint x: 212, startPoint y: 137, endPoint x: 202, endPoint y: 151, distance: 17.9
click at [202, 151] on div "Is the trip will return to pickup after finish? Save" at bounding box center [214, 157] width 198 height 20
click at [204, 155] on label "Is the trip will return to pickup after finish?" at bounding box center [187, 157] width 142 height 11
checkbox input "true"
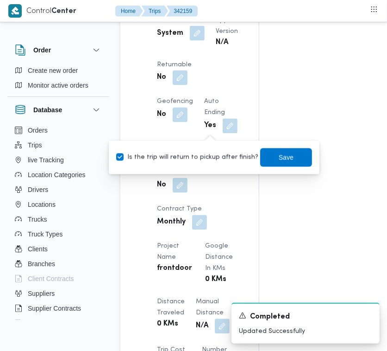
click at [307, 158] on div "You are in a dialog. To close this dialog, hit escape. Is the trip will return …" at bounding box center [214, 157] width 211 height 33
click at [288, 158] on span "Save" at bounding box center [286, 157] width 52 height 19
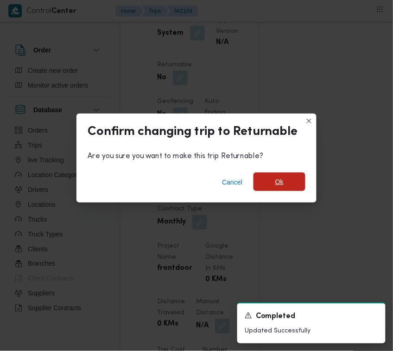
click at [283, 183] on span "Ok" at bounding box center [279, 181] width 8 height 11
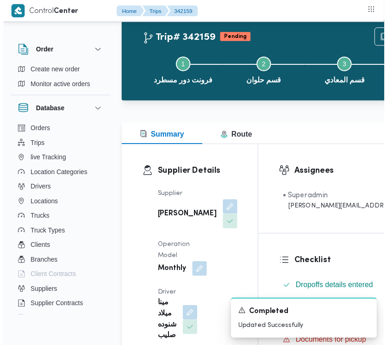
scroll to position [0, 0]
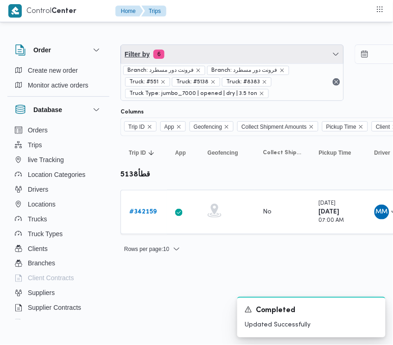
click at [188, 58] on span "Filter by 6" at bounding box center [232, 54] width 222 height 19
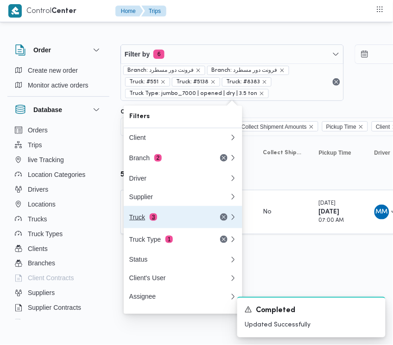
click at [154, 219] on span "3" at bounding box center [153, 217] width 7 height 7
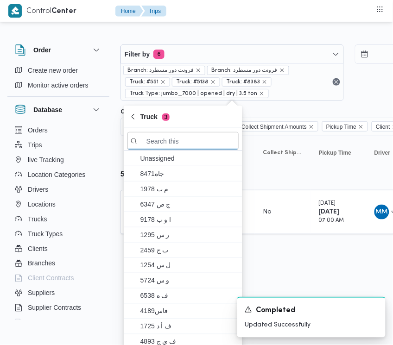
paste input "7319تور"
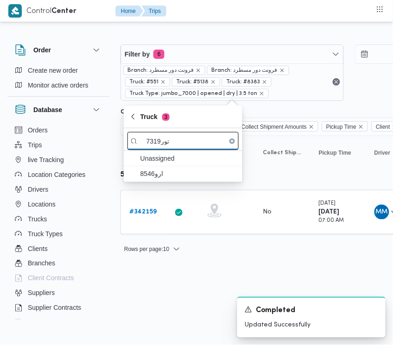
drag, startPoint x: 159, startPoint y: 143, endPoint x: 188, endPoint y: 149, distance: 29.3
click at [188, 149] on input "7319تور" at bounding box center [182, 141] width 111 height 18
drag, startPoint x: 188, startPoint y: 149, endPoint x: 193, endPoint y: 143, distance: 8.2
click at [188, 149] on input "7319تور" at bounding box center [182, 141] width 111 height 18
drag, startPoint x: 161, startPoint y: 142, endPoint x: 190, endPoint y: 143, distance: 29.2
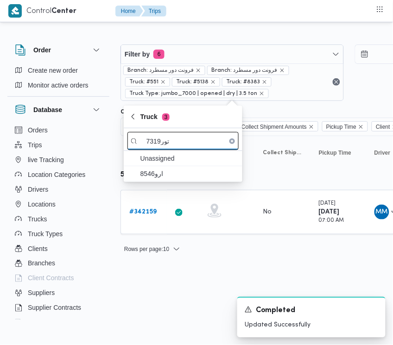
click at [190, 143] on input "7319تور" at bounding box center [182, 141] width 111 height 18
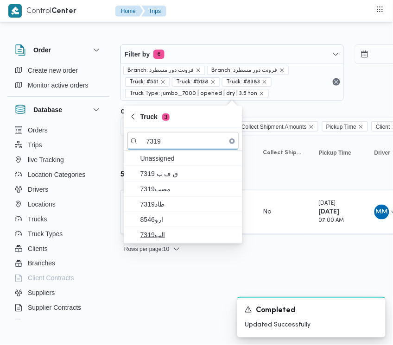
type input "7319"
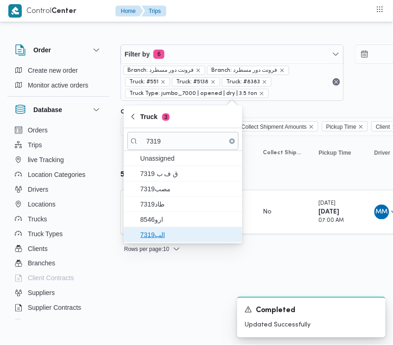
drag, startPoint x: 154, startPoint y: 234, endPoint x: 138, endPoint y: 226, distance: 17.8
click at [154, 235] on span "الب7319" at bounding box center [188, 234] width 96 height 11
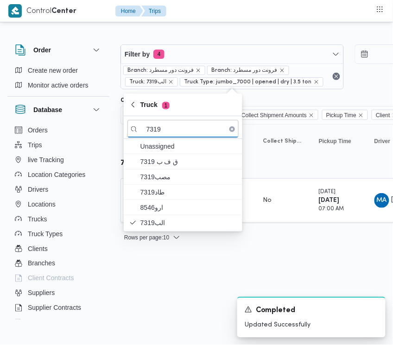
drag, startPoint x: 128, startPoint y: 295, endPoint x: 157, endPoint y: 277, distance: 33.9
click at [130, 295] on html "Control Center Home Trips Order Create new order Monitor active orders Database…" at bounding box center [196, 172] width 393 height 345
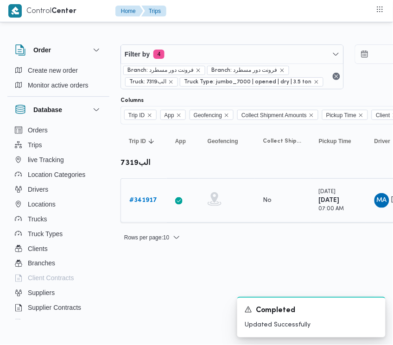
click at [149, 203] on b "# 341917" at bounding box center [143, 200] width 28 height 6
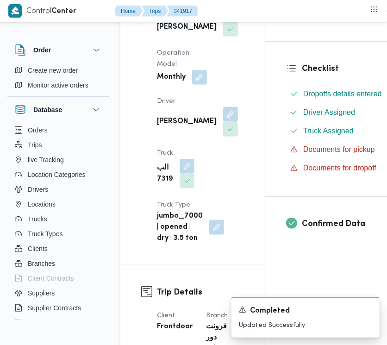
scroll to position [228, 0]
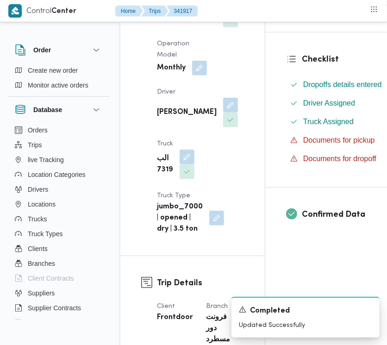
click at [173, 153] on b "الب 7319" at bounding box center [165, 164] width 16 height 22
copy b "7319"
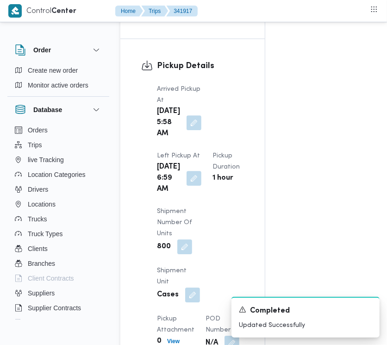
scroll to position [1453, 0]
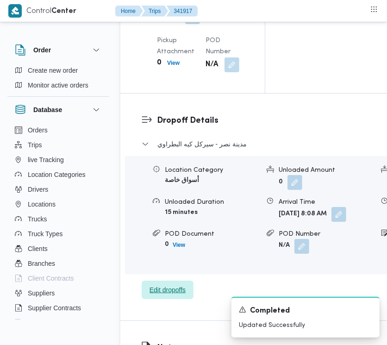
click at [160, 296] on span "Edit dropoffs" at bounding box center [168, 289] width 36 height 11
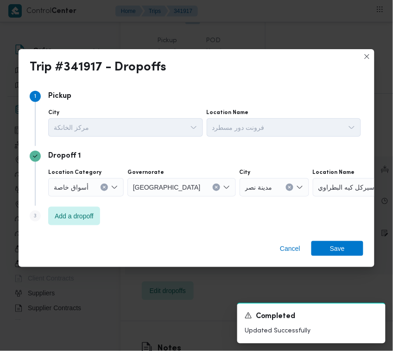
click at [95, 191] on div "أسواق خاصة" at bounding box center [86, 187] width 76 height 19
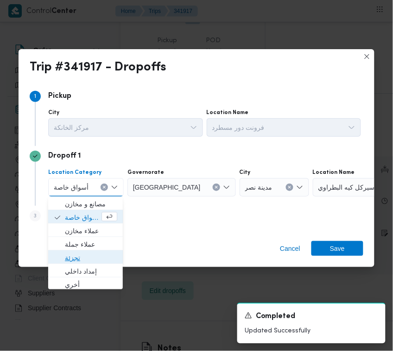
click at [94, 251] on span "تجزئة" at bounding box center [85, 257] width 67 height 15
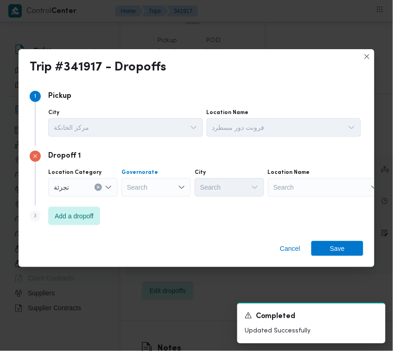
click at [153, 180] on div "Search" at bounding box center [155, 187] width 69 height 19
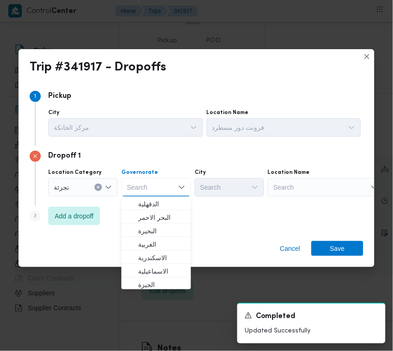
paste input "جيزة"
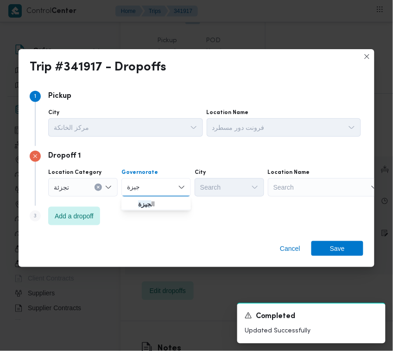
type input "جيزة"
drag, startPoint x: 160, startPoint y: 202, endPoint x: 134, endPoint y: 212, distance: 27.9
click at [156, 207] on span "ال جيزة" at bounding box center [161, 203] width 47 height 11
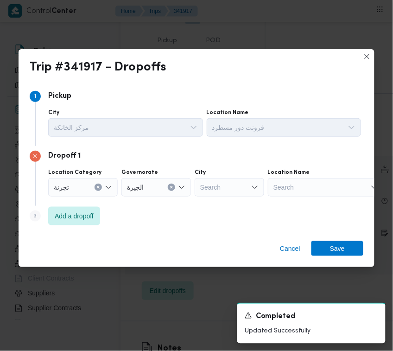
click at [172, 183] on button "Clear input" at bounding box center [171, 186] width 7 height 7
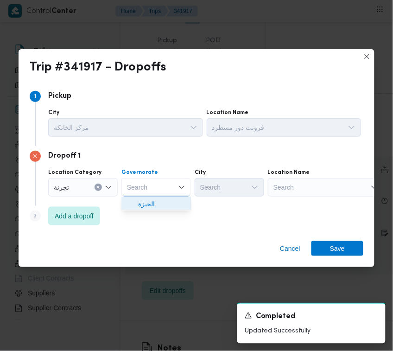
click at [147, 202] on span "الجيزة" at bounding box center [161, 203] width 47 height 11
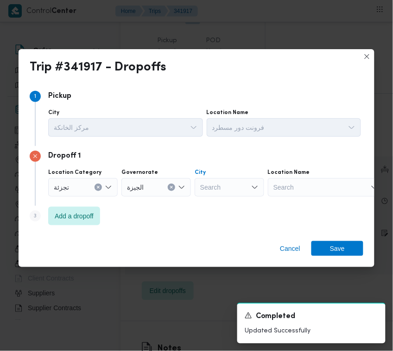
click at [223, 184] on div "Search" at bounding box center [229, 187] width 69 height 19
paste input "دقي"
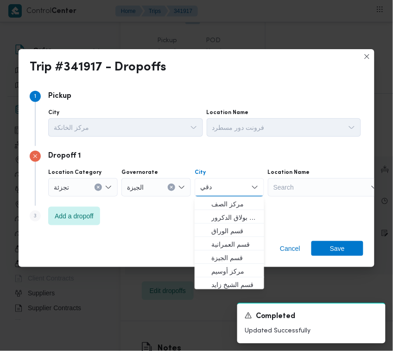
type input "دقي"
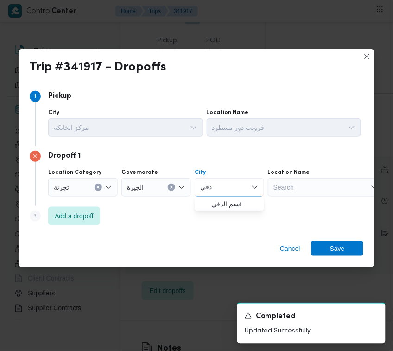
click at [201, 198] on span "قسم الدقي" at bounding box center [229, 203] width 62 height 15
drag, startPoint x: 328, startPoint y: 246, endPoint x: 334, endPoint y: 242, distance: 7.7
click at [329, 246] on span "Save" at bounding box center [337, 248] width 52 height 15
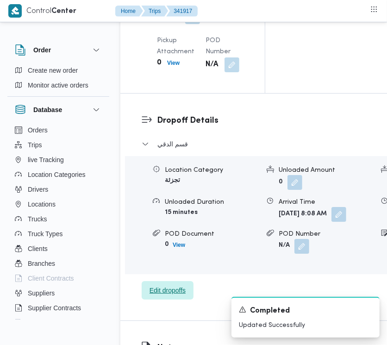
scroll to position [1152, 0]
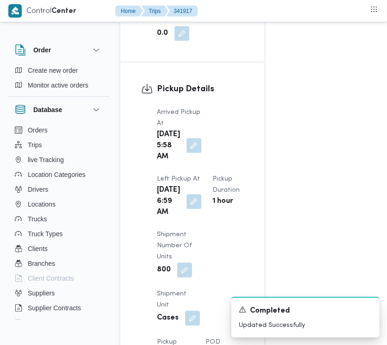
click at [187, 138] on button "button" at bounding box center [194, 145] width 15 height 15
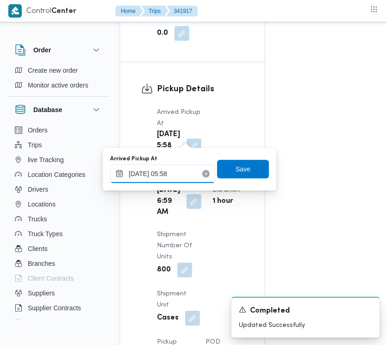
click at [183, 177] on input "13/10/2025 05:58" at bounding box center [162, 173] width 105 height 19
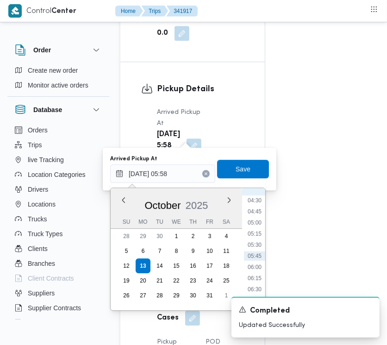
scroll to position [291, 0]
click at [257, 207] on li "06:45" at bounding box center [254, 209] width 21 height 9
type input "[DATE] 06:45"
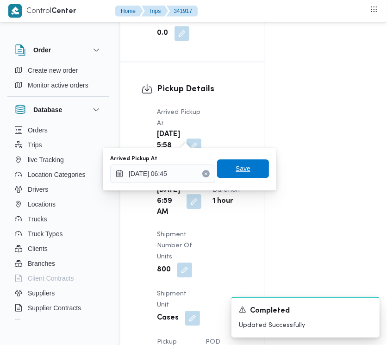
click at [249, 167] on span "Save" at bounding box center [243, 168] width 52 height 19
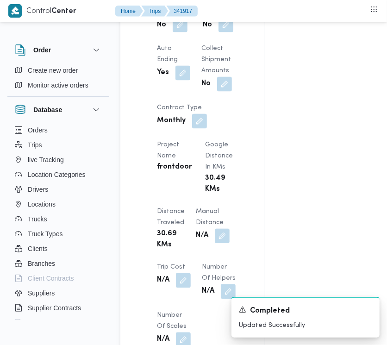
scroll to position [695, 0]
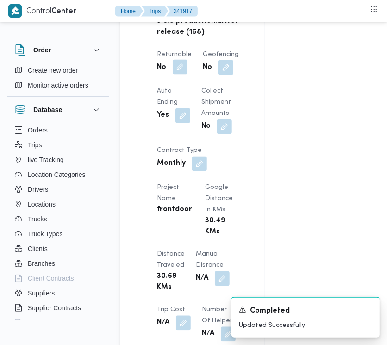
click at [183, 75] on button "button" at bounding box center [180, 67] width 15 height 15
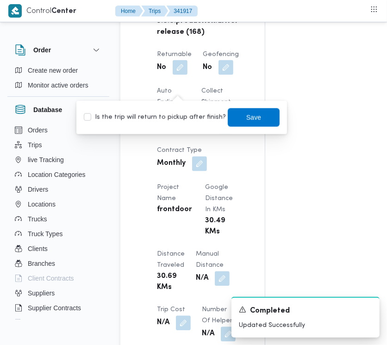
drag, startPoint x: 176, startPoint y: 117, endPoint x: 214, endPoint y: 123, distance: 38.9
click at [176, 117] on label "Is the trip will return to pickup after finish?" at bounding box center [155, 117] width 142 height 11
checkbox input "true"
click at [235, 123] on span "Save" at bounding box center [254, 117] width 52 height 19
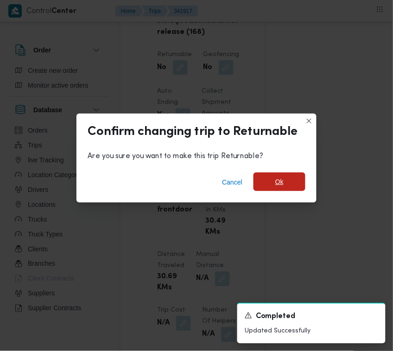
click at [276, 186] on span "Ok" at bounding box center [279, 181] width 8 height 11
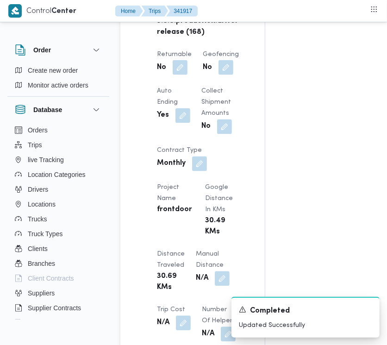
click at [295, 123] on div "Assignees Checklist Dropoffs details entered Driver Assigned Truck Assigned Doc…" at bounding box center [335, 163] width 141 height 1377
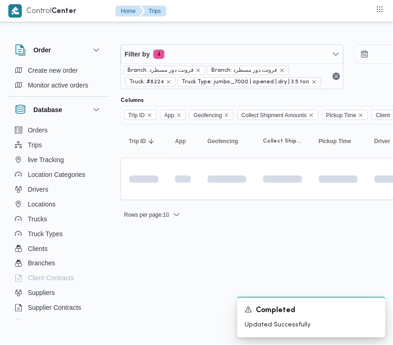
click at [192, 41] on div "Filter by 4 Branch: فرونت دور مسطرد Branch: فرونت دور مسطرد Truck: #8224 Truck …" at bounding box center [349, 67] width 468 height 56
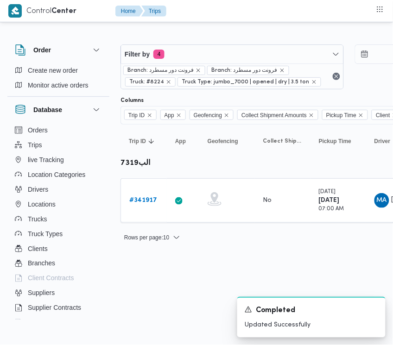
click at [158, 63] on div "Branch: فرونت دور مسطرد Branch: فرونت دور مسطرد Truck: #8224 Truck Type: jumbo_…" at bounding box center [232, 75] width 222 height 25
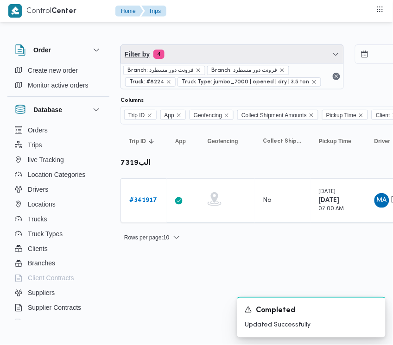
click at [235, 49] on span "Filter by 4" at bounding box center [232, 54] width 222 height 19
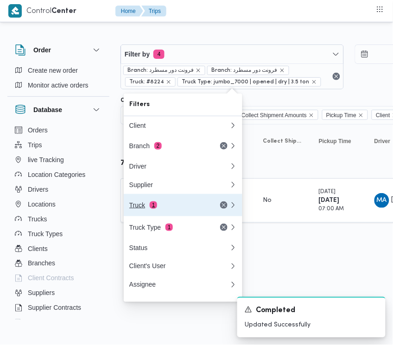
click at [144, 201] on button "Truck 1" at bounding box center [183, 205] width 119 height 22
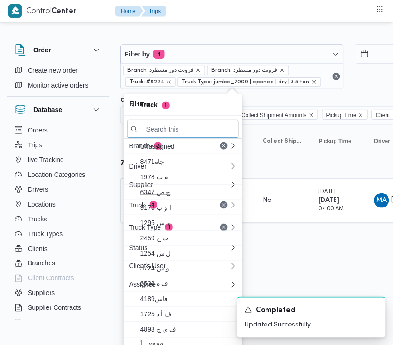
paste input "4576"
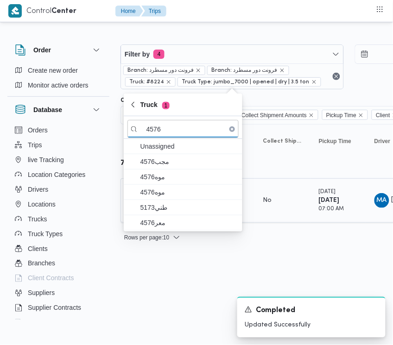
type input "4576"
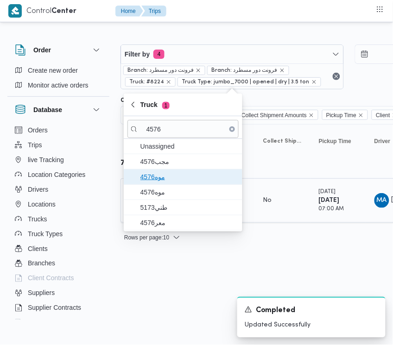
click at [156, 184] on span "4576موه" at bounding box center [182, 177] width 111 height 15
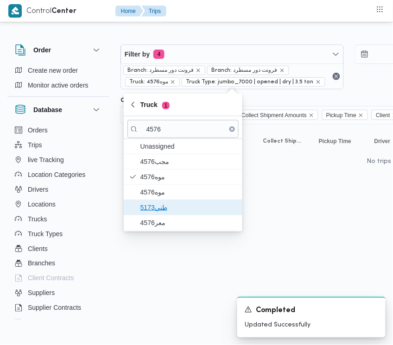
click at [158, 205] on span "طني5173" at bounding box center [188, 207] width 96 height 11
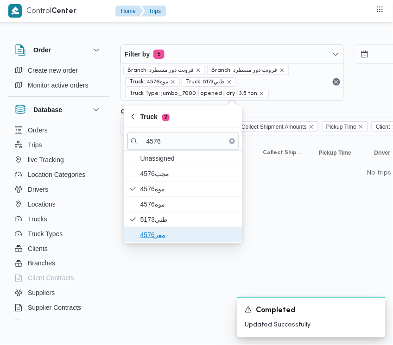
click at [155, 233] on span "معر4576" at bounding box center [188, 234] width 96 height 11
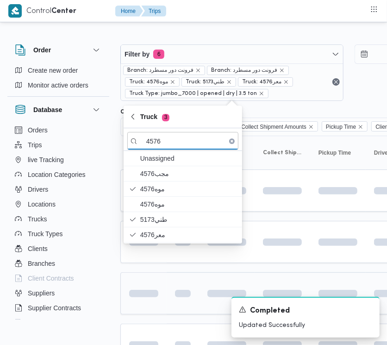
click at [160, 288] on div at bounding box center [144, 293] width 37 height 15
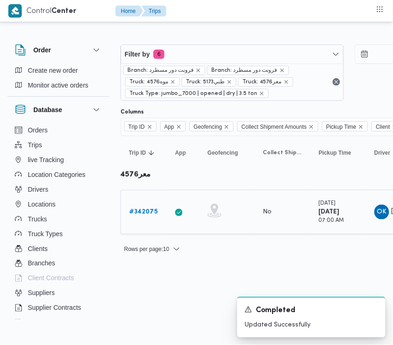
click at [147, 212] on b "# 342075" at bounding box center [143, 212] width 28 height 6
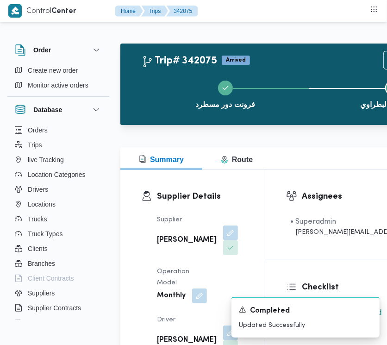
scroll to position [603, 0]
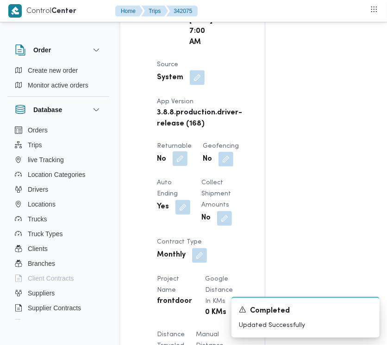
click at [186, 166] on button "button" at bounding box center [180, 158] width 15 height 15
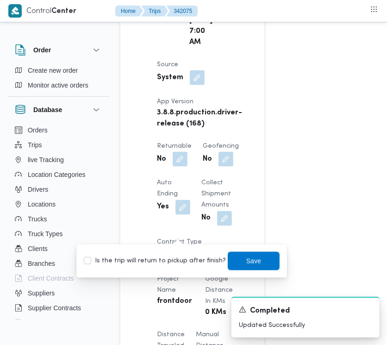
click at [191, 261] on label "Is the trip will return to pickup after finish?" at bounding box center [155, 261] width 142 height 11
checkbox input "true"
click at [255, 268] on span "Save" at bounding box center [254, 261] width 52 height 19
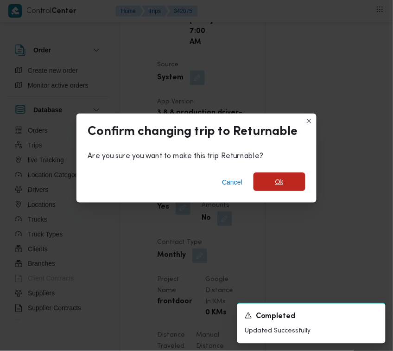
click at [272, 187] on span "Ok" at bounding box center [279, 181] width 52 height 19
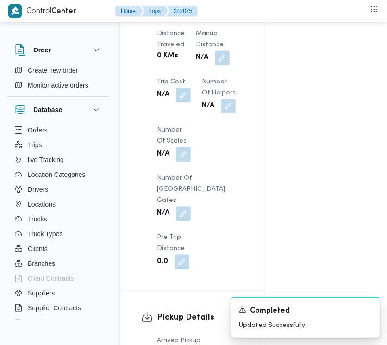
scroll to position [1207, 0]
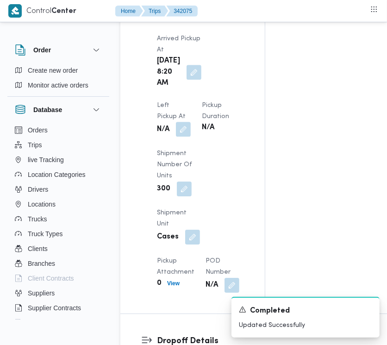
click at [191, 122] on button "button" at bounding box center [183, 129] width 15 height 15
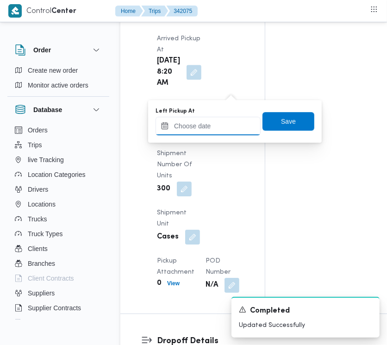
click at [232, 121] on input "Left Pickup At" at bounding box center [208, 126] width 105 height 19
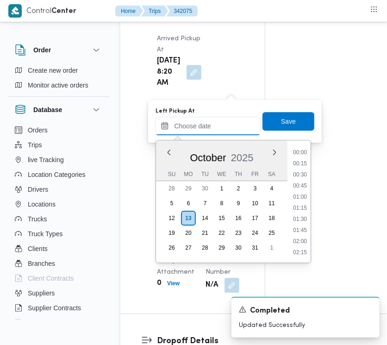
scroll to position [322, 0]
click at [307, 184] on li "08:00" at bounding box center [300, 186] width 21 height 9
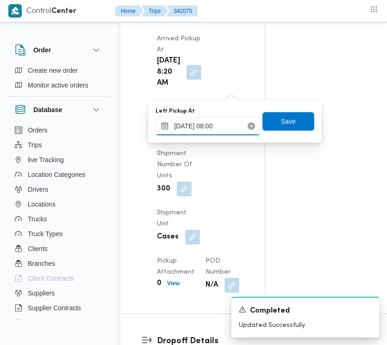
click at [228, 122] on input "[DATE] 08:00" at bounding box center [208, 126] width 105 height 19
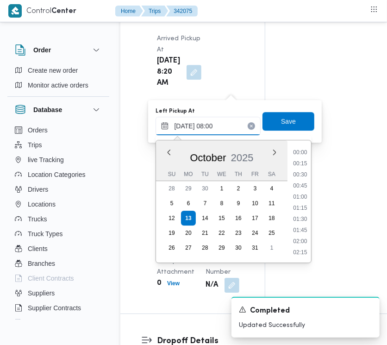
scroll to position [299, 0]
click at [307, 246] on li "08:45" at bounding box center [300, 242] width 21 height 9
type input "13/10/2025 08:45"
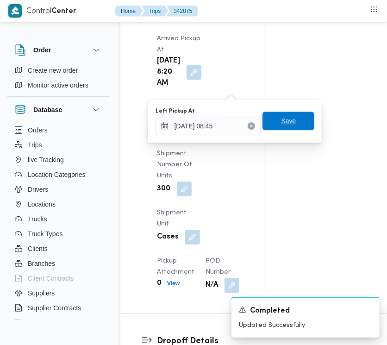
click at [281, 120] on span "Save" at bounding box center [288, 120] width 15 height 11
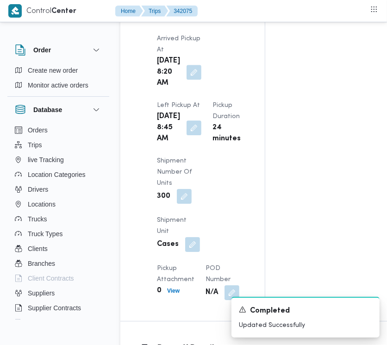
scroll to position [1508, 0]
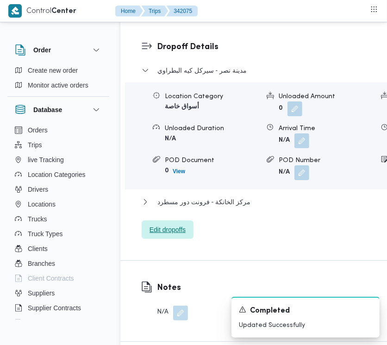
click at [156, 235] on span "Edit dropoffs" at bounding box center [168, 229] width 36 height 11
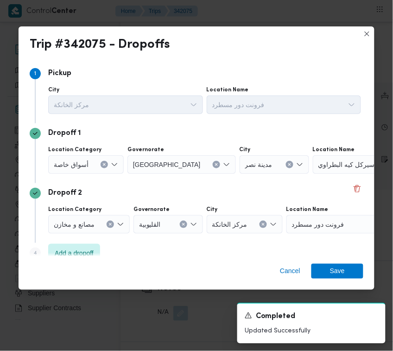
click at [84, 158] on div "أسواق خاصة" at bounding box center [86, 164] width 76 height 19
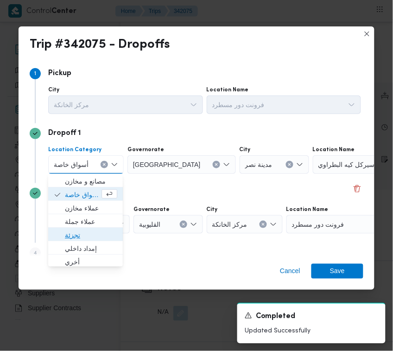
click at [91, 229] on span "تجزئة" at bounding box center [91, 234] width 52 height 11
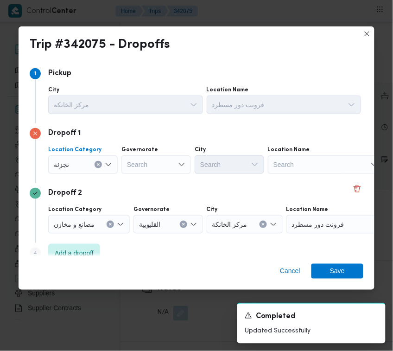
click at [154, 170] on div "Search" at bounding box center [155, 164] width 69 height 19
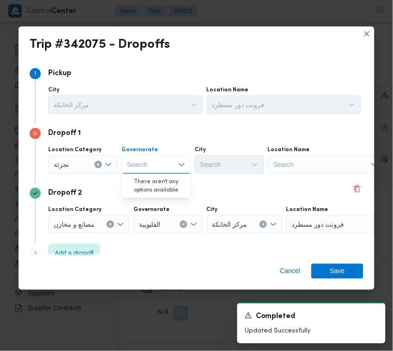
paste input "[GEOGRAPHIC_DATA]"
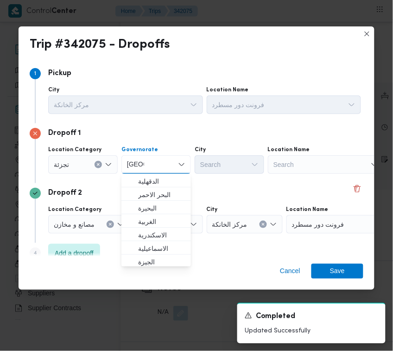
type input "[GEOGRAPHIC_DATA]"
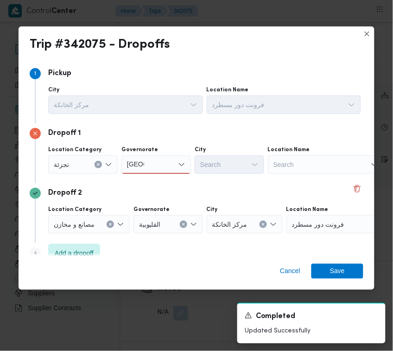
drag, startPoint x: 161, startPoint y: 158, endPoint x: 161, endPoint y: 170, distance: 11.6
click at [161, 158] on div "[GEOGRAPHIC_DATA] [GEOGRAPHIC_DATA]" at bounding box center [155, 164] width 69 height 19
drag, startPoint x: 161, startPoint y: 182, endPoint x: 184, endPoint y: 177, distance: 23.6
click at [162, 182] on span "ال[GEOGRAPHIC_DATA]" at bounding box center [161, 181] width 47 height 11
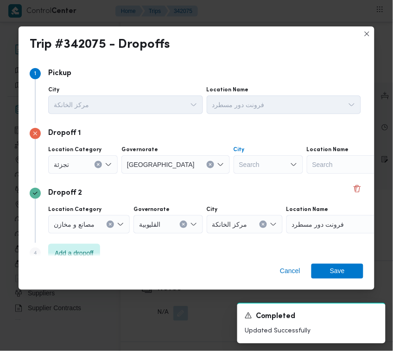
click at [248, 170] on div "Search" at bounding box center [267, 164] width 69 height 19
paste input "[GEOGRAPHIC_DATA]"
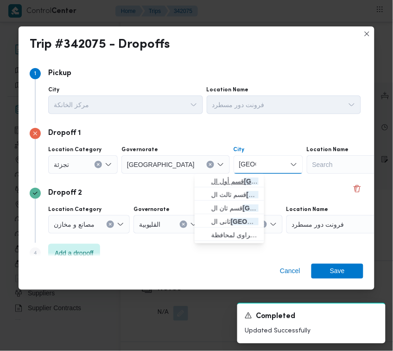
type input "[GEOGRAPHIC_DATA]"
click at [211, 178] on span "قسم أول ال قاهرة الجديدة" at bounding box center [234, 181] width 47 height 11
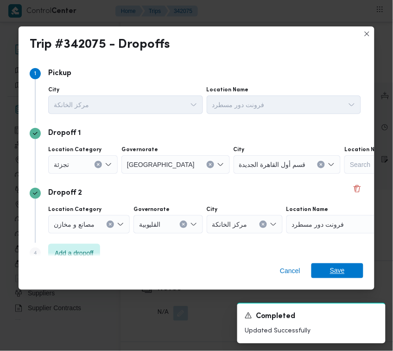
click at [334, 265] on span "Save" at bounding box center [337, 270] width 15 height 15
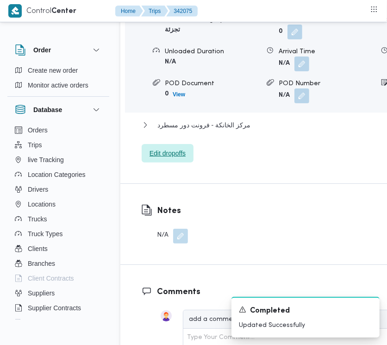
scroll to position [1590, 0]
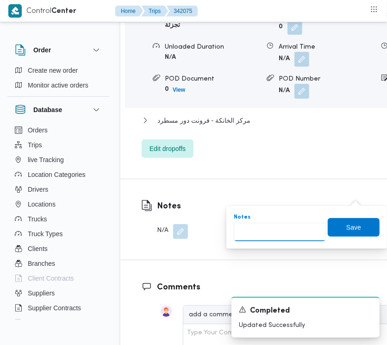
click at [309, 226] on input "Notes" at bounding box center [280, 232] width 92 height 19
paste input "تجمع"
type input "تجمع"
click at [347, 227] on span "Save" at bounding box center [354, 226] width 15 height 11
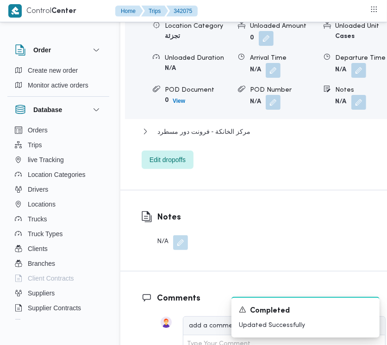
drag, startPoint x: 204, startPoint y: 93, endPoint x: 205, endPoint y: 97, distance: 4.7
click at [204, 6] on span "قسم أول القاهرة الجديدة" at bounding box center [191, -1] width 67 height 11
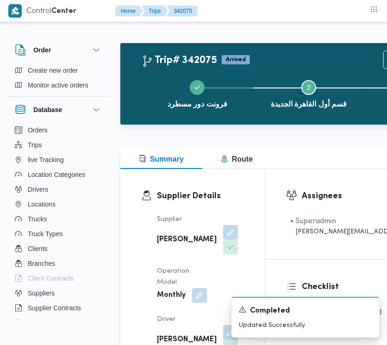
scroll to position [0, 0]
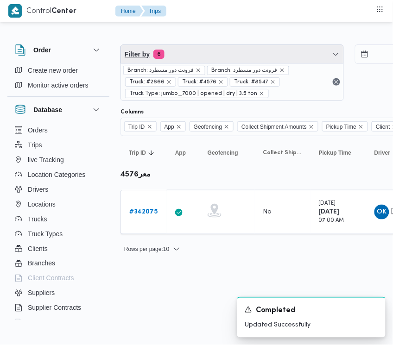
click at [221, 52] on span "Filter by 6" at bounding box center [232, 54] width 222 height 19
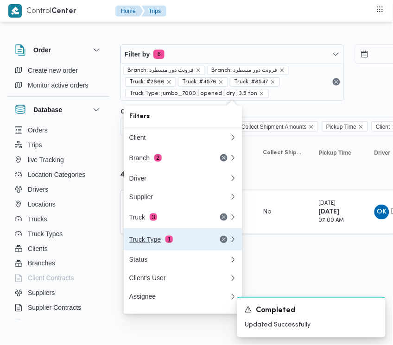
click at [175, 232] on button "Truck Type 1" at bounding box center [183, 239] width 119 height 22
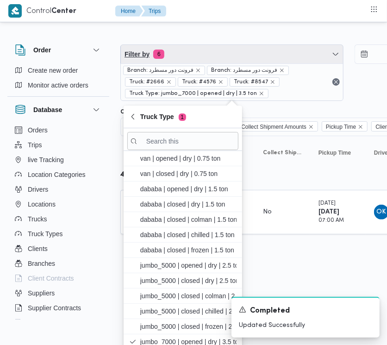
click at [209, 45] on span "Filter by 6" at bounding box center [232, 54] width 222 height 19
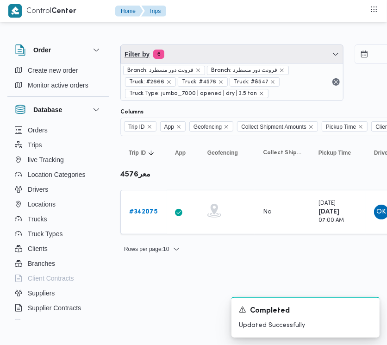
click at [204, 52] on span "Filter by 6" at bounding box center [232, 54] width 222 height 19
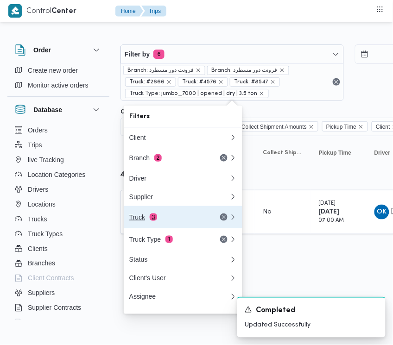
click at [155, 214] on button "Truck 3" at bounding box center [183, 217] width 119 height 22
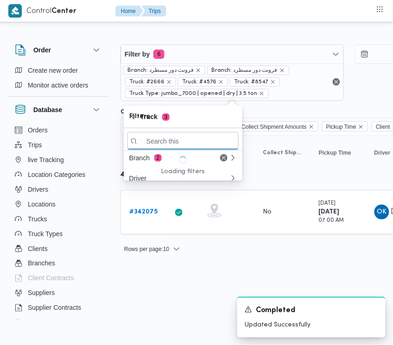
paste input "5132"
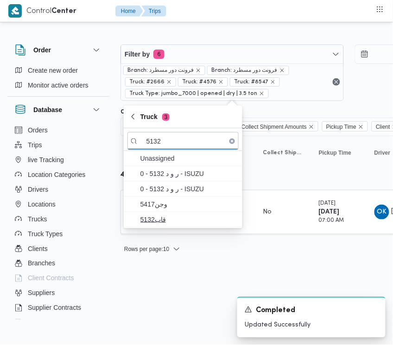
type input "5132"
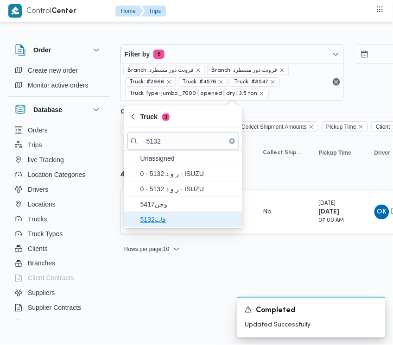
click at [168, 227] on span "قاب5132" at bounding box center [182, 219] width 111 height 15
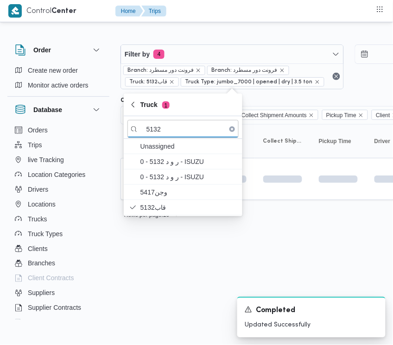
click at [161, 284] on html "Control Center Home Trips Order Create new order Monitor active orders Database…" at bounding box center [196, 172] width 393 height 345
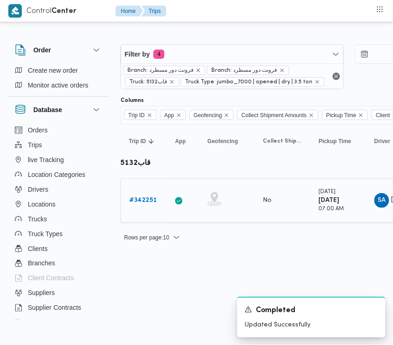
click at [136, 206] on link "# 342251" at bounding box center [142, 200] width 27 height 11
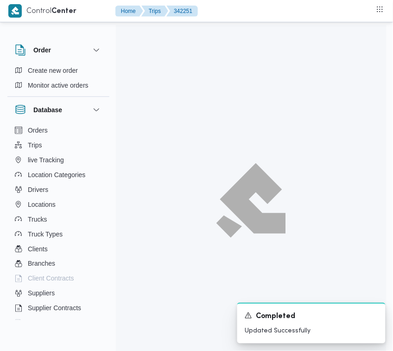
click at [136, 205] on div at bounding box center [251, 200] width 271 height 351
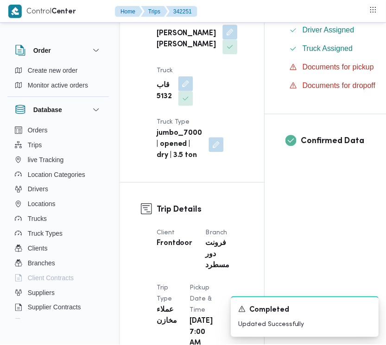
scroll to position [603, 0]
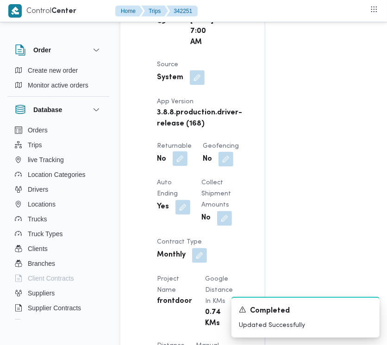
click at [181, 166] on button "button" at bounding box center [180, 158] width 15 height 15
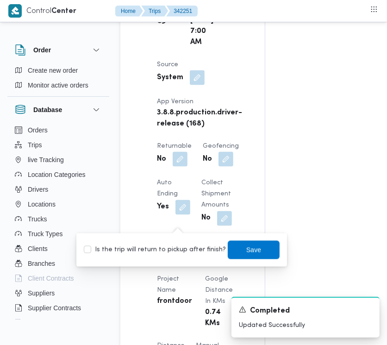
click at [177, 253] on label "Is the trip will return to pickup after finish?" at bounding box center [155, 250] width 142 height 11
checkbox input "true"
click at [230, 246] on span "Save" at bounding box center [254, 249] width 52 height 19
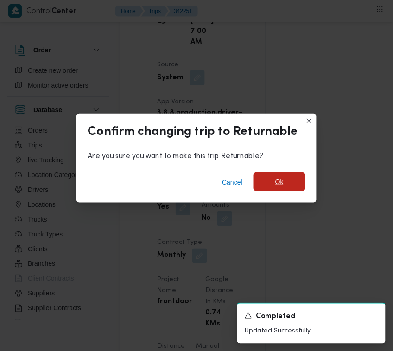
click at [269, 184] on span "Ok" at bounding box center [279, 181] width 52 height 19
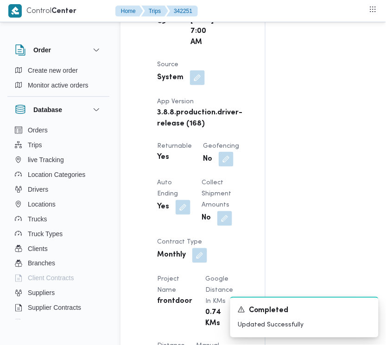
click at [384, 277] on div "Assignees • Superadmin [EMAIL_ADDRESS][DOMAIN_NAME] Checklist Dropoffs details …" at bounding box center [378, 260] width 227 height 1388
click at [385, 274] on div "Assignees • Superadmin [EMAIL_ADDRESS][DOMAIN_NAME] Checklist Dropoffs details …" at bounding box center [378, 260] width 227 height 1388
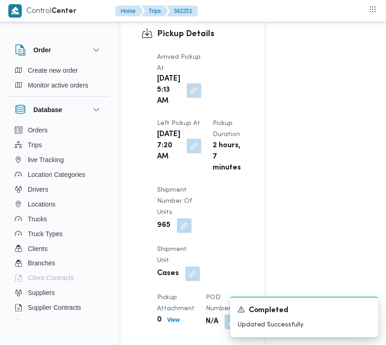
scroll to position [1508, 0]
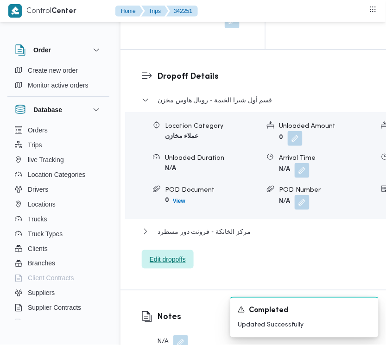
click at [158, 269] on span "Edit dropoffs" at bounding box center [168, 259] width 52 height 19
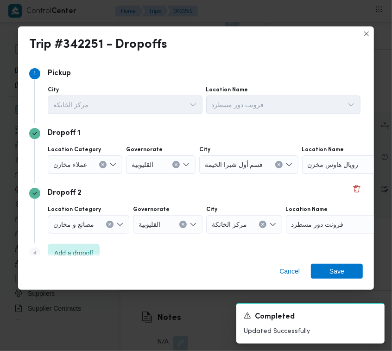
click at [82, 168] on span "عملاء مخازن" at bounding box center [70, 164] width 34 height 10
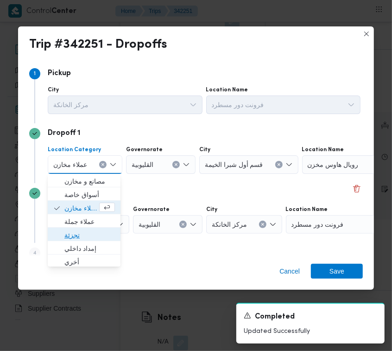
click at [88, 230] on span "تجزئة" at bounding box center [89, 234] width 50 height 11
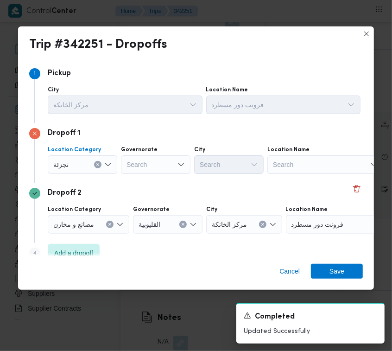
click at [158, 164] on div "Search" at bounding box center [155, 164] width 69 height 19
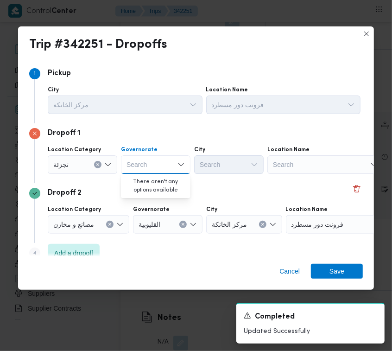
paste input "[GEOGRAPHIC_DATA]"
type input "[GEOGRAPHIC_DATA]"
click at [151, 168] on div "[GEOGRAPHIC_DATA] [GEOGRAPHIC_DATA]" at bounding box center [155, 164] width 69 height 19
click at [153, 167] on div "[GEOGRAPHIC_DATA] [GEOGRAPHIC_DATA]" at bounding box center [155, 164] width 69 height 19
click at [153, 177] on span "ال[GEOGRAPHIC_DATA]" at bounding box center [161, 181] width 47 height 11
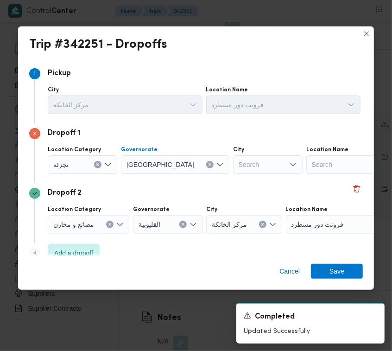
click at [233, 162] on div "Search" at bounding box center [267, 164] width 69 height 19
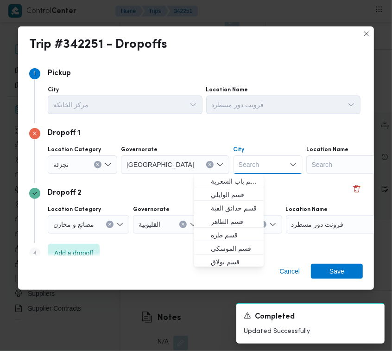
paste input "[GEOGRAPHIC_DATA]"
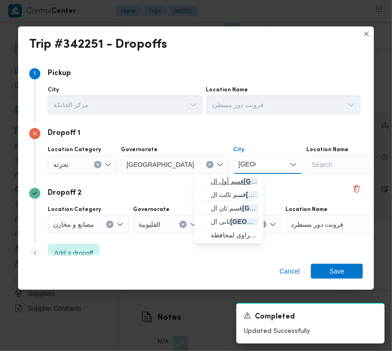
type input "[GEOGRAPHIC_DATA]"
click at [225, 182] on span "قسم أول ال قاهرة الجديدة" at bounding box center [234, 181] width 47 height 11
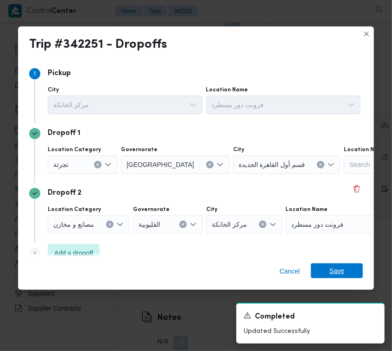
click at [325, 266] on span "Save" at bounding box center [337, 270] width 52 height 15
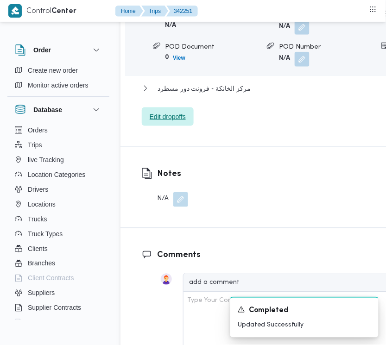
scroll to position [1666, 0]
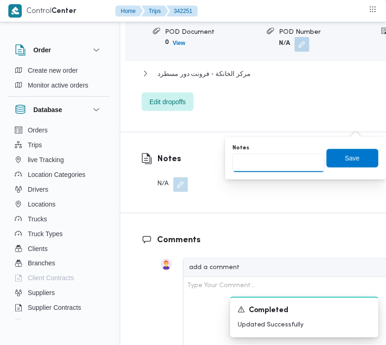
click at [288, 154] on input "Notes" at bounding box center [279, 163] width 92 height 19
paste input "تجمع"
type input "تجمع"
click at [329, 157] on span "Save" at bounding box center [353, 158] width 52 height 19
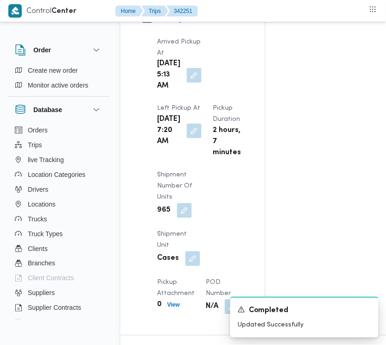
scroll to position [1243, 0]
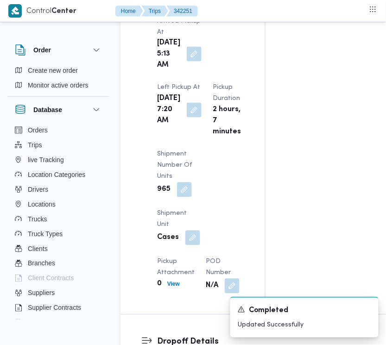
click at [188, 62] on button "button" at bounding box center [194, 54] width 15 height 15
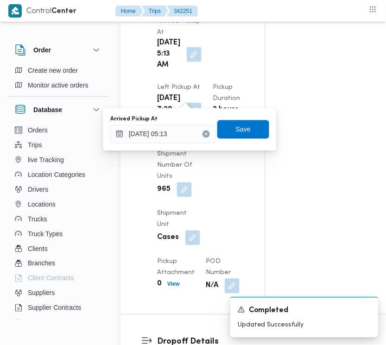
click at [185, 145] on div "You are in a dialog. To close this dialog, hit escape. Arrived Pickup At 13/10/…" at bounding box center [190, 129] width 174 height 43
click at [186, 131] on input "13/10/2025 05:13" at bounding box center [162, 134] width 105 height 19
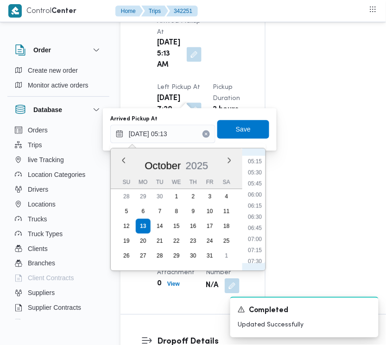
scroll to position [258, 0]
click at [258, 211] on li "07:00" at bounding box center [254, 213] width 21 height 9
type input "[DATE] 07:00"
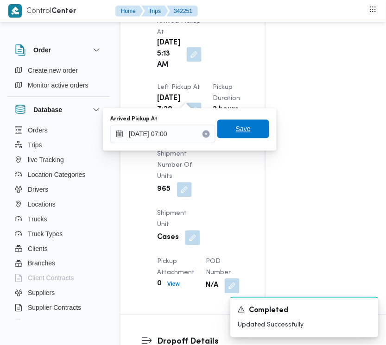
click at [251, 131] on span "Save" at bounding box center [243, 129] width 52 height 19
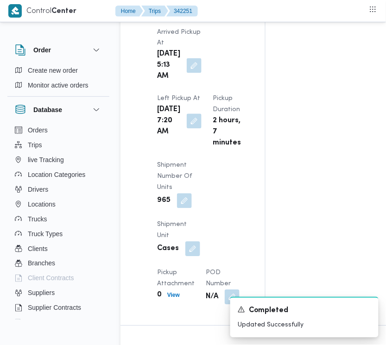
click at [254, 107] on div "Pickup Details Arrived Pickup At Mon, Oct 13, 2025 5:13 AM Left Pickup At Mon, …" at bounding box center [192, 154] width 145 height 344
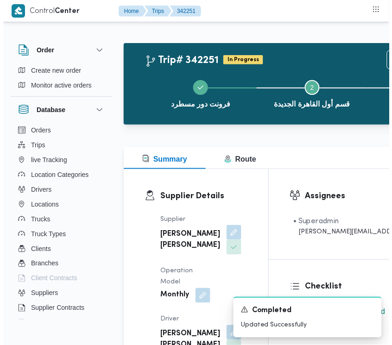
scroll to position [0, 0]
